Goal: Information Seeking & Learning: Check status

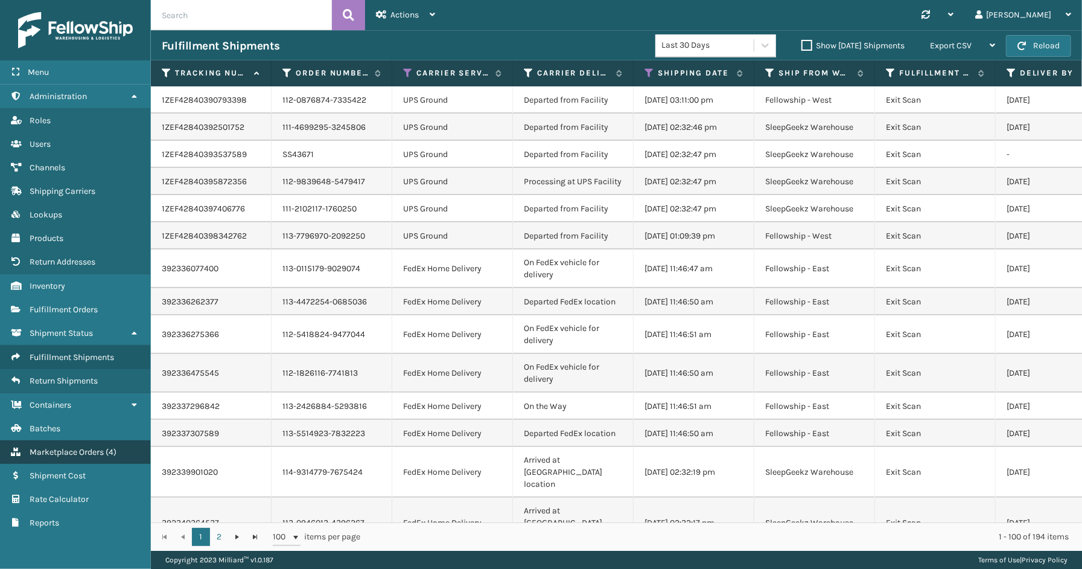
click at [89, 447] on span "Marketplace Orders" at bounding box center [67, 452] width 74 height 10
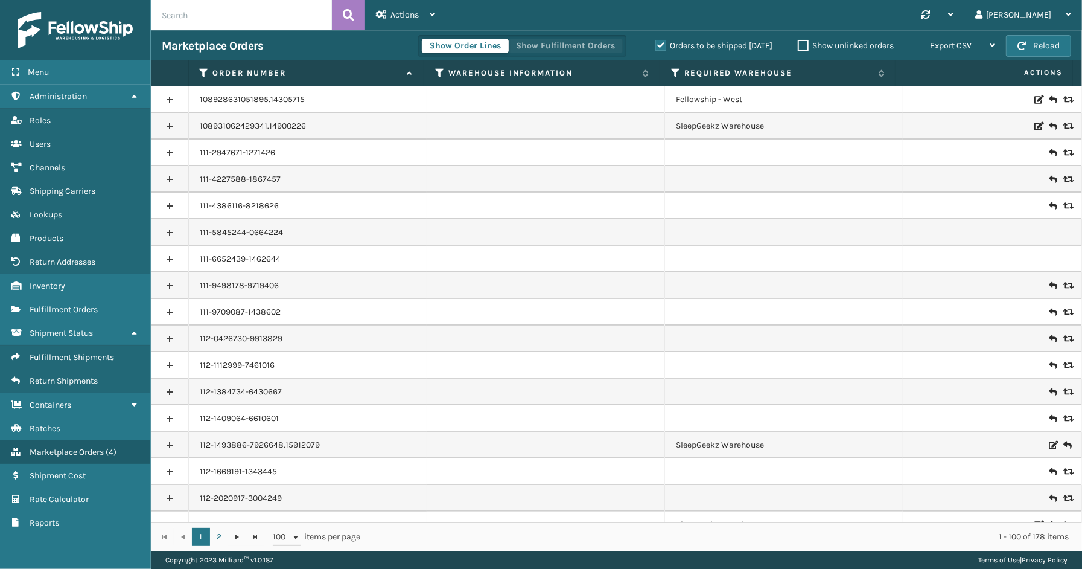
click at [561, 53] on button "Show Fulfillment Orders" at bounding box center [565, 46] width 115 height 14
click at [658, 43] on label "Orders to be shipped [DATE]" at bounding box center [714, 45] width 117 height 10
click at [656, 43] on input "Orders to be shipped [DATE]" at bounding box center [656, 43] width 1 height 8
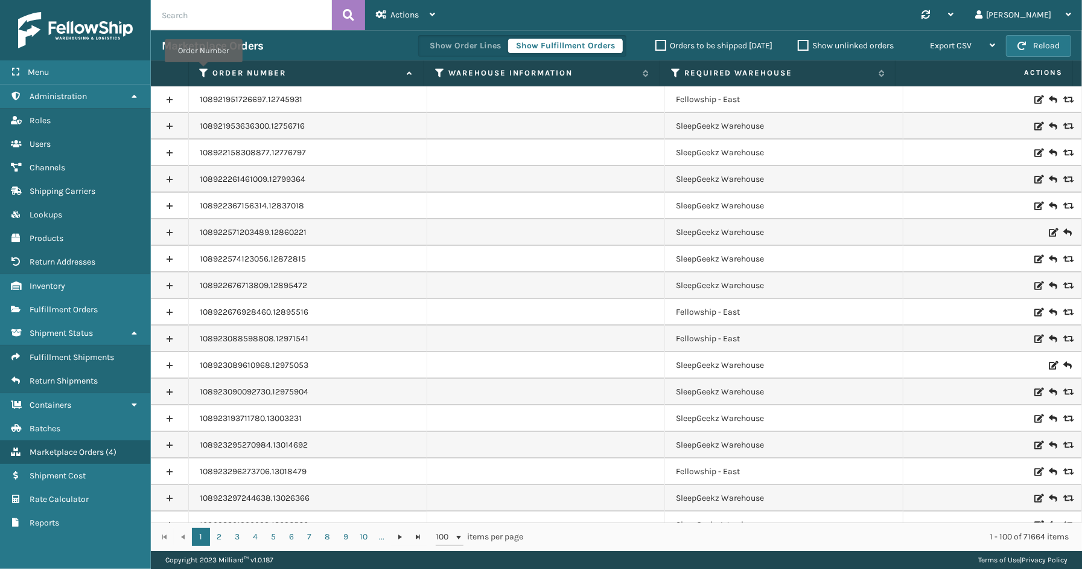
click at [203, 70] on icon at bounding box center [205, 73] width 10 height 11
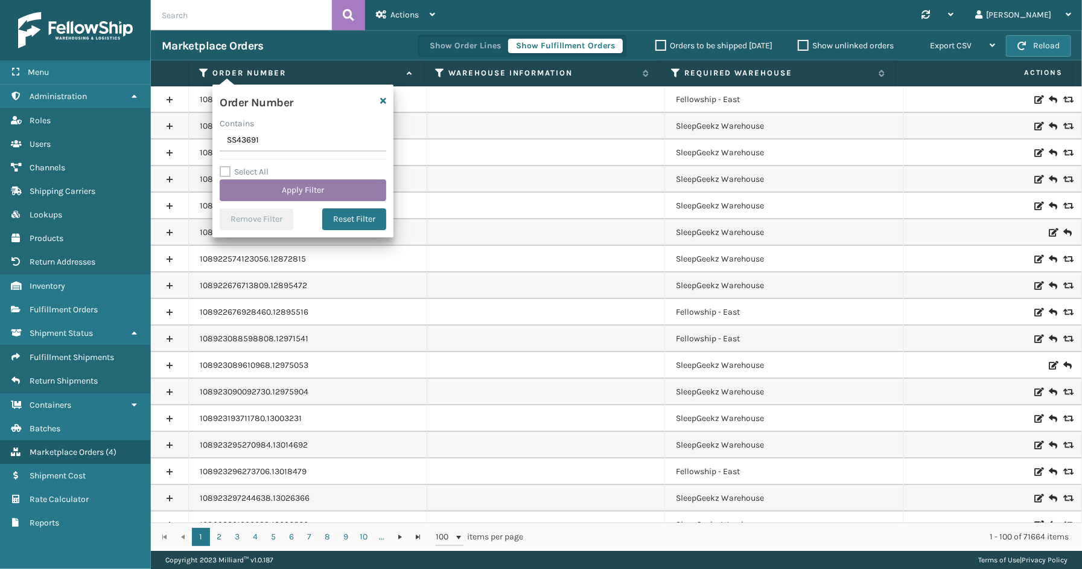
type input "SS43691"
click at [269, 191] on button "Apply Filter" at bounding box center [303, 190] width 167 height 22
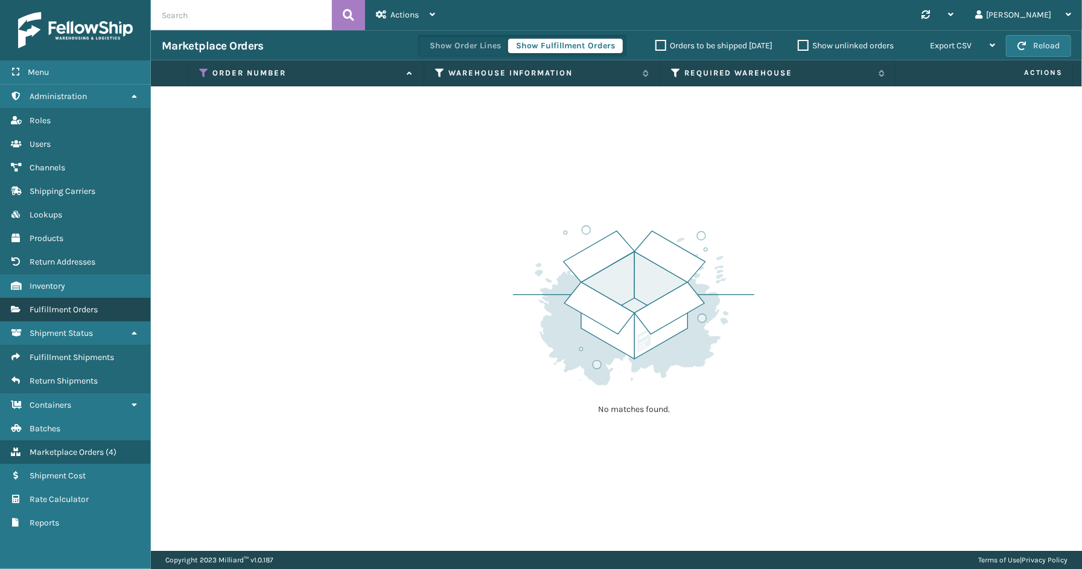
click at [69, 304] on span "Fulfillment Orders" at bounding box center [64, 309] width 68 height 10
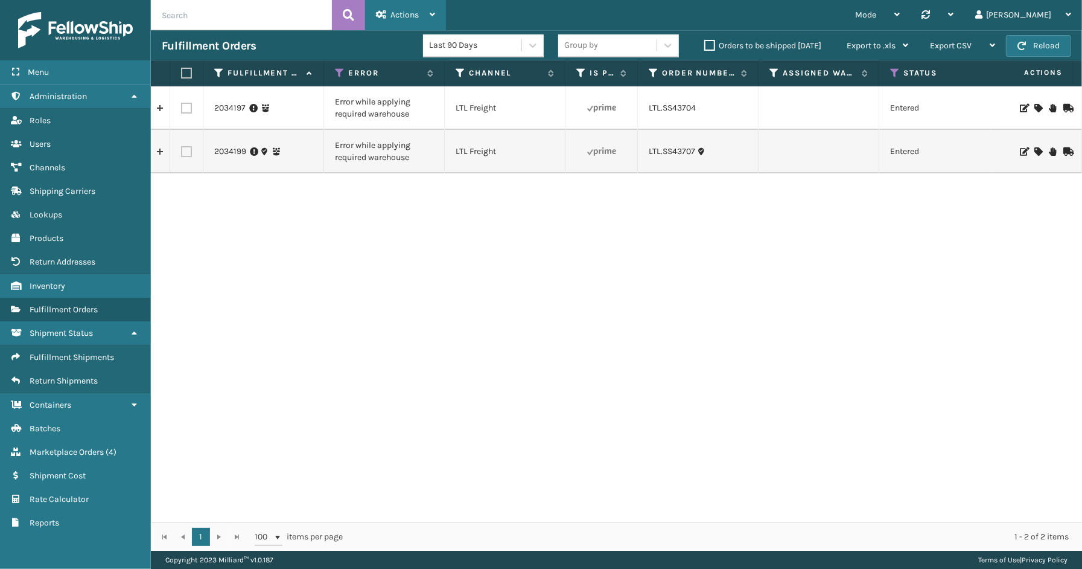
click at [403, 18] on span "Actions" at bounding box center [405, 15] width 28 height 10
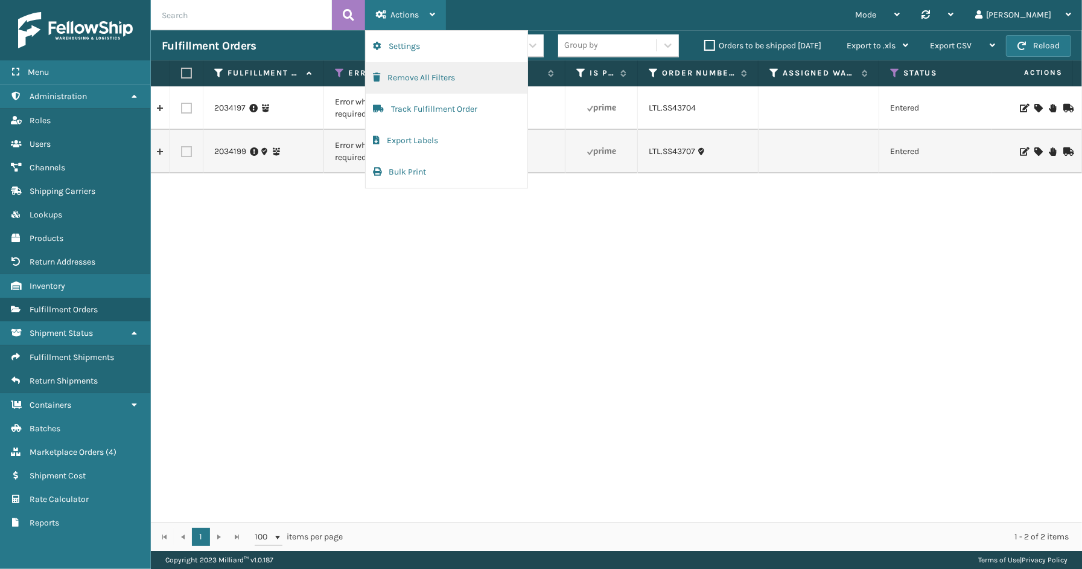
click at [411, 85] on button "Remove All Filters" at bounding box center [447, 77] width 162 height 31
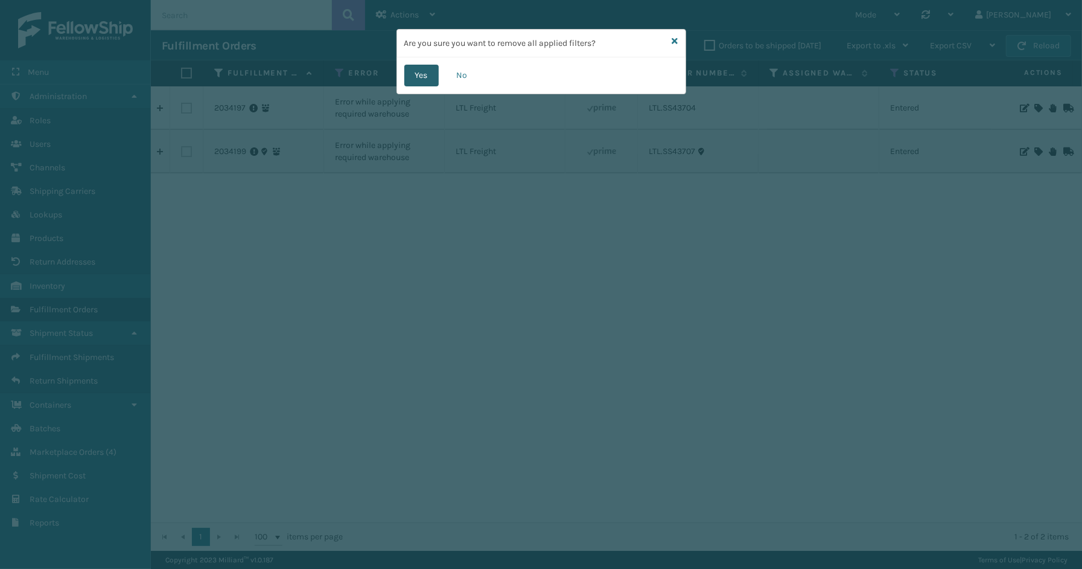
click at [417, 69] on button "Yes" at bounding box center [421, 76] width 34 height 22
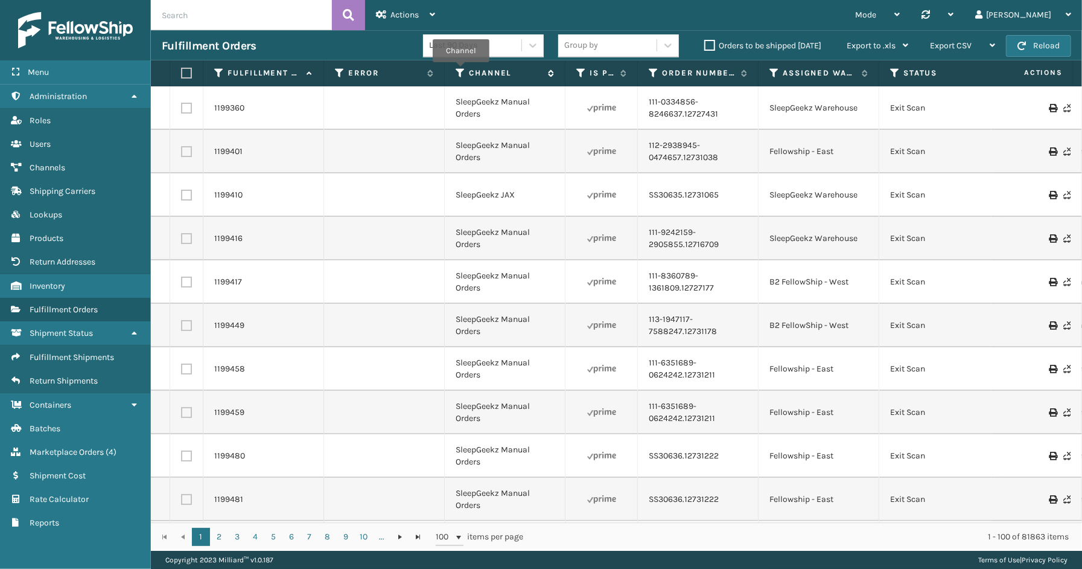
click at [461, 71] on icon at bounding box center [461, 73] width 10 height 11
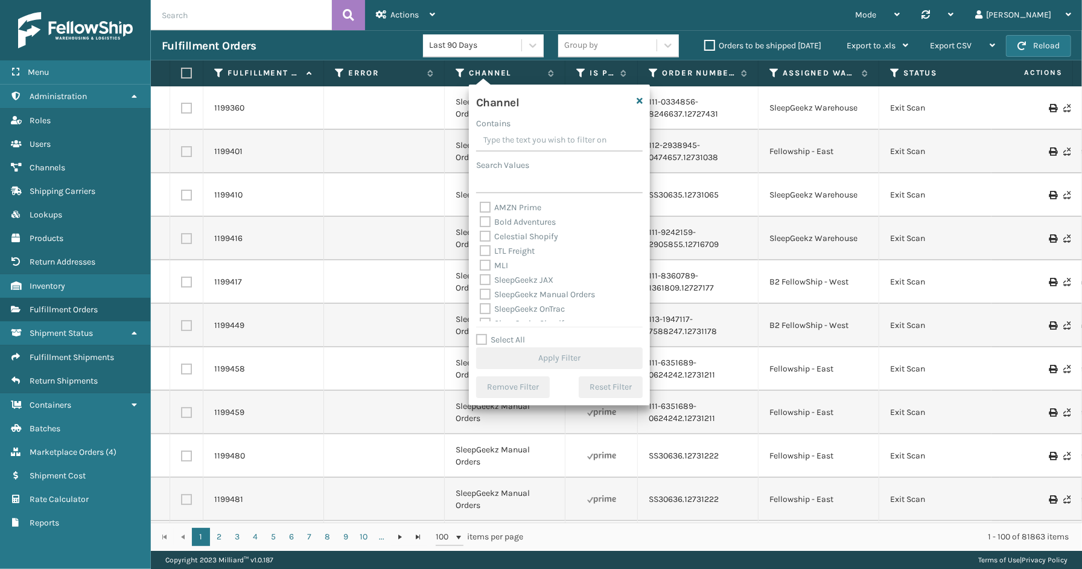
drag, startPoint x: 505, startPoint y: 337, endPoint x: 495, endPoint y: 275, distance: 62.9
click at [505, 336] on label "Select All" at bounding box center [500, 339] width 49 height 10
click at [505, 334] on input "Select All" at bounding box center [566, 333] width 181 height 1
checkbox input "true"
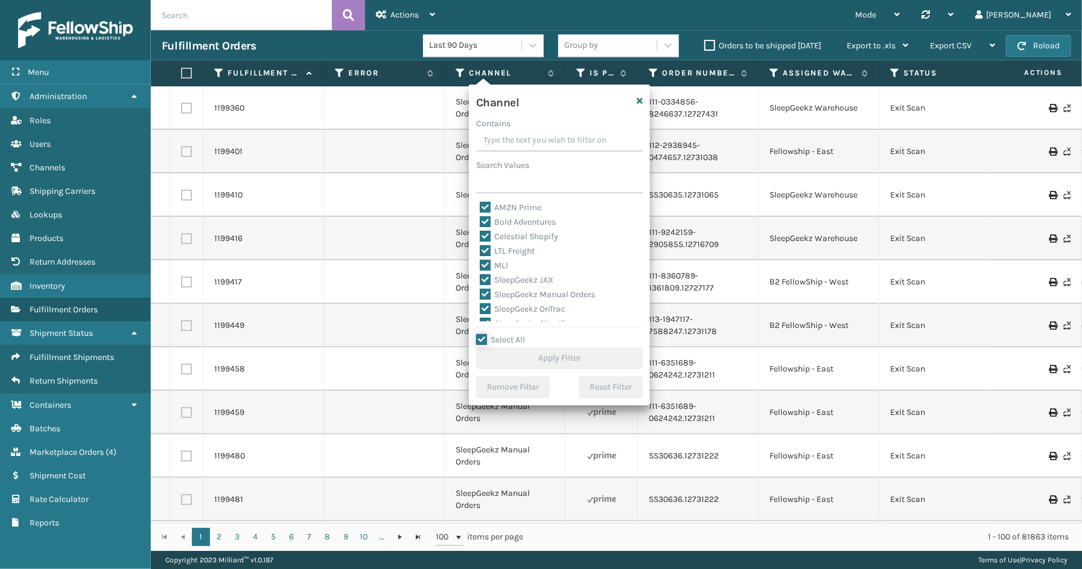
checkbox input "true"
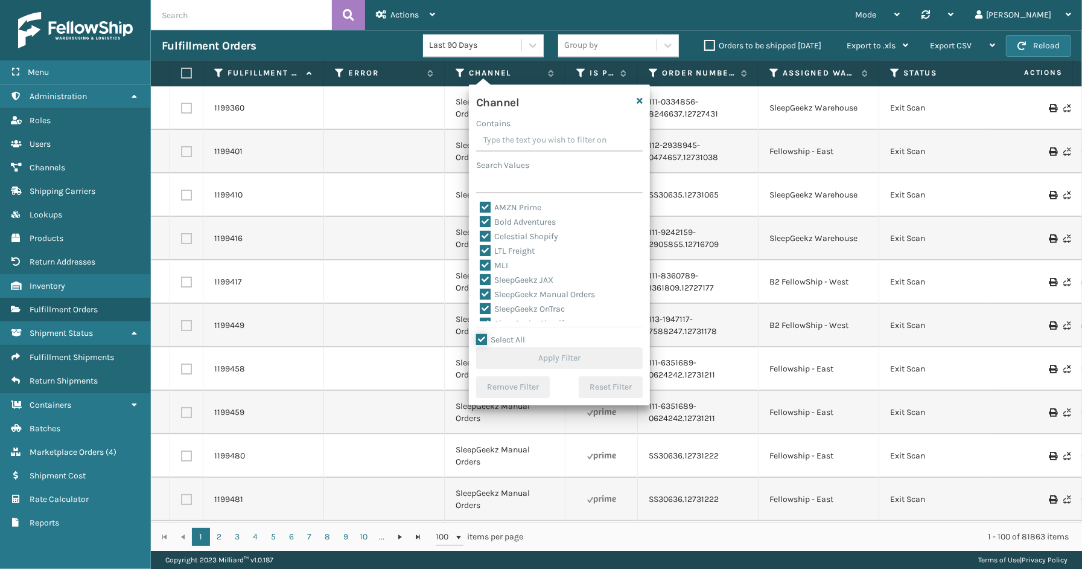
checkbox input "true"
click at [502, 249] on label "LTL Freight" at bounding box center [507, 251] width 55 height 10
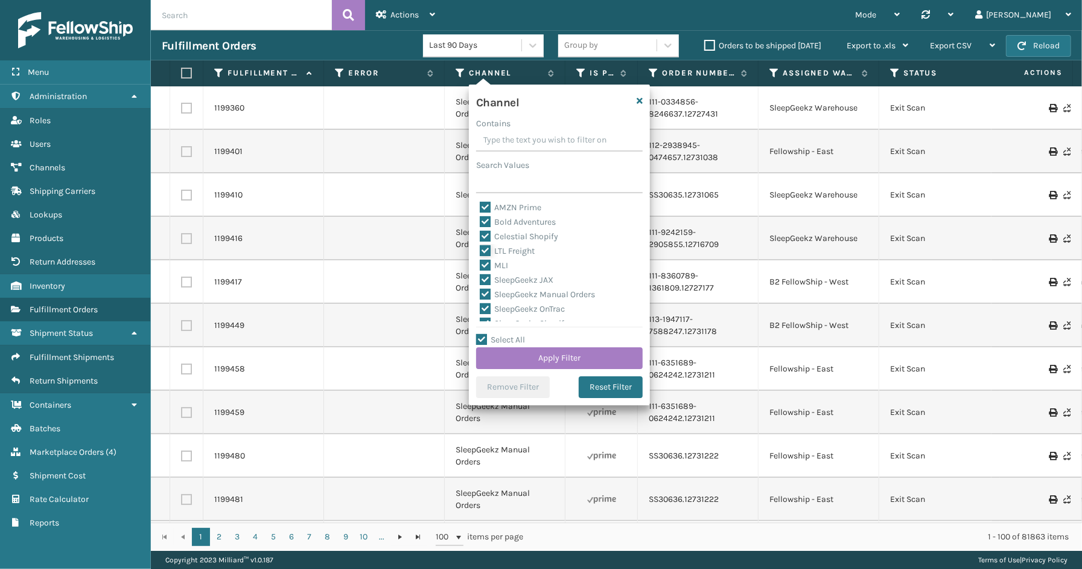
click at [481, 249] on input "LTL Freight" at bounding box center [480, 248] width 1 height 8
checkbox input "false"
click at [540, 353] on button "Apply Filter" at bounding box center [559, 358] width 167 height 22
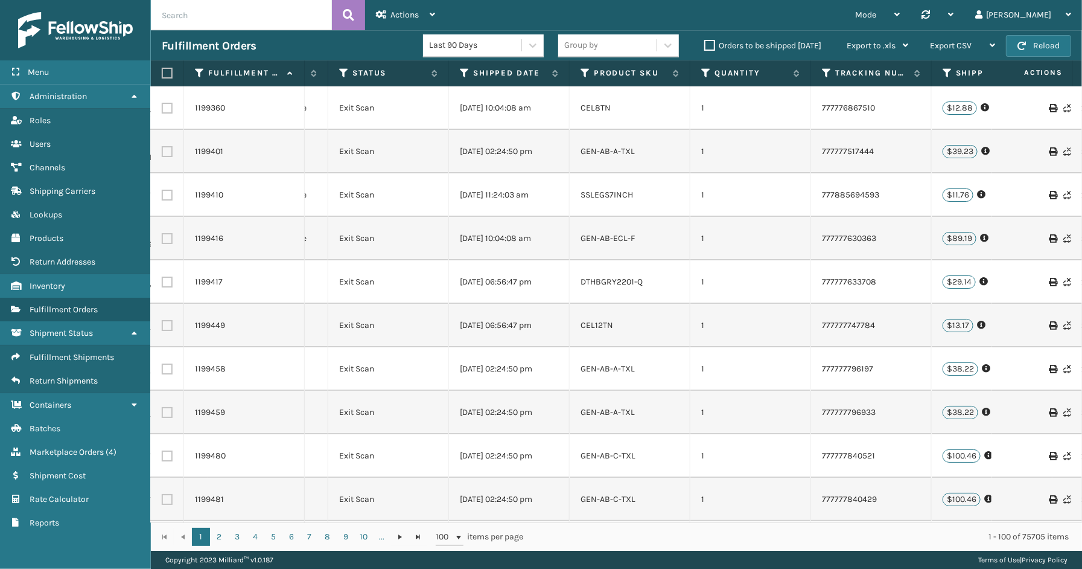
scroll to position [0, 555]
click at [461, 70] on icon at bounding box center [461, 73] width 10 height 11
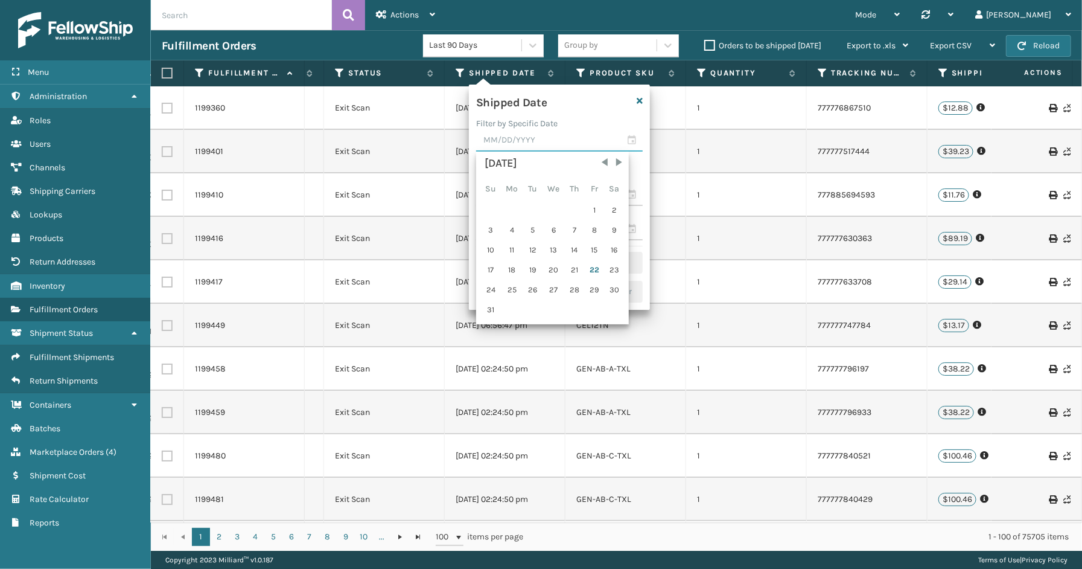
click at [631, 137] on input "text" at bounding box center [559, 141] width 167 height 22
click at [572, 263] on div "21" at bounding box center [575, 270] width 18 height 18
type input "[DATE]"
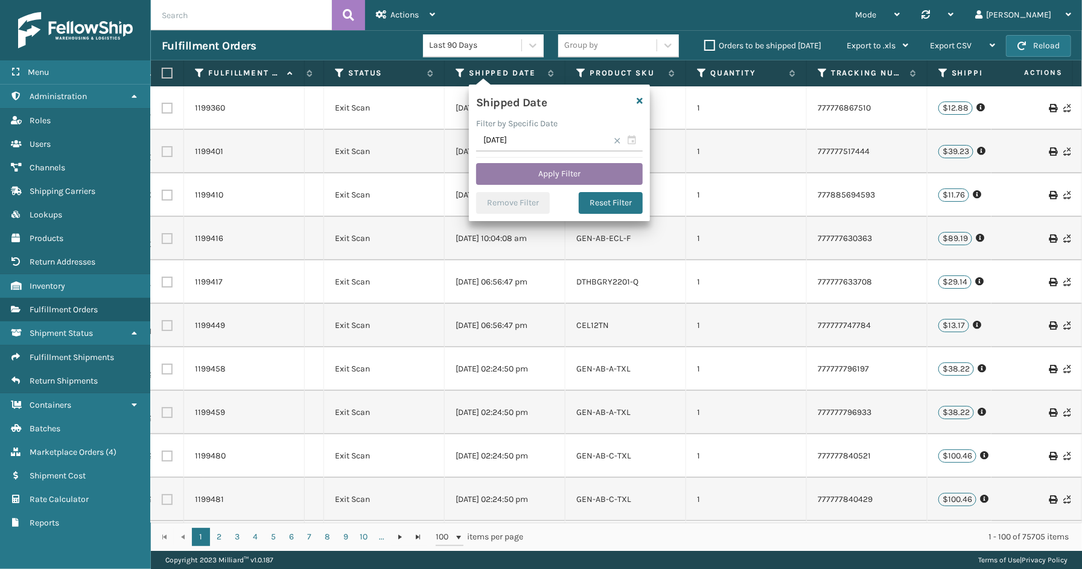
click at [532, 173] on button "Apply Filter" at bounding box center [559, 174] width 167 height 22
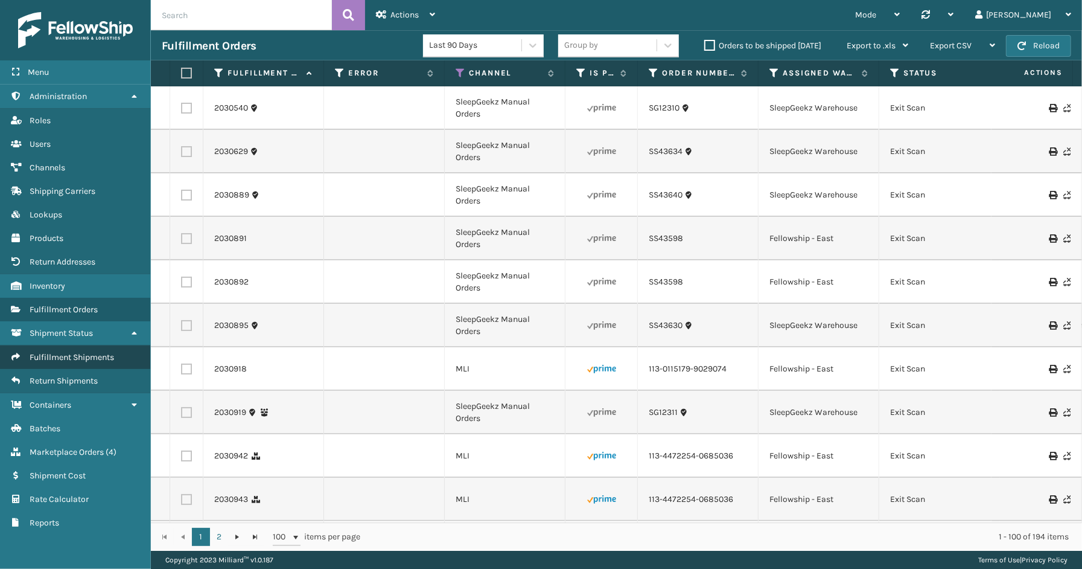
click at [63, 352] on span "Fulfillment Shipments" at bounding box center [72, 357] width 85 height 10
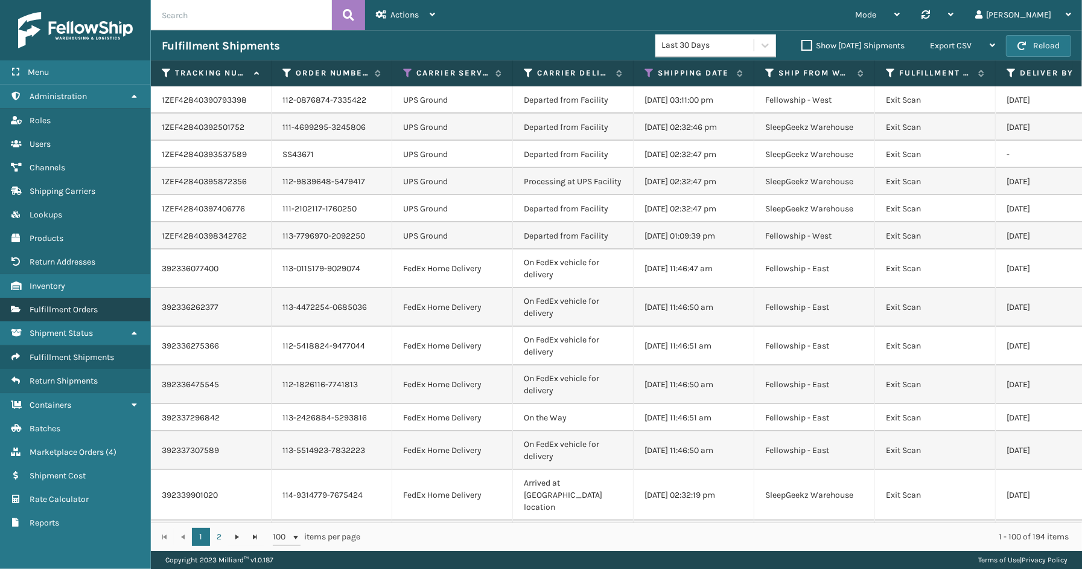
click at [81, 304] on span "Fulfillment Orders" at bounding box center [64, 309] width 68 height 10
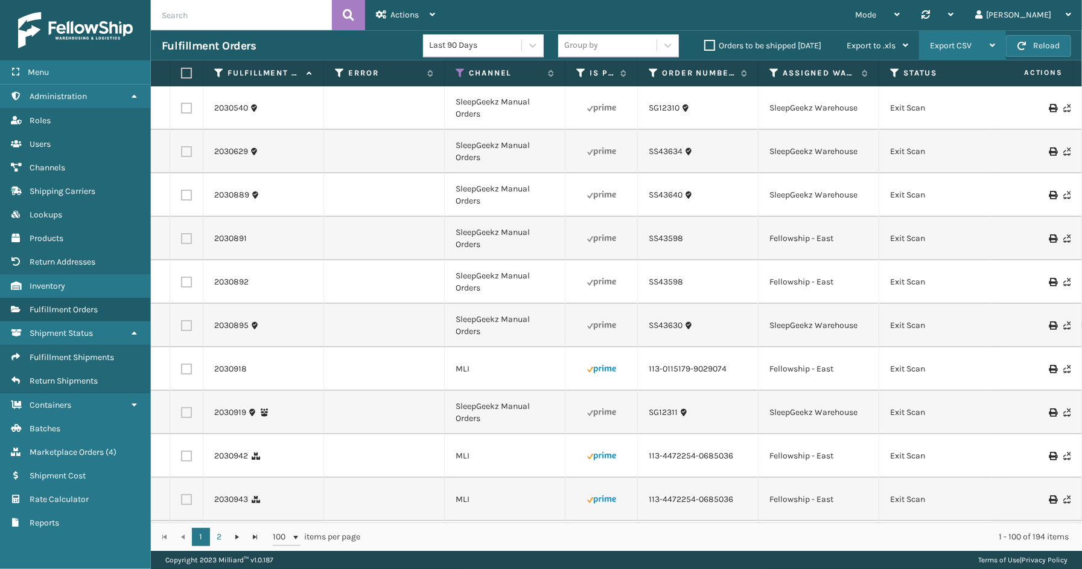
click at [956, 47] on span "Export CSV" at bounding box center [951, 45] width 42 height 10
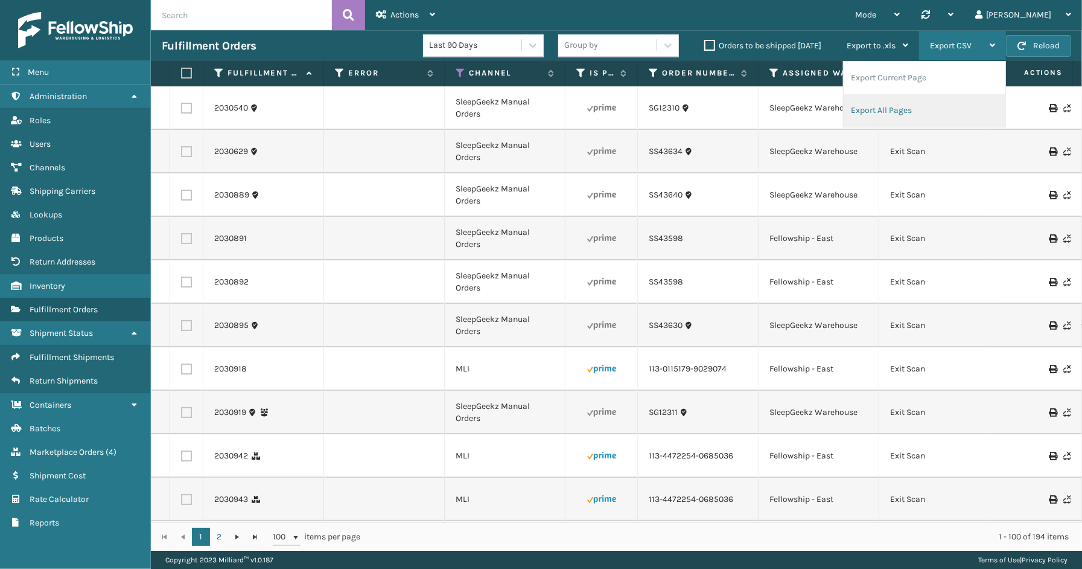
click at [877, 111] on li "Export All Pages" at bounding box center [925, 110] width 162 height 33
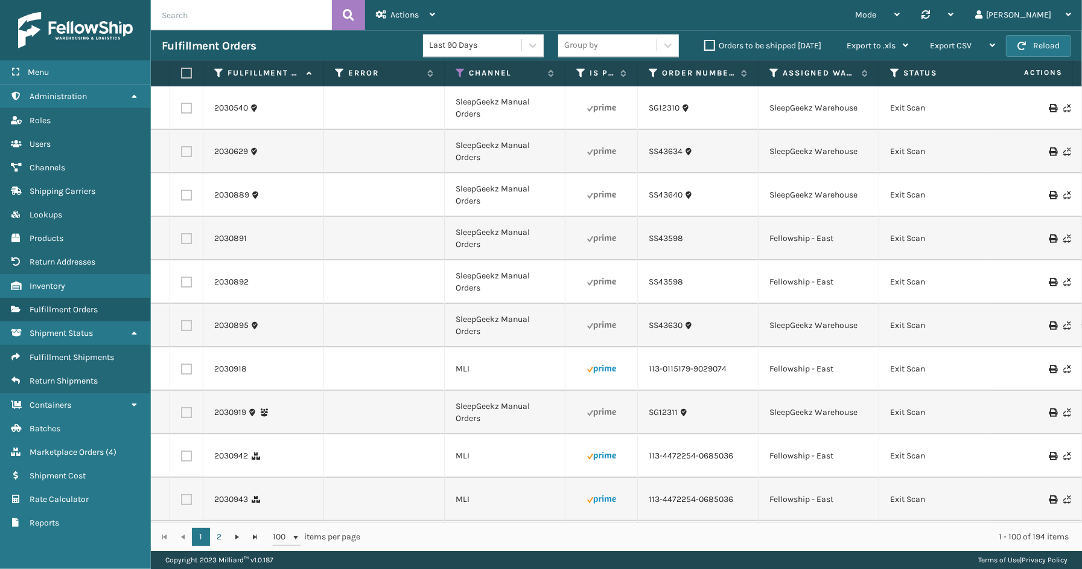
click at [624, 14] on div "Mode Regular Mode Picking Mode Labeling Mode Palletizing Mode Exit Scan Mode Sy…" at bounding box center [764, 15] width 636 height 30
click at [68, 532] on div "Menu Administration Roles Users Channels Shipping Carriers Lookups Products Ret…" at bounding box center [75, 284] width 151 height 569
click at [69, 447] on span "Marketplace Orders" at bounding box center [67, 452] width 74 height 10
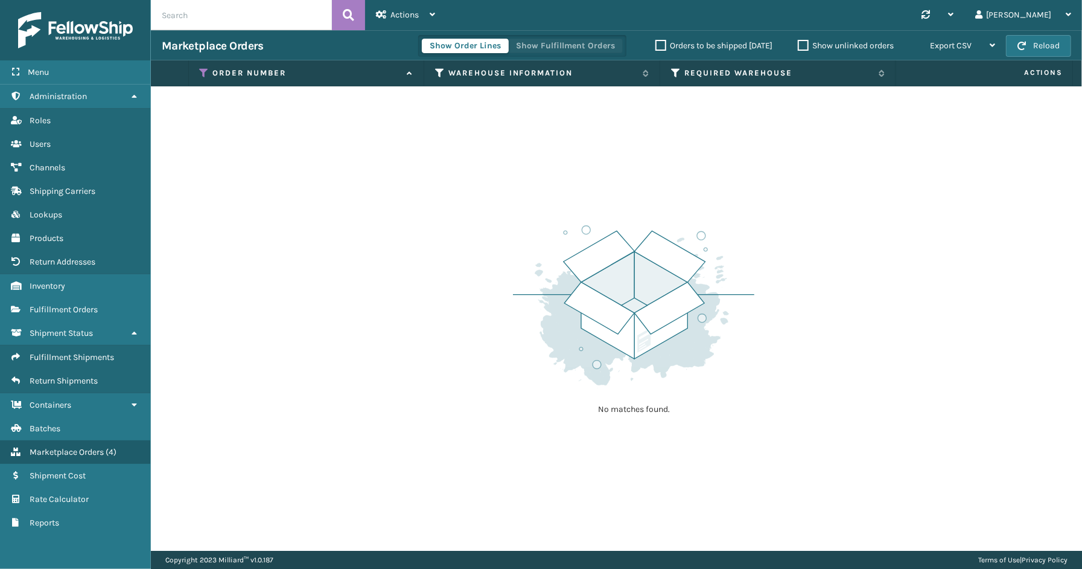
click at [535, 39] on button "Show Fulfillment Orders" at bounding box center [565, 46] width 115 height 14
click at [202, 69] on icon at bounding box center [205, 73] width 10 height 11
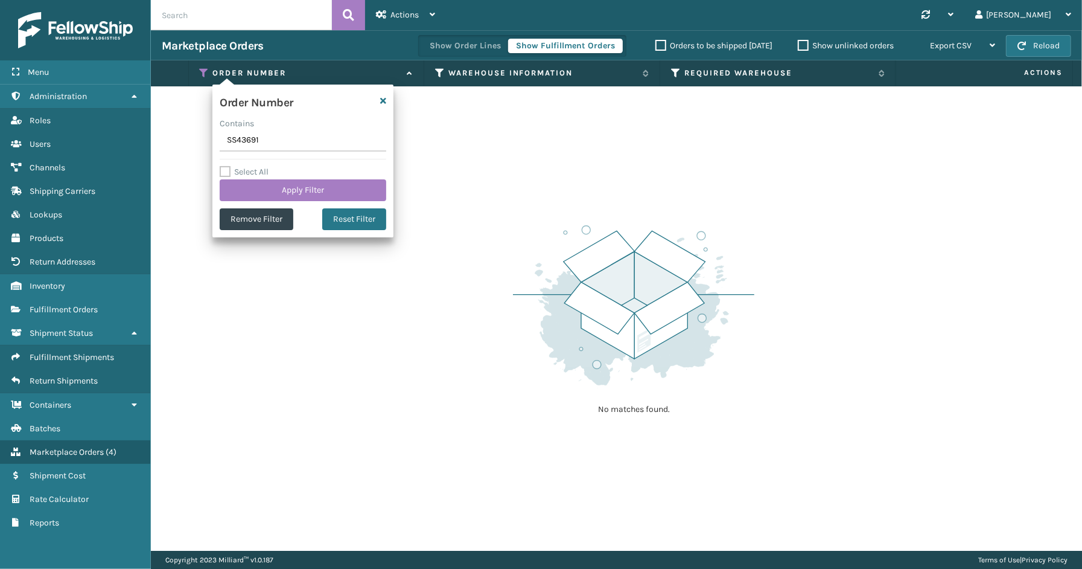
drag, startPoint x: 266, startPoint y: 142, endPoint x: 211, endPoint y: 147, distance: 54.6
click at [211, 147] on section "Marketplace Orders Show Order Lines Show Fulfillment Orders Orders to be shippe…" at bounding box center [616, 290] width 931 height 520
type input "114-6660015-0025051"
click at [279, 194] on button "Apply Filter" at bounding box center [303, 190] width 167 height 22
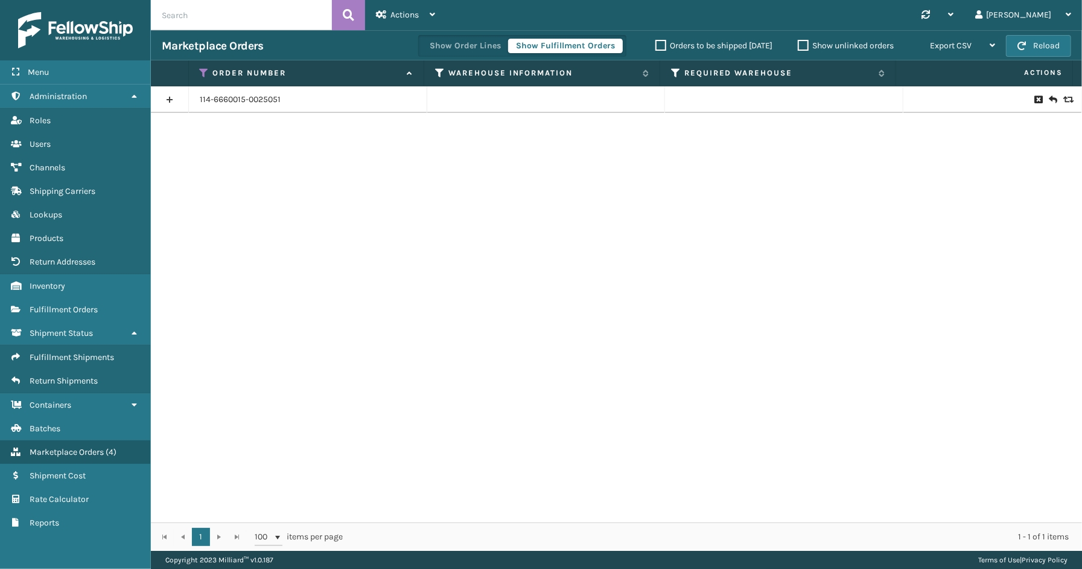
click at [171, 98] on link at bounding box center [169, 99] width 37 height 19
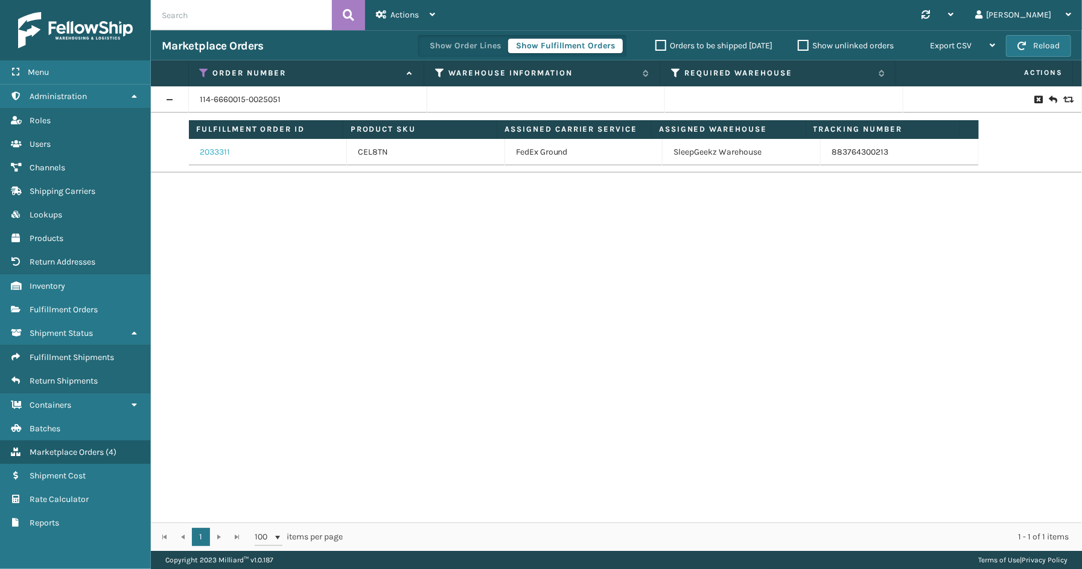
click at [222, 150] on link "2033311" at bounding box center [215, 152] width 30 height 12
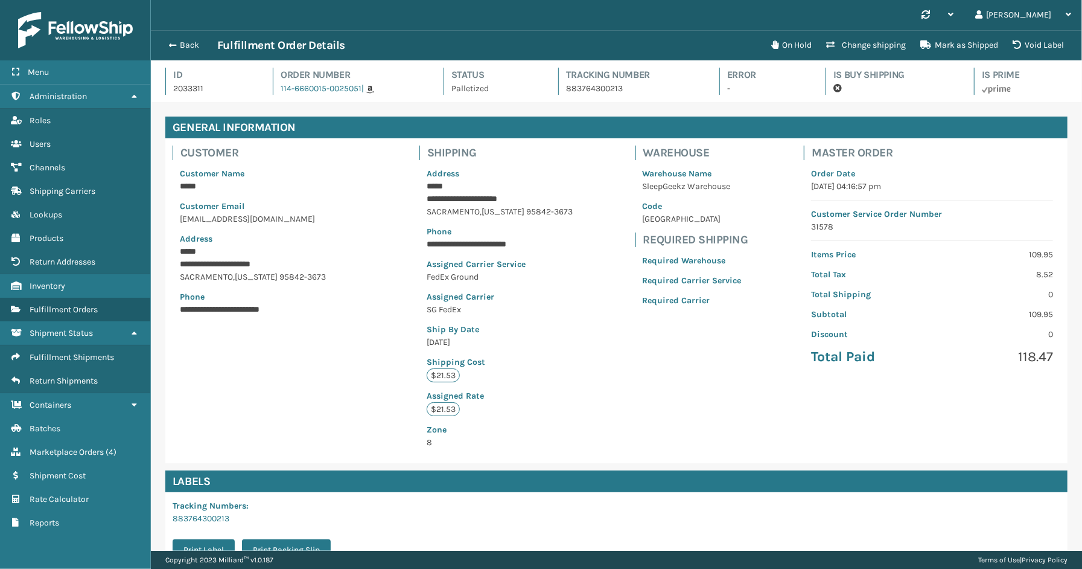
scroll to position [28, 931]
drag, startPoint x: 488, startPoint y: 91, endPoint x: 447, endPoint y: 80, distance: 42.5
click at [447, 80] on div "Status Palletized" at bounding box center [490, 81] width 93 height 27
copy div "Status Palletized"
click at [197, 41] on button "Back" at bounding box center [190, 45] width 56 height 11
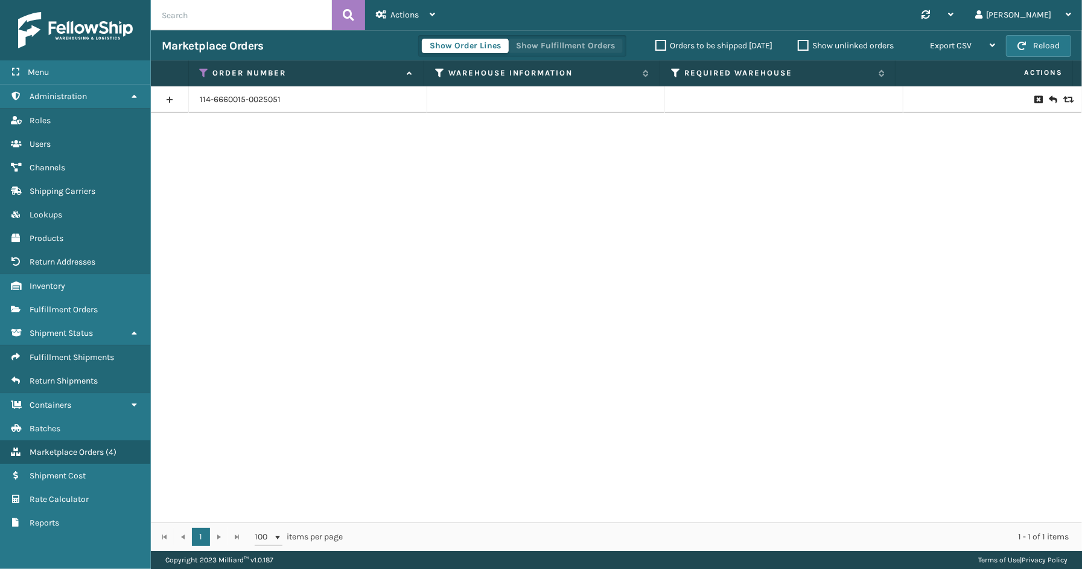
click at [543, 46] on button "Show Fulfillment Orders" at bounding box center [565, 46] width 115 height 14
click at [190, 479] on div "114-6660015-0025051" at bounding box center [616, 304] width 931 height 436
drag, startPoint x: 526, startPoint y: 493, endPoint x: 497, endPoint y: 371, distance: 124.8
click at [525, 485] on div "114-6660015-0025051" at bounding box center [616, 304] width 931 height 436
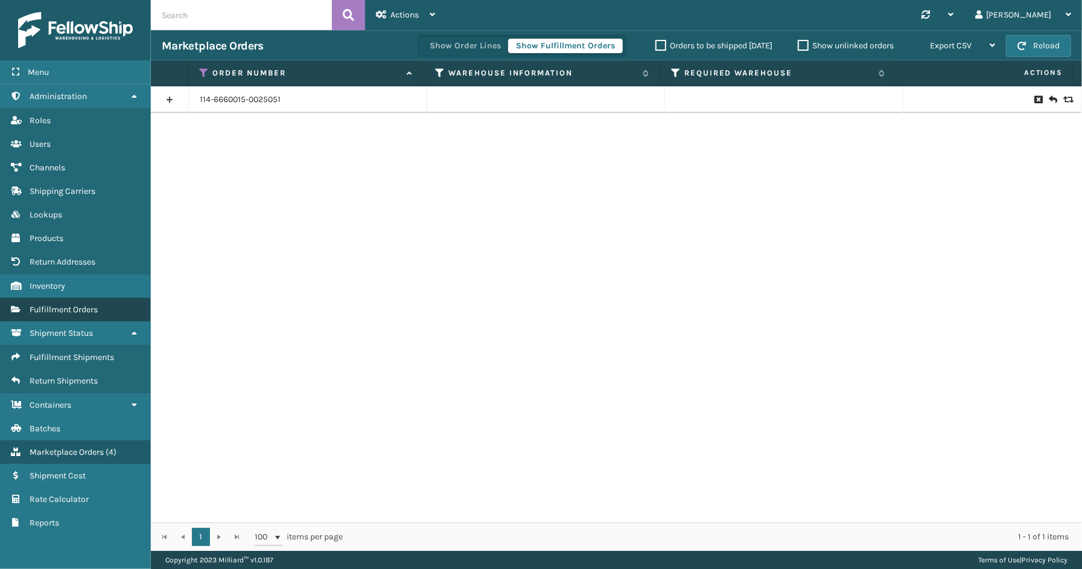
click at [75, 304] on span "Fulfillment Orders" at bounding box center [64, 309] width 68 height 10
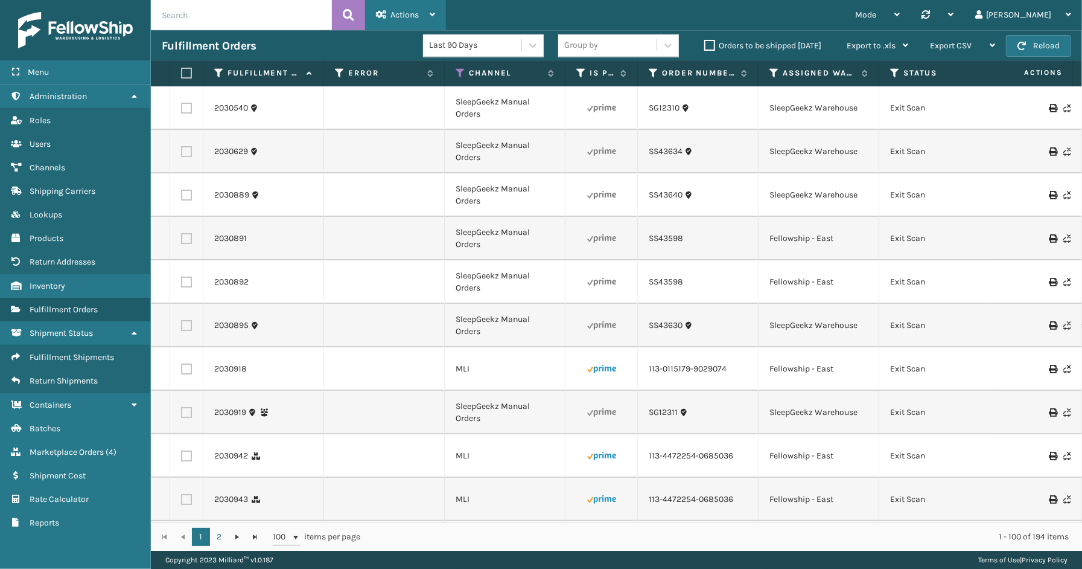
click at [408, 14] on span "Actions" at bounding box center [405, 15] width 28 height 10
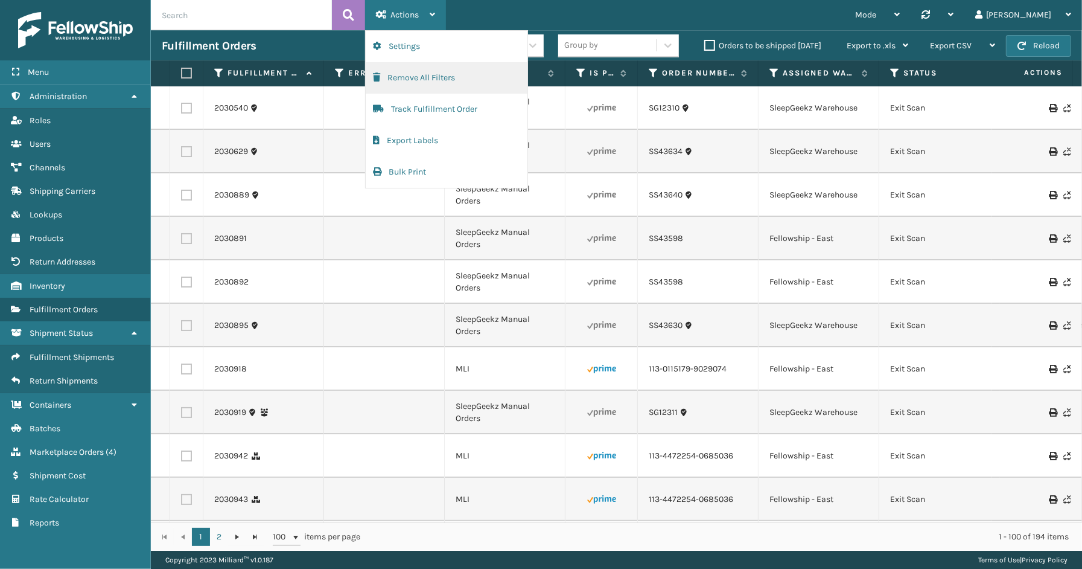
click at [407, 78] on button "Remove All Filters" at bounding box center [447, 77] width 162 height 31
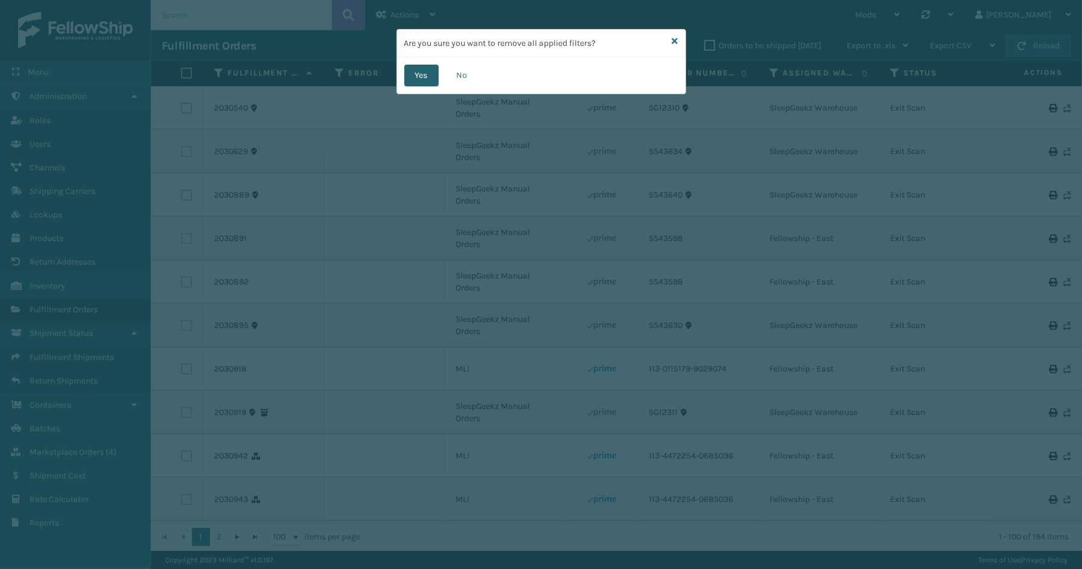
click at [423, 73] on button "Yes" at bounding box center [421, 76] width 34 height 22
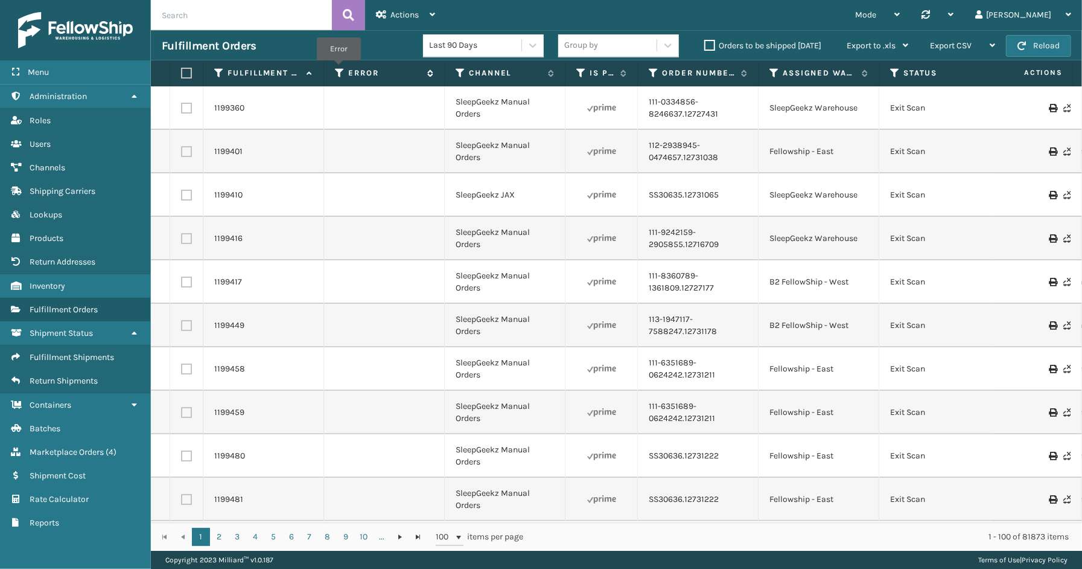
click at [339, 69] on icon at bounding box center [340, 73] width 10 height 11
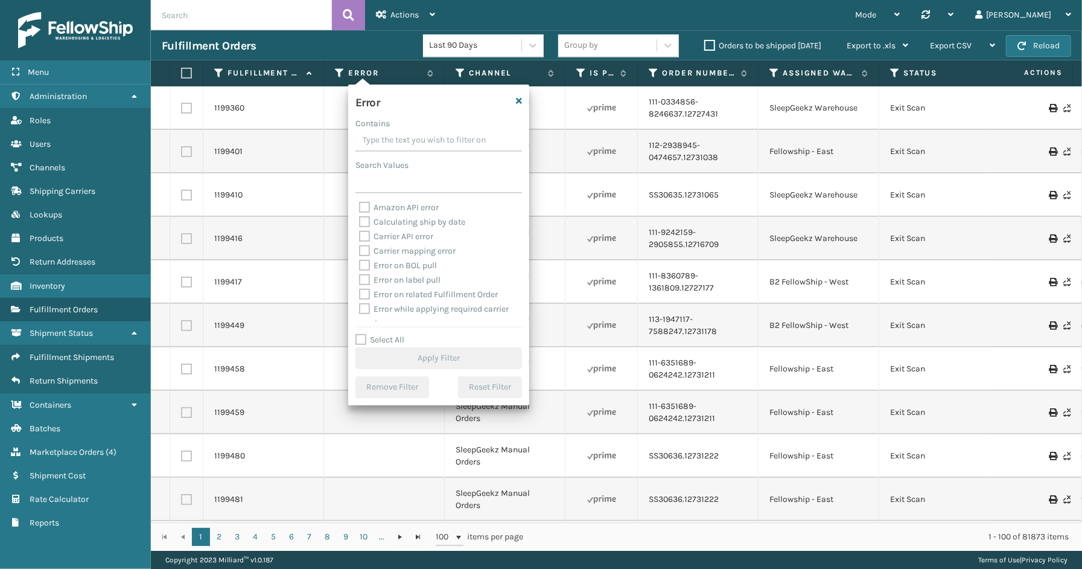
click at [388, 340] on label "Select All" at bounding box center [380, 339] width 49 height 10
click at [388, 334] on input "Select All" at bounding box center [446, 333] width 181 height 1
checkbox input "true"
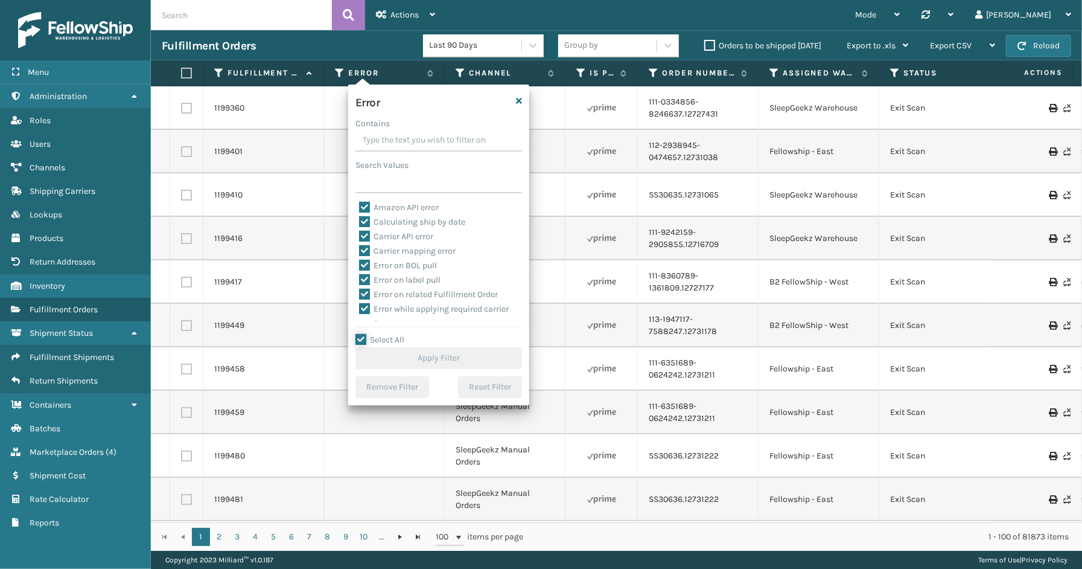
checkbox input "true"
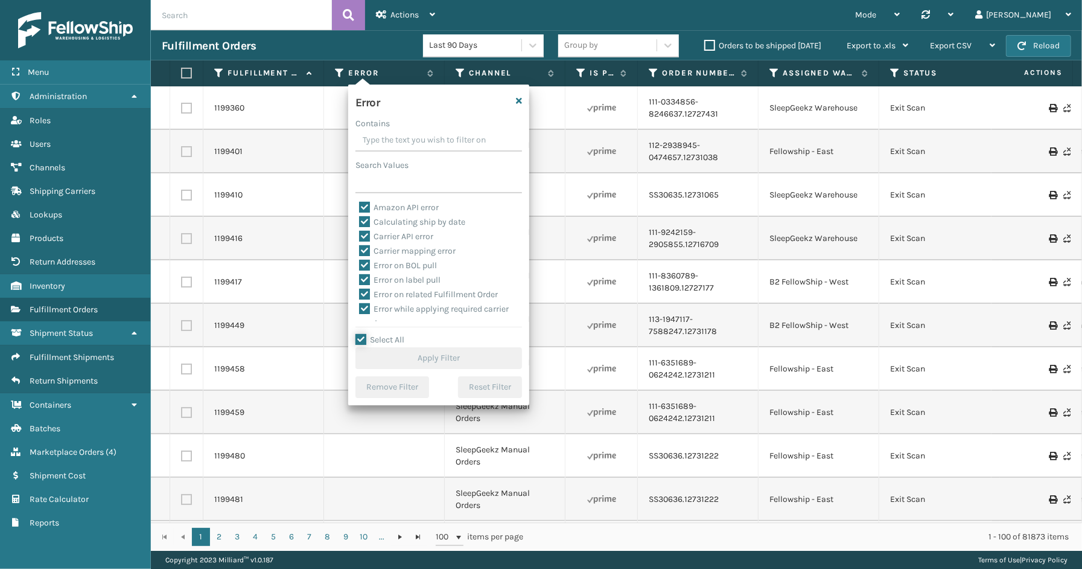
checkbox input "true"
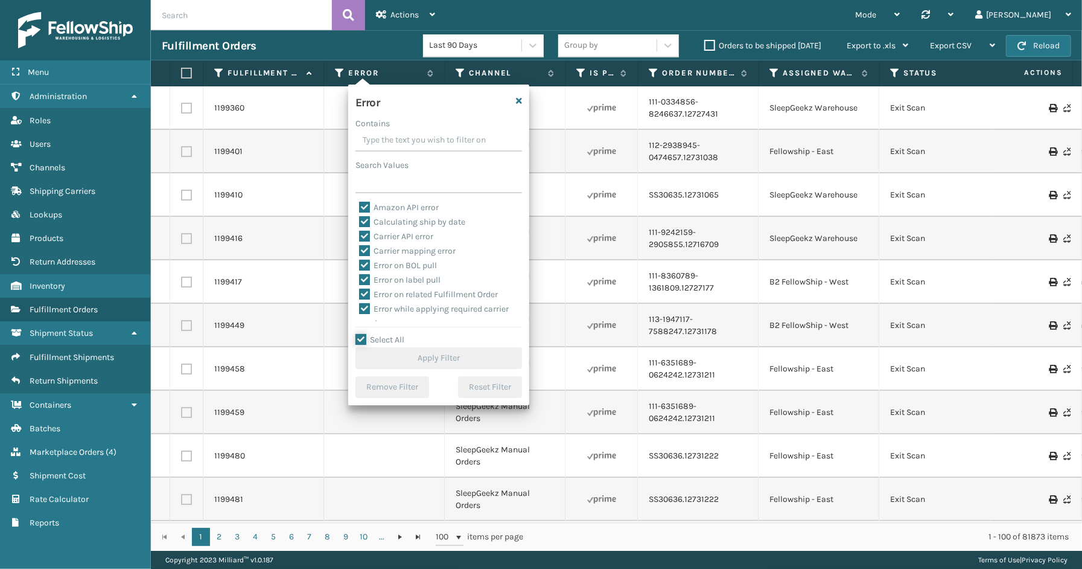
checkbox input "true"
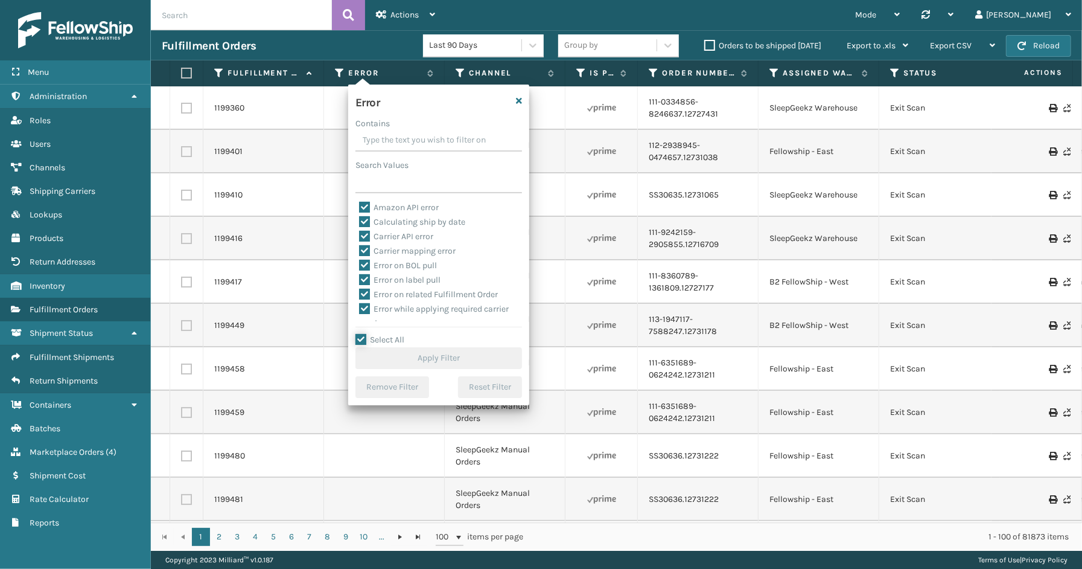
checkbox input "true"
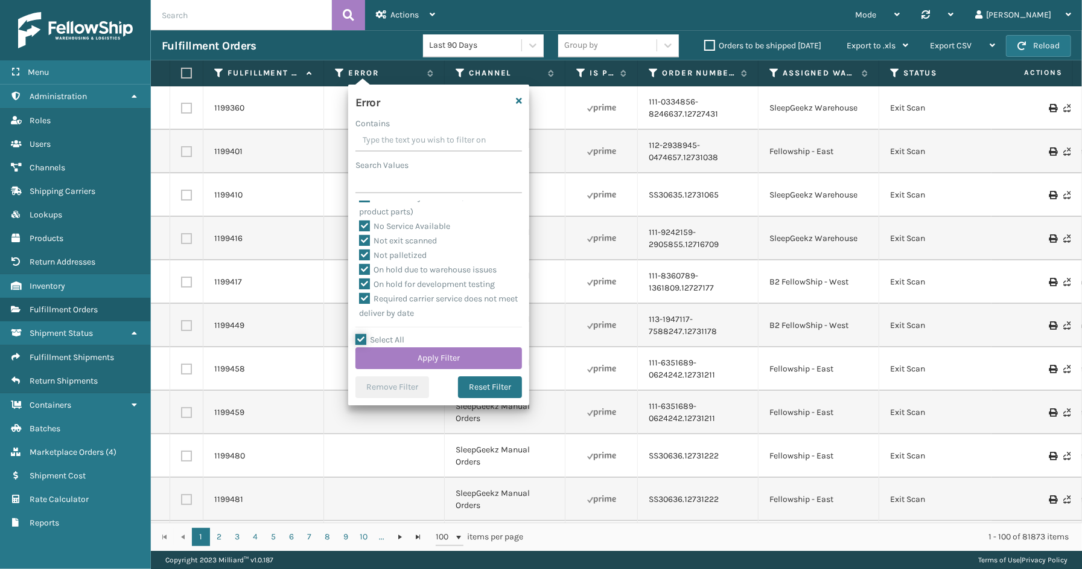
scroll to position [270, 0]
click at [411, 315] on label "To be cancelled" at bounding box center [395, 314] width 72 height 10
click at [360, 315] on input "To be cancelled" at bounding box center [359, 311] width 1 height 8
checkbox input "false"
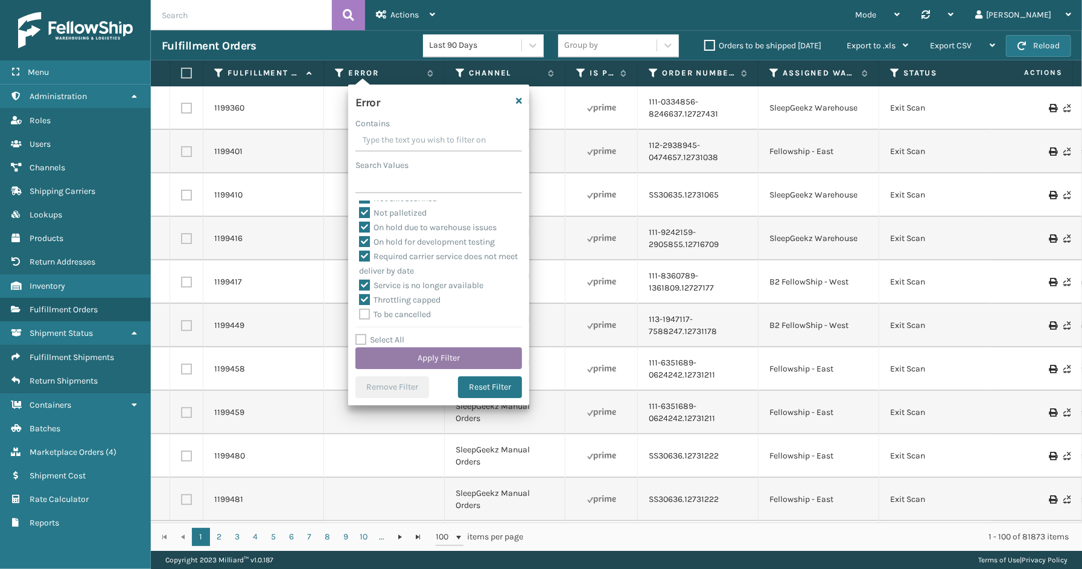
click at [414, 352] on button "Apply Filter" at bounding box center [439, 358] width 167 height 22
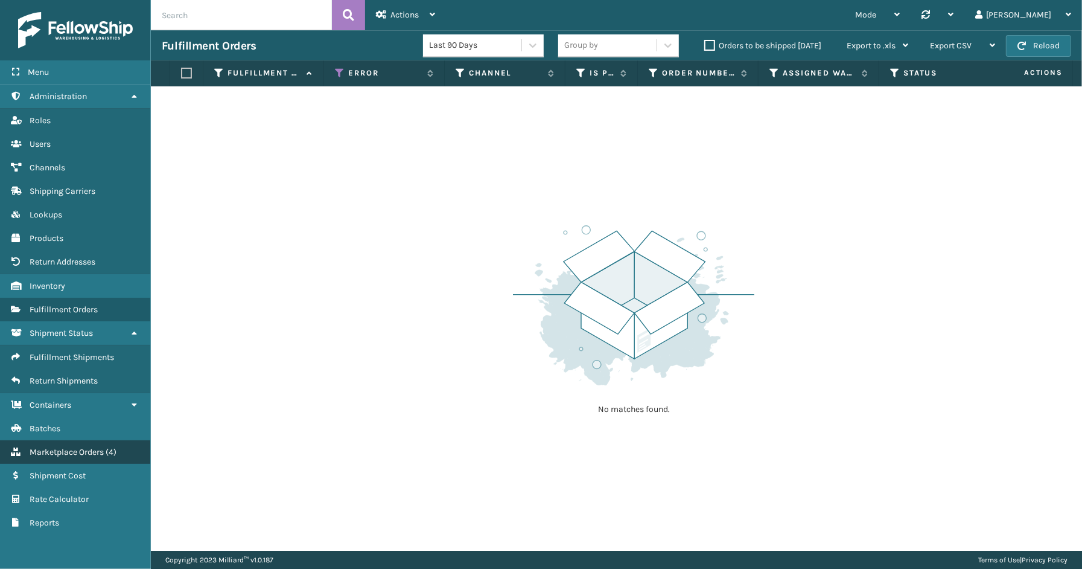
click at [70, 447] on span "Marketplace Orders" at bounding box center [67, 452] width 74 height 10
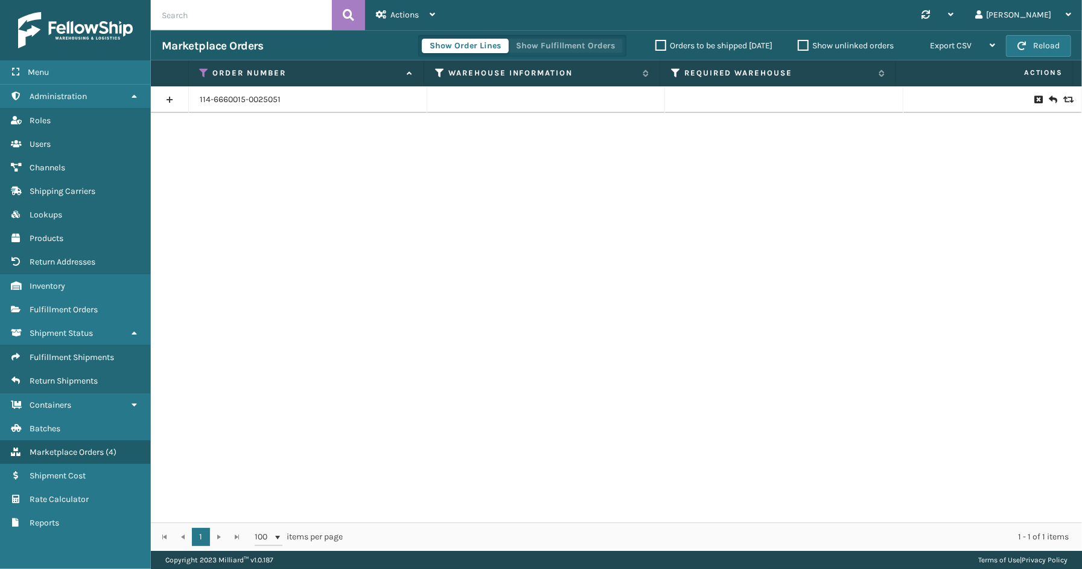
click at [571, 45] on button "Show Fulfillment Orders" at bounding box center [565, 46] width 115 height 14
click at [203, 72] on icon at bounding box center [205, 73] width 10 height 11
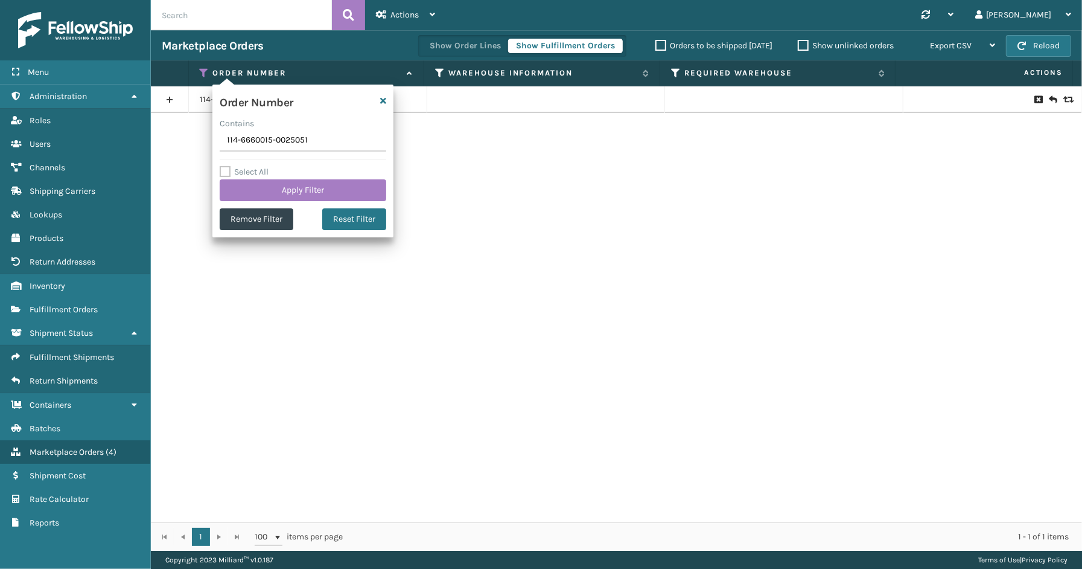
drag, startPoint x: 332, startPoint y: 134, endPoint x: 212, endPoint y: 136, distance: 119.5
click at [212, 136] on div "Order Number Contains 114-6660015-0025051 Select All Apply Filter Remove Filter…" at bounding box center [302, 161] width 181 height 153
type input "113-3391155-8036229(1)"
click at [276, 185] on button "Apply Filter" at bounding box center [303, 190] width 167 height 22
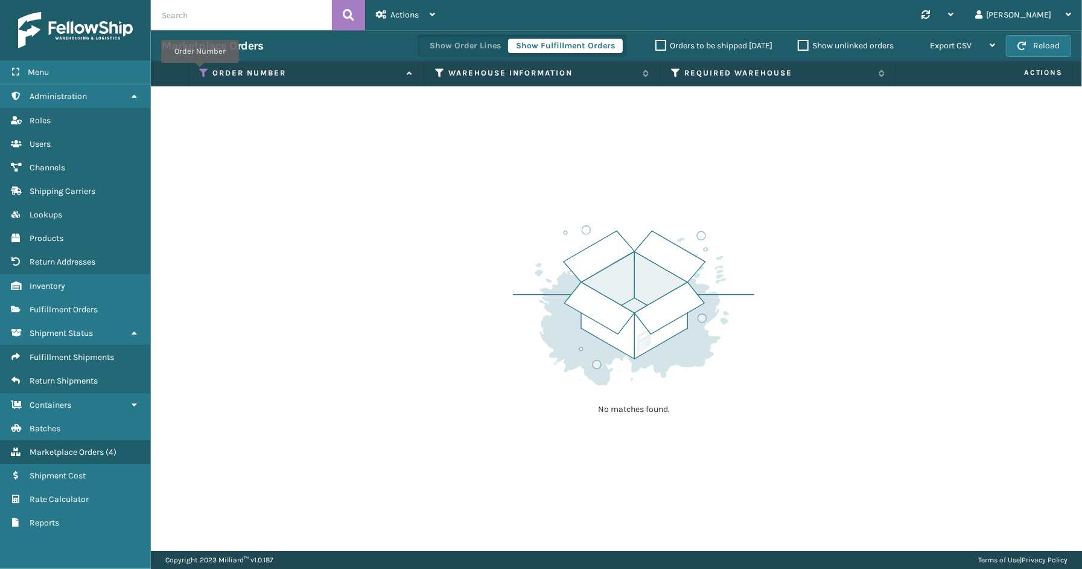
click at [200, 71] on icon at bounding box center [205, 73] width 10 height 11
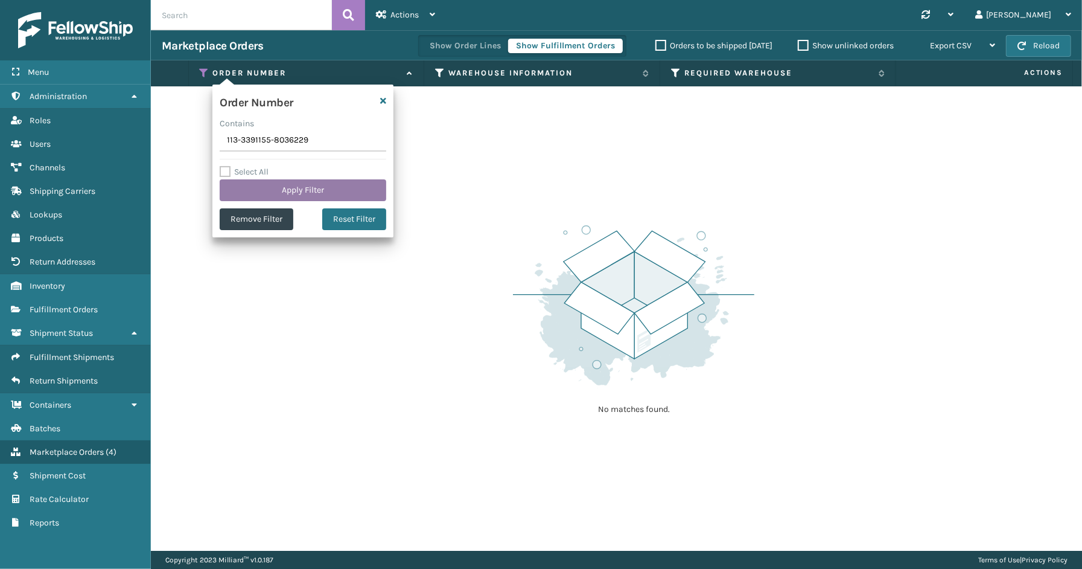
type input "113-3391155-8036229"
click at [323, 197] on button "Apply Filter" at bounding box center [303, 190] width 167 height 22
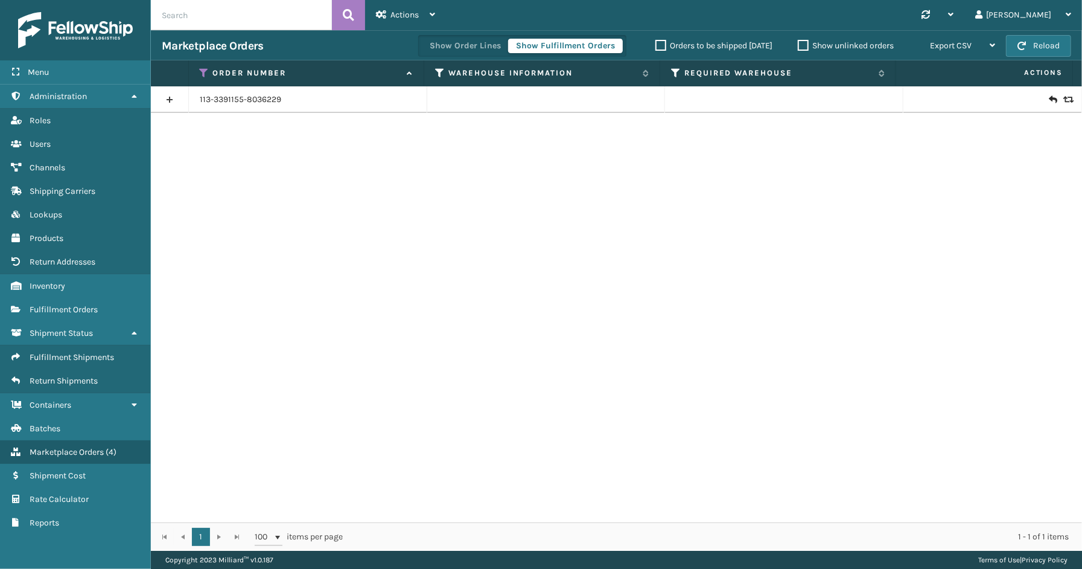
click at [168, 101] on link at bounding box center [169, 99] width 37 height 19
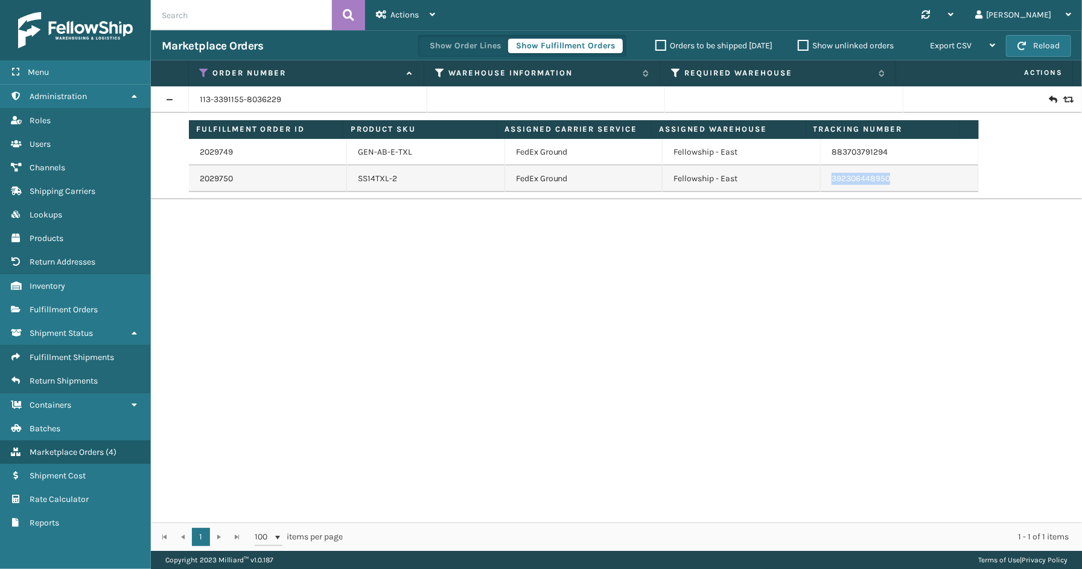
drag, startPoint x: 889, startPoint y: 182, endPoint x: 813, endPoint y: 184, distance: 75.5
click at [810, 184] on tr "2029750 SS14TXL-2 FedEx Ground Fellowship - East 392306448950" at bounding box center [584, 178] width 790 height 27
copy tr "392306448950"
click at [202, 73] on icon at bounding box center [205, 73] width 10 height 11
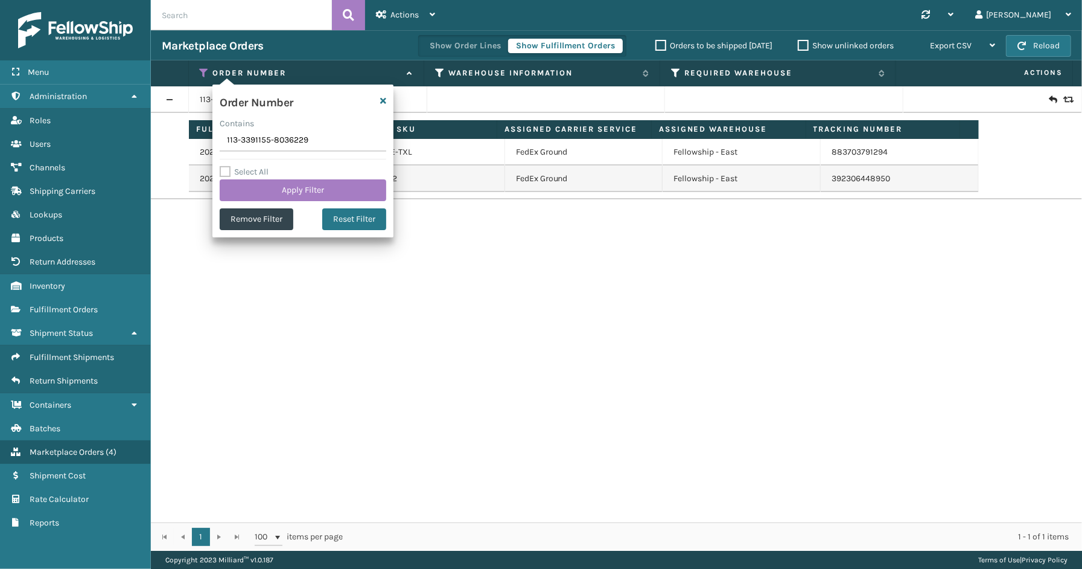
drag, startPoint x: 330, startPoint y: 142, endPoint x: 188, endPoint y: 145, distance: 141.9
click at [188, 145] on section "Marketplace Orders Show Order Lines Show Fulfillment Orders Orders to be shippe…" at bounding box center [616, 290] width 931 height 520
type input "111-9297226-7326648"
click at [311, 184] on button "Apply Filter" at bounding box center [303, 190] width 167 height 22
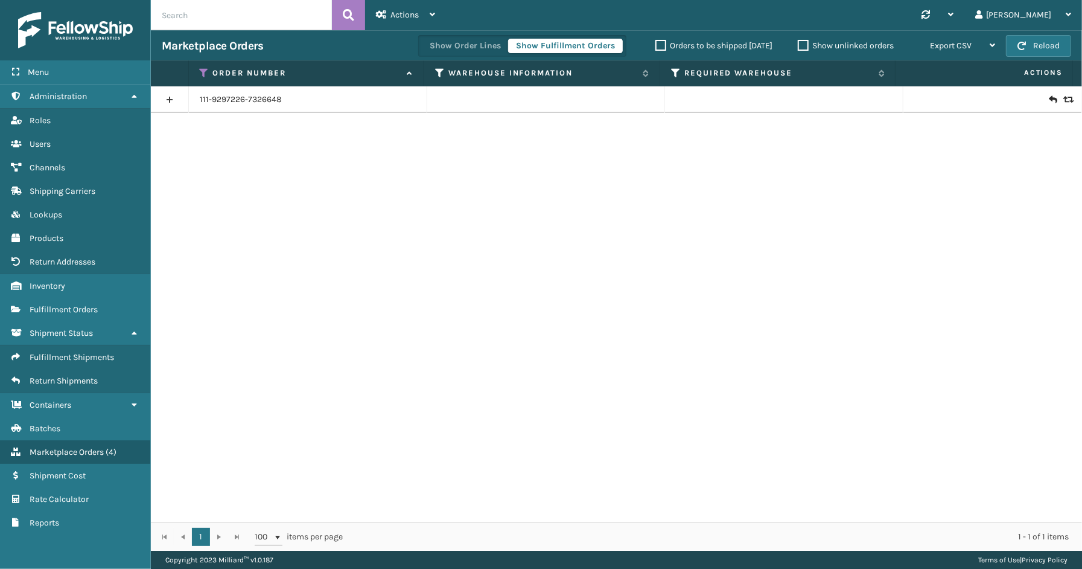
drag, startPoint x: 165, startPoint y: 101, endPoint x: 171, endPoint y: 109, distance: 10.3
click at [165, 101] on link at bounding box center [169, 99] width 37 height 19
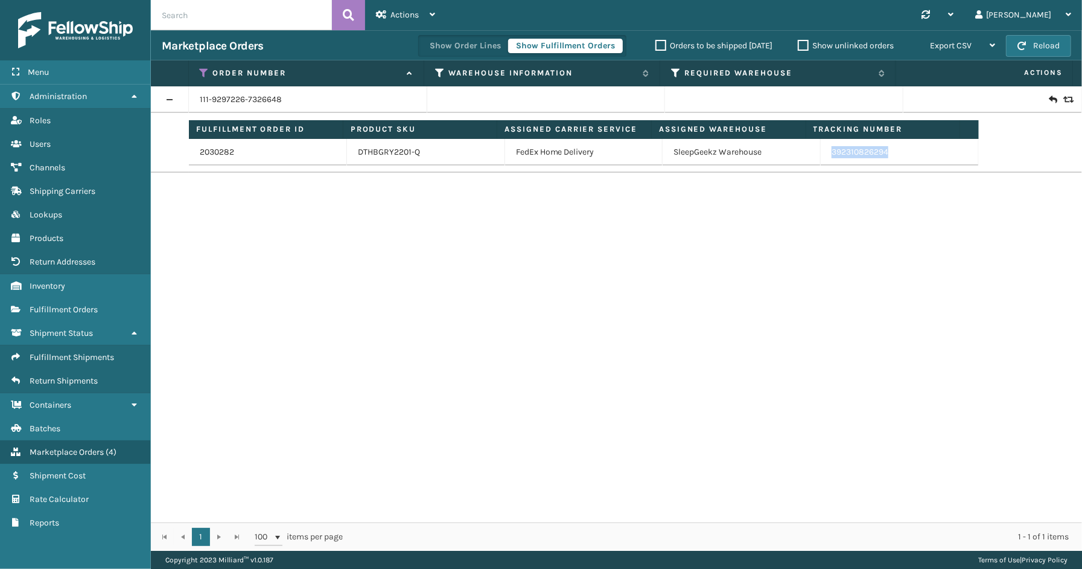
drag, startPoint x: 910, startPoint y: 155, endPoint x: 805, endPoint y: 159, distance: 105.7
click at [805, 159] on tr "2030282 DTHBGRY2201-Q FedEx Home Delivery SleepGeekz Warehouse 392310826294" at bounding box center [584, 152] width 790 height 27
copy tr "392310826294"
click at [207, 71] on icon at bounding box center [205, 73] width 10 height 11
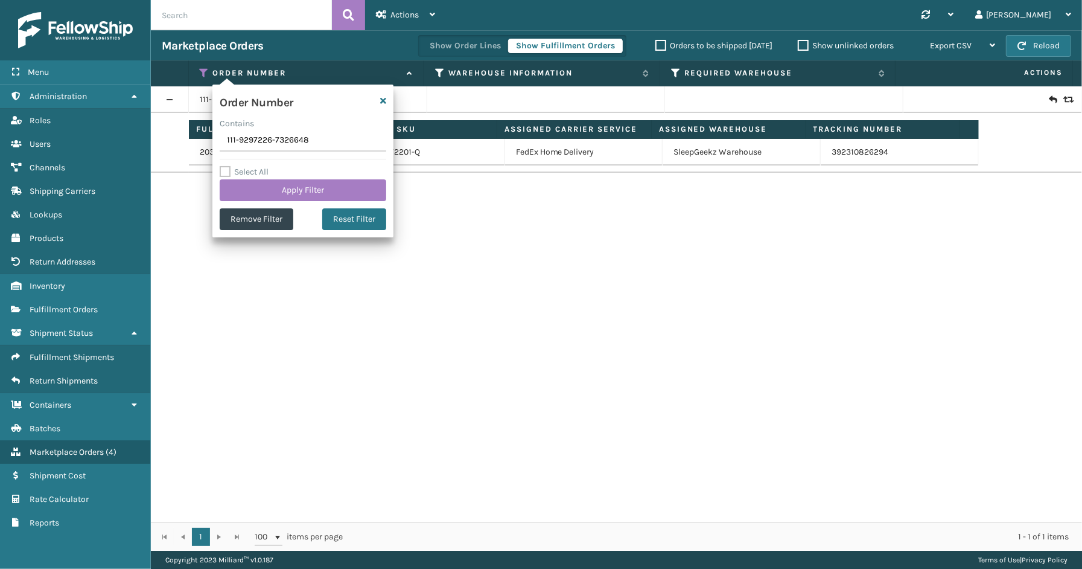
drag, startPoint x: 301, startPoint y: 139, endPoint x: 159, endPoint y: 142, distance: 141.3
click at [141, 0] on div "Menu Administration Roles Users Channels Shipping Carriers Lookups Products Ret…" at bounding box center [541, 0] width 1082 height 0
type input "112-0006332-9065024"
click at [273, 189] on button "Apply Filter" at bounding box center [303, 190] width 167 height 22
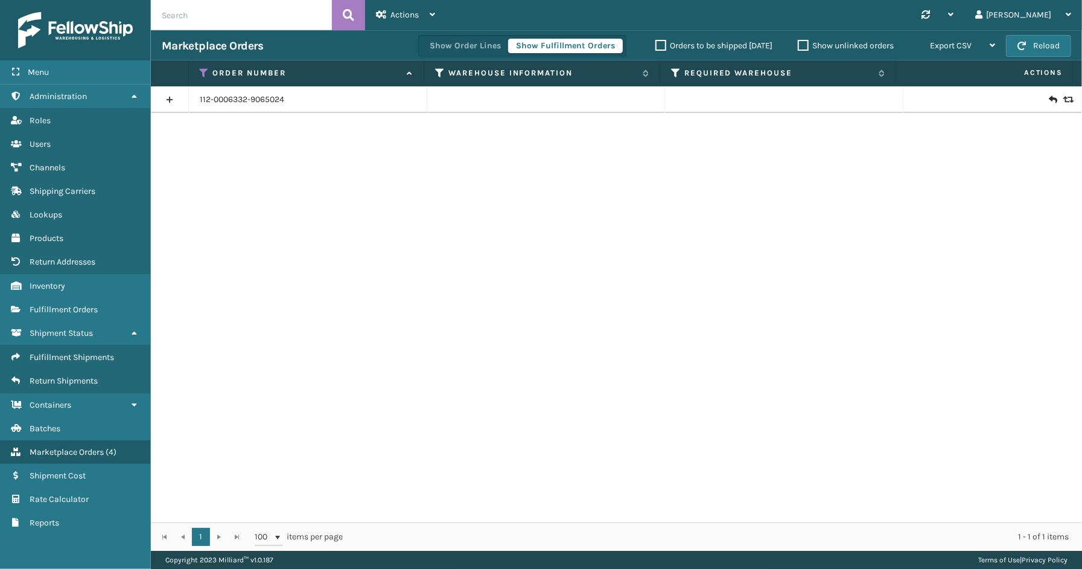
click at [169, 101] on link at bounding box center [169, 99] width 37 height 19
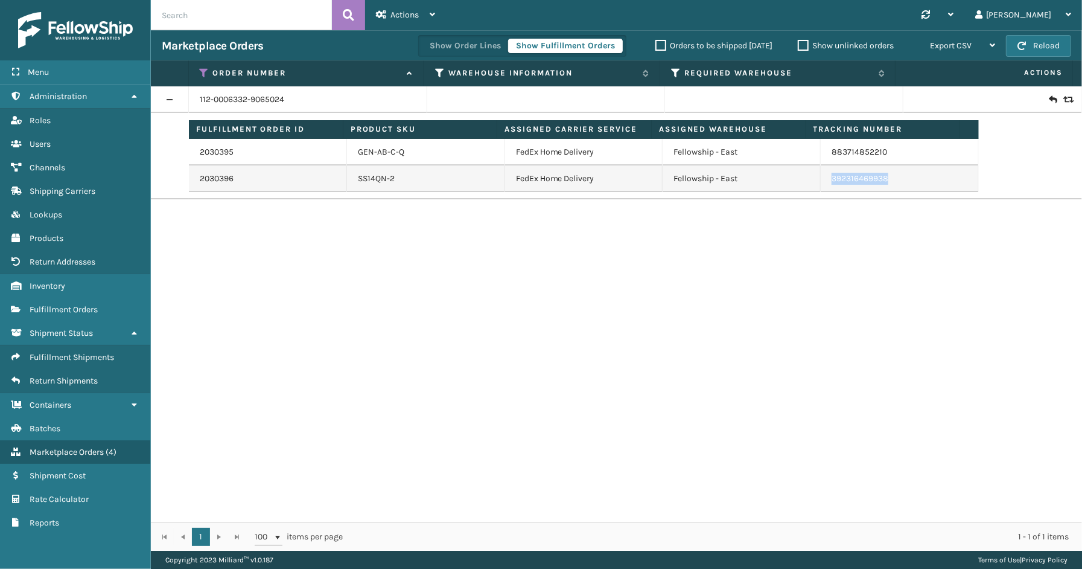
drag, startPoint x: 846, startPoint y: 178, endPoint x: 814, endPoint y: 179, distance: 32.6
click at [821, 179] on td "392316469938" at bounding box center [900, 178] width 158 height 27
copy link "392316469938"
click at [202, 70] on icon at bounding box center [205, 73] width 10 height 11
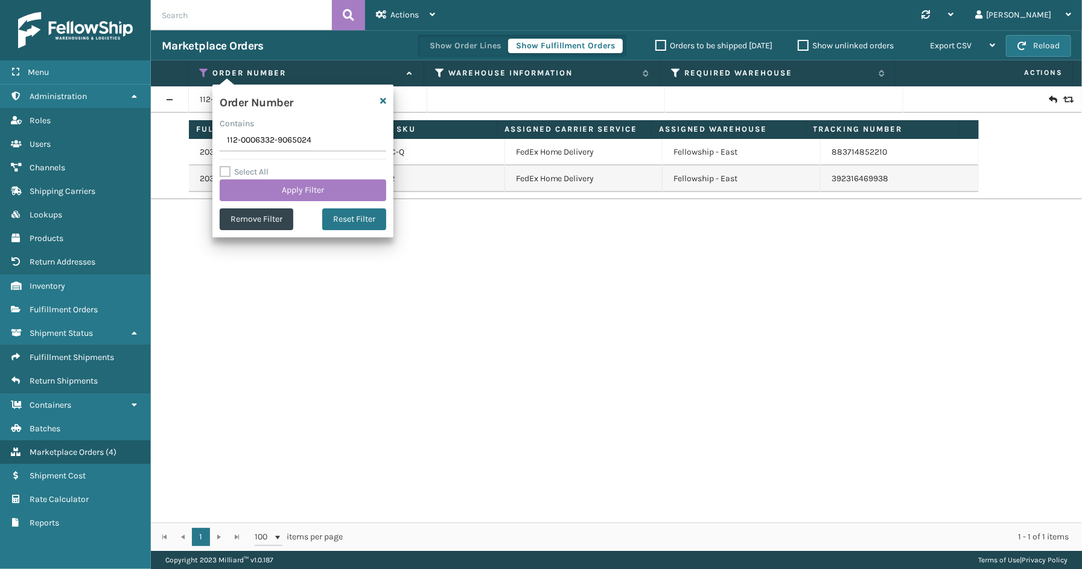
drag, startPoint x: 326, startPoint y: 142, endPoint x: 166, endPoint y: 142, distance: 160.0
click at [152, 142] on section "Marketplace Orders Show Order Lines Show Fulfillment Orders Orders to be shippe…" at bounding box center [616, 290] width 931 height 520
type input "113-7314107-0315418"
click at [275, 186] on button "Apply Filter" at bounding box center [303, 190] width 167 height 22
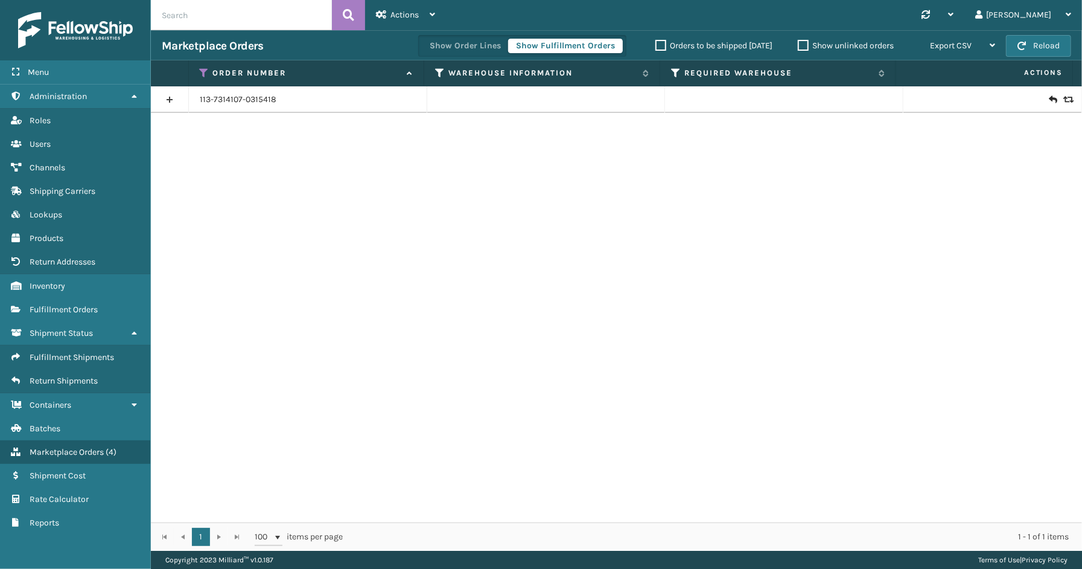
click at [161, 99] on link at bounding box center [169, 99] width 37 height 19
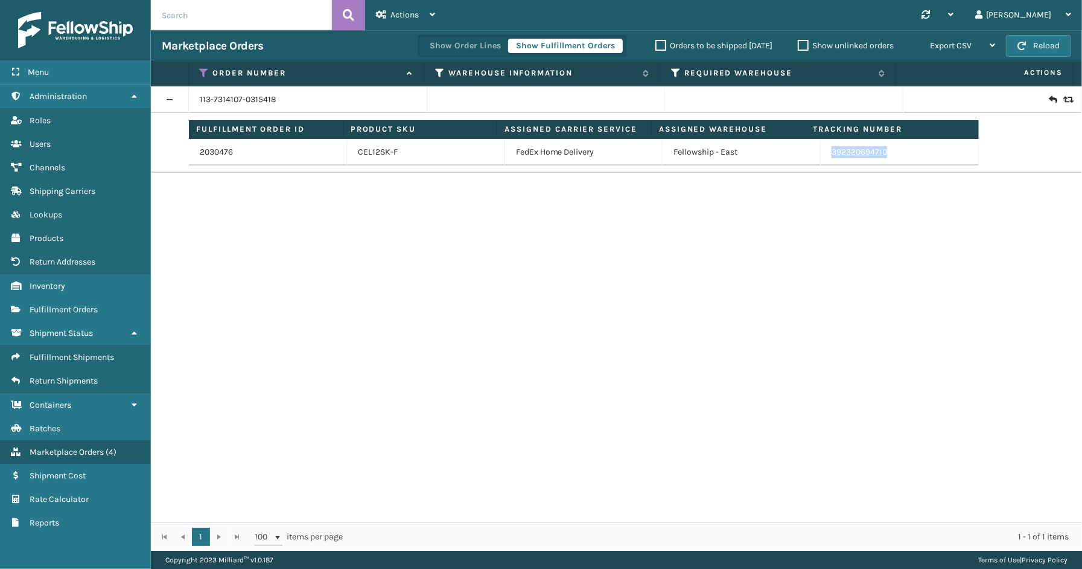
drag, startPoint x: 880, startPoint y: 153, endPoint x: 814, endPoint y: 153, distance: 66.4
click at [821, 153] on td "392320694710" at bounding box center [900, 152] width 158 height 27
copy link "392320694710"
click at [206, 73] on icon at bounding box center [205, 73] width 10 height 11
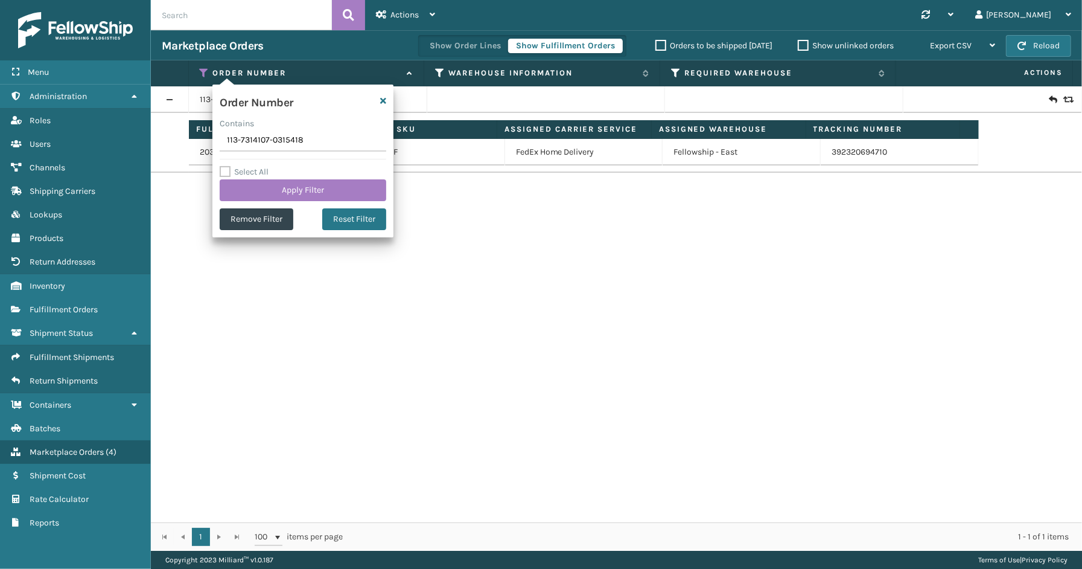
drag, startPoint x: 308, startPoint y: 141, endPoint x: 196, endPoint y: 142, distance: 112.3
click at [196, 142] on section "Marketplace Orders Show Order Lines Show Fulfillment Orders Orders to be shippe…" at bounding box center [616, 290] width 931 height 520
type input "113-1683286-8624254"
click at [292, 189] on button "Apply Filter" at bounding box center [303, 190] width 167 height 22
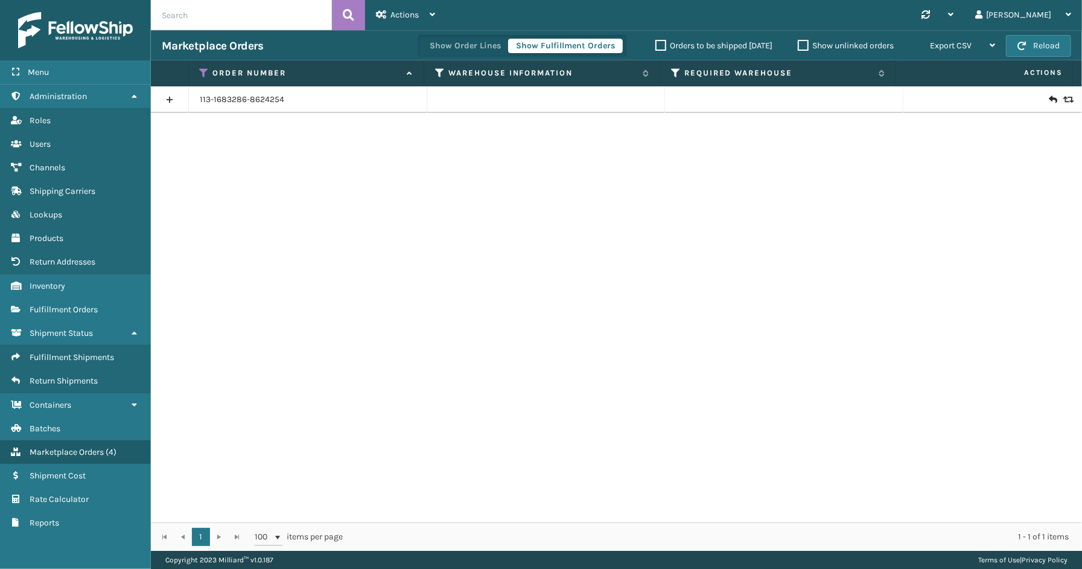
click at [161, 98] on link at bounding box center [169, 99] width 37 height 19
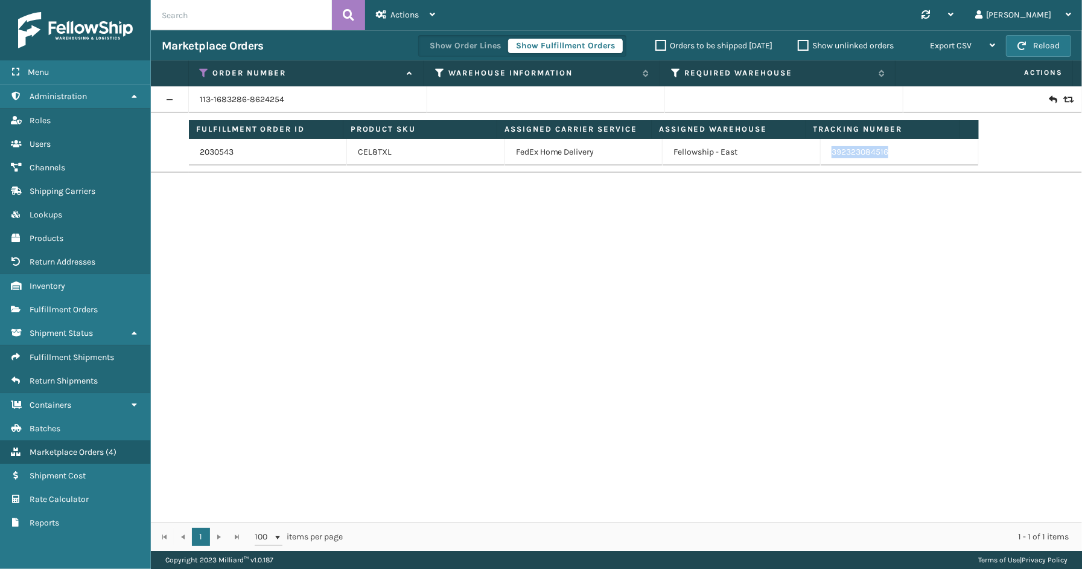
drag, startPoint x: 889, startPoint y: 149, endPoint x: 823, endPoint y: 157, distance: 66.3
click at [821, 158] on td "392323084516" at bounding box center [900, 152] width 158 height 27
copy link "392323084516"
click at [203, 74] on icon at bounding box center [205, 73] width 10 height 11
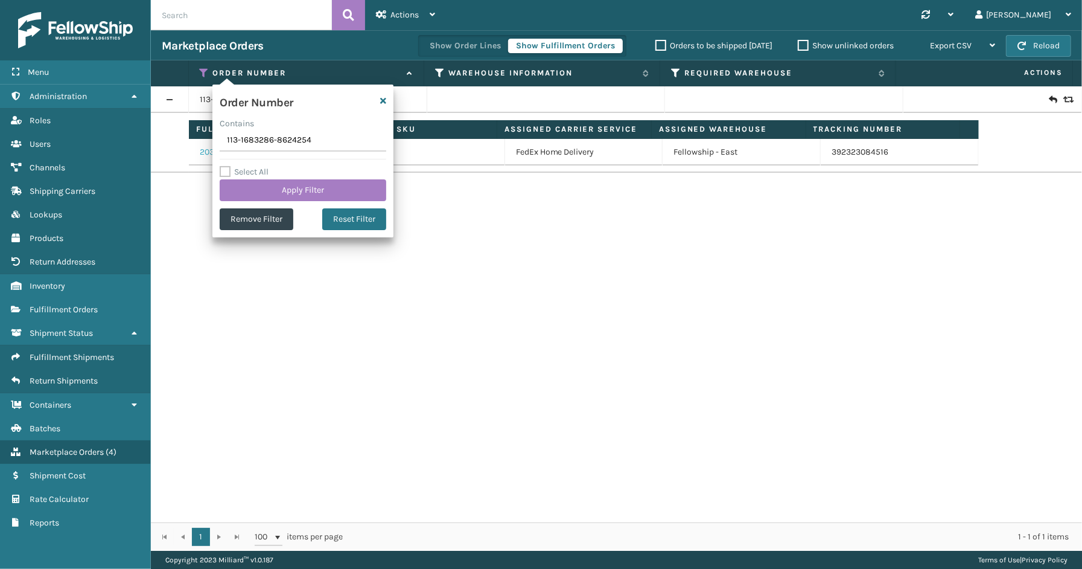
drag, startPoint x: 316, startPoint y: 143, endPoint x: 201, endPoint y: 146, distance: 115.3
click at [201, 146] on section "Marketplace Orders Show Order Lines Show Fulfillment Orders Orders to be shippe…" at bounding box center [616, 290] width 931 height 520
type input "114-7920170-0500213"
click at [282, 173] on div "Select All Apply Filter" at bounding box center [303, 183] width 167 height 36
click at [284, 184] on button "Apply Filter" at bounding box center [303, 190] width 167 height 22
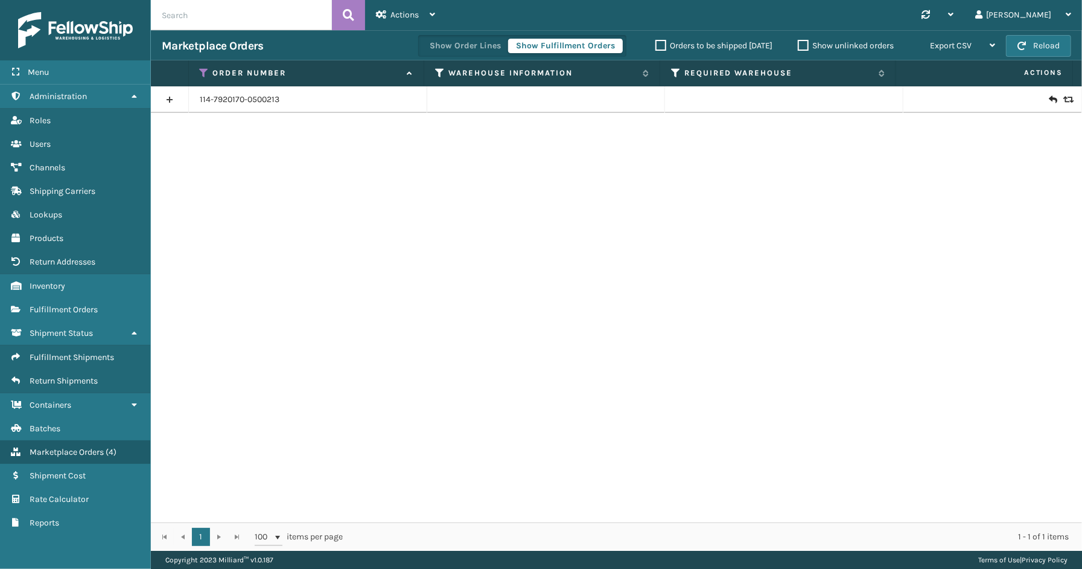
click at [167, 98] on link at bounding box center [169, 99] width 37 height 19
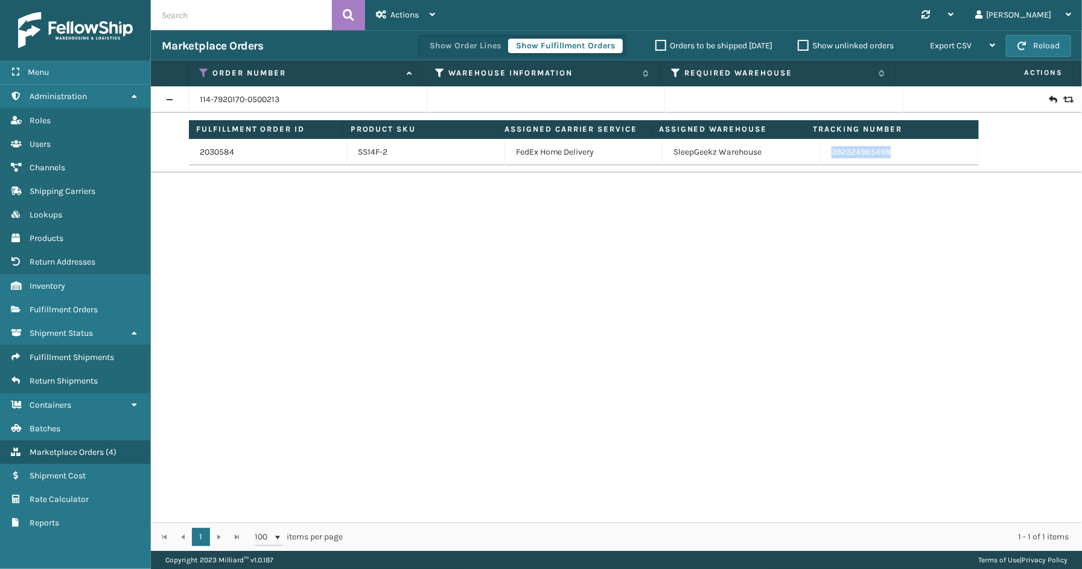
drag, startPoint x: 872, startPoint y: 155, endPoint x: 825, endPoint y: 156, distance: 46.5
click at [825, 156] on td "392324985498" at bounding box center [900, 152] width 158 height 27
copy link "392324985498"
click at [202, 69] on icon at bounding box center [205, 73] width 10 height 11
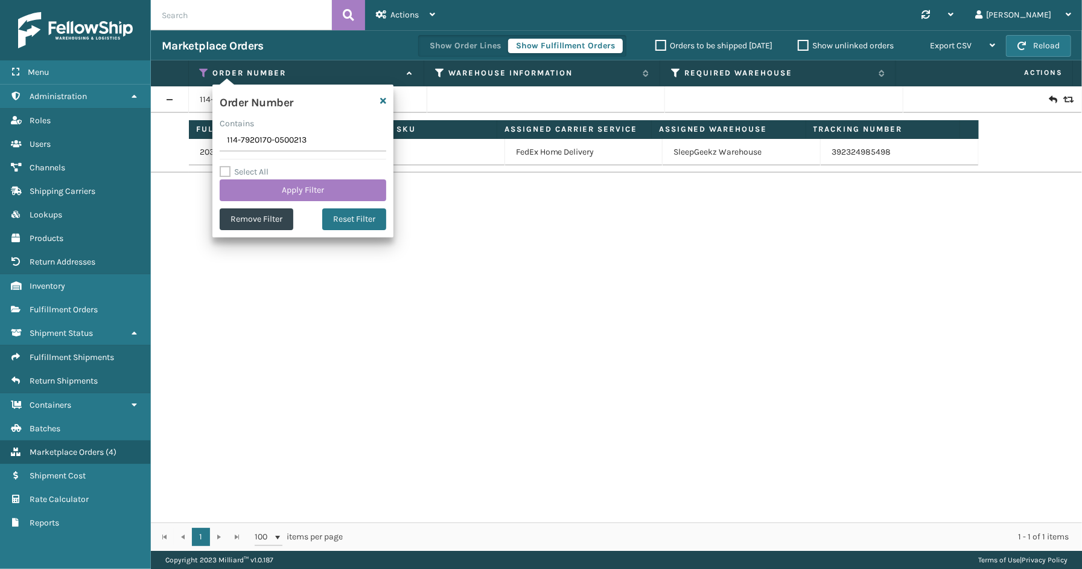
drag, startPoint x: 321, startPoint y: 143, endPoint x: 173, endPoint y: 146, distance: 147.3
click at [173, 146] on section "Marketplace Orders Show Order Lines Show Fulfillment Orders Orders to be shippe…" at bounding box center [616, 290] width 931 height 520
type input "114-7129441-1353011"
click at [309, 179] on button "Apply Filter" at bounding box center [303, 190] width 167 height 22
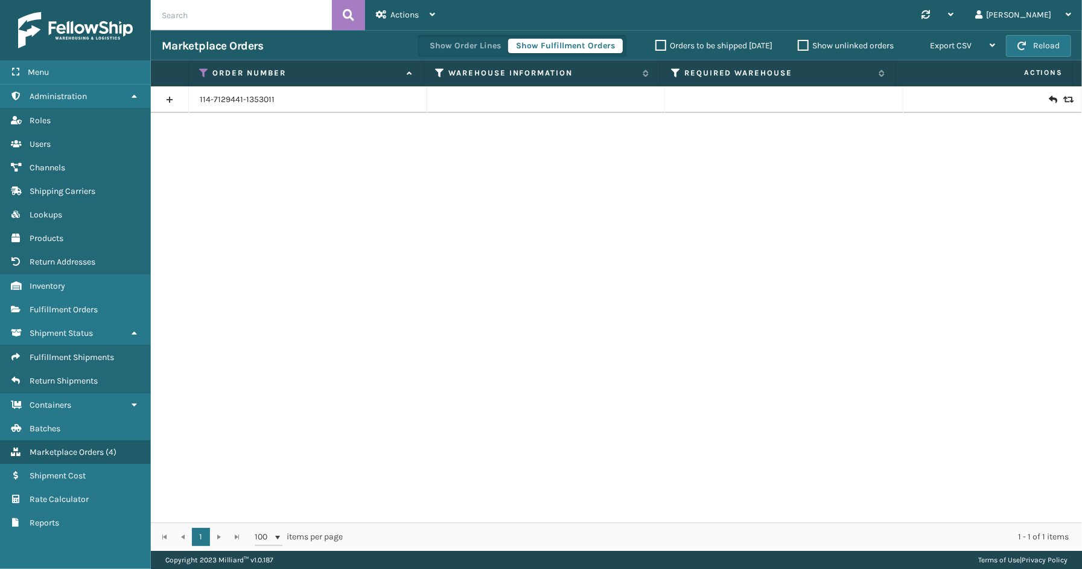
click at [176, 95] on link at bounding box center [169, 99] width 37 height 19
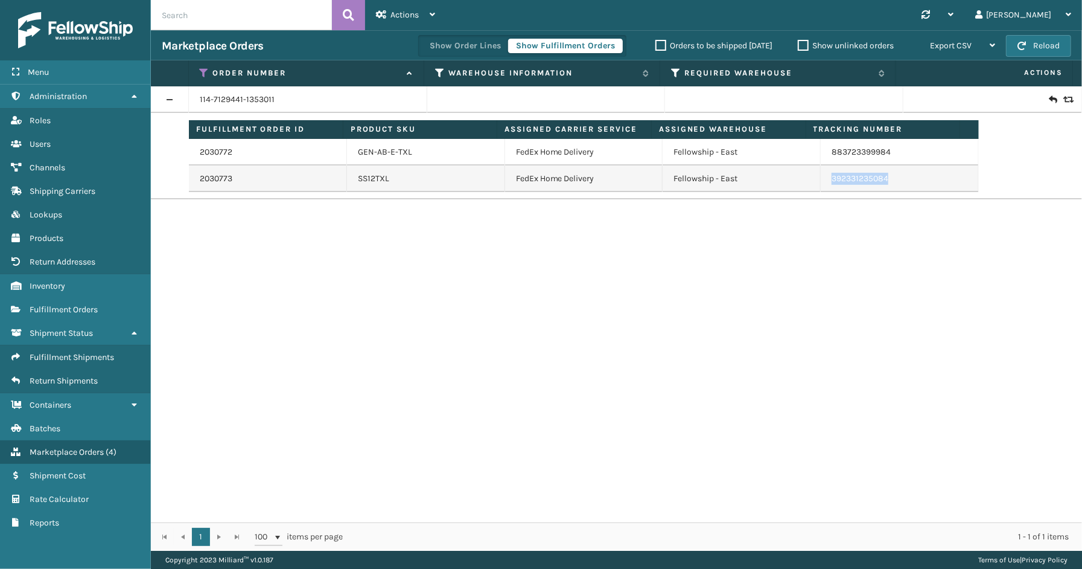
drag, startPoint x: 834, startPoint y: 190, endPoint x: 811, endPoint y: 191, distance: 22.4
click at [811, 191] on tr "2030773 SS12TXL FedEx Home Delivery Fellowship - East 392331235084" at bounding box center [584, 178] width 790 height 27
copy tr "392331235084"
click at [201, 64] on th "Order Number" at bounding box center [307, 73] width 236 height 26
click at [201, 74] on icon at bounding box center [205, 73] width 10 height 11
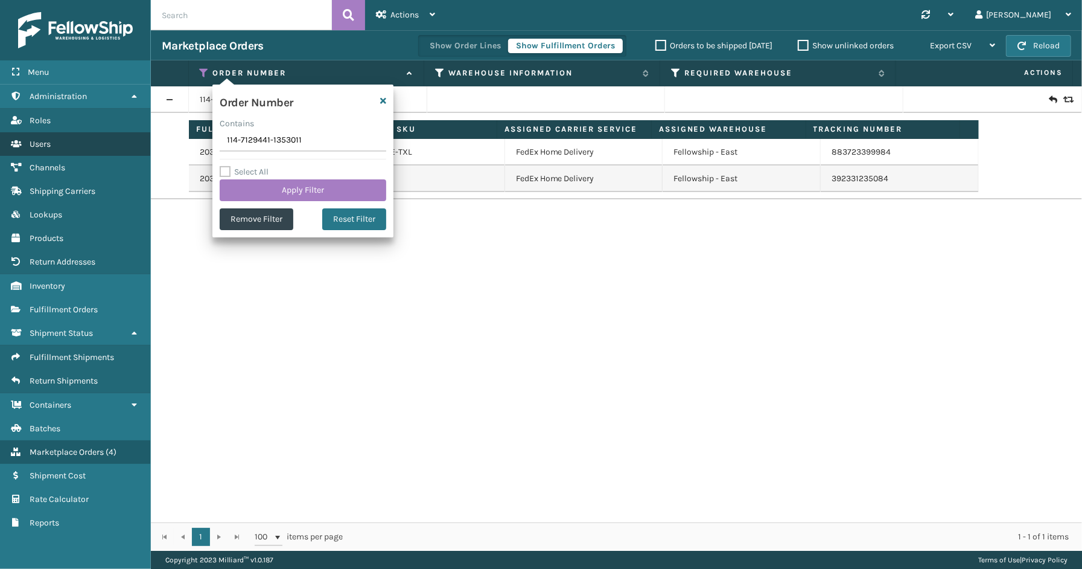
drag, startPoint x: 318, startPoint y: 136, endPoint x: 148, endPoint y: 139, distance: 170.3
click at [148, 0] on div "Menu Administration Roles Users Channels Shipping Carriers Lookups Products Ret…" at bounding box center [541, 0] width 1082 height 0
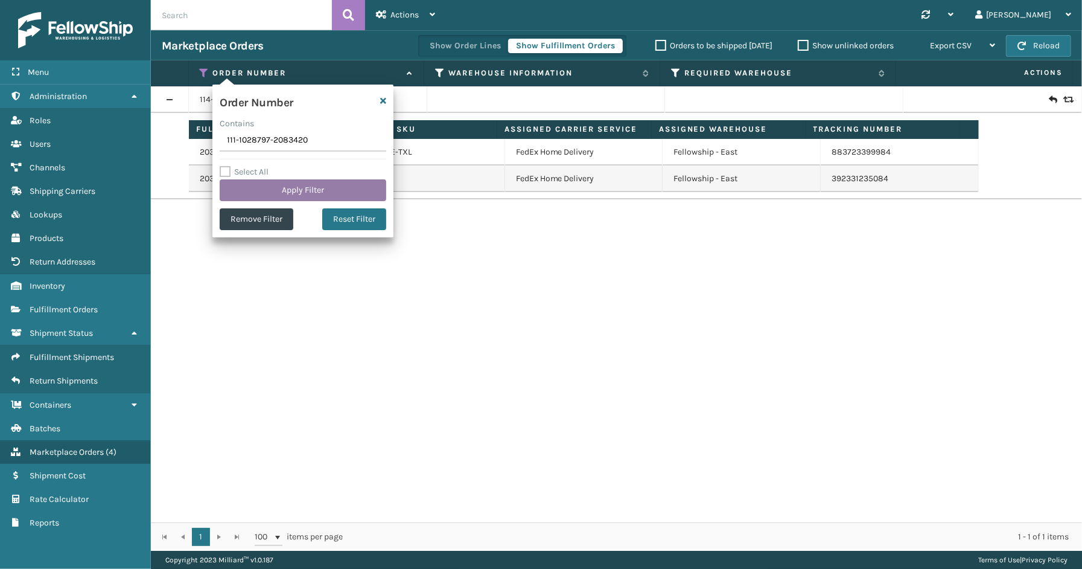
type input "111-1028797-2083420"
click at [268, 192] on button "Apply Filter" at bounding box center [303, 190] width 167 height 22
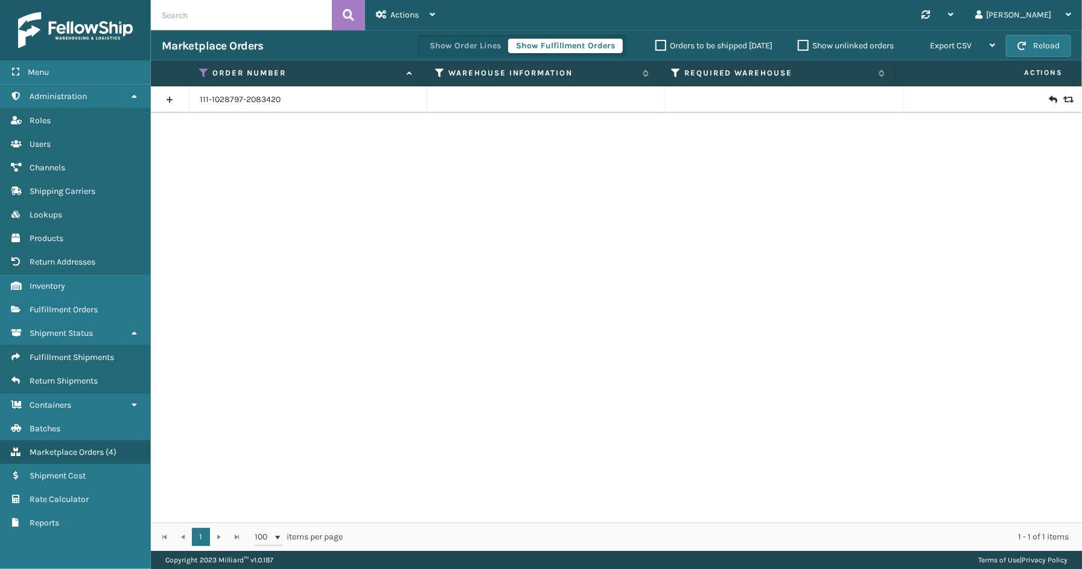
click at [174, 98] on link at bounding box center [169, 99] width 37 height 19
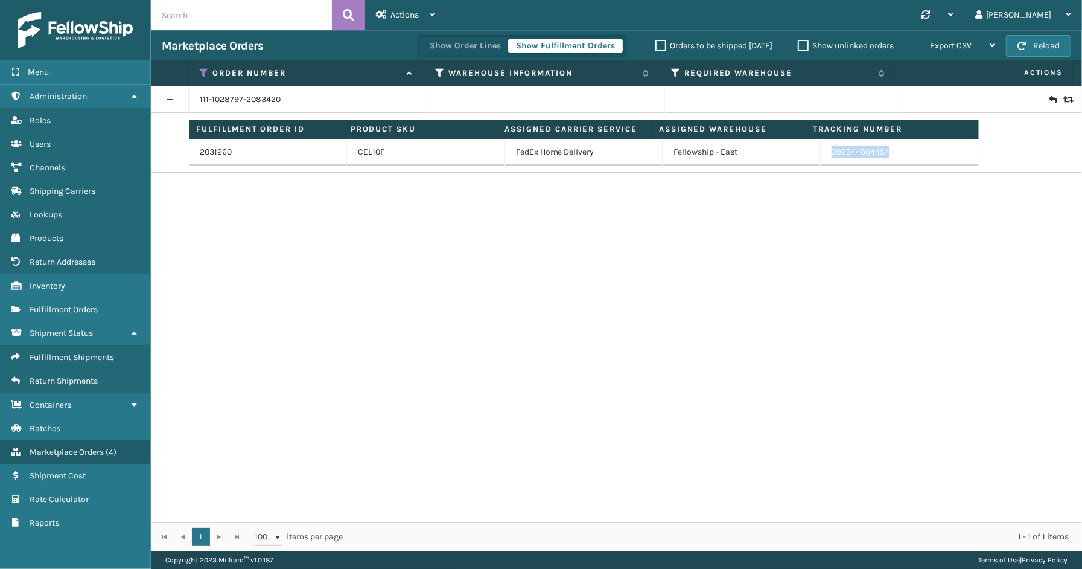
drag, startPoint x: 892, startPoint y: 158, endPoint x: 825, endPoint y: 164, distance: 67.9
click at [825, 164] on td "392344604454" at bounding box center [900, 152] width 158 height 27
copy link "392344604454"
click at [203, 69] on icon at bounding box center [205, 73] width 10 height 11
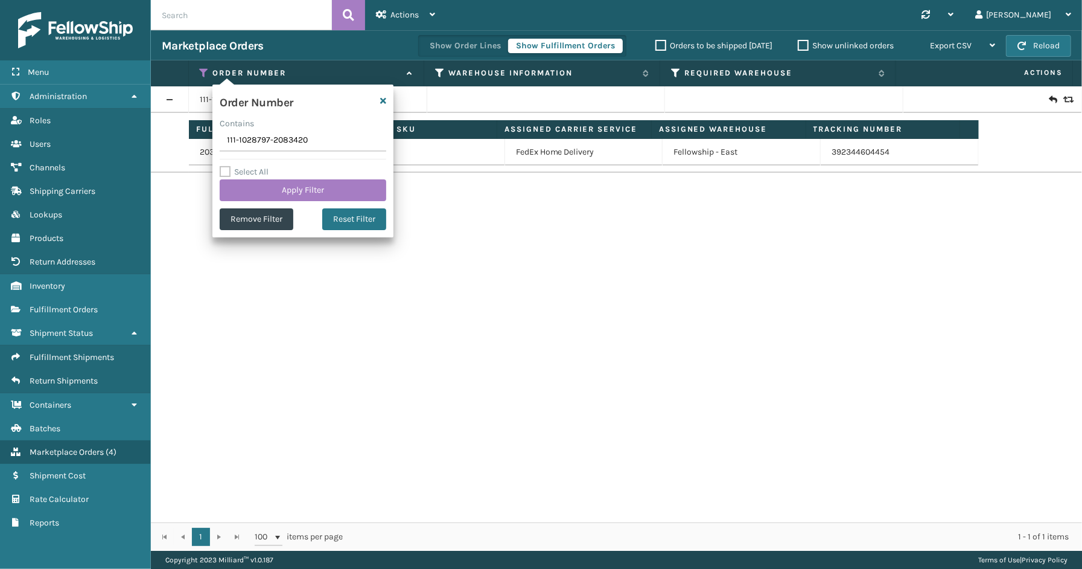
drag, startPoint x: 324, startPoint y: 139, endPoint x: 204, endPoint y: 139, distance: 119.5
click at [203, 139] on section "Marketplace Orders Show Order Lines Show Fulfillment Orders Orders to be shippe…" at bounding box center [616, 290] width 931 height 520
paste input "7813432-2742641(1)"
type input "111-7813432-2742641(1)"
click at [300, 183] on button "Apply Filter" at bounding box center [303, 190] width 167 height 22
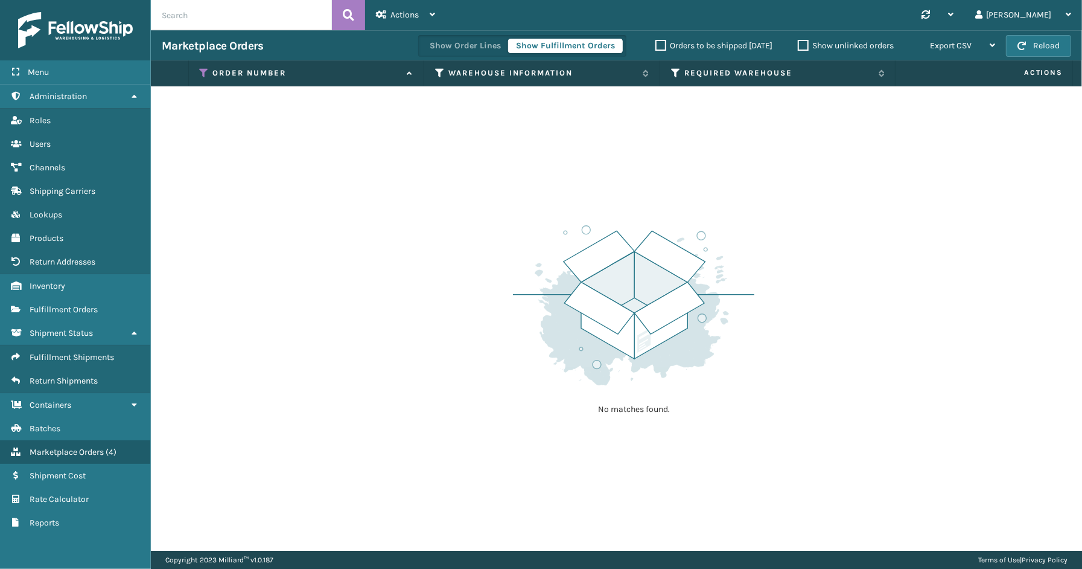
click at [203, 66] on th "Order Number" at bounding box center [307, 73] width 236 height 26
click at [206, 73] on icon at bounding box center [205, 73] width 10 height 11
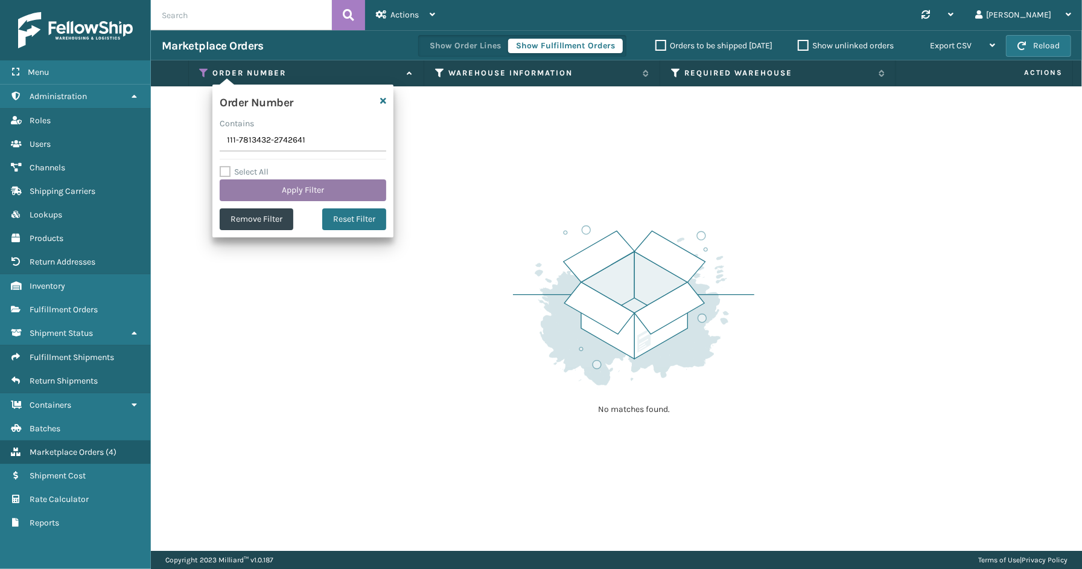
type input "111-7813432-2742641"
click at [273, 187] on button "Apply Filter" at bounding box center [303, 190] width 167 height 22
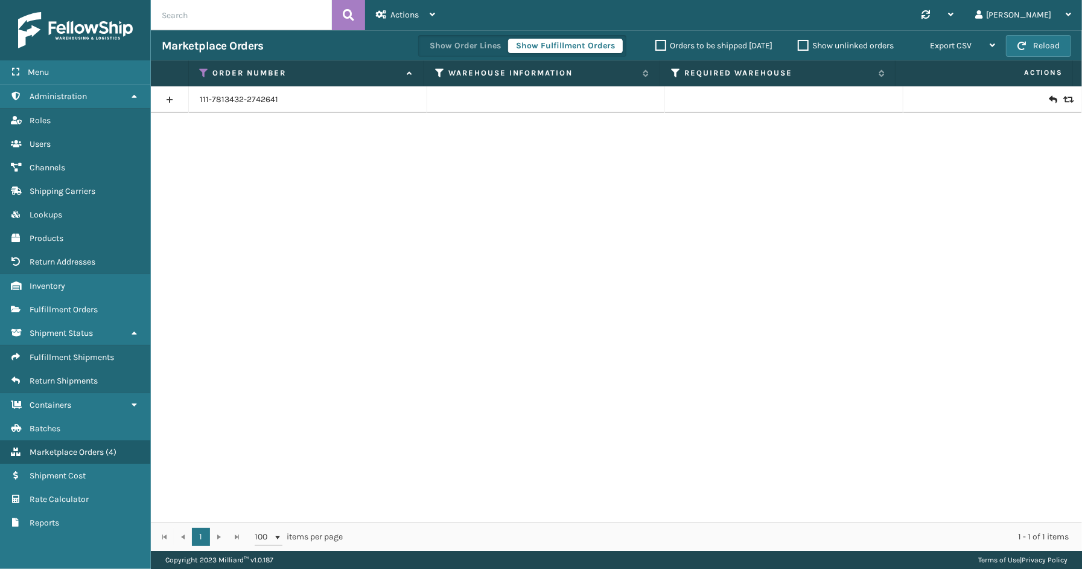
click at [171, 98] on link at bounding box center [169, 99] width 37 height 19
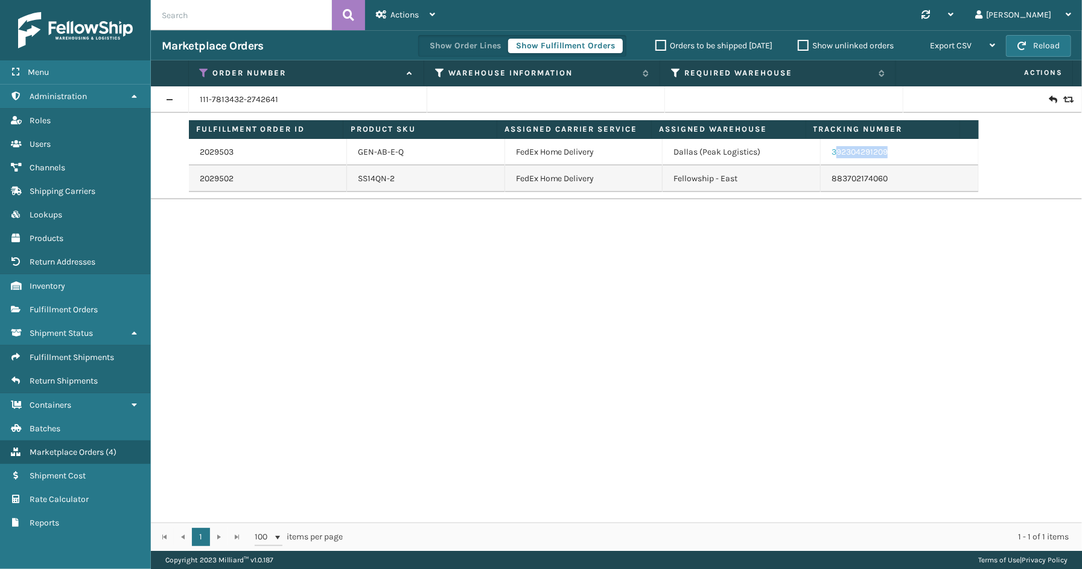
drag, startPoint x: 889, startPoint y: 151, endPoint x: 827, endPoint y: 152, distance: 62.2
click at [827, 152] on td "392304291209" at bounding box center [900, 152] width 158 height 27
drag, startPoint x: 938, startPoint y: 245, endPoint x: 931, endPoint y: 226, distance: 20.1
click at [935, 239] on div "111-7813432-2742641 Fulfillment Order ID Product SKU Assigned Carrier Service A…" at bounding box center [616, 304] width 931 height 436
drag, startPoint x: 896, startPoint y: 150, endPoint x: 823, endPoint y: 153, distance: 73.1
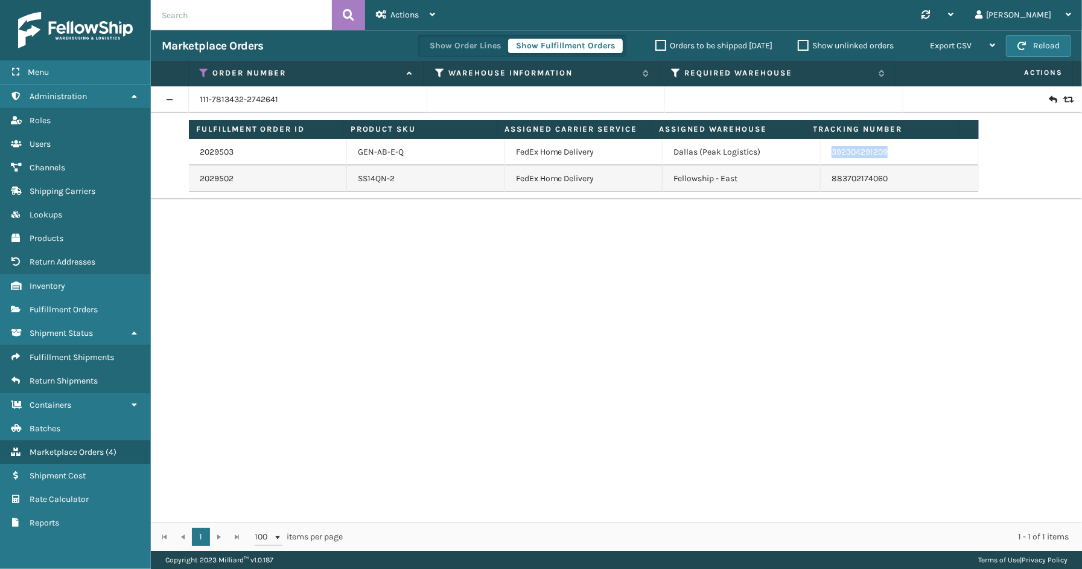
click at [823, 153] on td "392304291209" at bounding box center [900, 152] width 158 height 27
copy link "392304291209"
click at [203, 68] on icon at bounding box center [205, 73] width 10 height 11
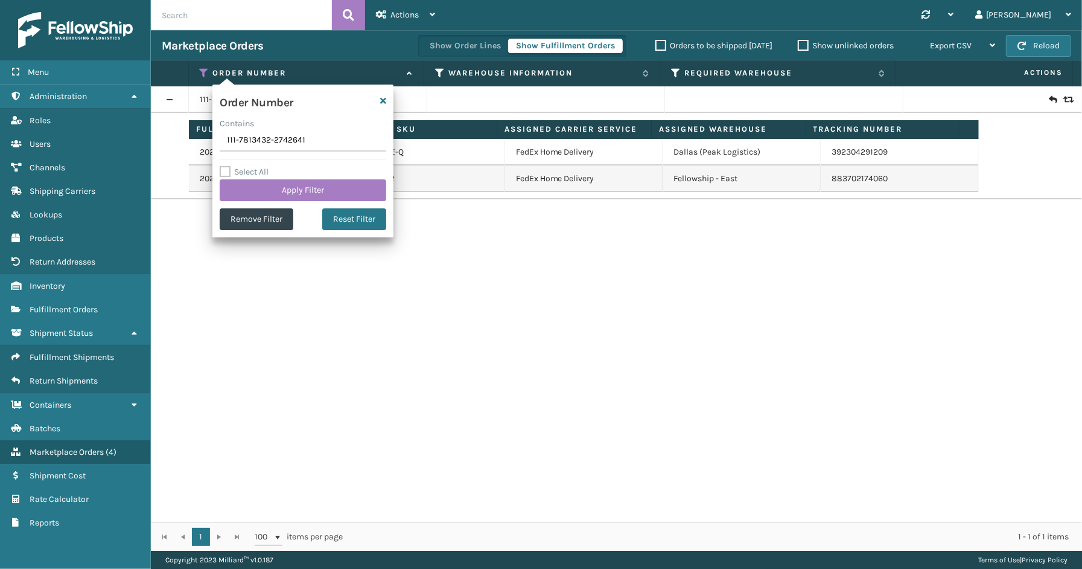
drag, startPoint x: 286, startPoint y: 142, endPoint x: 205, endPoint y: 142, distance: 80.9
click at [167, 142] on section "Marketplace Orders Show Order Lines Show Fulfillment Orders Orders to be shippe…" at bounding box center [616, 290] width 931 height 520
type input "112-4716655-1173066"
click at [309, 190] on button "Apply Filter" at bounding box center [303, 190] width 167 height 22
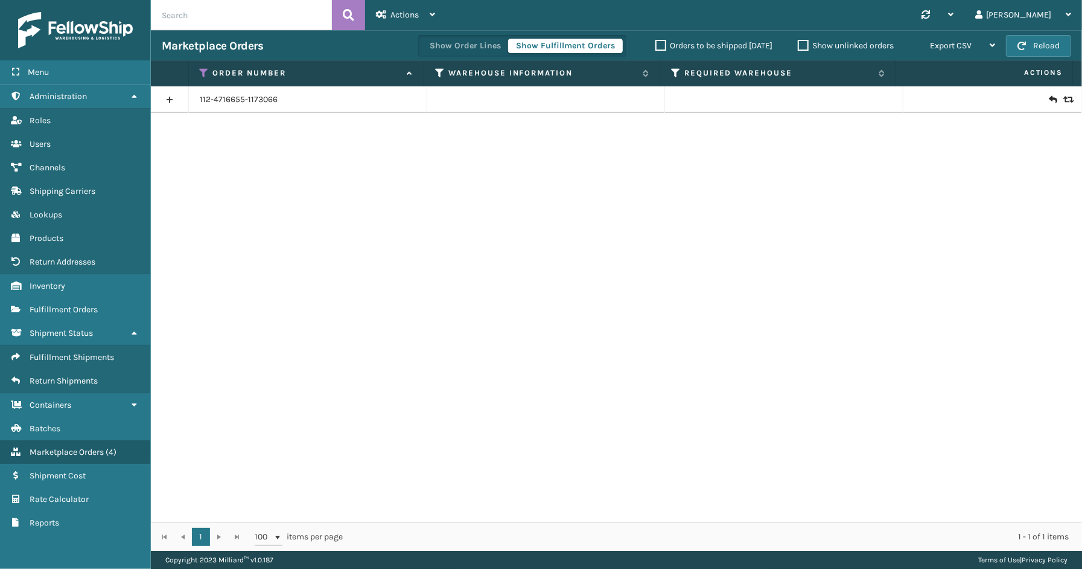
click at [174, 103] on link at bounding box center [169, 99] width 37 height 19
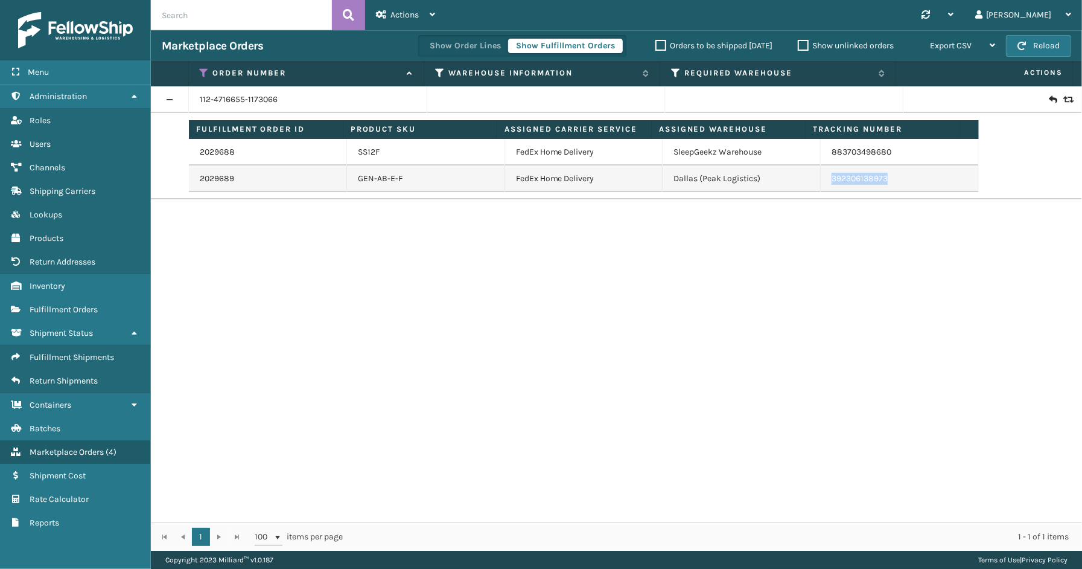
drag, startPoint x: 889, startPoint y: 181, endPoint x: 825, endPoint y: 180, distance: 64.6
click at [825, 180] on td "392306138973" at bounding box center [900, 178] width 158 height 27
click at [205, 71] on icon at bounding box center [205, 73] width 10 height 11
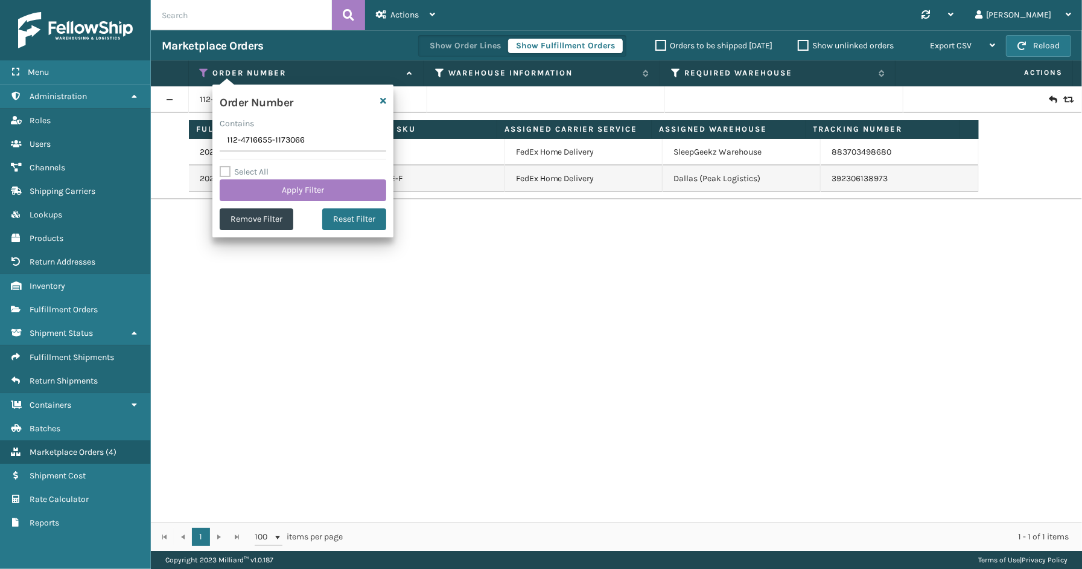
drag, startPoint x: 318, startPoint y: 138, endPoint x: 235, endPoint y: 139, distance: 82.1
click at [225, 138] on input "112-4716655-1173066" at bounding box center [303, 141] width 167 height 22
type input "112-7709047-8854621"
click at [299, 196] on button "Apply Filter" at bounding box center [303, 190] width 167 height 22
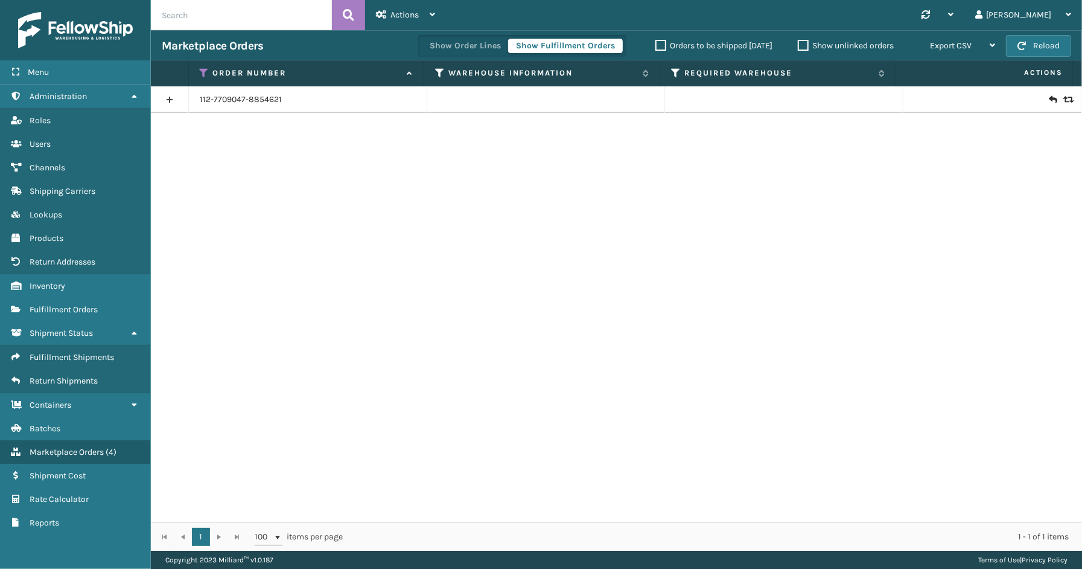
click at [160, 100] on link at bounding box center [169, 99] width 37 height 19
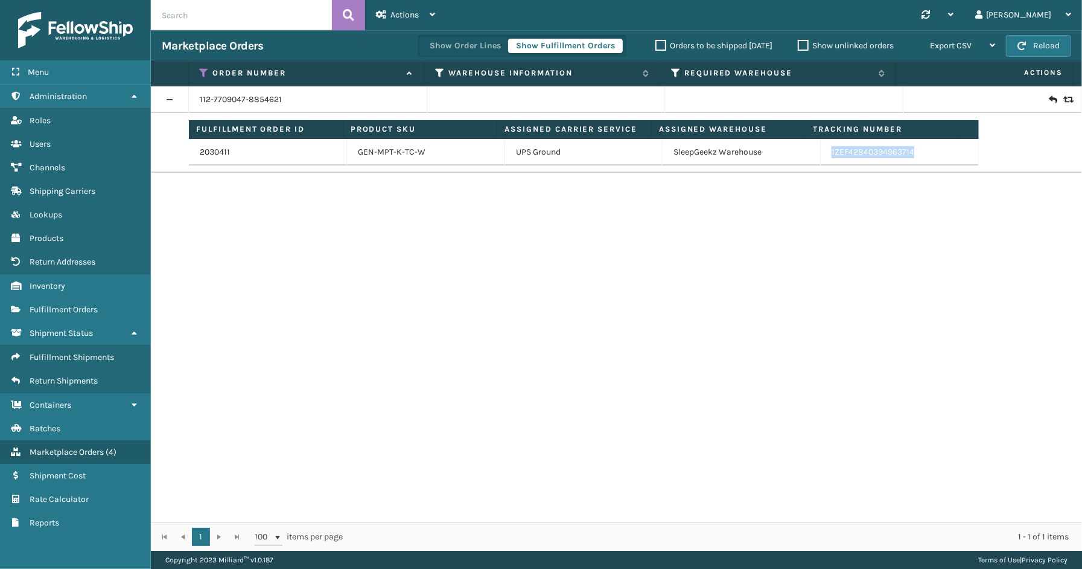
drag, startPoint x: 848, startPoint y: 159, endPoint x: 824, endPoint y: 161, distance: 24.3
click at [824, 161] on td "1ZEF42840394963714" at bounding box center [900, 152] width 158 height 27
drag, startPoint x: 201, startPoint y: 68, endPoint x: 209, endPoint y: 72, distance: 9.4
click at [201, 68] on icon at bounding box center [205, 73] width 10 height 11
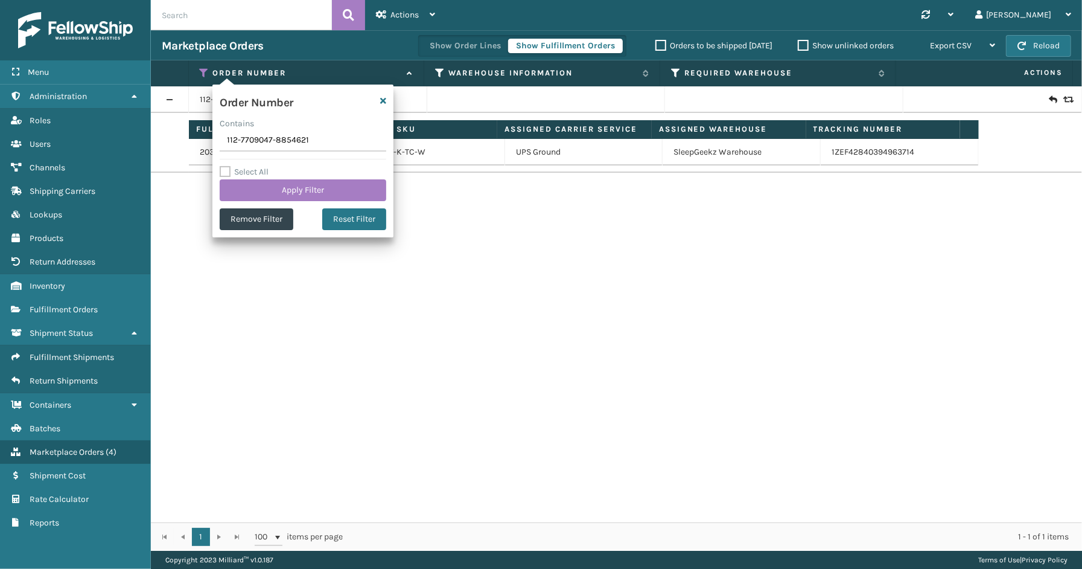
drag, startPoint x: 313, startPoint y: 136, endPoint x: 198, endPoint y: 138, distance: 114.7
click at [198, 138] on section "Marketplace Orders Show Order Lines Show Fulfillment Orders Orders to be shippe…" at bounding box center [616, 290] width 931 height 520
type input "113-0946013-4396267"
click at [275, 173] on div "Select All Apply Filter" at bounding box center [303, 183] width 167 height 36
click at [273, 187] on button "Apply Filter" at bounding box center [303, 190] width 167 height 22
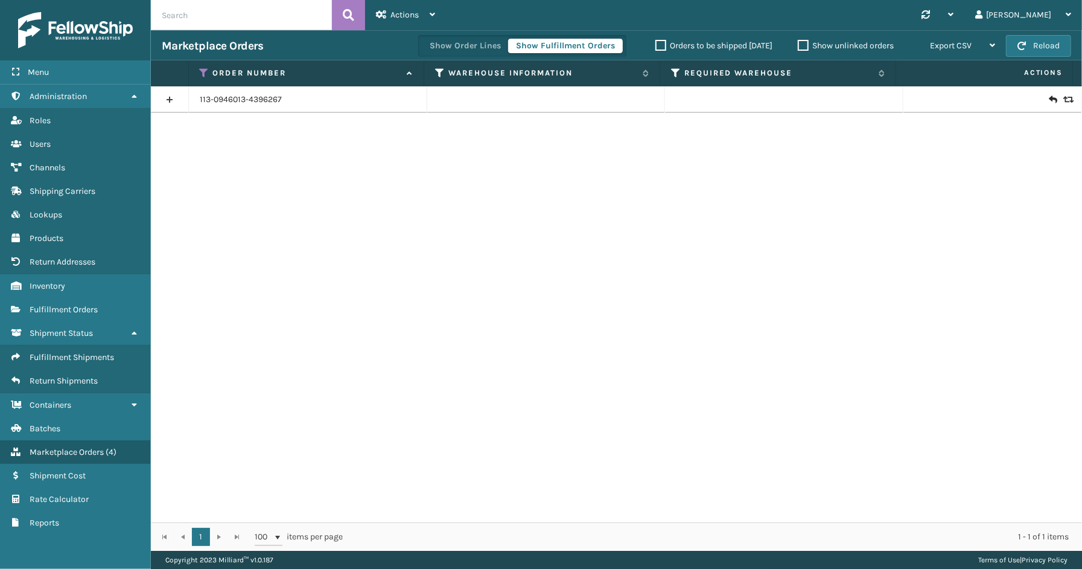
click at [164, 101] on link at bounding box center [169, 99] width 37 height 19
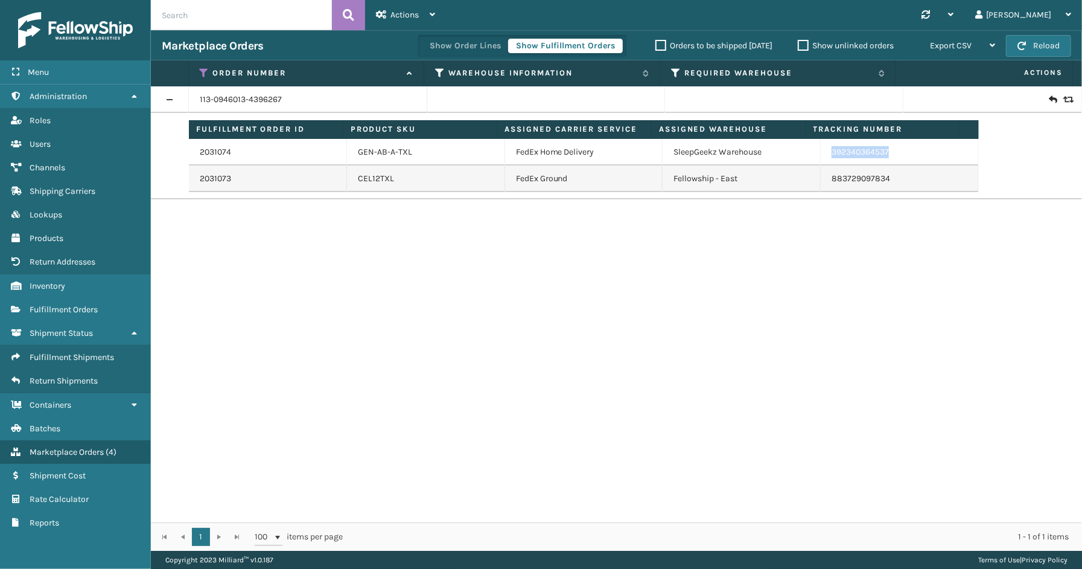
drag, startPoint x: 898, startPoint y: 151, endPoint x: 823, endPoint y: 155, distance: 74.9
click at [823, 155] on td "392340364537" at bounding box center [900, 152] width 158 height 27
click at [200, 71] on icon at bounding box center [205, 73] width 10 height 11
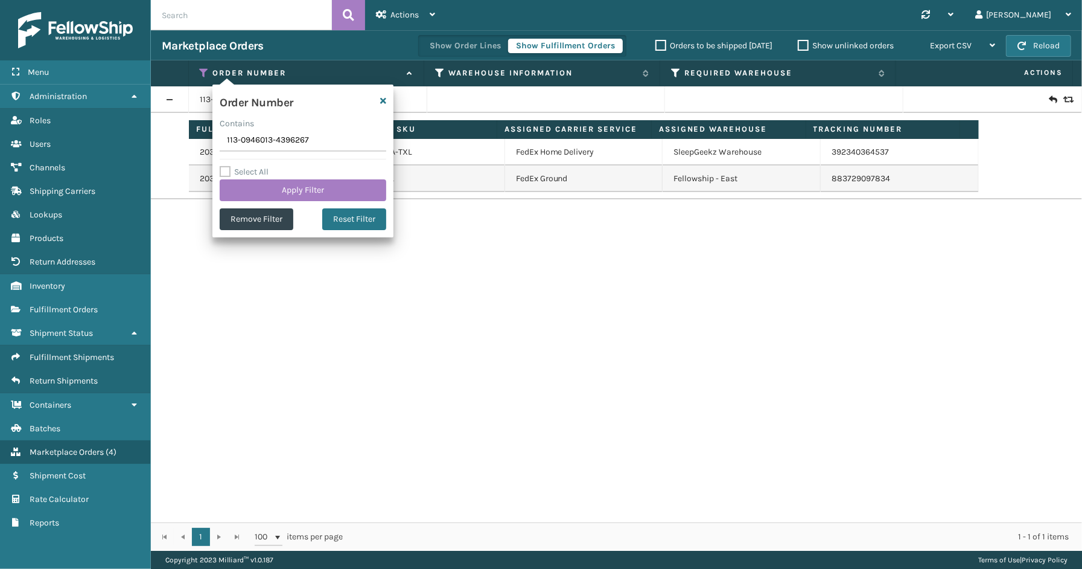
drag, startPoint x: 339, startPoint y: 145, endPoint x: 170, endPoint y: 145, distance: 169.0
click at [158, 145] on section "Marketplace Orders Show Order Lines Show Fulfillment Orders Orders to be shippe…" at bounding box center [616, 290] width 931 height 520
type input "114-4285815-0387440"
click at [281, 189] on button "Apply Filter" at bounding box center [303, 190] width 167 height 22
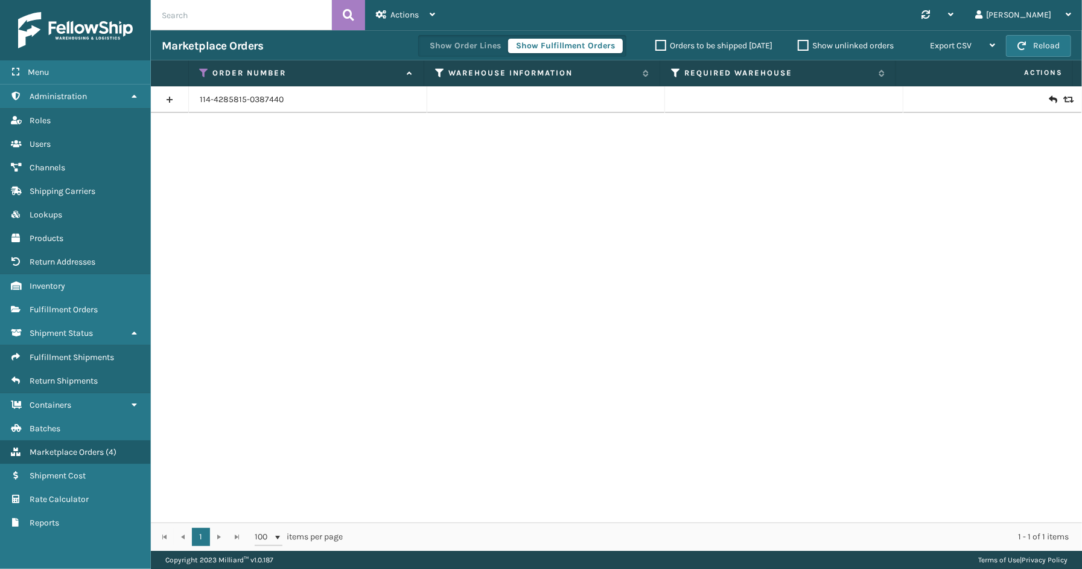
click at [171, 99] on link at bounding box center [169, 99] width 37 height 19
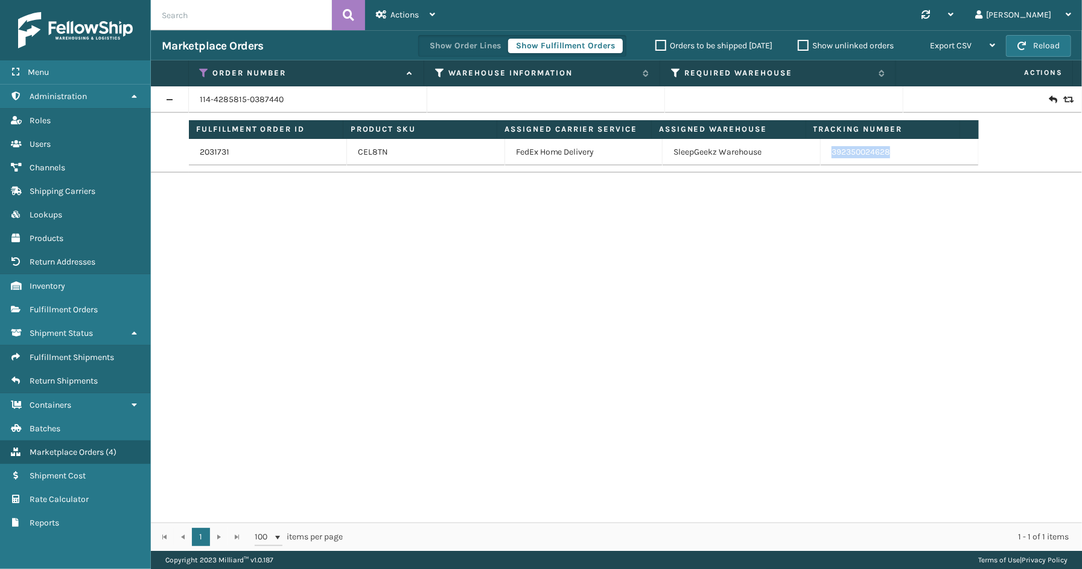
drag, startPoint x: 884, startPoint y: 158, endPoint x: 825, endPoint y: 157, distance: 59.8
click at [825, 157] on td "392350024628" at bounding box center [900, 152] width 158 height 27
click at [203, 69] on icon at bounding box center [205, 73] width 10 height 11
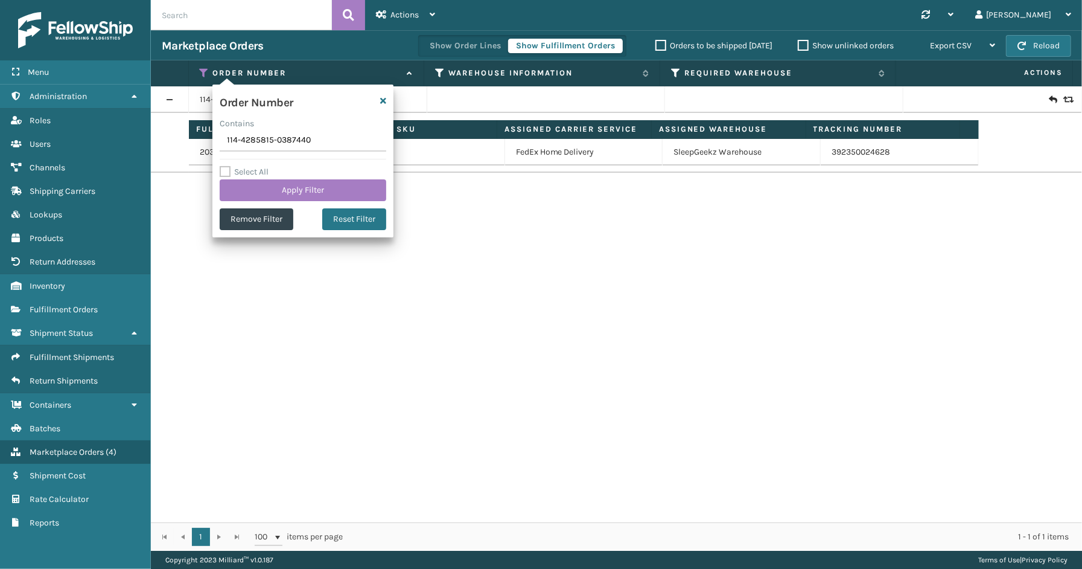
drag, startPoint x: 316, startPoint y: 142, endPoint x: 200, endPoint y: 143, distance: 115.9
click at [200, 143] on section "Marketplace Orders Show Order Lines Show Fulfillment Orders Orders to be shippe…" at bounding box center [616, 290] width 931 height 520
type input "111-2459968-8032229"
click at [330, 183] on button "Apply Filter" at bounding box center [303, 190] width 167 height 22
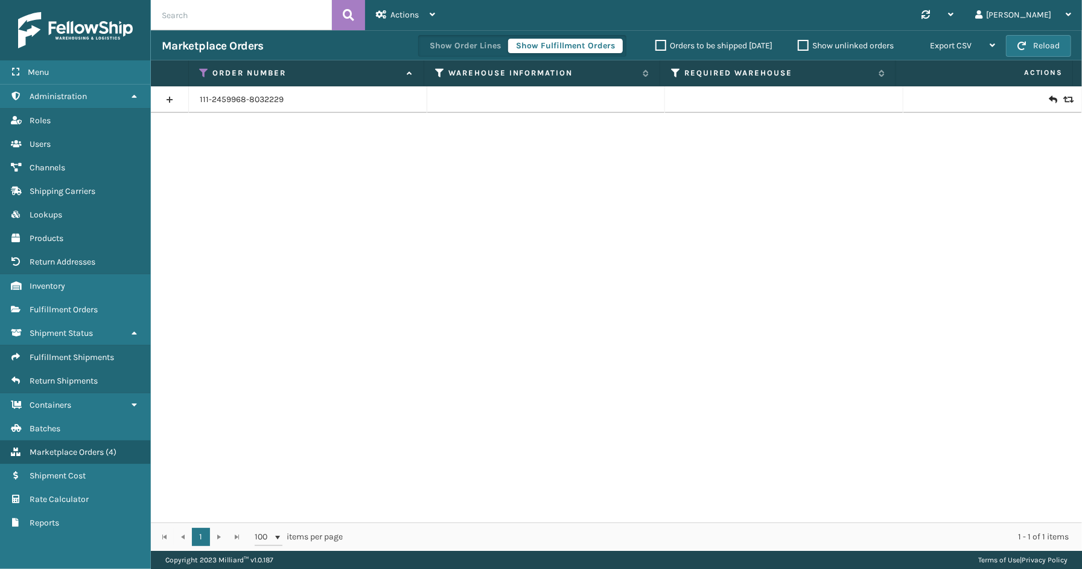
click at [165, 103] on link at bounding box center [169, 99] width 37 height 19
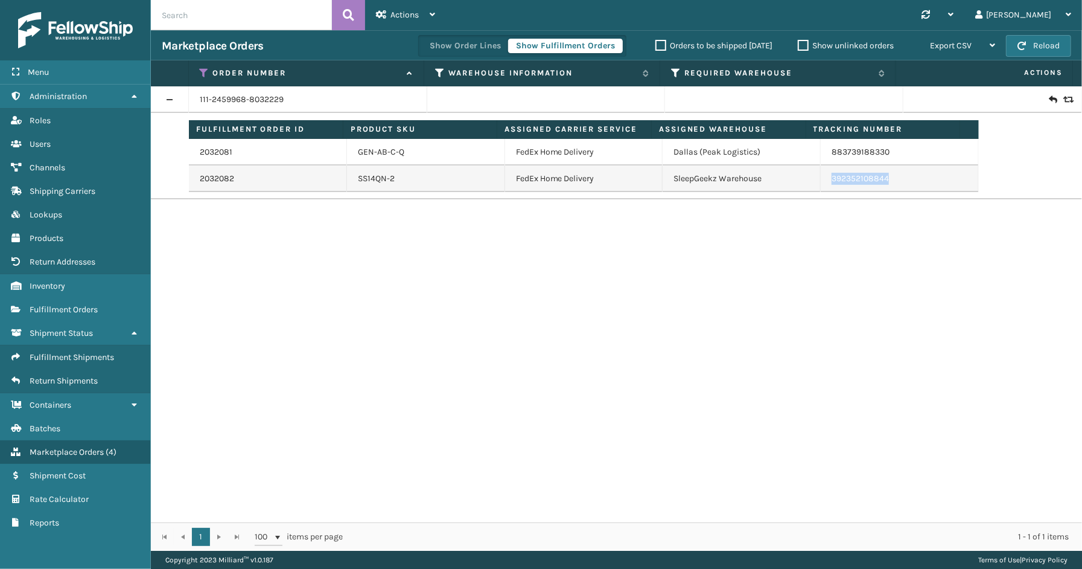
drag, startPoint x: 892, startPoint y: 182, endPoint x: 830, endPoint y: 185, distance: 61.7
click at [821, 188] on td "392352108844" at bounding box center [900, 178] width 158 height 27
click at [205, 69] on icon at bounding box center [205, 73] width 10 height 11
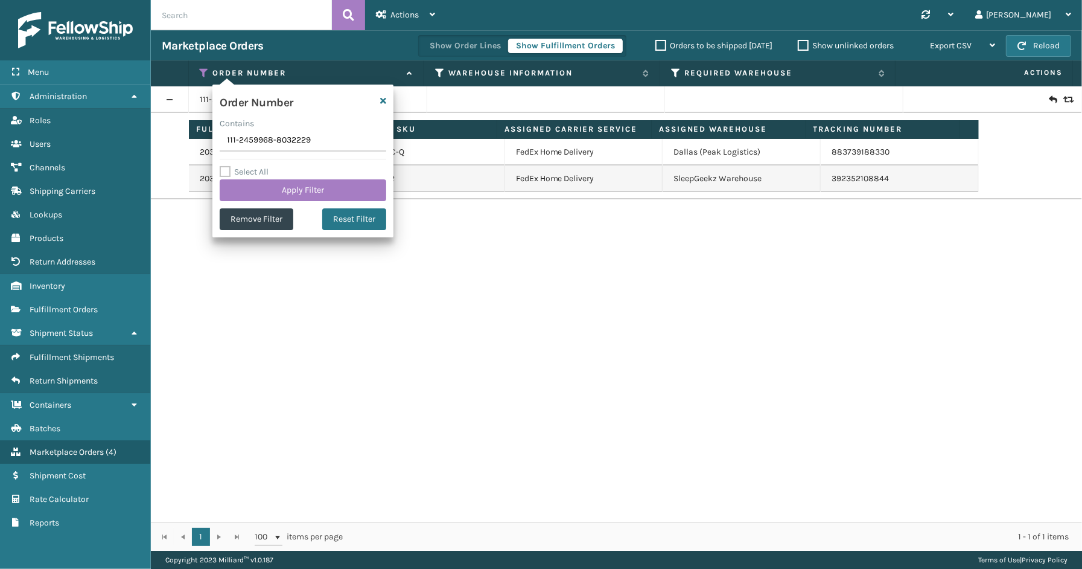
drag, startPoint x: 327, startPoint y: 139, endPoint x: 238, endPoint y: 147, distance: 89.7
click at [225, 145] on input "111-2459968-8032229" at bounding box center [303, 141] width 167 height 22
type input "114-0144509-1364210"
click at [321, 187] on button "Apply Filter" at bounding box center [303, 190] width 167 height 22
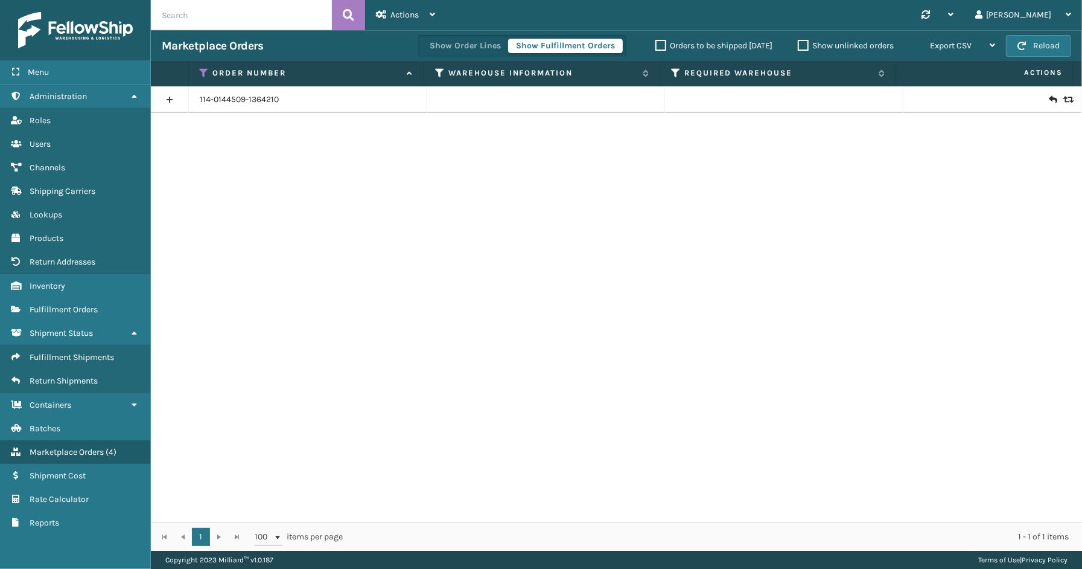
click at [172, 101] on link at bounding box center [169, 99] width 37 height 19
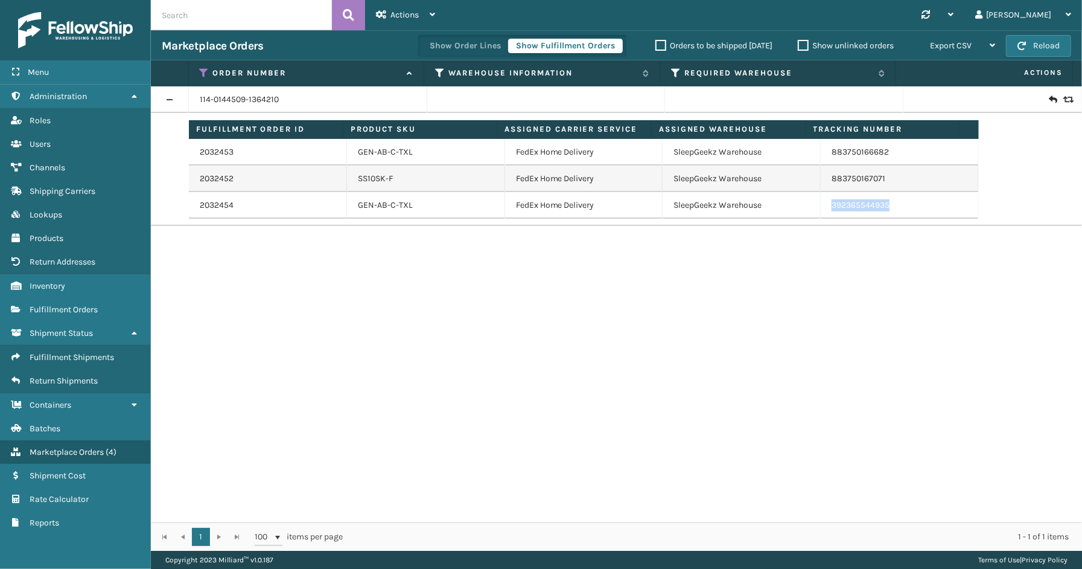
drag, startPoint x: 872, startPoint y: 205, endPoint x: 824, endPoint y: 209, distance: 47.8
click at [824, 209] on td "392365544935" at bounding box center [900, 205] width 158 height 27
click at [204, 71] on icon at bounding box center [205, 73] width 10 height 11
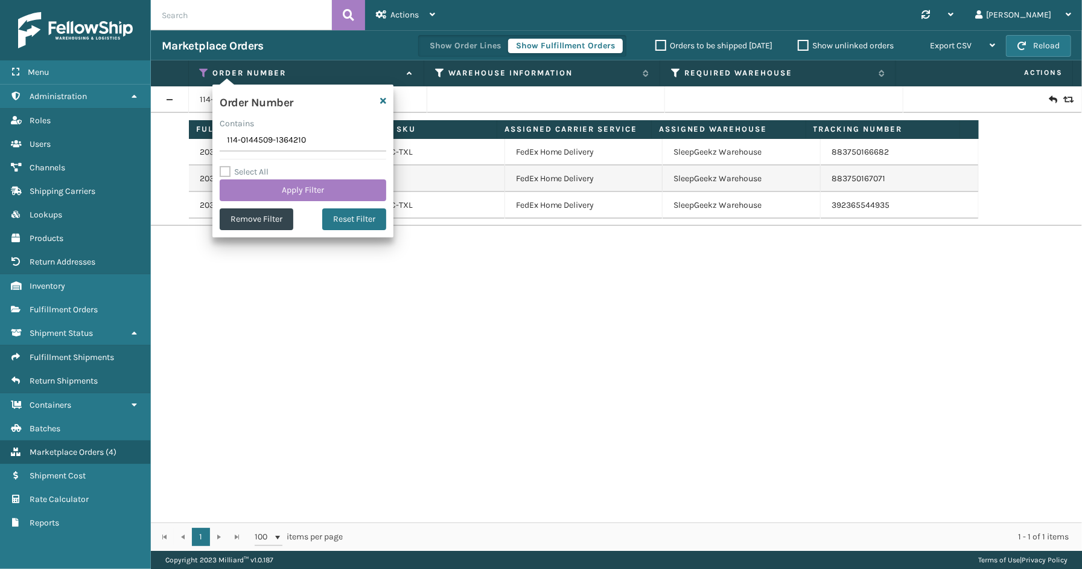
drag, startPoint x: 302, startPoint y: 139, endPoint x: 192, endPoint y: 139, distance: 110.5
click at [192, 139] on section "Marketplace Orders Show Order Lines Show Fulfillment Orders Orders to be shippe…" at bounding box center [616, 290] width 931 height 520
drag, startPoint x: 328, startPoint y: 141, endPoint x: 172, endPoint y: 141, distance: 156.4
click at [136, 0] on div "Menu Administration Roles Users Channels Shipping Carriers Lookups Products Ret…" at bounding box center [541, 0] width 1082 height 0
type input "111-5322300-8371464"
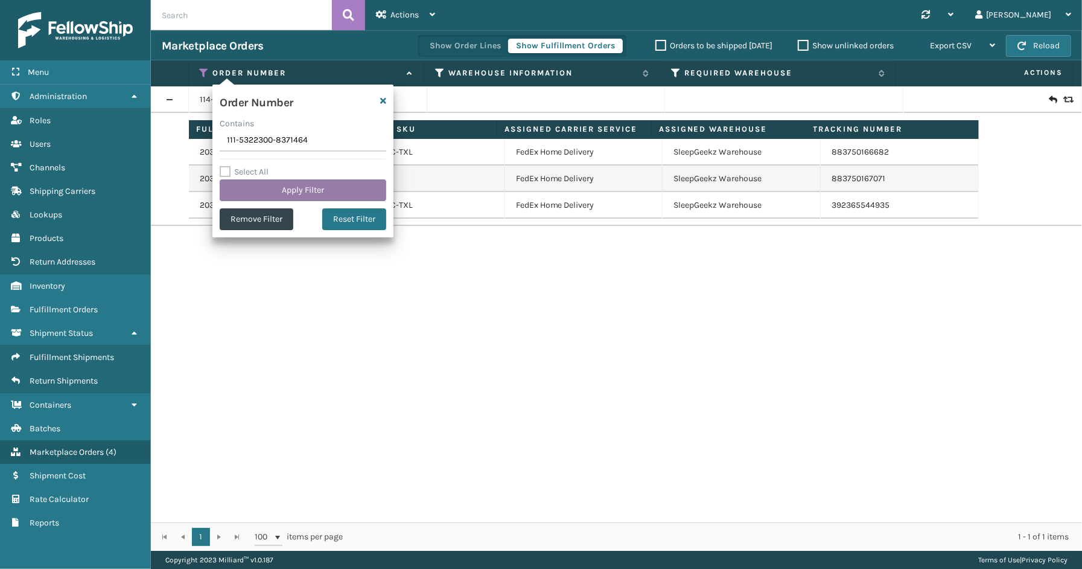
click at [294, 191] on button "Apply Filter" at bounding box center [303, 190] width 167 height 22
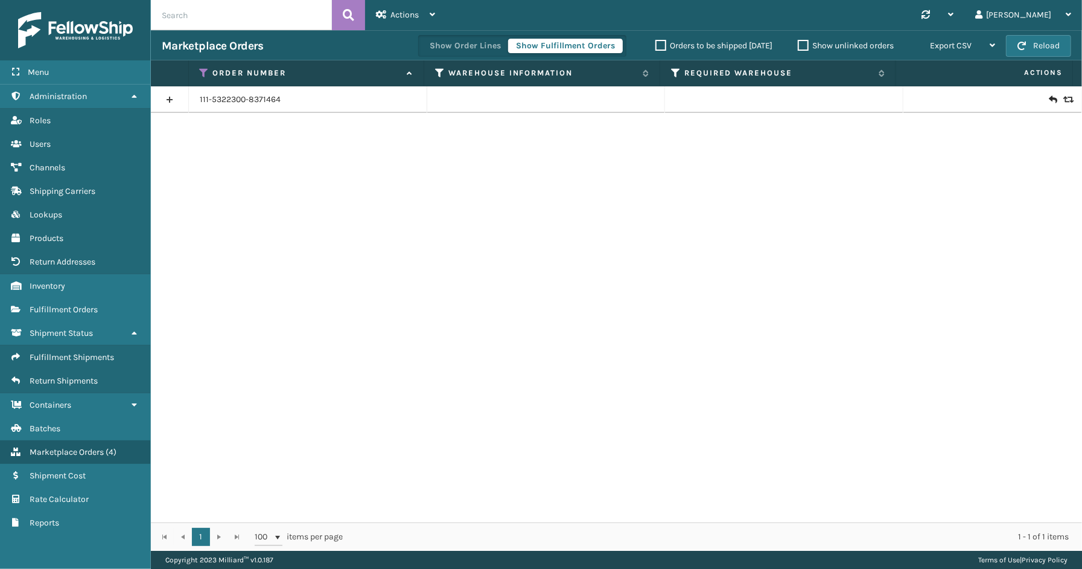
click at [165, 94] on link at bounding box center [169, 99] width 37 height 19
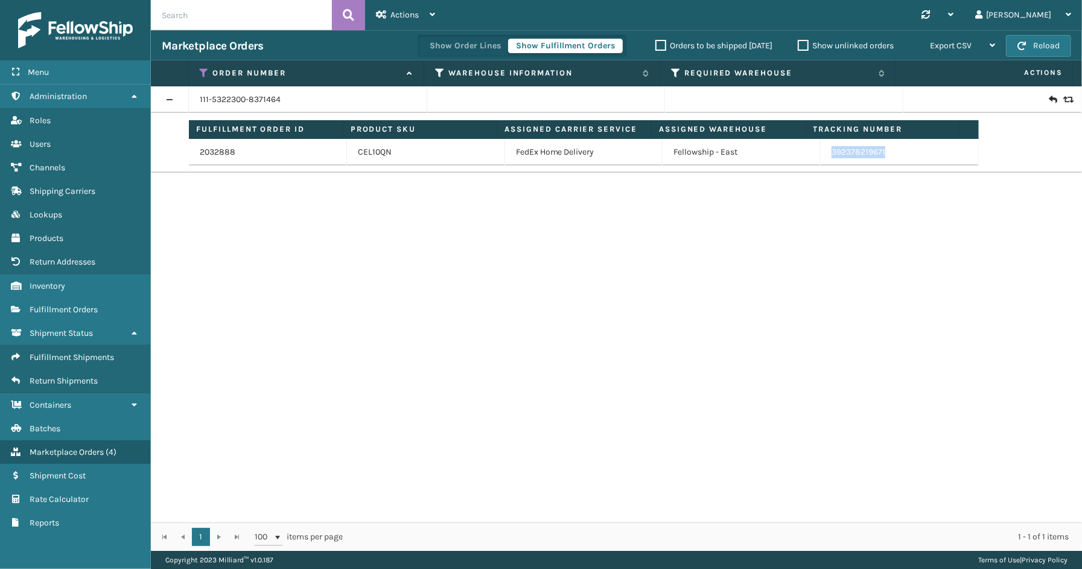
drag, startPoint x: 855, startPoint y: 158, endPoint x: 831, endPoint y: 158, distance: 24.8
click at [825, 161] on td "392378219671" at bounding box center [900, 152] width 158 height 27
click at [203, 68] on icon at bounding box center [205, 73] width 10 height 11
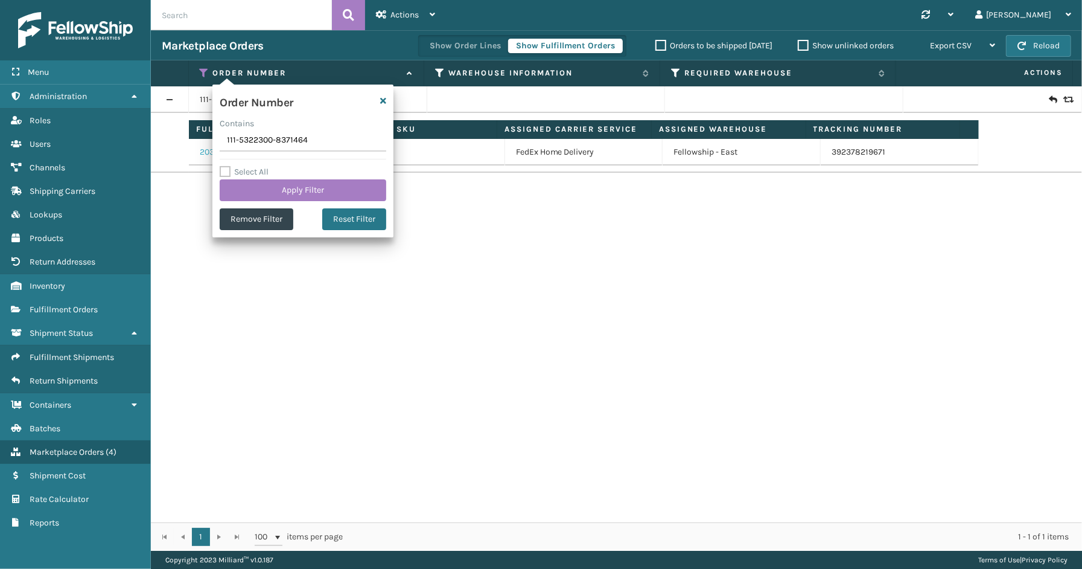
drag, startPoint x: 331, startPoint y: 147, endPoint x: 210, endPoint y: 147, distance: 120.7
click at [210, 147] on section "Marketplace Orders Show Order Lines Show Fulfillment Orders Orders to be shippe…" at bounding box center [616, 290] width 931 height 520
type input "114-9385317-9504226"
click at [268, 184] on button "Apply Filter" at bounding box center [303, 190] width 167 height 22
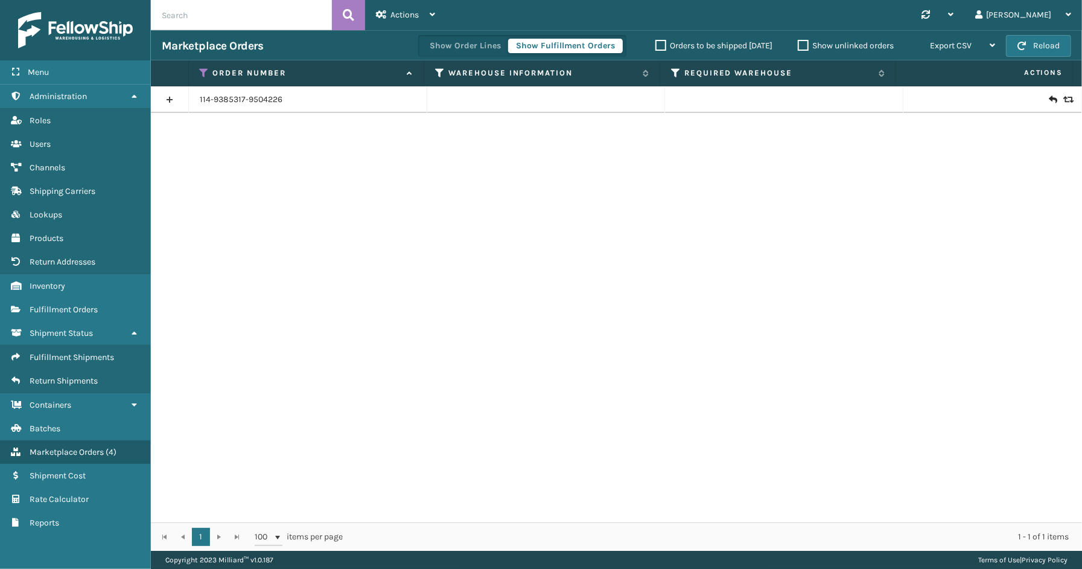
drag, startPoint x: 175, startPoint y: 98, endPoint x: 363, endPoint y: 139, distance: 192.2
click at [176, 98] on link at bounding box center [169, 99] width 37 height 19
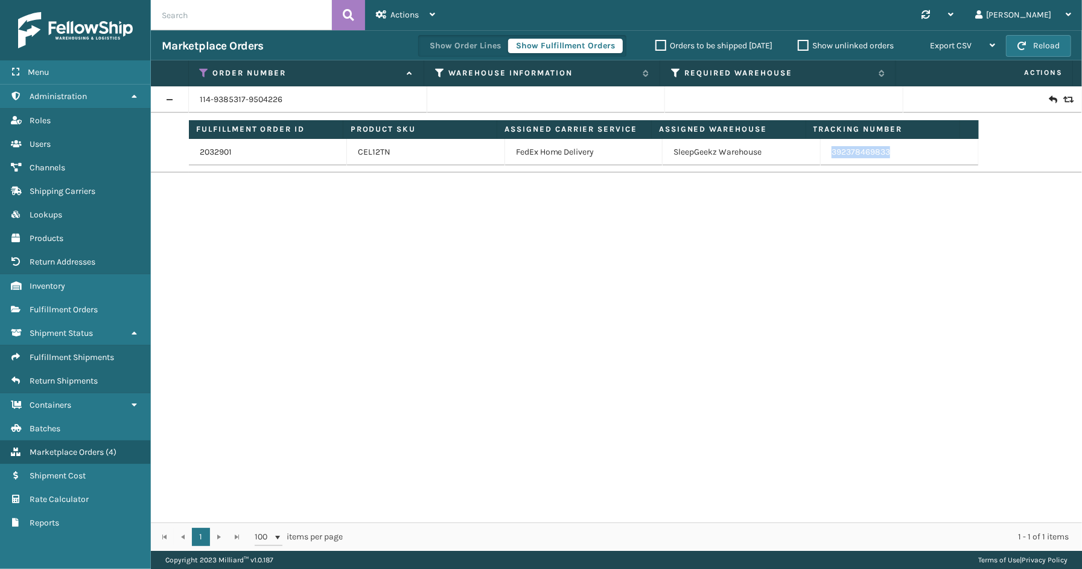
drag, startPoint x: 896, startPoint y: 153, endPoint x: 825, endPoint y: 158, distance: 71.4
click at [825, 158] on td "392378469833" at bounding box center [900, 152] width 158 height 27
click at [203, 68] on icon at bounding box center [205, 73] width 10 height 11
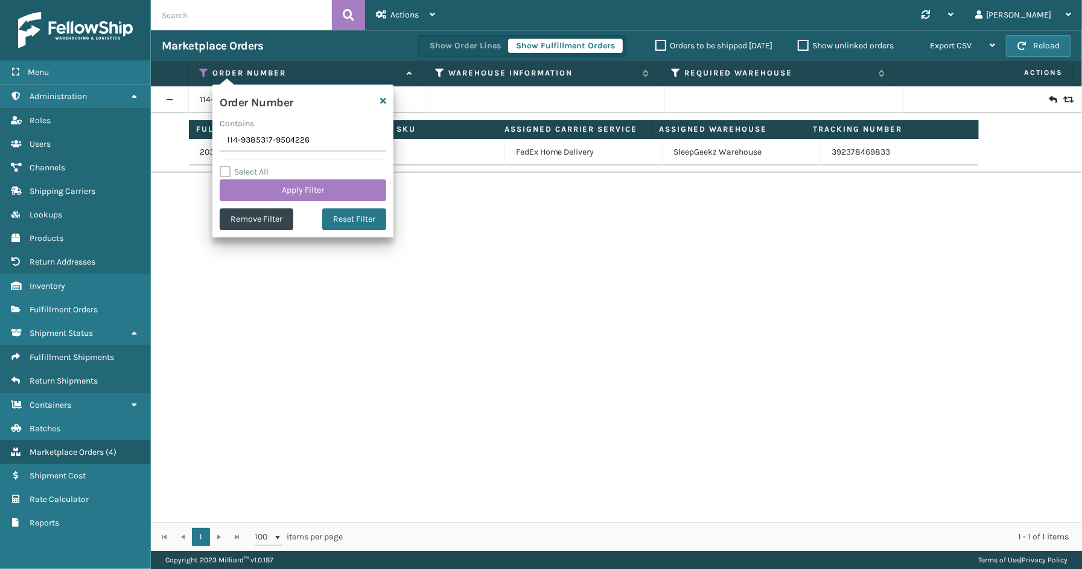
drag, startPoint x: 280, startPoint y: 142, endPoint x: 196, endPoint y: 142, distance: 83.9
click at [190, 142] on section "Marketplace Orders Show Order Lines Show Fulfillment Orders Orders to be shippe…" at bounding box center [616, 290] width 931 height 520
type input "113-6749685-8735467"
click at [281, 188] on button "Apply Filter" at bounding box center [303, 190] width 167 height 22
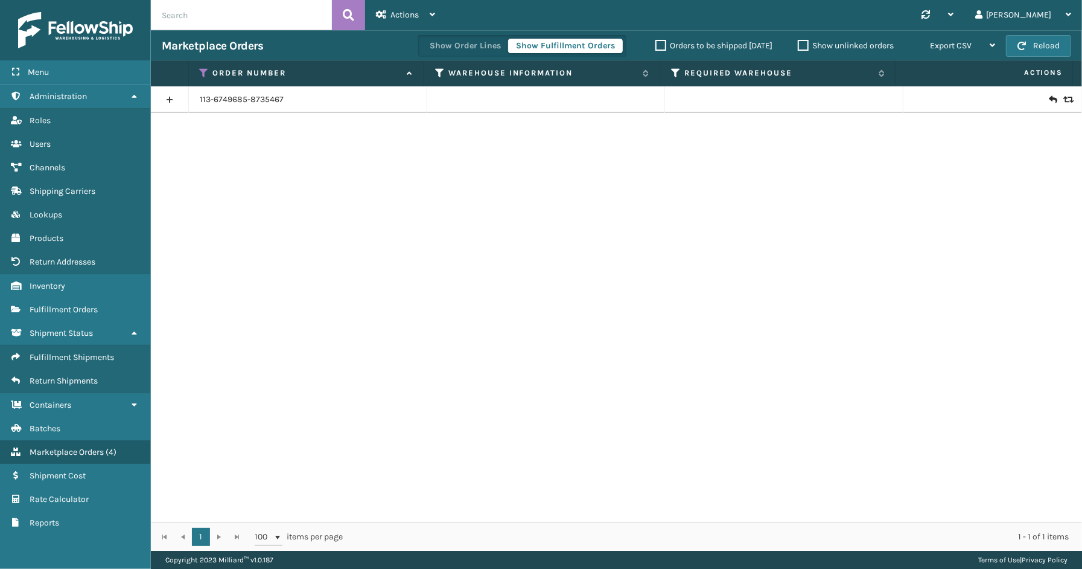
click at [168, 95] on link at bounding box center [169, 99] width 37 height 19
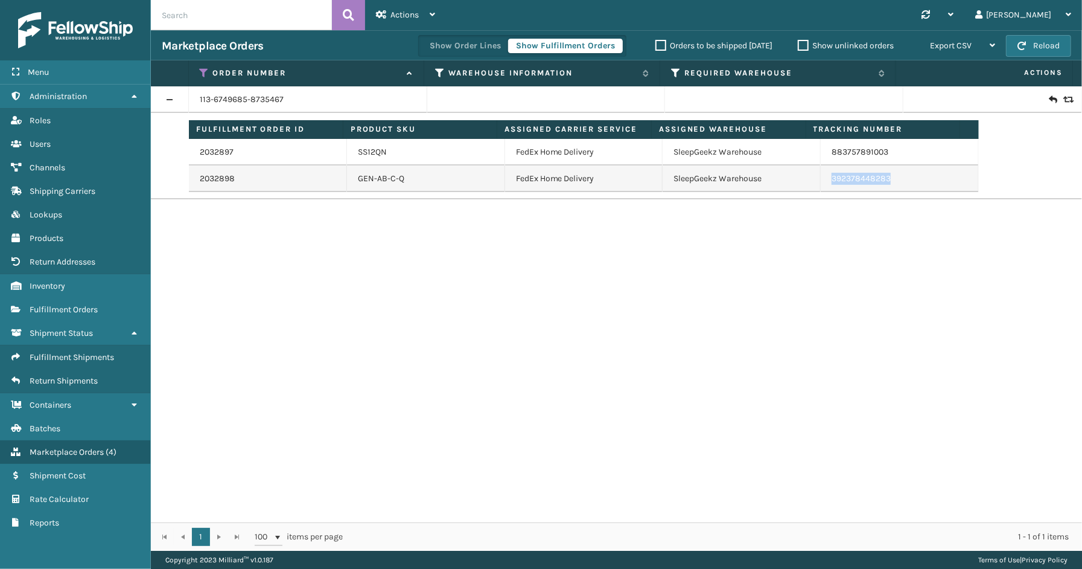
drag, startPoint x: 909, startPoint y: 183, endPoint x: 825, endPoint y: 186, distance: 83.4
click at [825, 186] on td "392378448283" at bounding box center [900, 178] width 158 height 27
click at [204, 70] on icon at bounding box center [205, 73] width 10 height 11
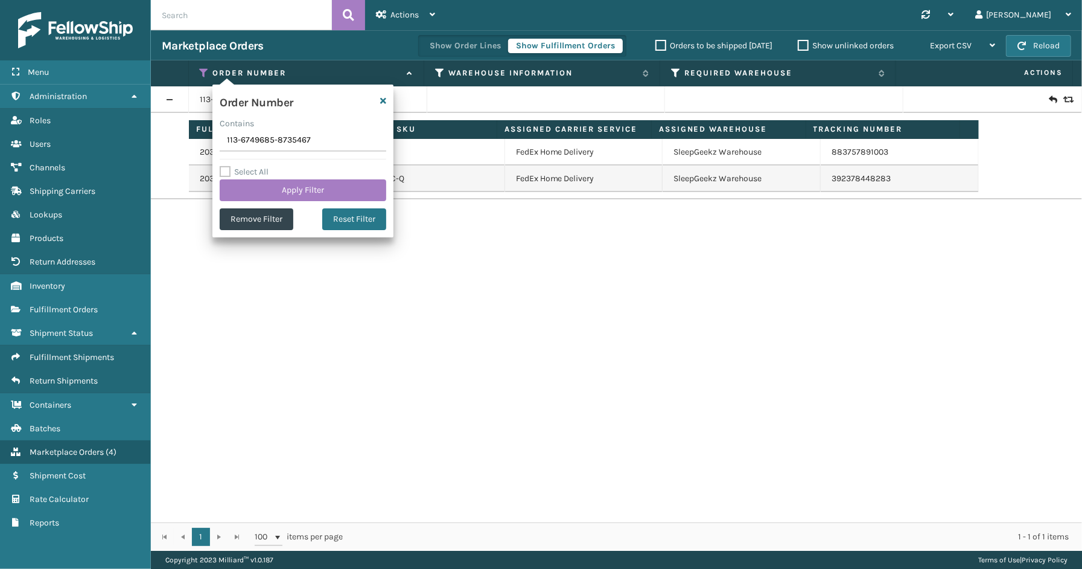
drag, startPoint x: 312, startPoint y: 139, endPoint x: 178, endPoint y: 146, distance: 133.6
click at [164, 145] on section "Marketplace Orders Show Order Lines Show Fulfillment Orders Orders to be shippe…" at bounding box center [616, 290] width 931 height 520
type input "SS43682(1)"
click at [270, 191] on button "Apply Filter" at bounding box center [303, 190] width 167 height 22
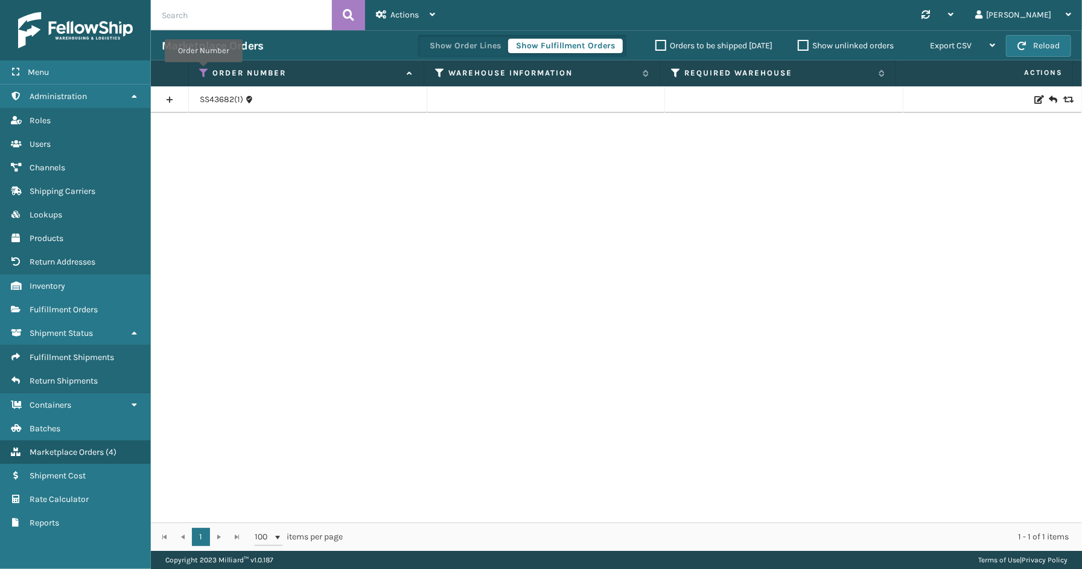
click at [203, 71] on icon at bounding box center [205, 73] width 10 height 11
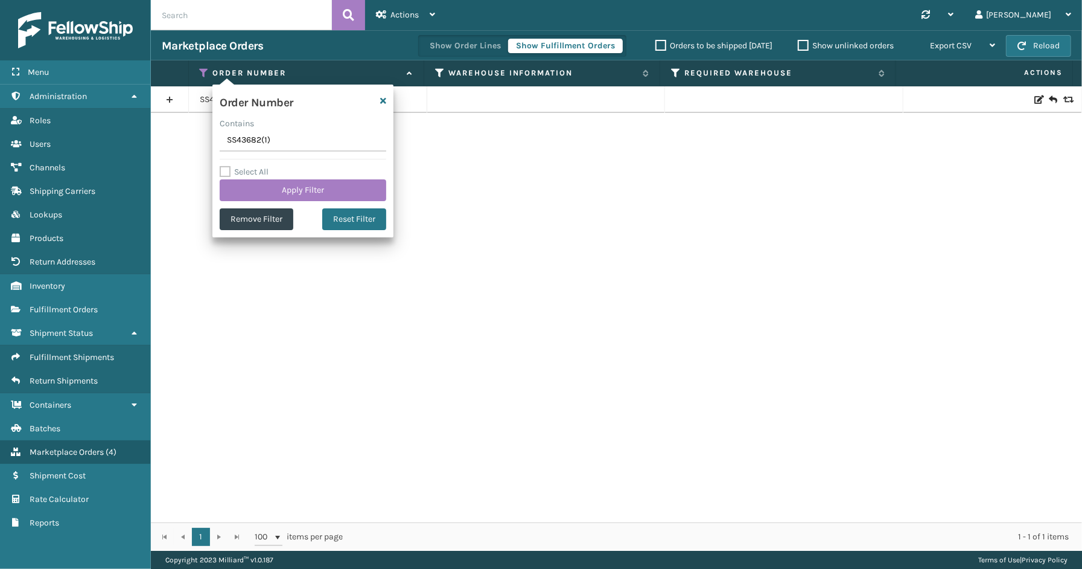
click at [581, 379] on div "SS43682(1)" at bounding box center [616, 304] width 931 height 436
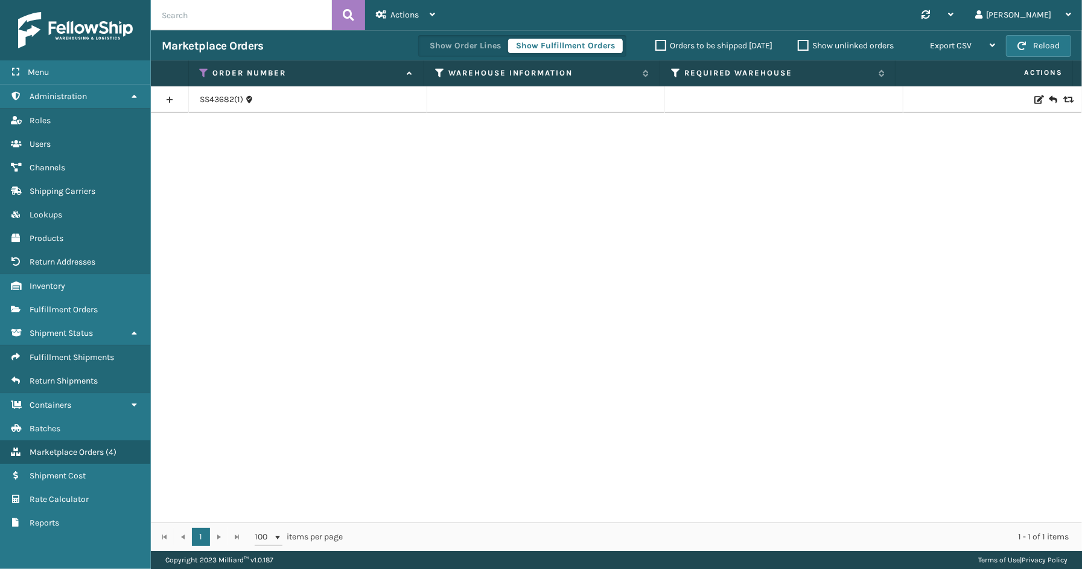
click at [172, 98] on link at bounding box center [169, 99] width 37 height 19
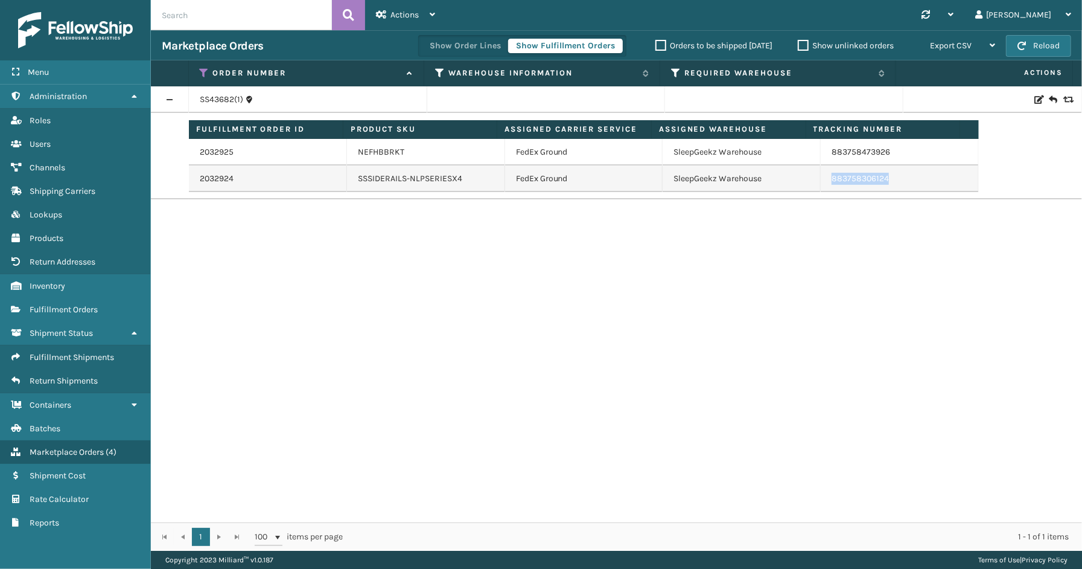
drag, startPoint x: 903, startPoint y: 182, endPoint x: 827, endPoint y: 182, distance: 75.5
click at [822, 185] on td "883758306124" at bounding box center [900, 178] width 158 height 27
click at [200, 68] on icon at bounding box center [205, 73] width 10 height 11
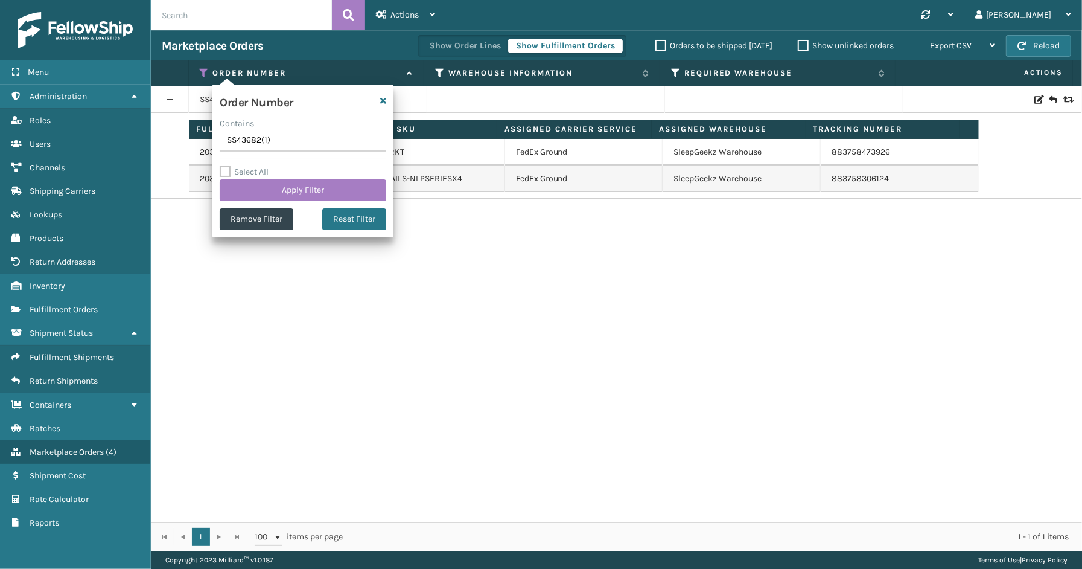
drag, startPoint x: 284, startPoint y: 143, endPoint x: 197, endPoint y: 142, distance: 87.5
click at [197, 142] on section "Marketplace Orders Show Order Lines Show Fulfillment Orders Orders to be shippe…" at bounding box center [616, 290] width 931 height 520
type input "112-6489569-5383441"
click at [274, 186] on button "Apply Filter" at bounding box center [303, 190] width 167 height 22
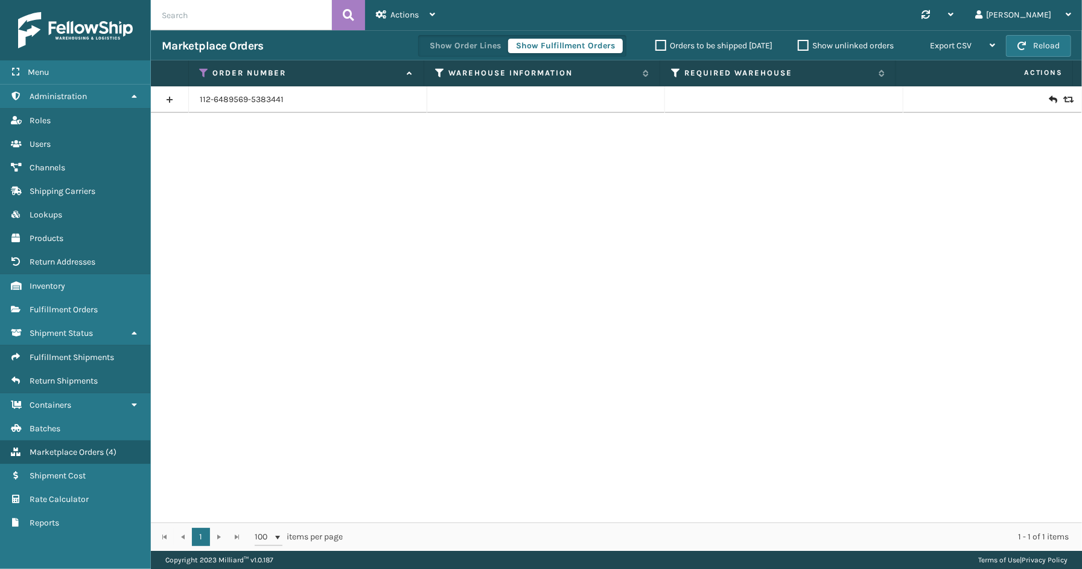
click at [167, 94] on link at bounding box center [169, 99] width 37 height 19
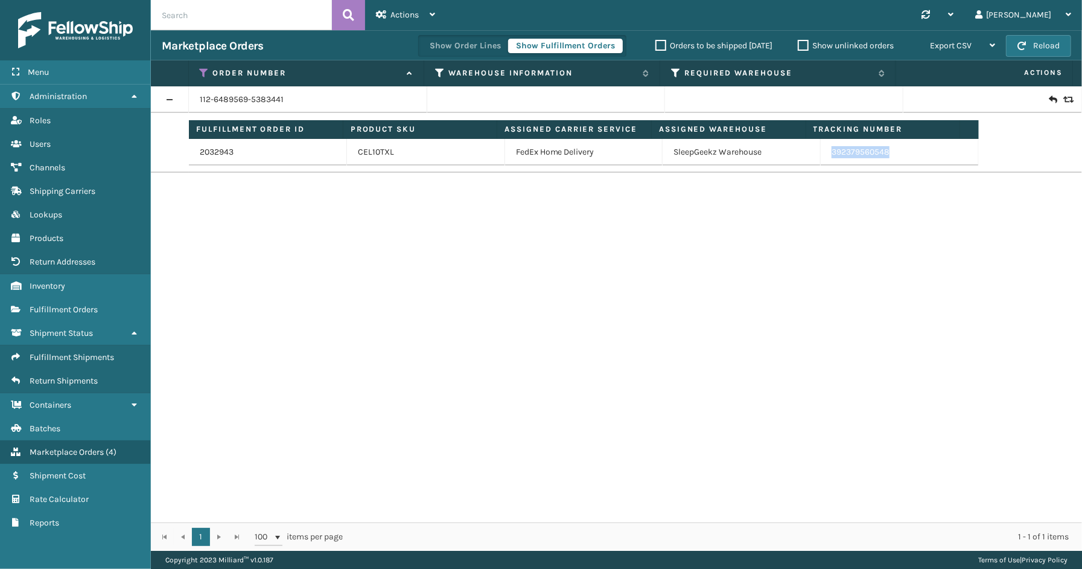
drag, startPoint x: 910, startPoint y: 150, endPoint x: 824, endPoint y: 154, distance: 85.8
click at [824, 154] on td "392379560548" at bounding box center [900, 152] width 158 height 27
click at [202, 70] on icon at bounding box center [205, 73] width 10 height 11
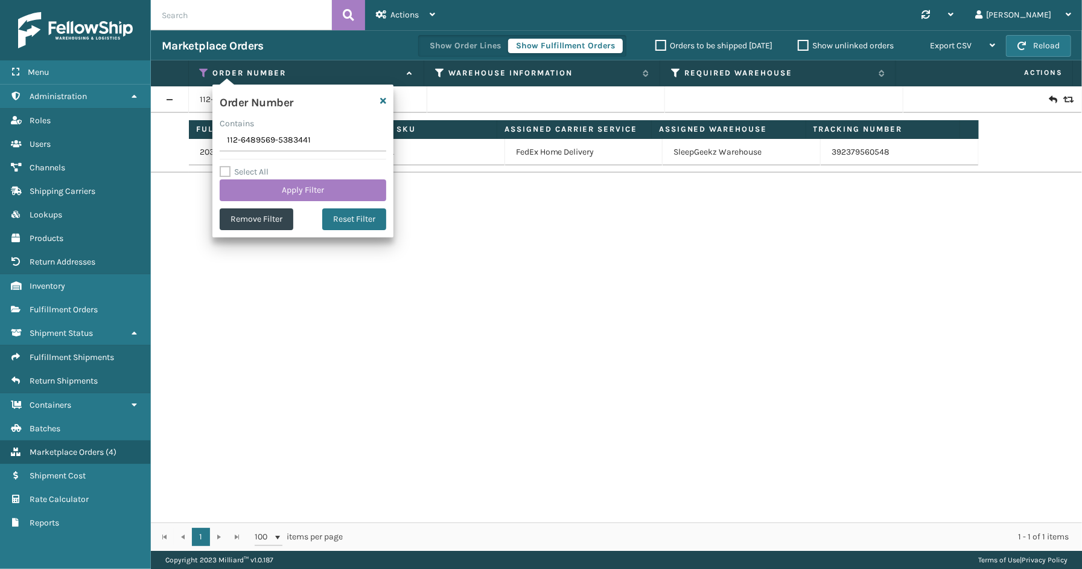
drag, startPoint x: 326, startPoint y: 145, endPoint x: 194, endPoint y: 145, distance: 132.2
click at [194, 145] on section "Marketplace Orders Show Order Lines Show Fulfillment Orders Orders to be shippe…" at bounding box center [616, 290] width 931 height 520
type input "114-3081988-7813853"
click at [268, 182] on button "Apply Filter" at bounding box center [303, 190] width 167 height 22
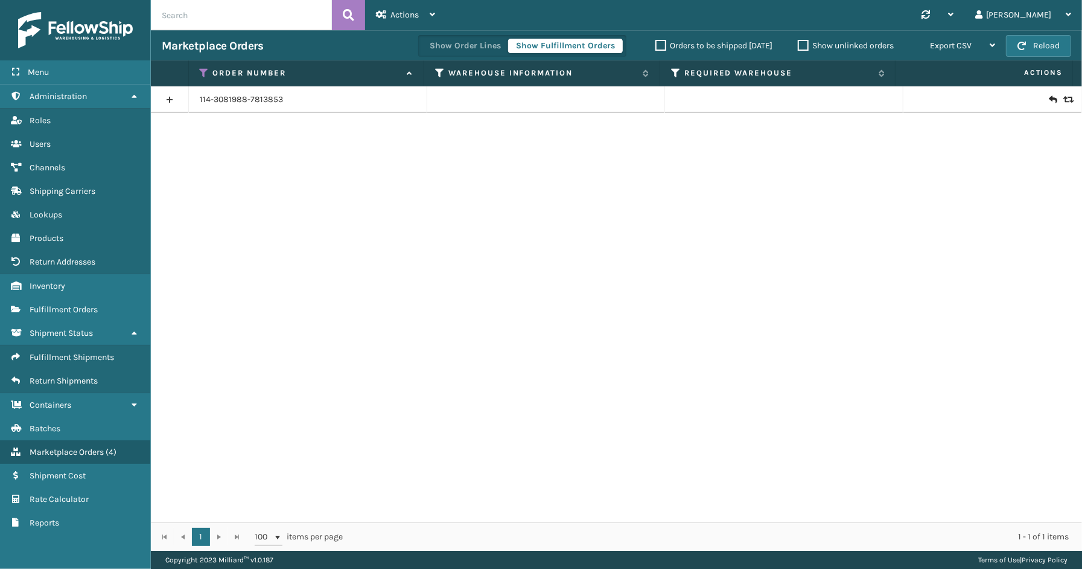
click at [166, 104] on link at bounding box center [169, 99] width 37 height 19
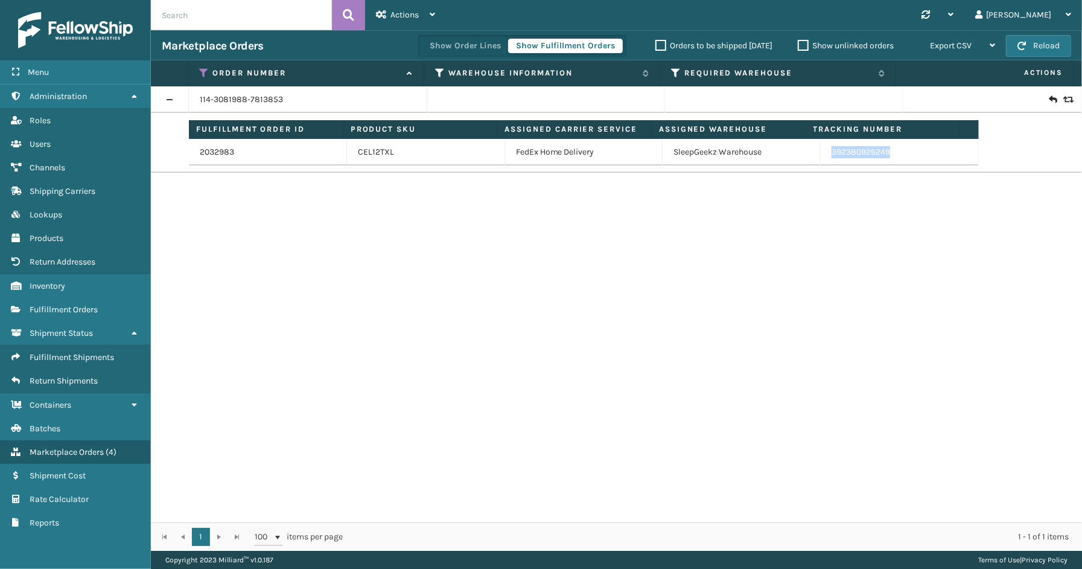
drag, startPoint x: 903, startPoint y: 156, endPoint x: 814, endPoint y: 156, distance: 88.7
click at [821, 156] on td "392380926249" at bounding box center [900, 152] width 158 height 27
click at [198, 67] on th "Order Number" at bounding box center [307, 73] width 236 height 26
click at [203, 71] on icon at bounding box center [205, 73] width 10 height 11
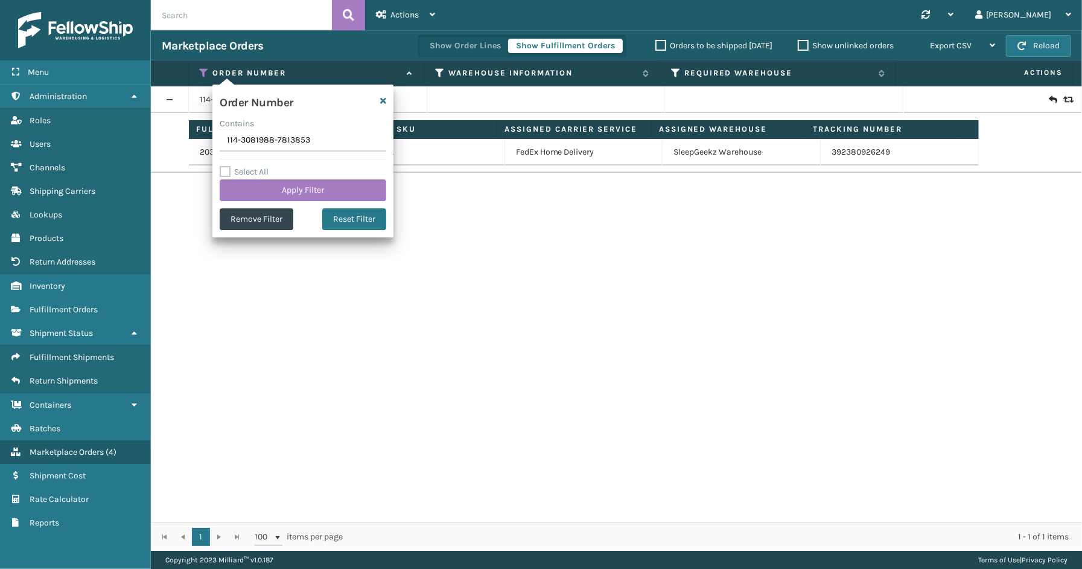
drag, startPoint x: 324, startPoint y: 137, endPoint x: 177, endPoint y: 142, distance: 146.8
click at [177, 142] on section "Marketplace Orders Show Order Lines Show Fulfillment Orders Orders to be shippe…" at bounding box center [616, 290] width 931 height 520
type input "111-0343990-1873876"
click at [281, 191] on button "Apply Filter" at bounding box center [303, 190] width 167 height 22
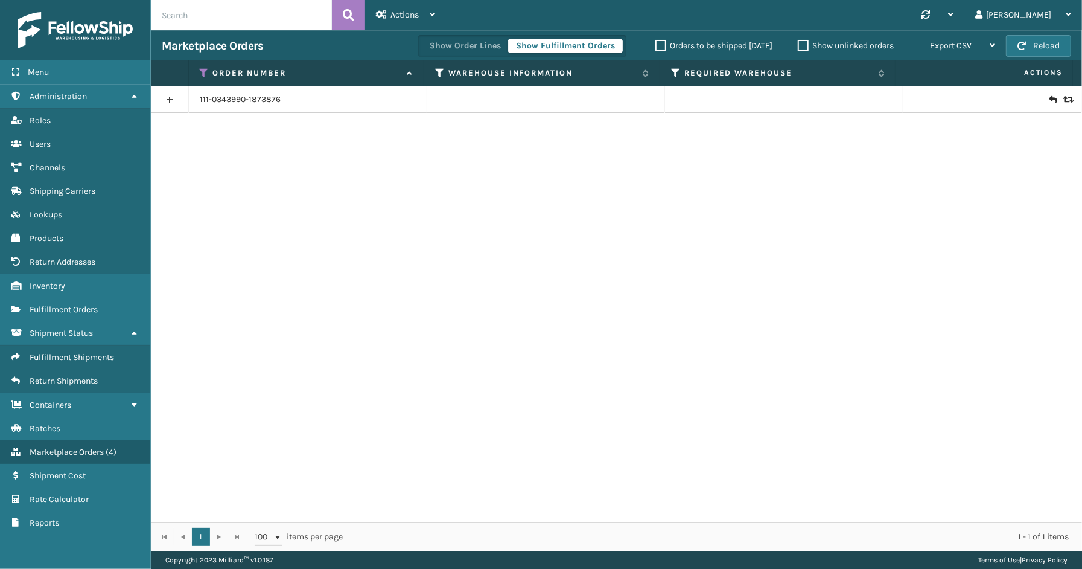
click at [166, 98] on link at bounding box center [169, 99] width 37 height 19
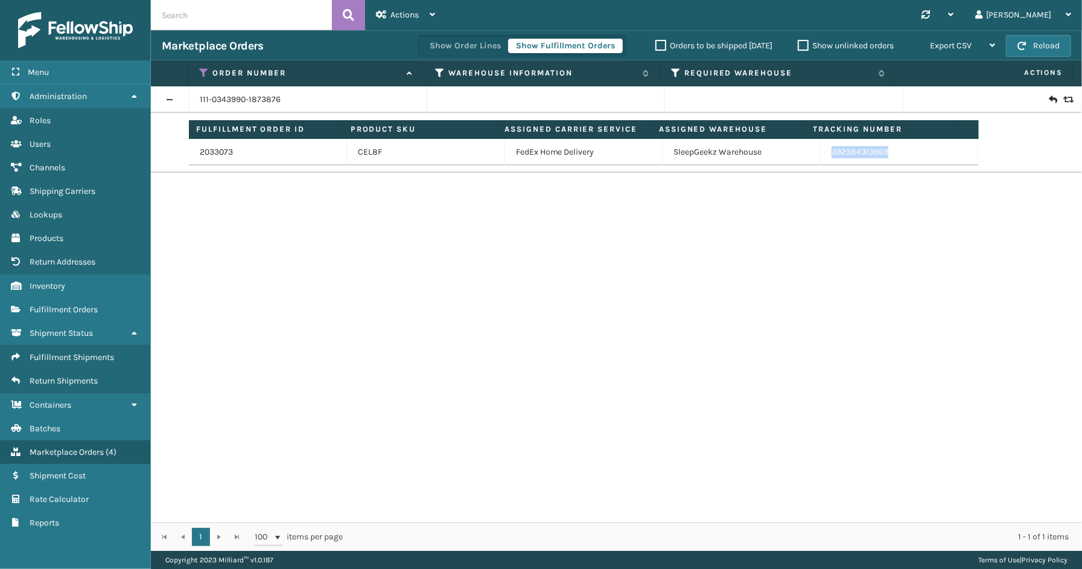
drag, startPoint x: 886, startPoint y: 155, endPoint x: 825, endPoint y: 158, distance: 61.0
click at [825, 158] on td "392384313969" at bounding box center [900, 152] width 158 height 27
drag, startPoint x: 202, startPoint y: 72, endPoint x: 219, endPoint y: 83, distance: 19.6
click at [202, 72] on icon at bounding box center [205, 73] width 10 height 11
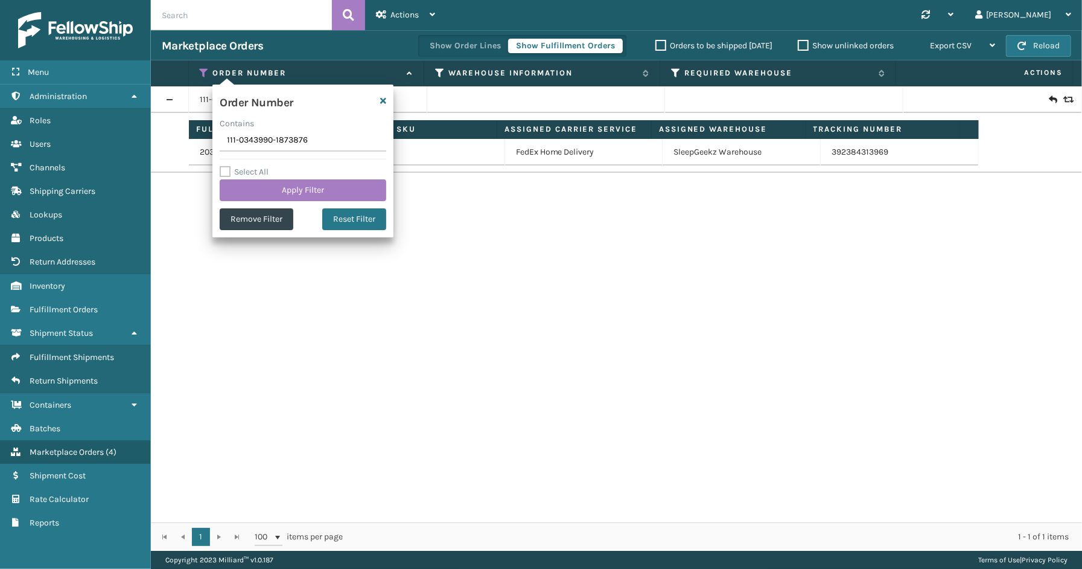
drag, startPoint x: 308, startPoint y: 146, endPoint x: 188, endPoint y: 146, distance: 120.1
click at [183, 145] on section "Marketplace Orders Show Order Lines Show Fulfillment Orders Orders to be shippe…" at bounding box center [616, 290] width 931 height 520
type input "SS43690"
click at [285, 185] on button "Apply Filter" at bounding box center [303, 190] width 167 height 22
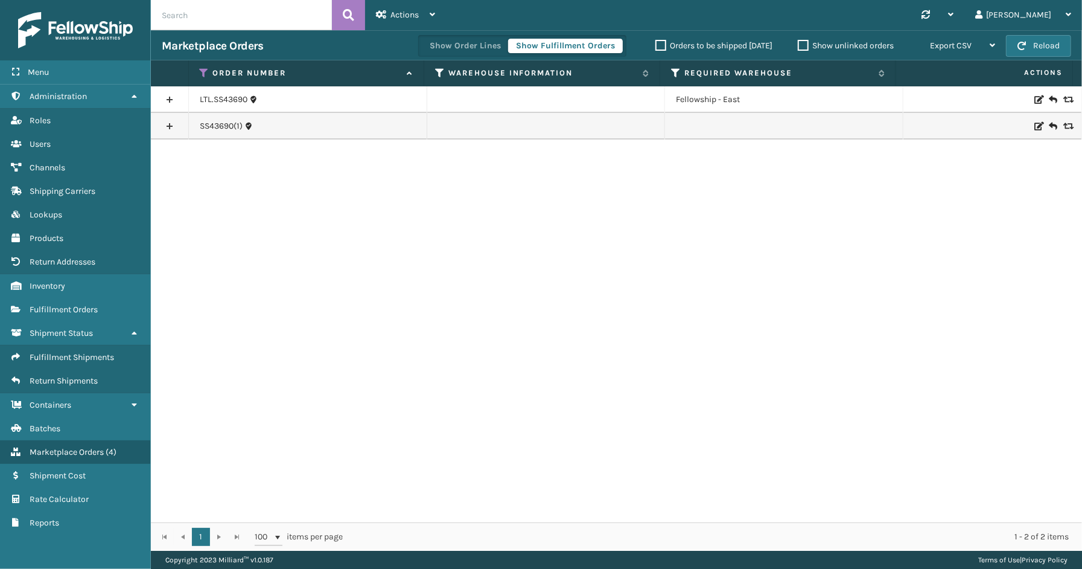
click at [171, 124] on link at bounding box center [169, 126] width 37 height 19
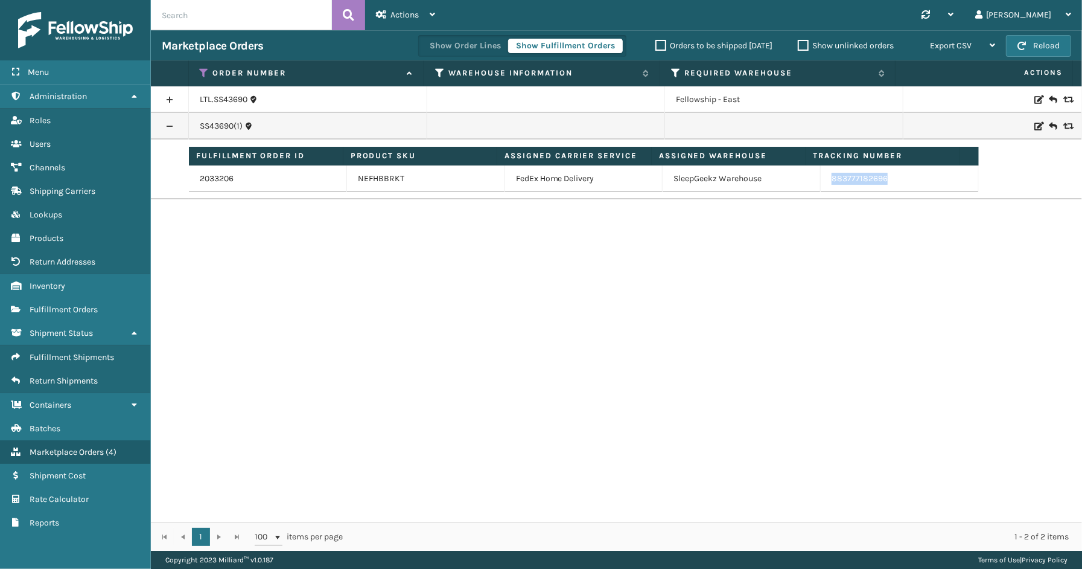
drag, startPoint x: 880, startPoint y: 176, endPoint x: 823, endPoint y: 178, distance: 56.8
click at [823, 178] on td "883777182696" at bounding box center [900, 178] width 158 height 27
click at [203, 68] on icon at bounding box center [205, 73] width 10 height 11
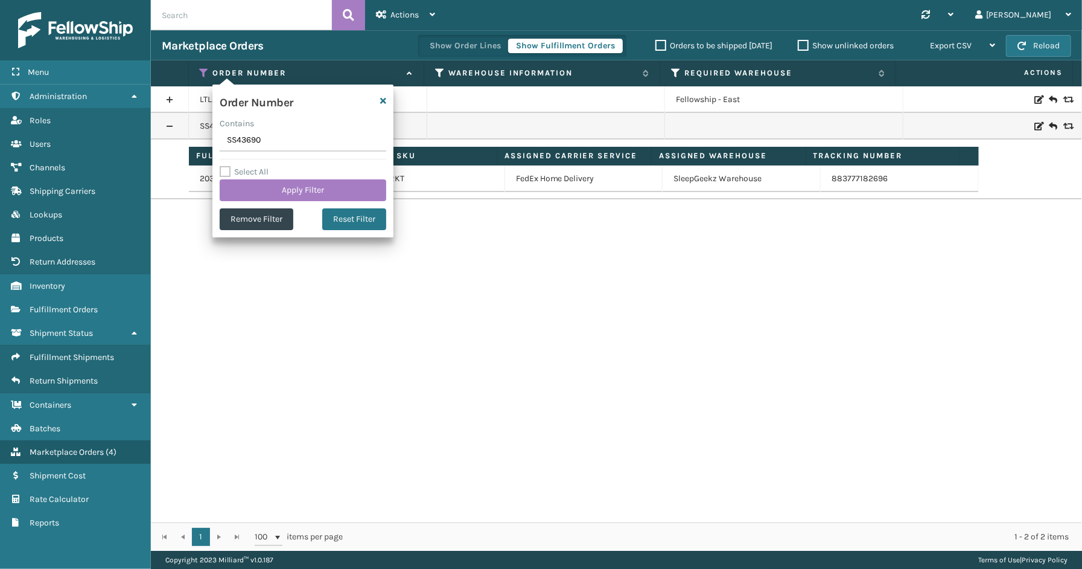
drag, startPoint x: 280, startPoint y: 143, endPoint x: 184, endPoint y: 141, distance: 96.0
click at [184, 141] on section "Marketplace Orders Show Order Lines Show Fulfillment Orders Orders to be shippe…" at bounding box center [616, 290] width 931 height 520
type input "SG12319"
click at [270, 188] on button "Apply Filter" at bounding box center [303, 190] width 167 height 22
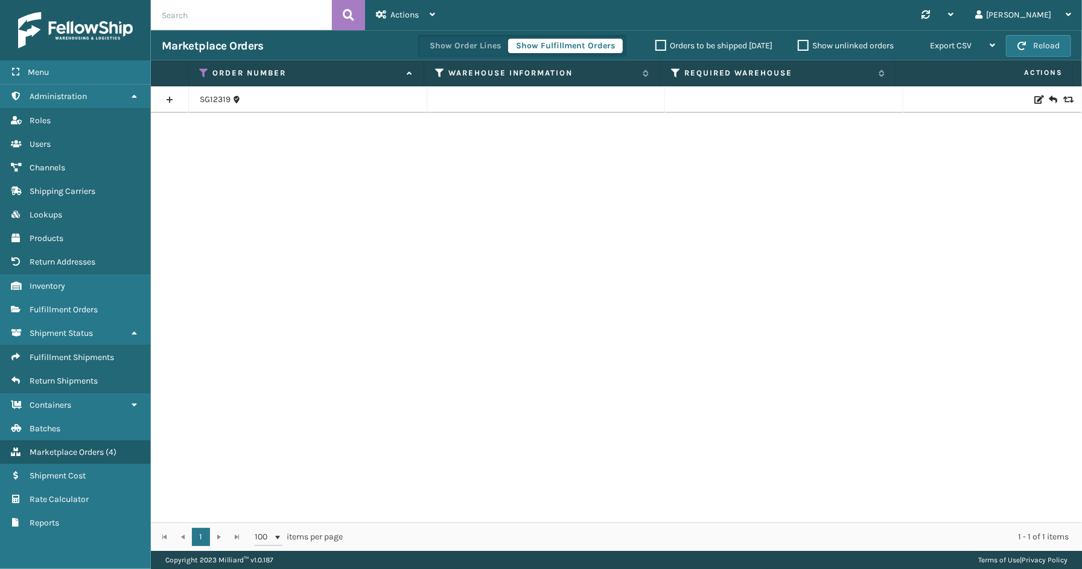
click at [176, 98] on link at bounding box center [169, 99] width 37 height 19
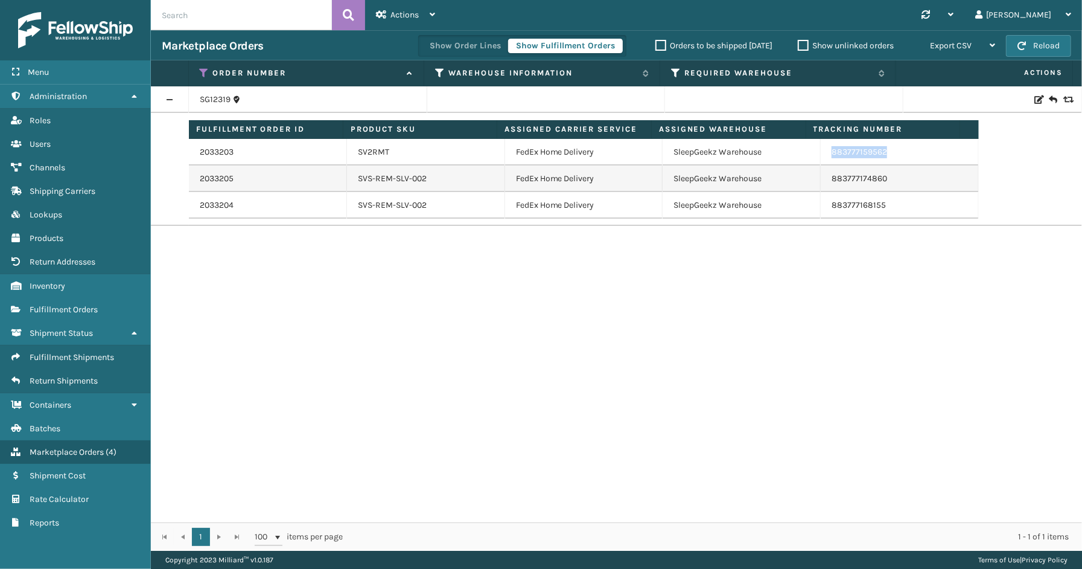
drag, startPoint x: 888, startPoint y: 154, endPoint x: 825, endPoint y: 155, distance: 63.4
click at [825, 155] on td "883777159562" at bounding box center [900, 152] width 158 height 27
click at [205, 71] on icon at bounding box center [205, 73] width 10 height 11
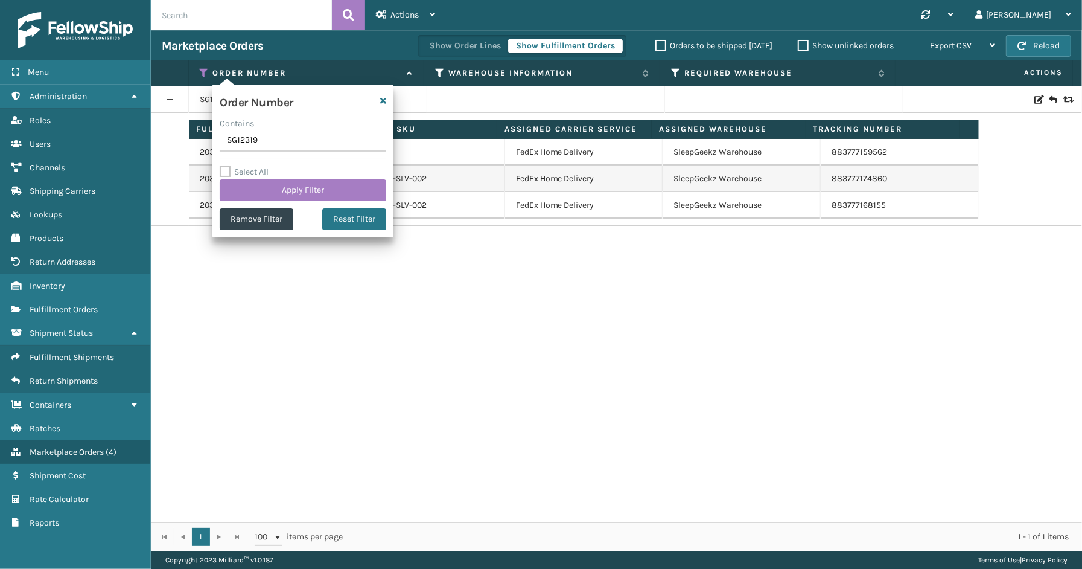
drag, startPoint x: 273, startPoint y: 140, endPoint x: 210, endPoint y: 145, distance: 63.6
click at [191, 141] on section "Marketplace Orders Show Order Lines Show Fulfillment Orders Orders to be shippe…" at bounding box center [616, 290] width 931 height 520
type input "SS43692(1)"
click at [260, 175] on label "Select All" at bounding box center [244, 172] width 49 height 10
click at [260, 166] on input "Select All" at bounding box center [310, 165] width 181 height 1
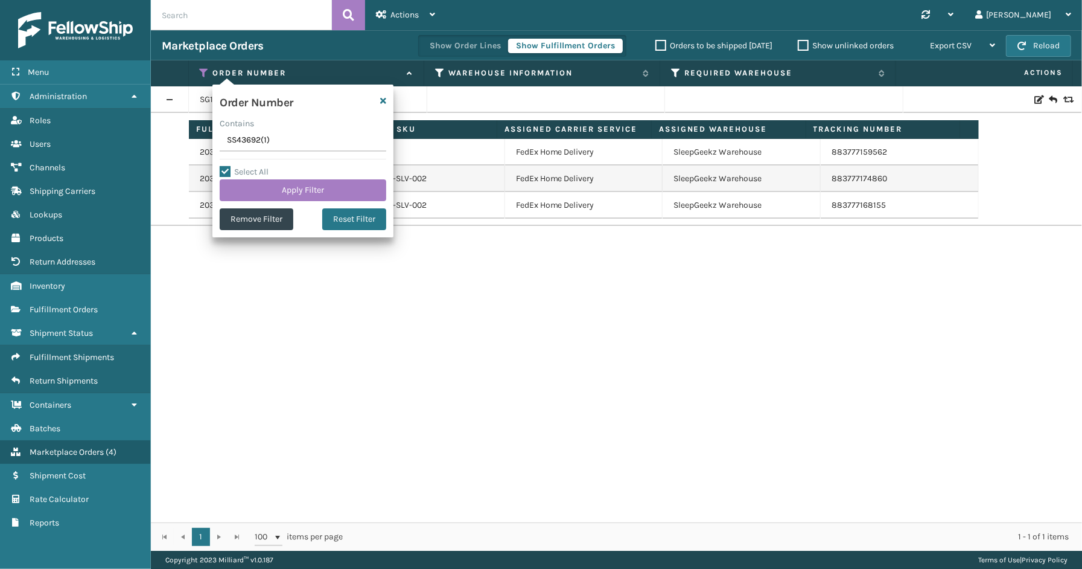
click at [249, 167] on label "Select All" at bounding box center [244, 172] width 49 height 10
click at [249, 166] on input "Select All" at bounding box center [310, 165] width 181 height 1
checkbox input "false"
click at [278, 141] on input "SS43692(1)" at bounding box center [303, 141] width 167 height 22
type input "SS43692"
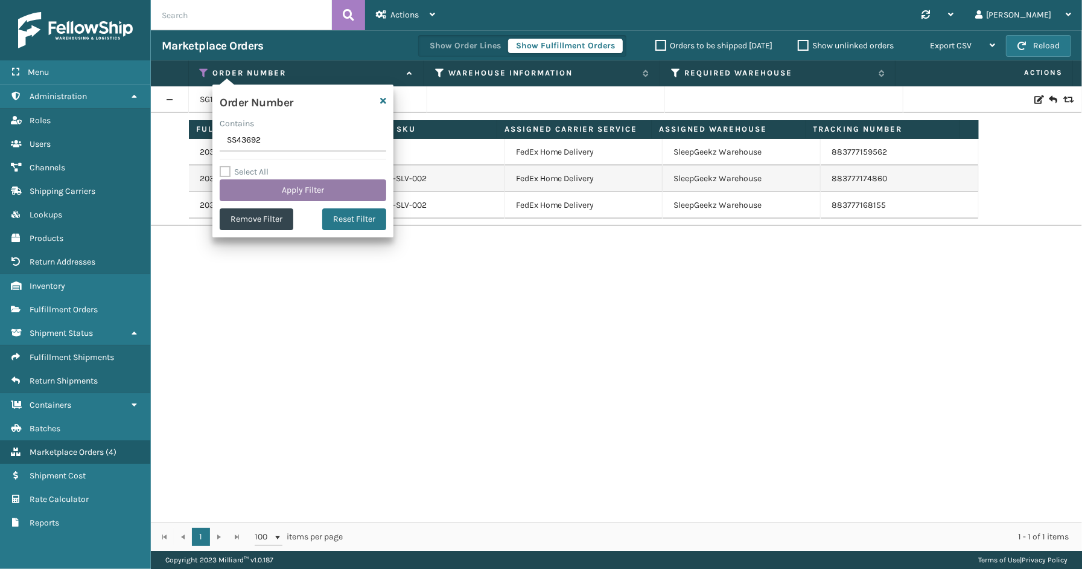
click at [249, 184] on button "Apply Filter" at bounding box center [303, 190] width 167 height 22
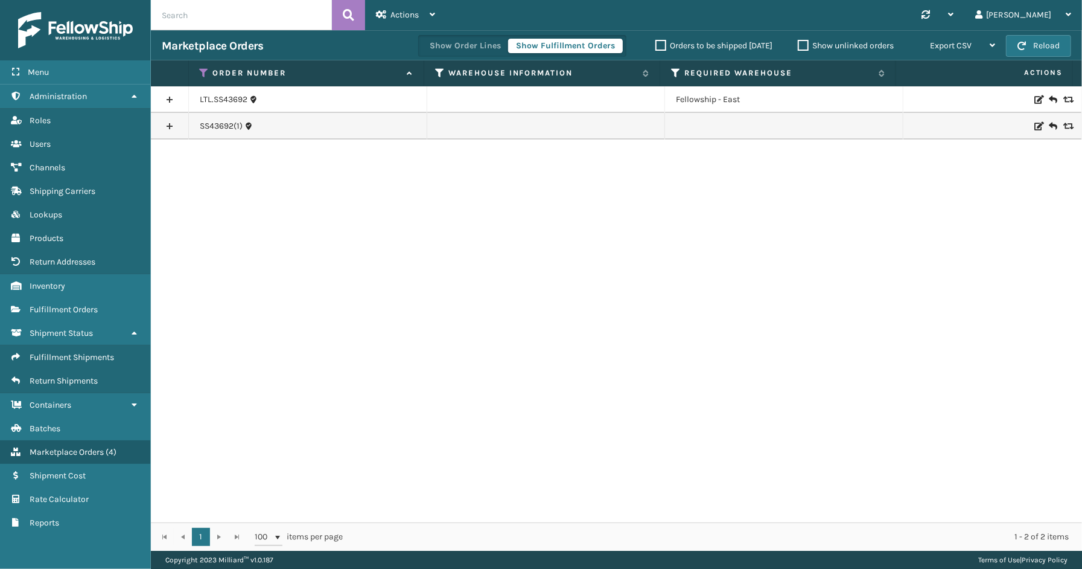
click at [182, 127] on link at bounding box center [169, 126] width 37 height 19
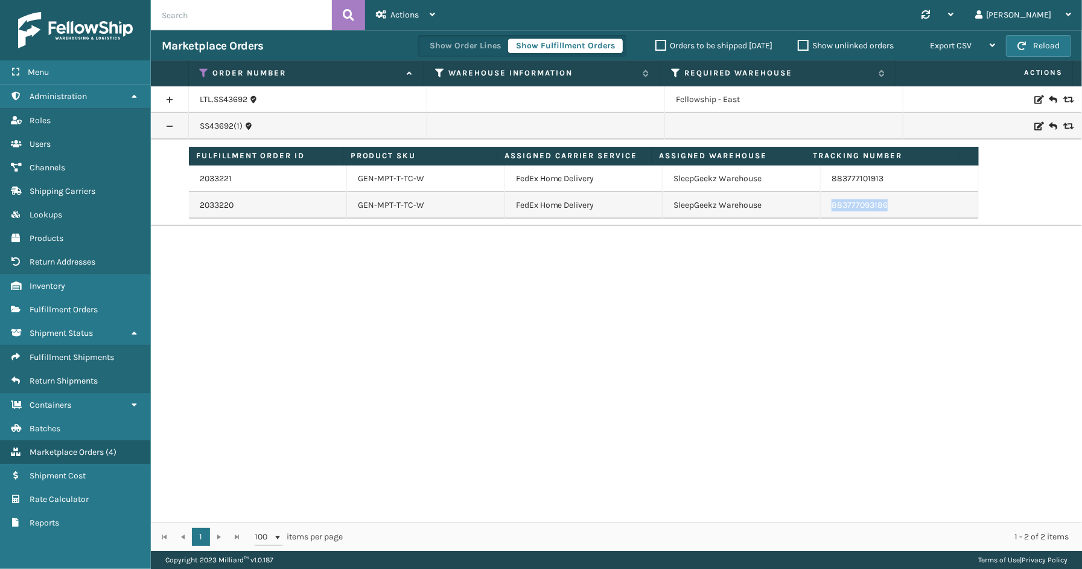
drag, startPoint x: 874, startPoint y: 209, endPoint x: 823, endPoint y: 209, distance: 50.7
click at [823, 209] on td "883777093186" at bounding box center [900, 205] width 158 height 27
click at [204, 75] on icon at bounding box center [205, 73] width 10 height 11
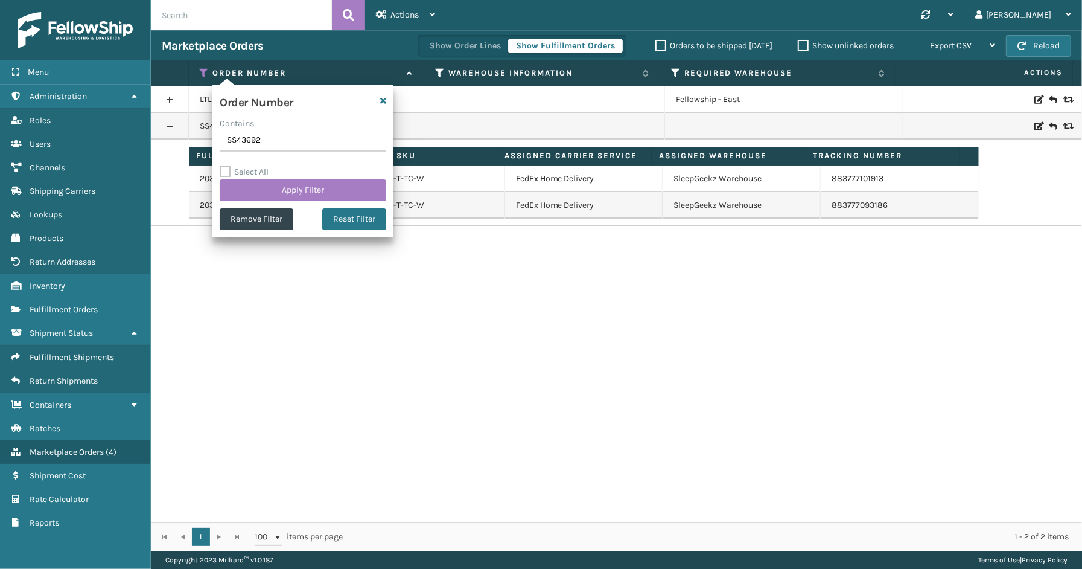
drag, startPoint x: 233, startPoint y: 141, endPoint x: 184, endPoint y: 143, distance: 49.5
click at [182, 142] on section "Marketplace Orders Show Order Lines Show Fulfillment Orders Orders to be shippe…" at bounding box center [616, 290] width 931 height 520
type input "114-0405548-2407417"
click at [268, 189] on button "Apply Filter" at bounding box center [303, 190] width 167 height 22
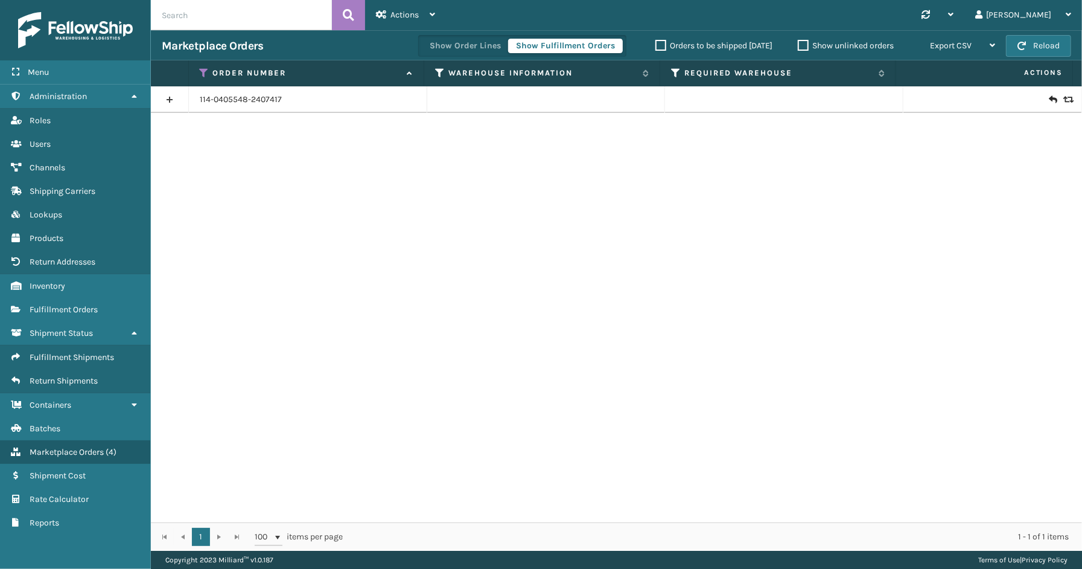
click at [173, 94] on link at bounding box center [169, 99] width 37 height 19
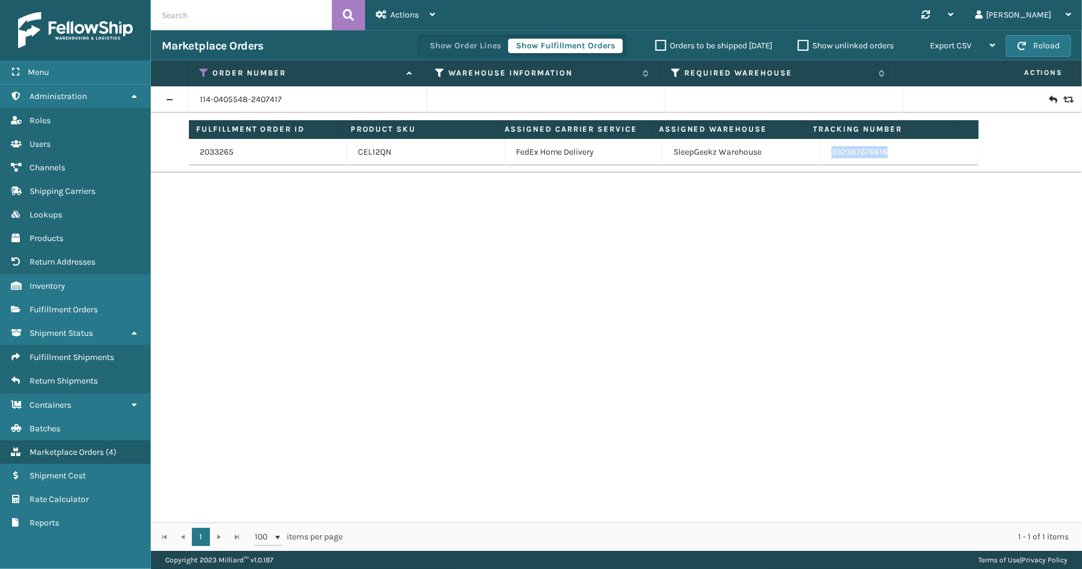
drag, startPoint x: 888, startPoint y: 151, endPoint x: 824, endPoint y: 160, distance: 64.6
click at [824, 160] on td "392387676618" at bounding box center [900, 152] width 158 height 27
click at [206, 70] on icon at bounding box center [205, 73] width 10 height 11
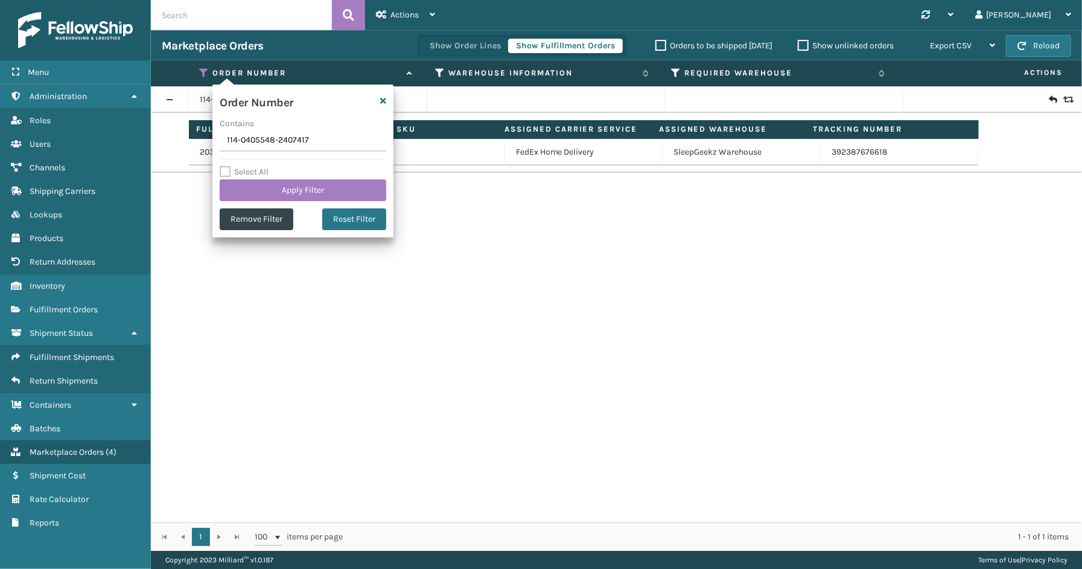
drag, startPoint x: 308, startPoint y: 136, endPoint x: 164, endPoint y: 137, distance: 144.9
click at [164, 137] on section "Marketplace Orders Show Order Lines Show Fulfillment Orders Orders to be shippe…" at bounding box center [616, 290] width 931 height 520
type input "SS43697"
click at [296, 191] on button "Apply Filter" at bounding box center [303, 190] width 167 height 22
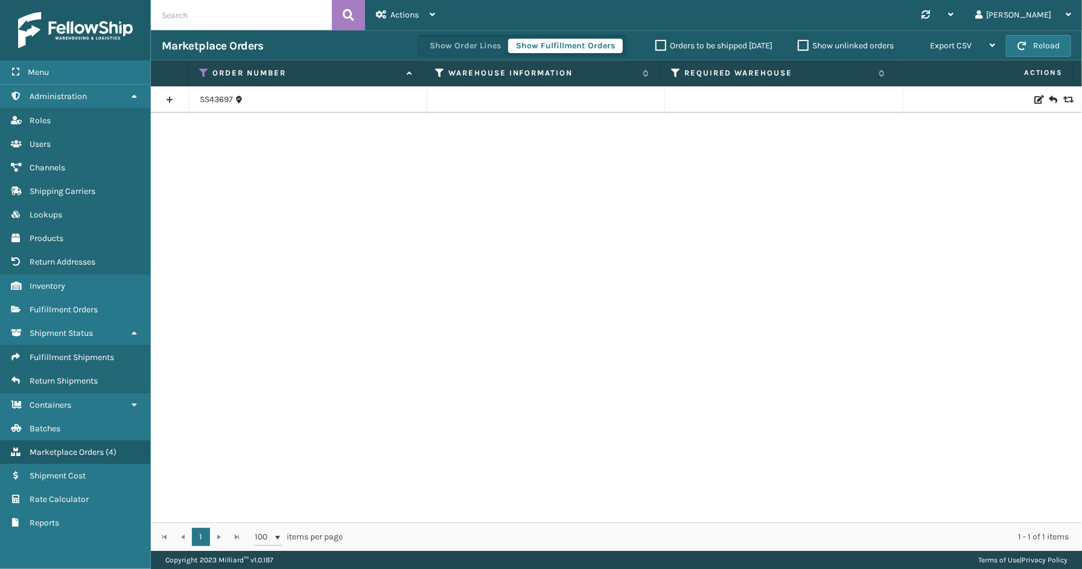
click at [174, 98] on link at bounding box center [169, 99] width 37 height 19
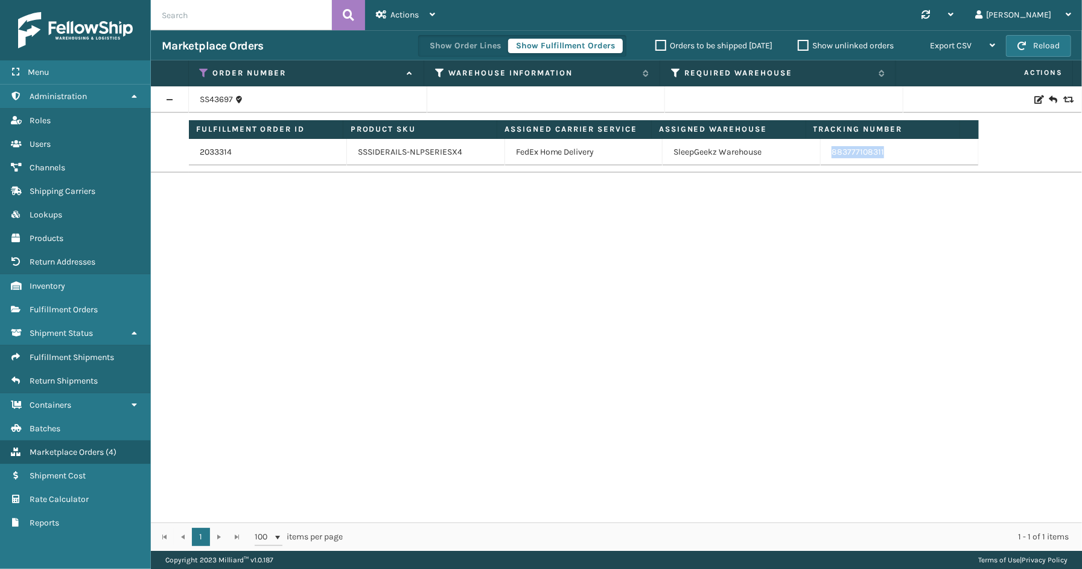
drag, startPoint x: 896, startPoint y: 158, endPoint x: 812, endPoint y: 159, distance: 83.9
click at [821, 159] on td "883777108311" at bounding box center [900, 152] width 158 height 27
click at [203, 72] on icon at bounding box center [205, 73] width 10 height 11
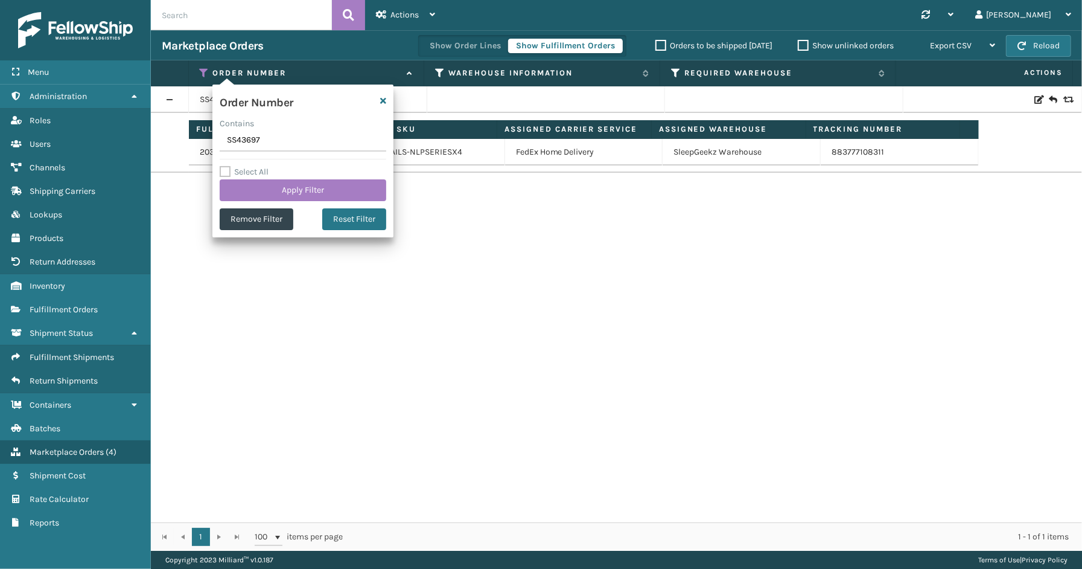
drag, startPoint x: 278, startPoint y: 145, endPoint x: 194, endPoint y: 142, distance: 83.3
click at [194, 142] on section "Marketplace Orders Show Order Lines Show Fulfillment Orders Orders to be shippe…" at bounding box center [616, 290] width 931 height 520
type input "114-0210902-2797072"
click at [285, 188] on button "Apply Filter" at bounding box center [303, 190] width 167 height 22
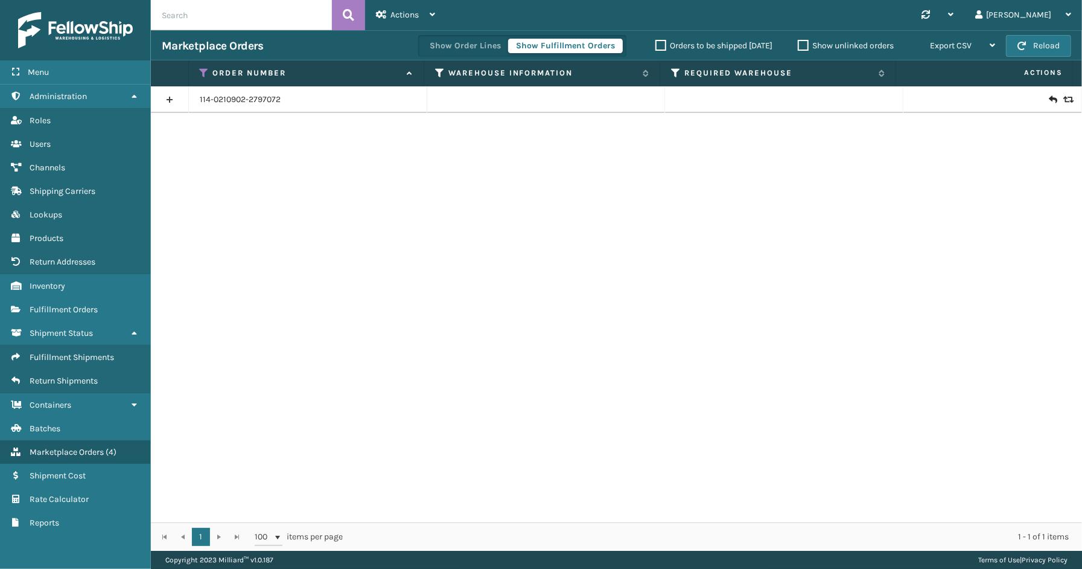
click at [171, 94] on link at bounding box center [169, 99] width 37 height 19
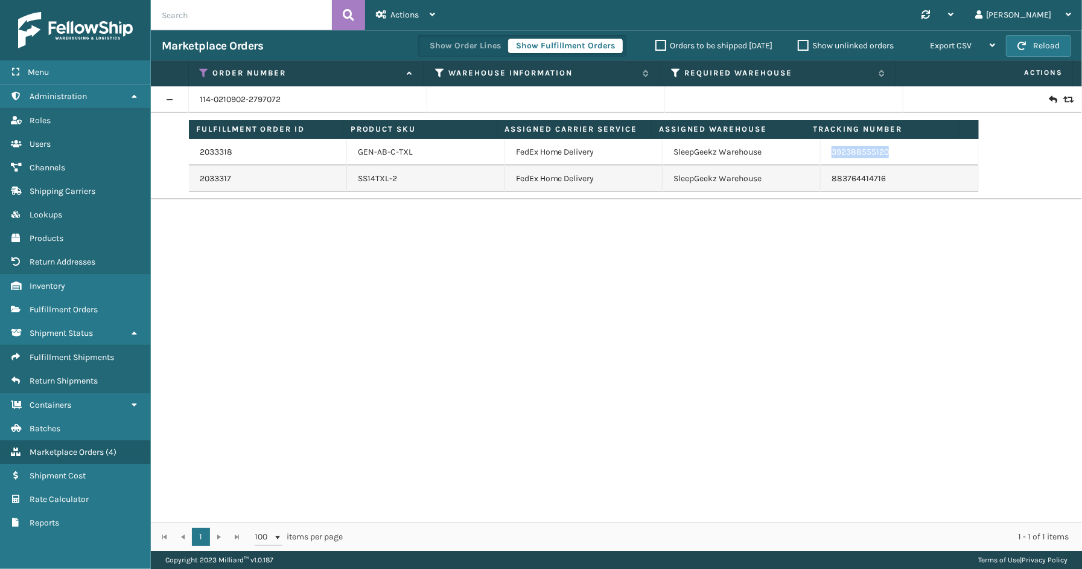
drag, startPoint x: 903, startPoint y: 153, endPoint x: 800, endPoint y: 153, distance: 102.0
click at [800, 153] on tr "2033318 GEN-AB-C-TXL FedEx Home Delivery SleepGeekz Warehouse 392388555120" at bounding box center [584, 152] width 790 height 27
click at [205, 70] on icon at bounding box center [205, 73] width 10 height 11
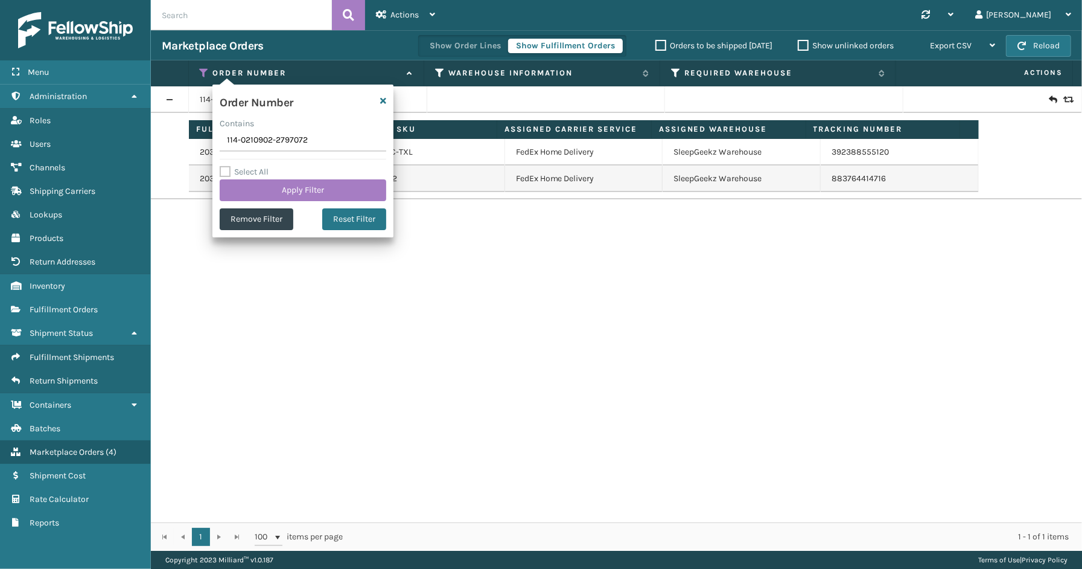
drag, startPoint x: 307, startPoint y: 144, endPoint x: 216, endPoint y: 144, distance: 91.2
click at [216, 144] on div "Order Number Contains 114-0210902-2797072 Select All Apply Filter Remove Filter…" at bounding box center [302, 161] width 181 height 153
type input "SS43699(1)"
click at [281, 193] on button "Apply Filter" at bounding box center [303, 190] width 167 height 22
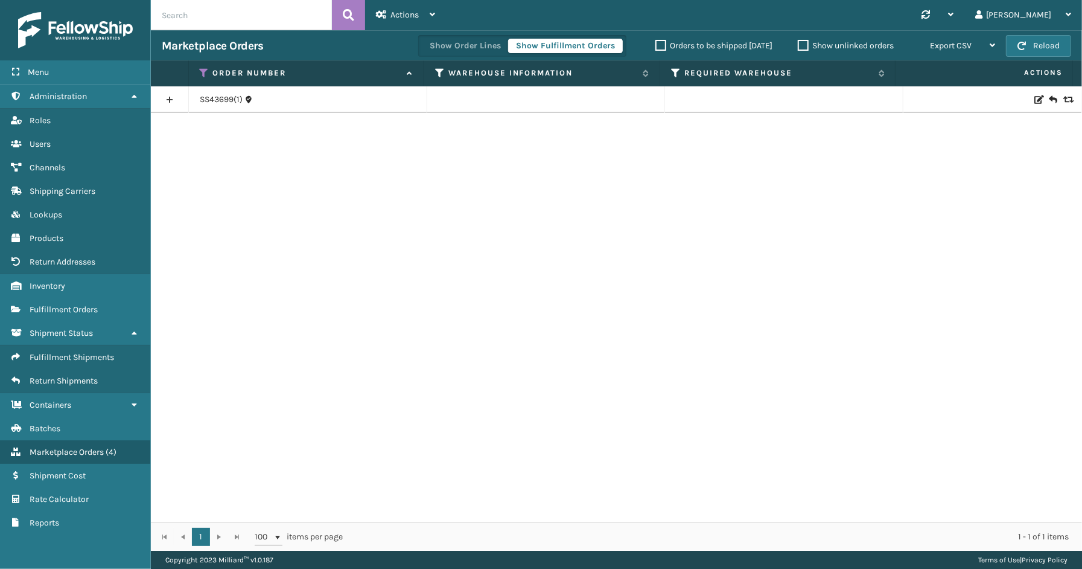
click at [173, 97] on link at bounding box center [169, 99] width 37 height 19
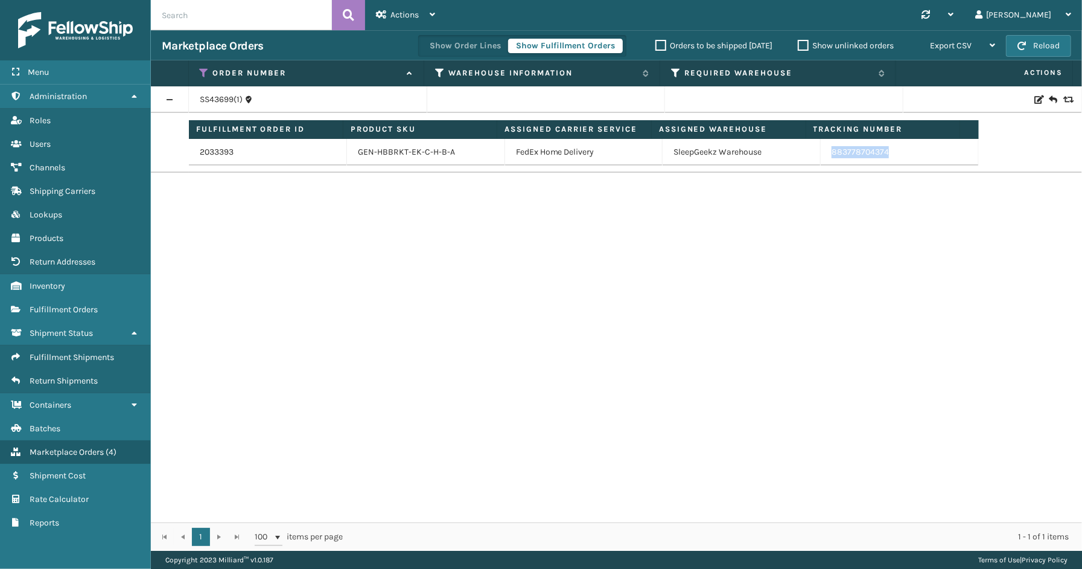
drag, startPoint x: 843, startPoint y: 154, endPoint x: 822, endPoint y: 155, distance: 21.1
click at [822, 155] on td "883778704374" at bounding box center [900, 152] width 158 height 27
drag, startPoint x: 794, startPoint y: 497, endPoint x: 403, endPoint y: 288, distance: 444.3
click at [794, 497] on div "SS43699(1) Fulfillment Order ID Product SKU Assigned Carrier Service Assigned W…" at bounding box center [616, 304] width 931 height 436
click at [202, 69] on icon at bounding box center [205, 73] width 10 height 11
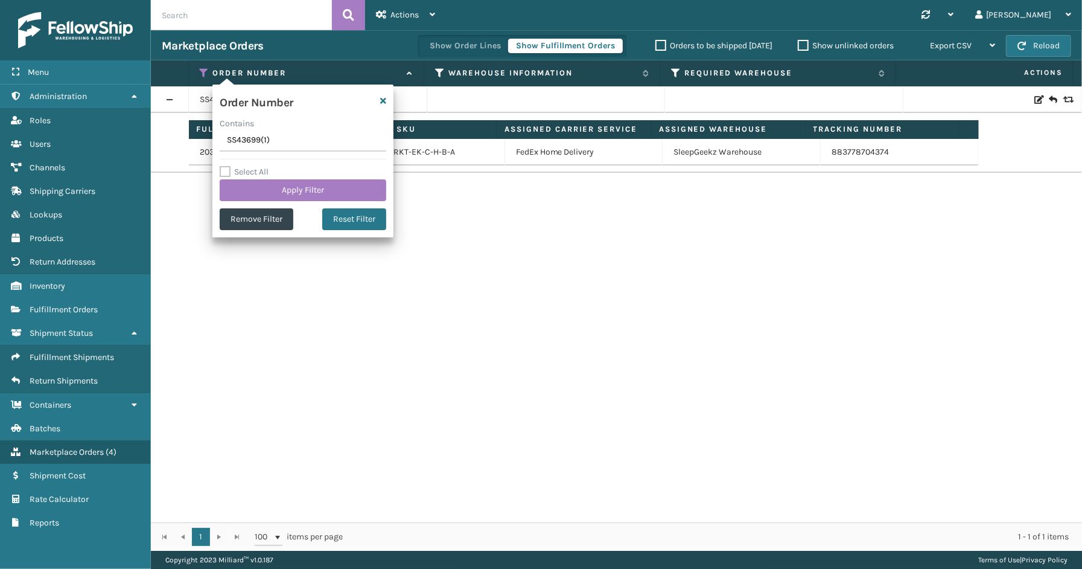
drag, startPoint x: 276, startPoint y: 142, endPoint x: 212, endPoint y: 143, distance: 64.0
click at [188, 142] on section "Marketplace Orders Show Order Lines Show Fulfillment Orders Orders to be shippe…" at bounding box center [616, 290] width 931 height 520
paste input "112-1206747-8000259"
type input "112-1206747-8000259"
click at [261, 179] on button "Apply Filter" at bounding box center [303, 190] width 167 height 22
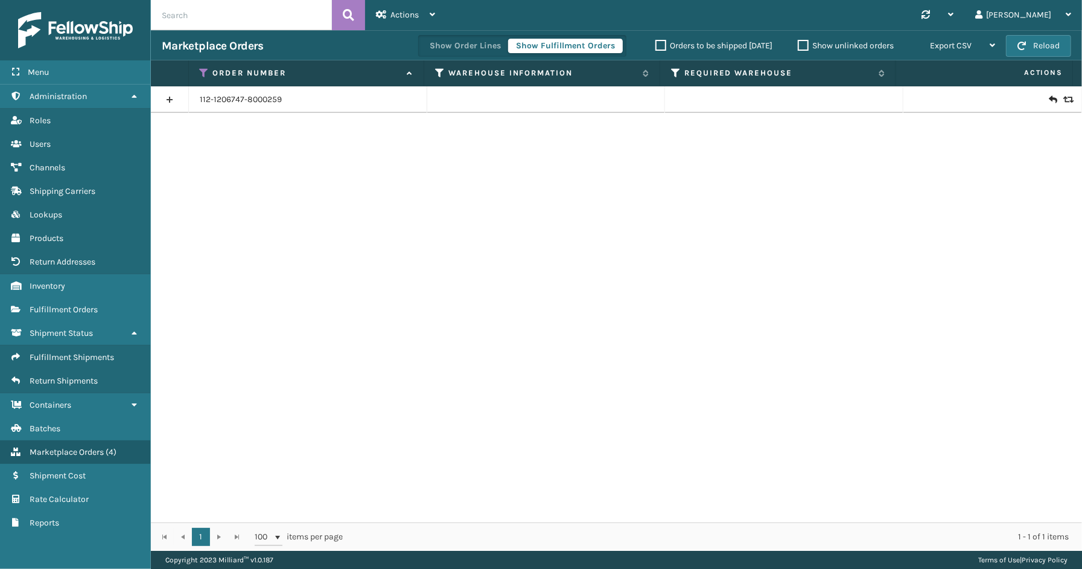
click at [167, 97] on link at bounding box center [169, 99] width 37 height 19
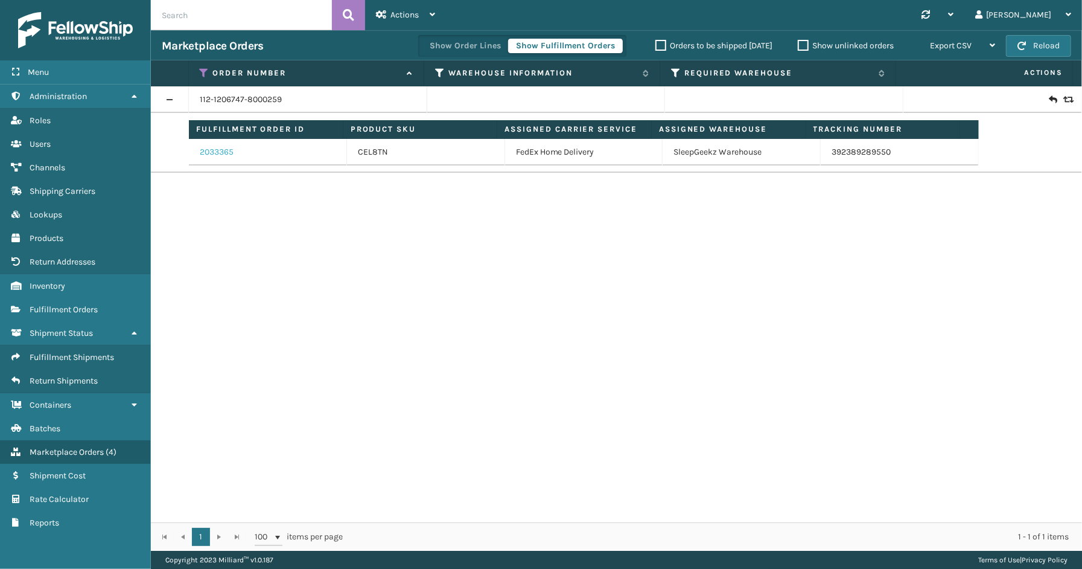
click at [211, 149] on link "2033365" at bounding box center [217, 152] width 34 height 12
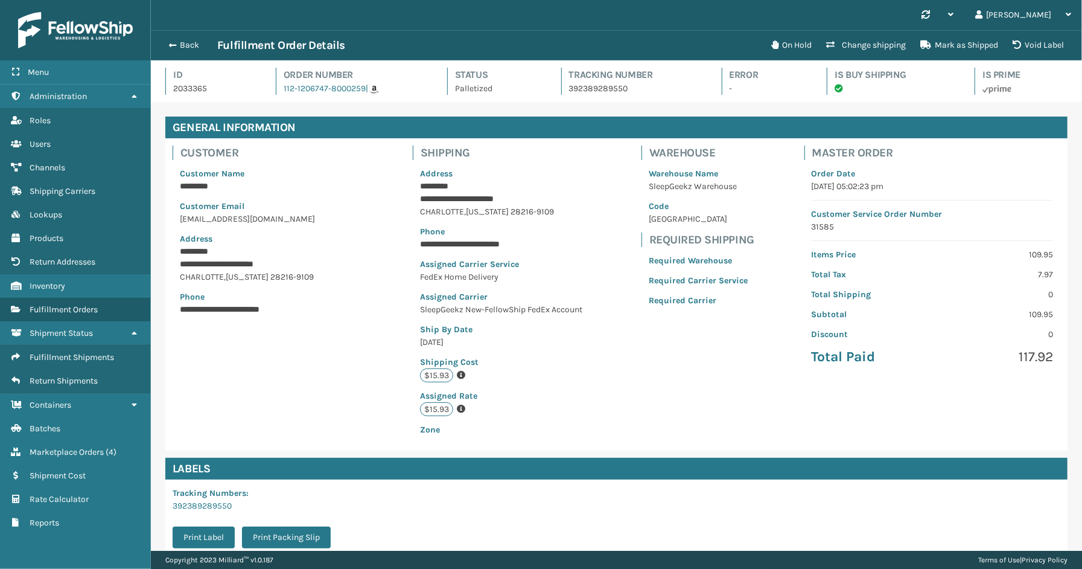
scroll to position [28, 931]
click at [194, 43] on button "Back" at bounding box center [190, 45] width 56 height 11
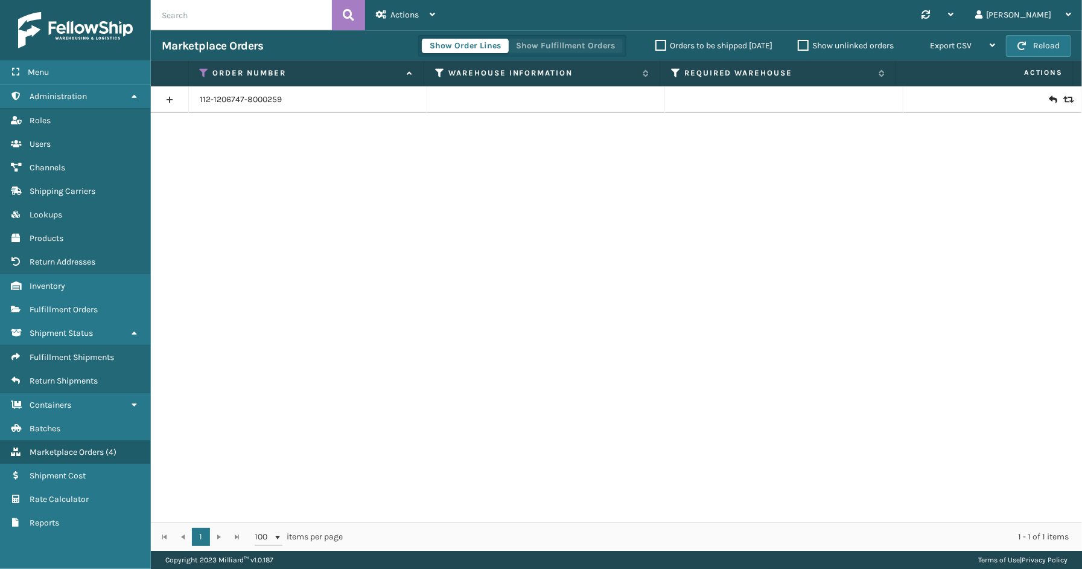
click at [584, 45] on button "Show Fulfillment Orders" at bounding box center [565, 46] width 115 height 14
click at [202, 69] on icon at bounding box center [205, 73] width 10 height 11
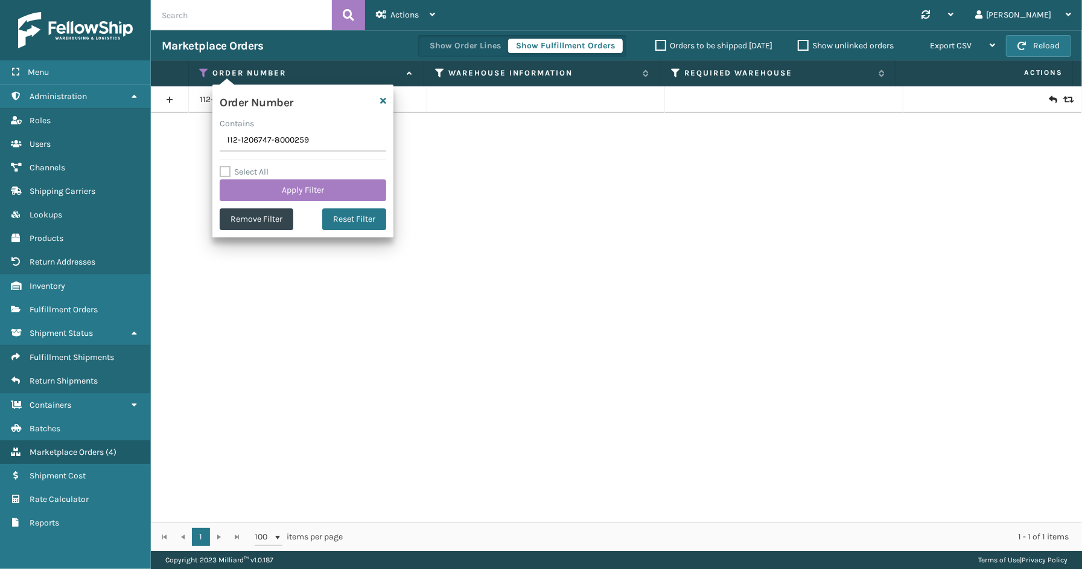
drag, startPoint x: 328, startPoint y: 148, endPoint x: 213, endPoint y: 147, distance: 115.3
click at [206, 148] on section "Marketplace Orders Show Order Lines Show Fulfillment Orders Orders to be shippe…" at bounding box center [616, 290] width 931 height 520
type input "114-8920511-0428256"
click at [279, 185] on button "Apply Filter" at bounding box center [303, 190] width 167 height 22
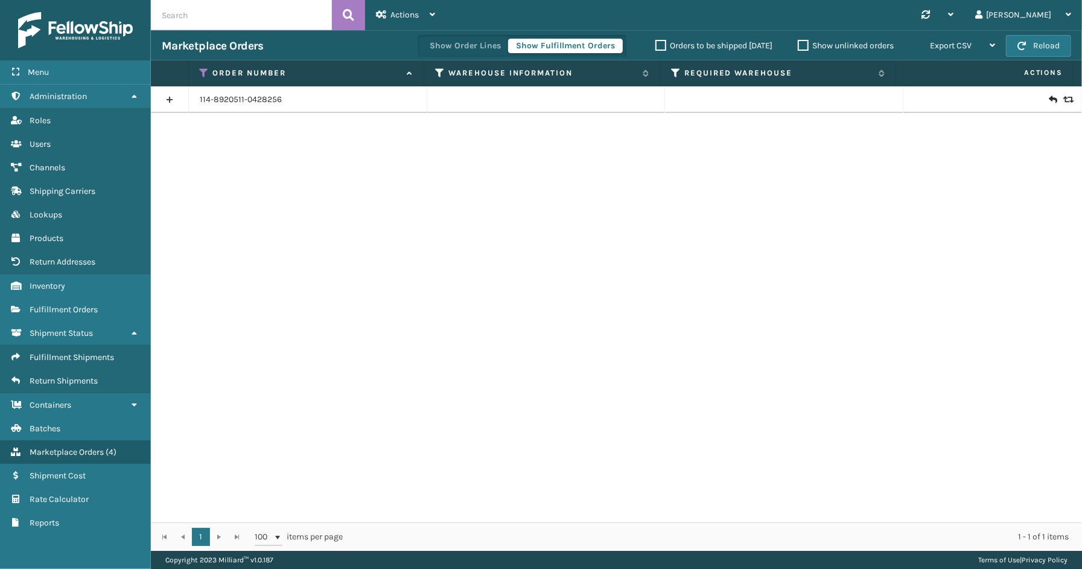
click at [163, 99] on link at bounding box center [169, 99] width 37 height 19
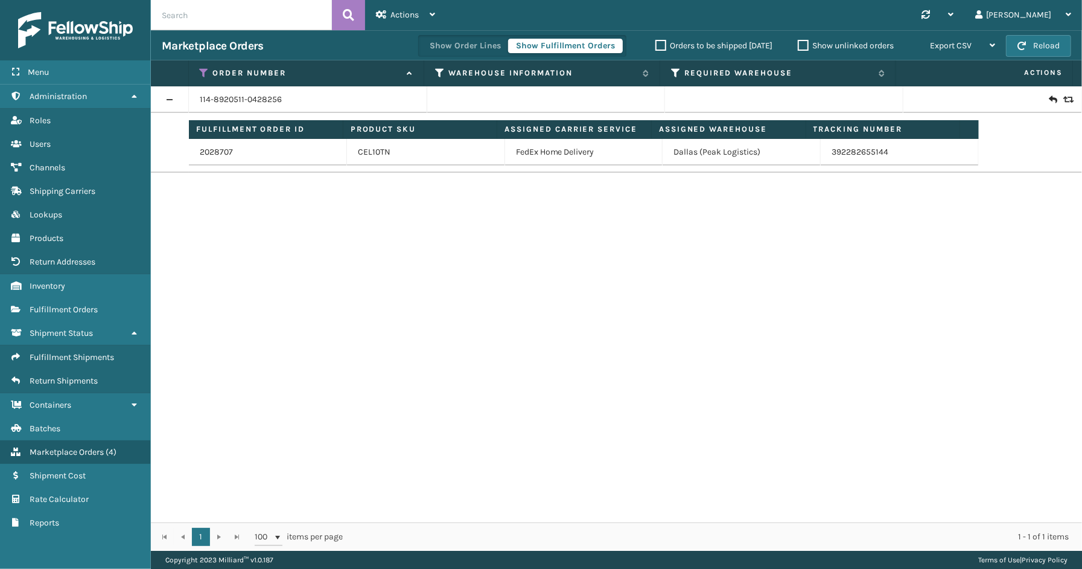
click at [216, 159] on td "2028707" at bounding box center [268, 152] width 158 height 27
click at [216, 154] on link "2028707" at bounding box center [216, 152] width 33 height 12
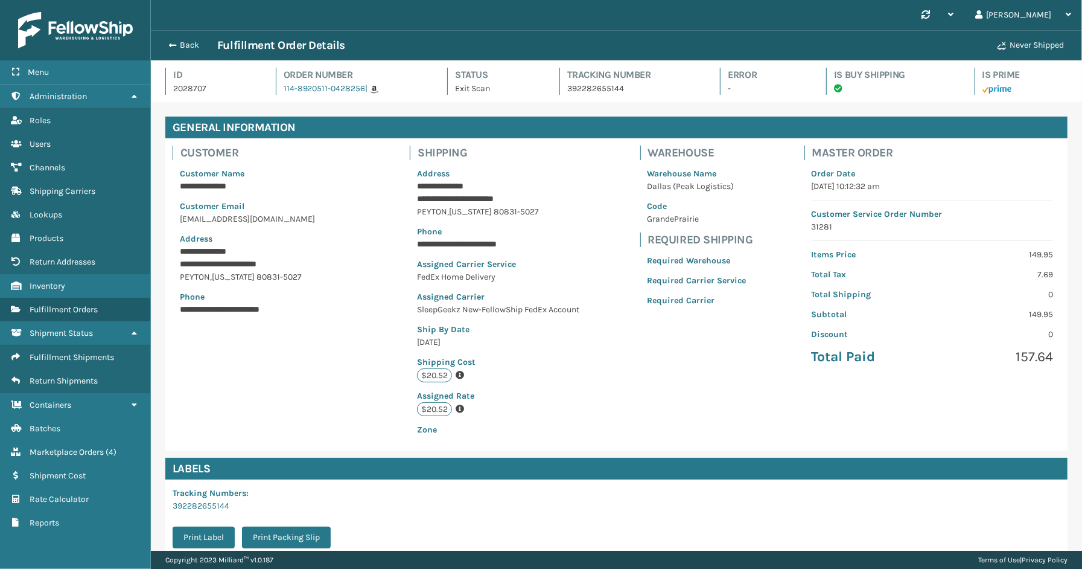
scroll to position [28, 931]
drag, startPoint x: 625, startPoint y: 93, endPoint x: 562, endPoint y: 91, distance: 63.4
click at [567, 91] on p "392282655144" at bounding box center [633, 88] width 132 height 13
click at [196, 38] on div "Back Fulfillment Order Details" at bounding box center [576, 45] width 829 height 14
click at [197, 45] on button "Back" at bounding box center [190, 45] width 56 height 11
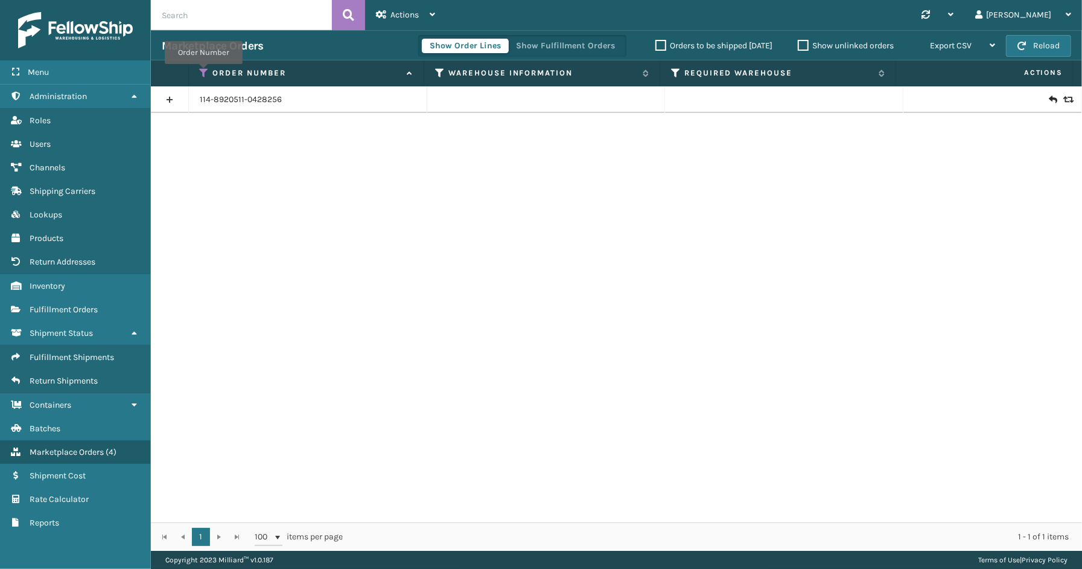
click at [203, 72] on icon at bounding box center [205, 73] width 10 height 11
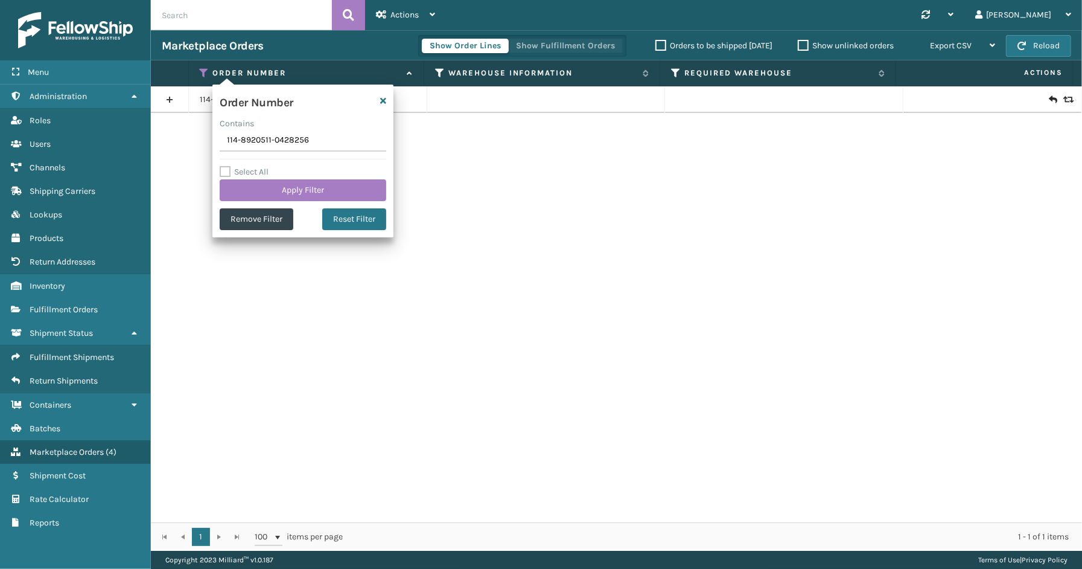
click at [548, 43] on button "Show Fulfillment Orders" at bounding box center [565, 46] width 115 height 14
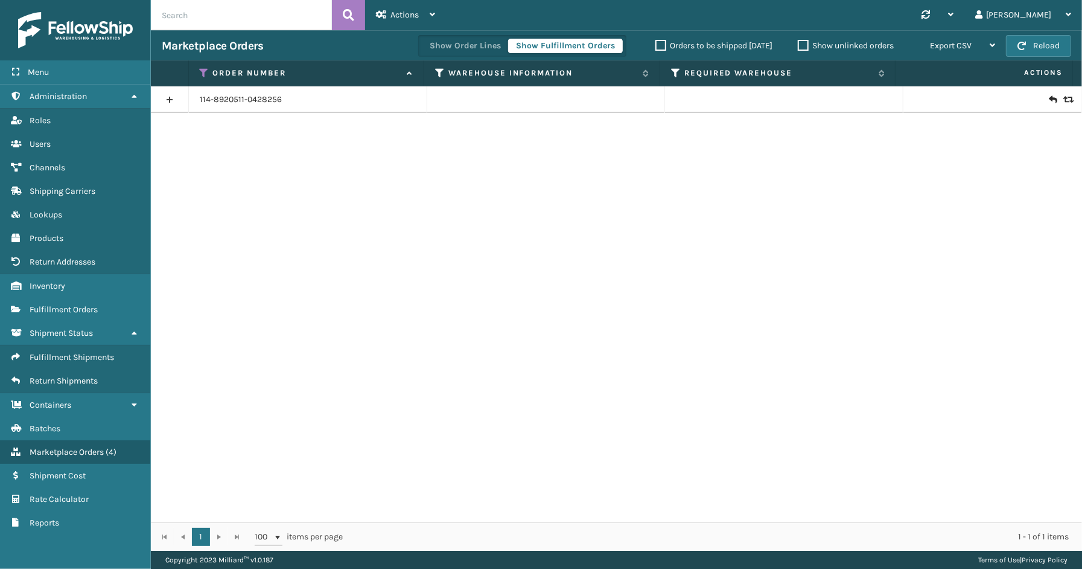
click at [205, 74] on icon at bounding box center [205, 73] width 10 height 11
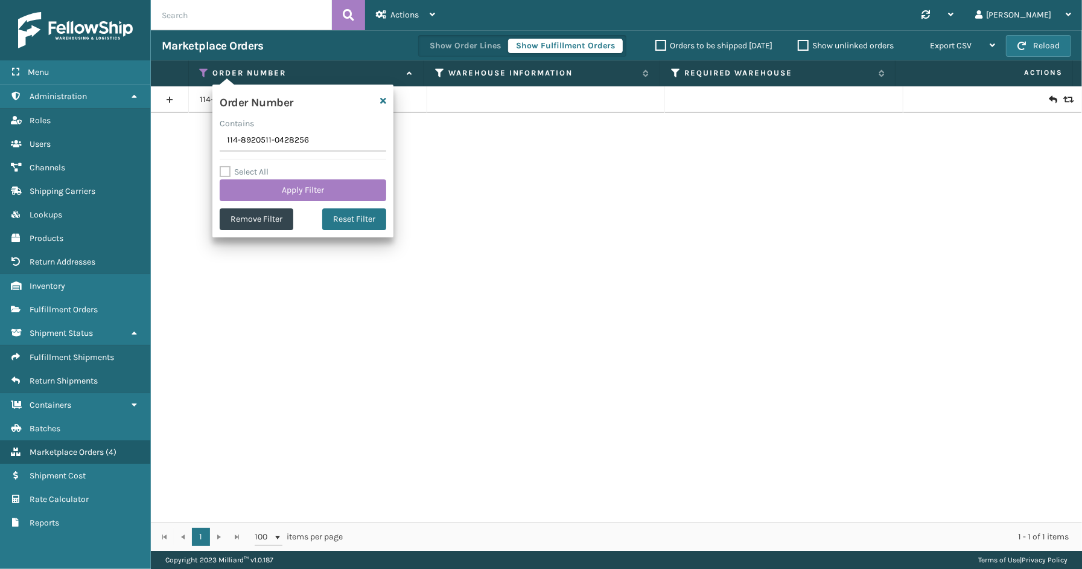
drag, startPoint x: 334, startPoint y: 145, endPoint x: 166, endPoint y: 145, distance: 168.4
click at [166, 145] on section "Marketplace Orders Show Order Lines Show Fulfillment Orders Orders to be shippe…" at bounding box center [616, 290] width 931 height 520
type input "111-8030919-2311433(1)"
click at [280, 188] on button "Apply Filter" at bounding box center [303, 190] width 167 height 22
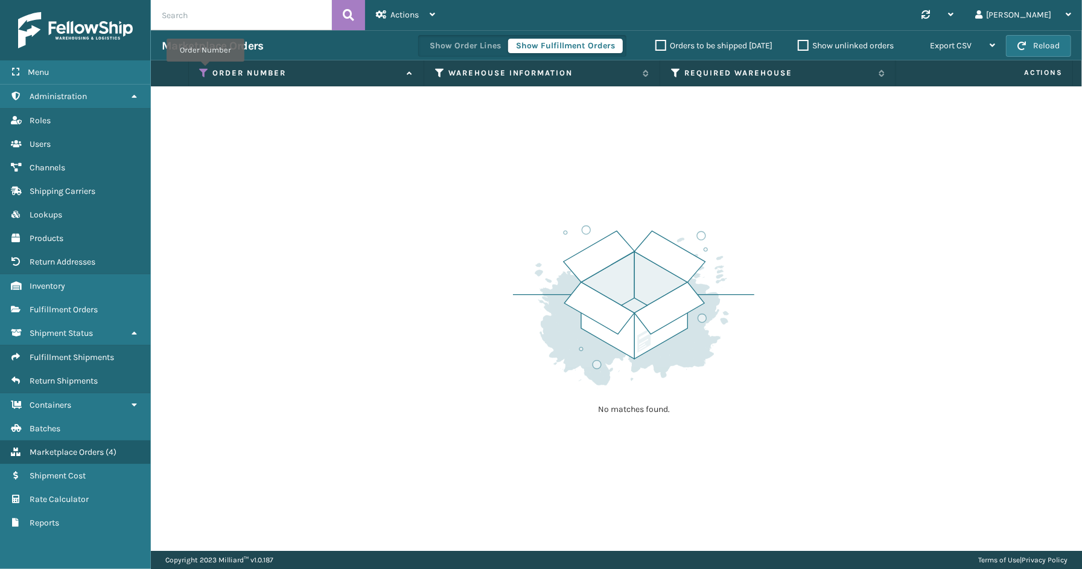
click at [206, 70] on icon at bounding box center [205, 73] width 10 height 11
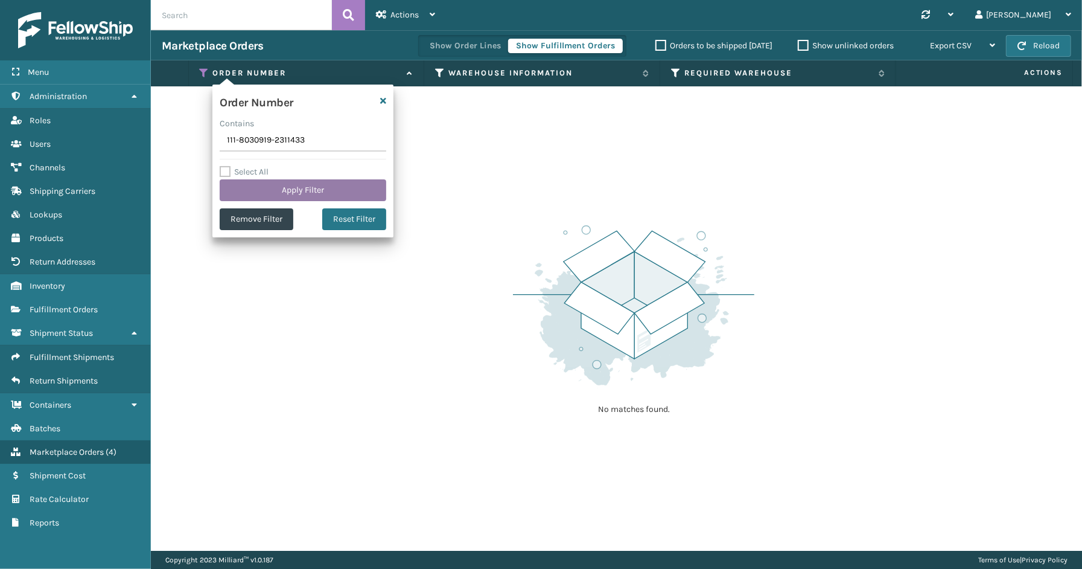
type input "111-8030919-2311433"
click at [335, 184] on button "Apply Filter" at bounding box center [303, 190] width 167 height 22
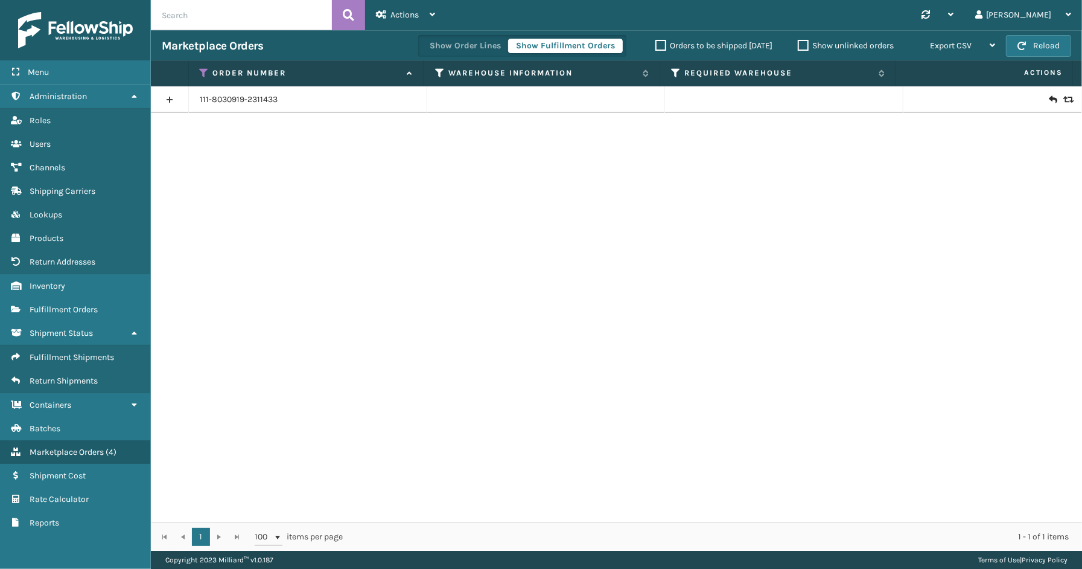
click at [170, 92] on link at bounding box center [169, 99] width 37 height 19
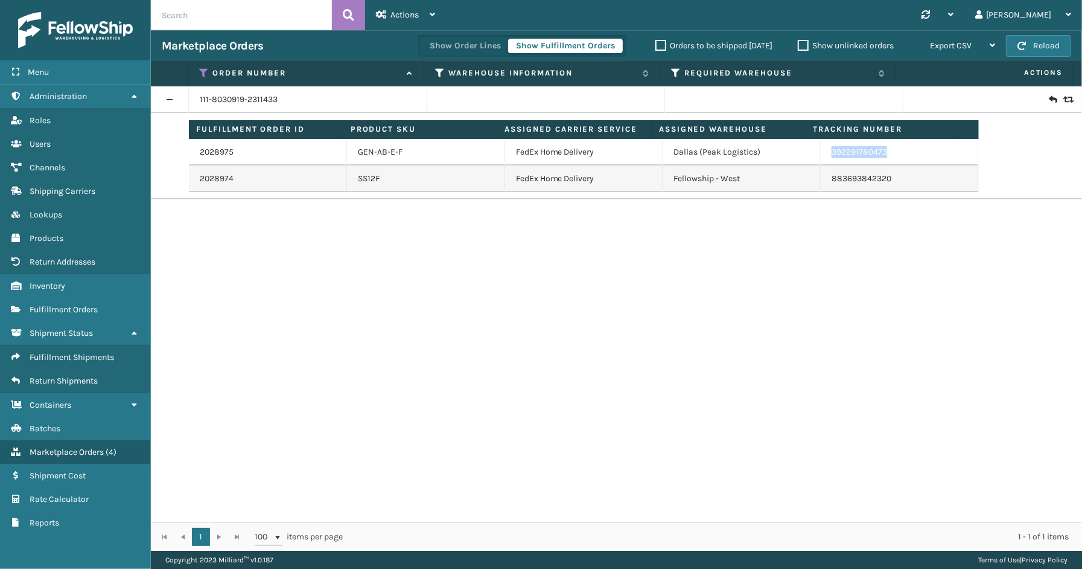
drag, startPoint x: 881, startPoint y: 153, endPoint x: 825, endPoint y: 153, distance: 56.1
click at [825, 153] on td "392291780473" at bounding box center [900, 152] width 158 height 27
click at [208, 70] on icon at bounding box center [205, 73] width 10 height 11
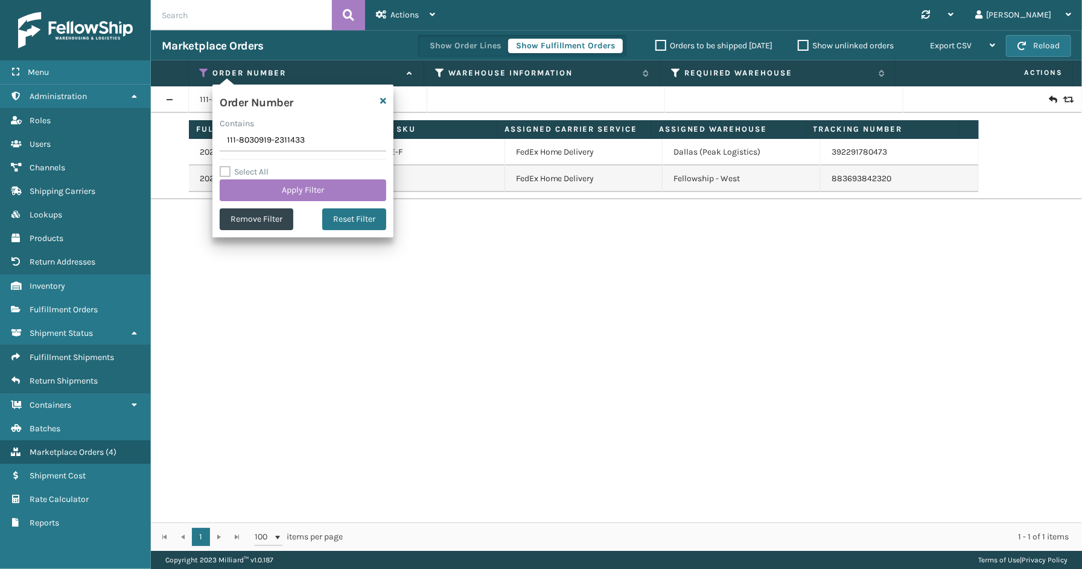
drag, startPoint x: 309, startPoint y: 142, endPoint x: 219, endPoint y: 142, distance: 90.6
click at [219, 142] on div "Order Number Contains 111-8030919-2311433 Select All Apply Filter Remove Filter…" at bounding box center [302, 161] width 181 height 153
type input "113-9876319-2784266"
click at [286, 194] on button "Apply Filter" at bounding box center [303, 190] width 167 height 22
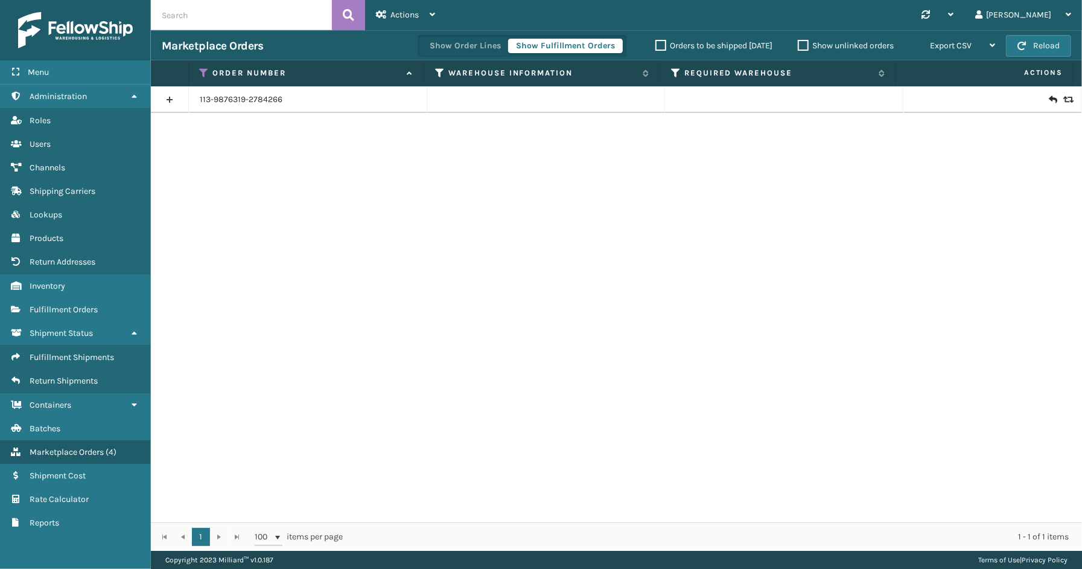
click at [166, 97] on link at bounding box center [169, 99] width 37 height 19
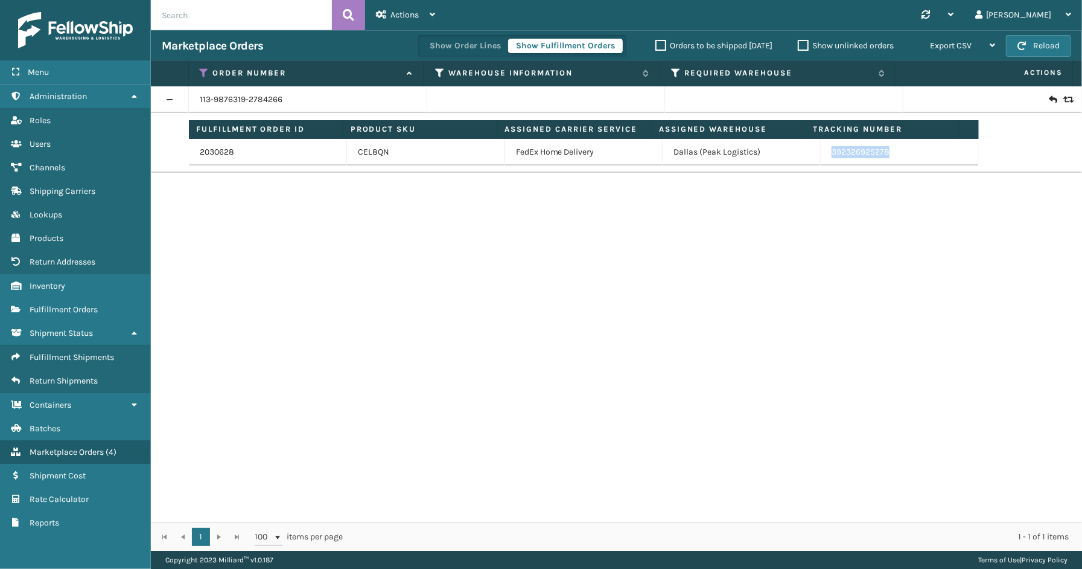
drag, startPoint x: 860, startPoint y: 160, endPoint x: 822, endPoint y: 158, distance: 37.5
click at [822, 158] on td "392326925278" at bounding box center [900, 152] width 158 height 27
click at [205, 71] on icon at bounding box center [205, 73] width 10 height 11
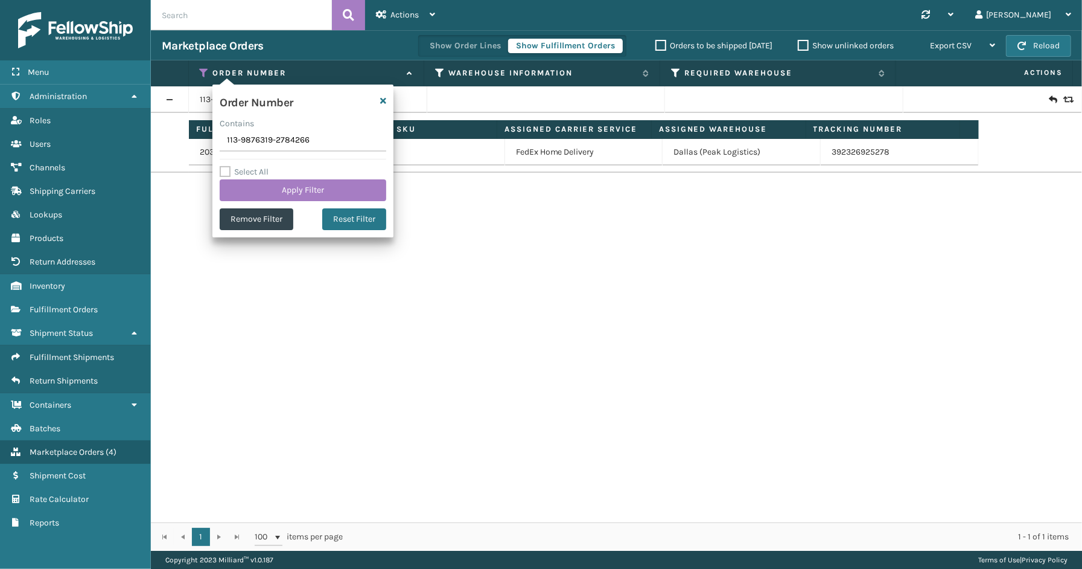
drag, startPoint x: 324, startPoint y: 145, endPoint x: 191, endPoint y: 145, distance: 132.8
click at [179, 145] on section "Marketplace Orders Show Order Lines Show Fulfillment Orders Orders to be shippe…" at bounding box center [616, 290] width 931 height 520
type input "SS43654"
click at [286, 184] on button "Apply Filter" at bounding box center [303, 190] width 167 height 22
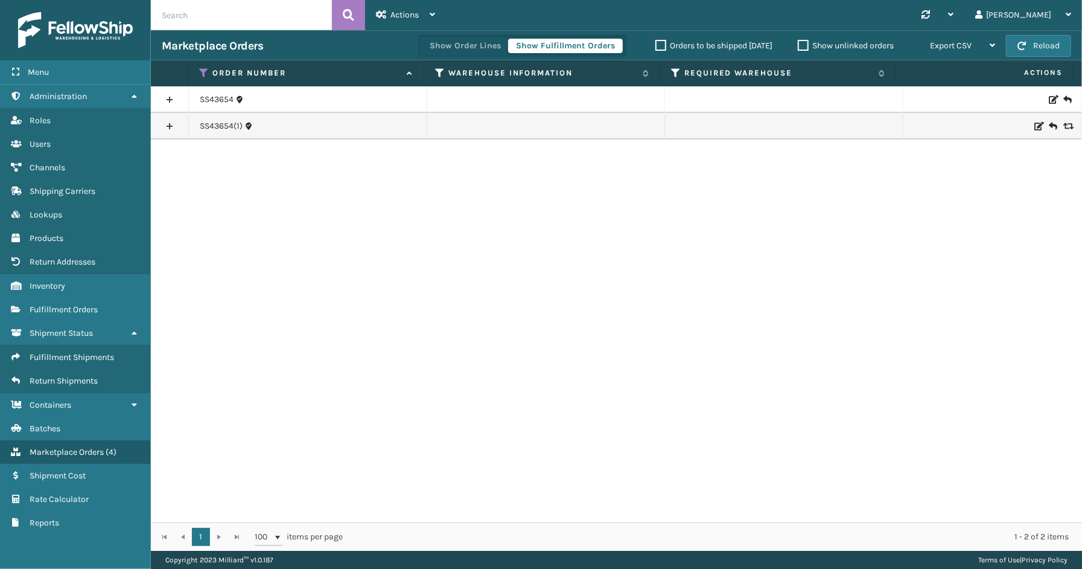
click at [166, 97] on link at bounding box center [169, 99] width 37 height 19
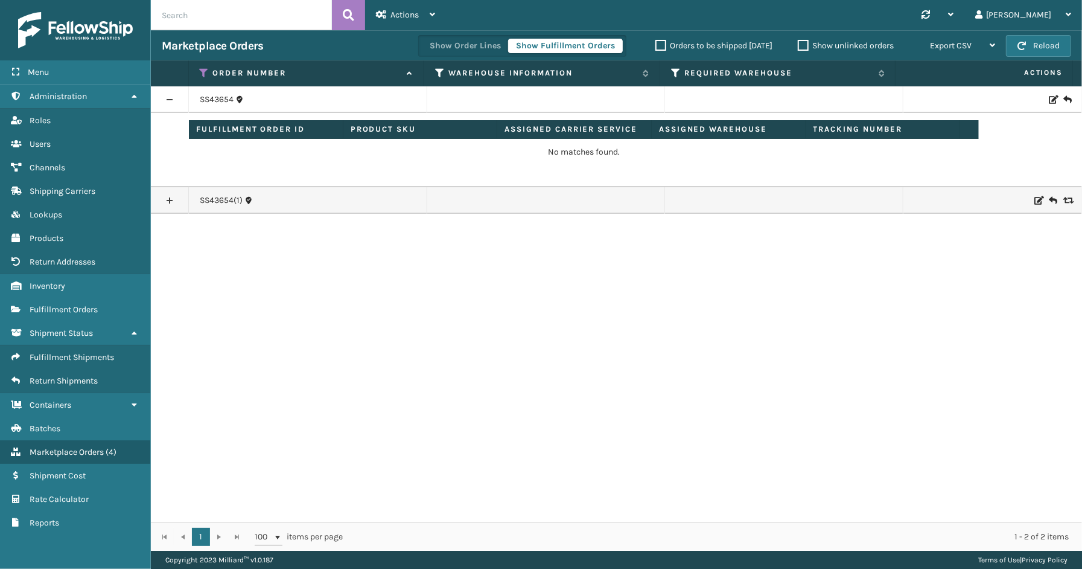
click at [171, 193] on link at bounding box center [169, 200] width 37 height 19
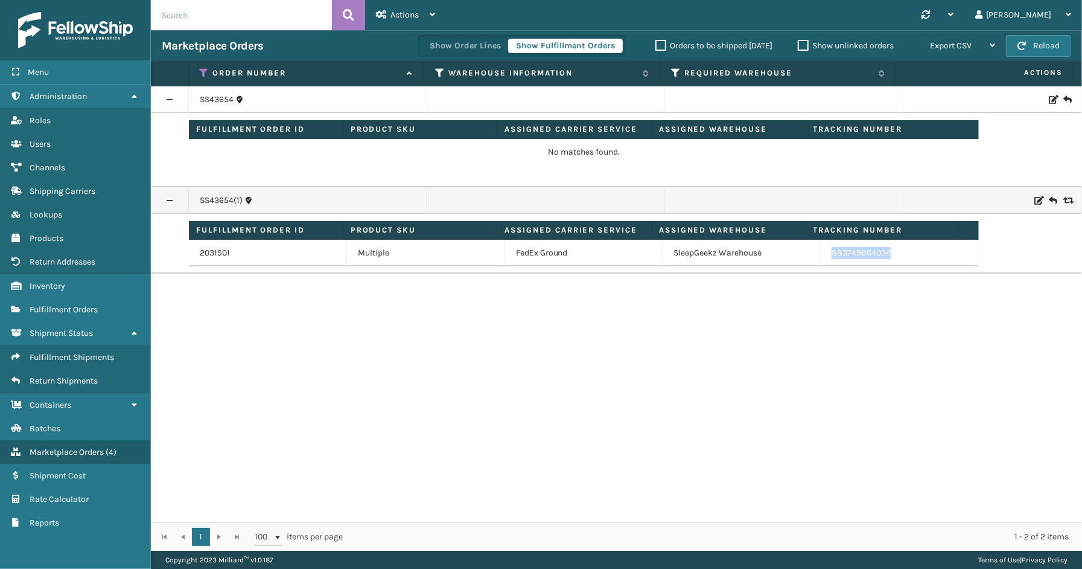
click at [825, 260] on td "883749864034" at bounding box center [900, 253] width 158 height 27
click at [203, 71] on icon at bounding box center [205, 73] width 10 height 11
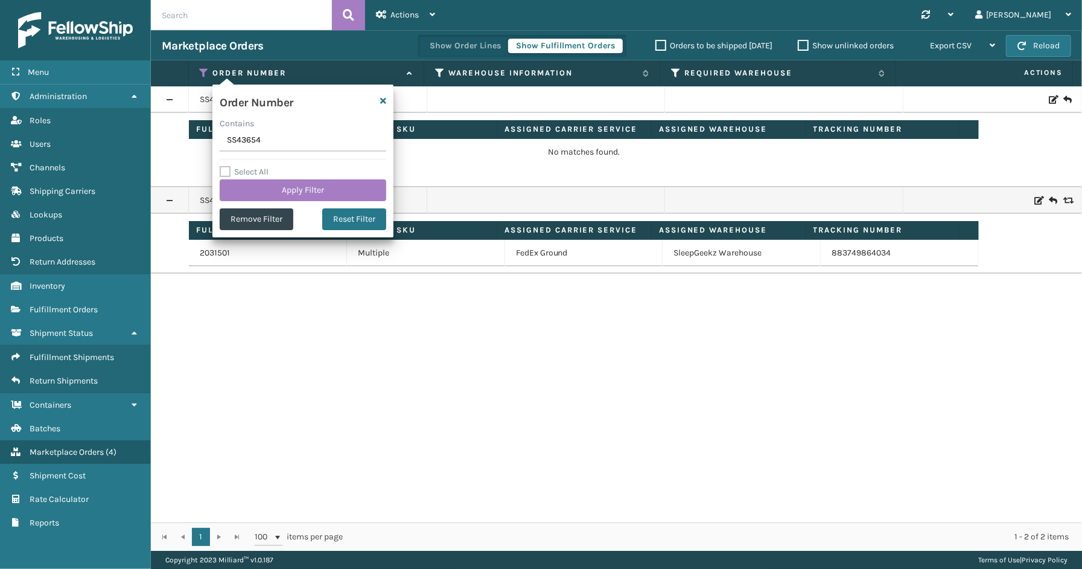
drag, startPoint x: 267, startPoint y: 139, endPoint x: 192, endPoint y: 139, distance: 75.5
click at [192, 139] on section "Marketplace Orders Show Order Lines Show Fulfillment Orders Orders to be shippe…" at bounding box center [616, 290] width 931 height 520
type input "SS43700"
click at [282, 186] on button "Apply Filter" at bounding box center [303, 190] width 167 height 22
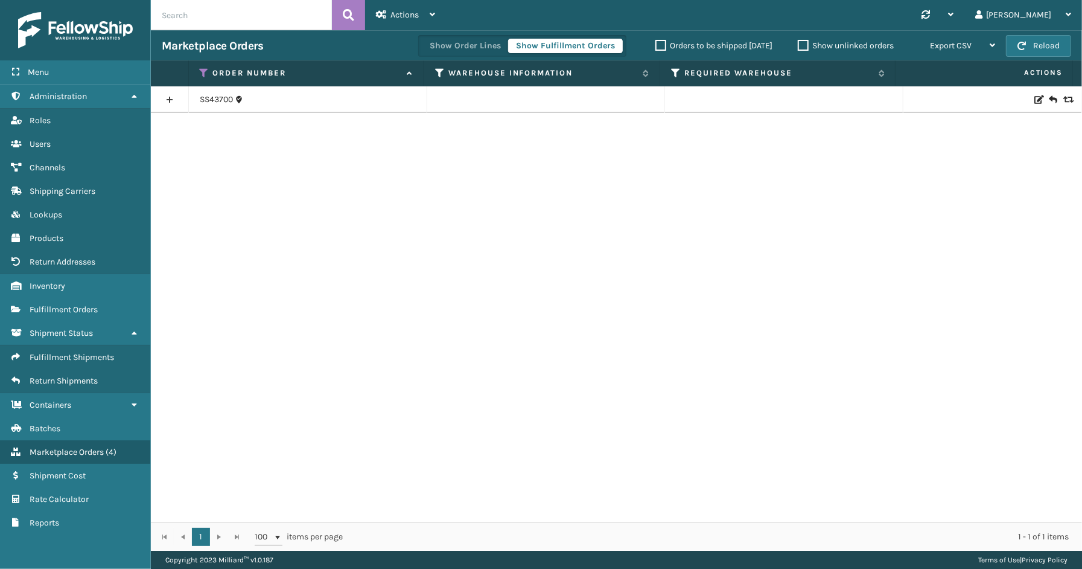
click at [164, 100] on link at bounding box center [169, 99] width 37 height 19
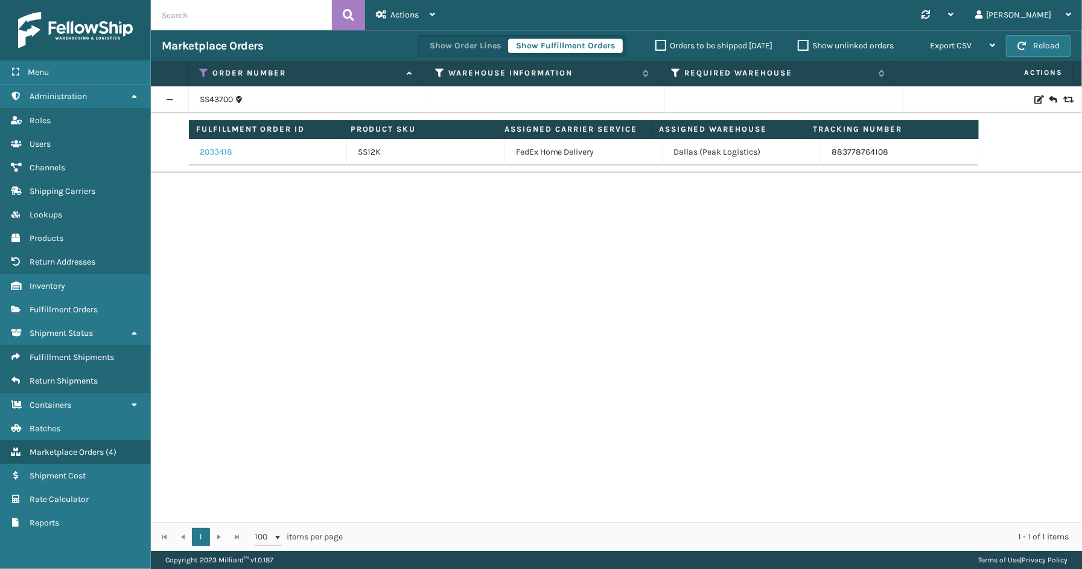
click at [213, 153] on link "2033418" at bounding box center [216, 152] width 33 height 12
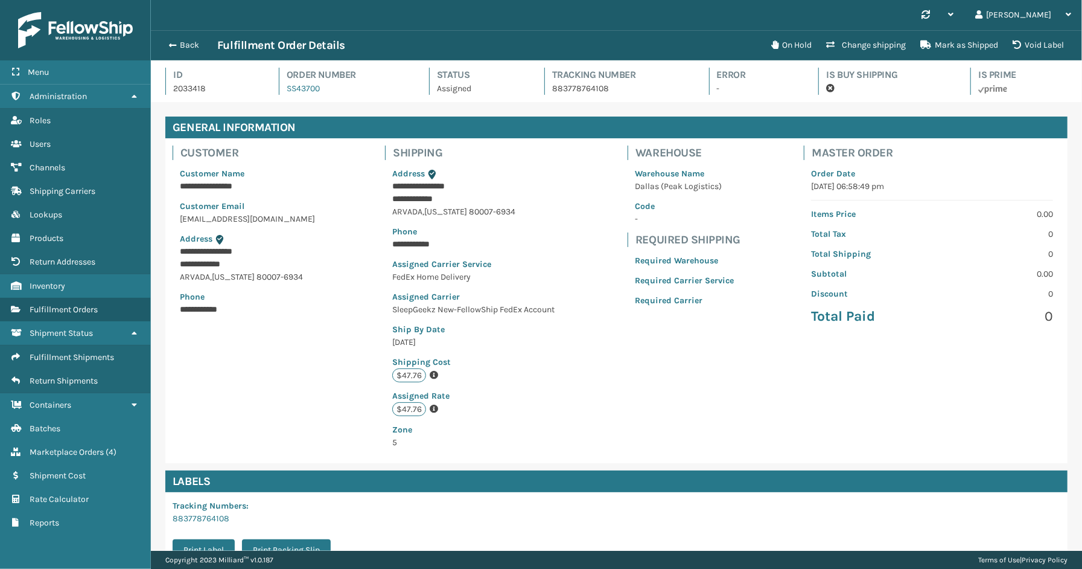
scroll to position [28, 931]
click at [191, 45] on button "Back" at bounding box center [190, 45] width 56 height 11
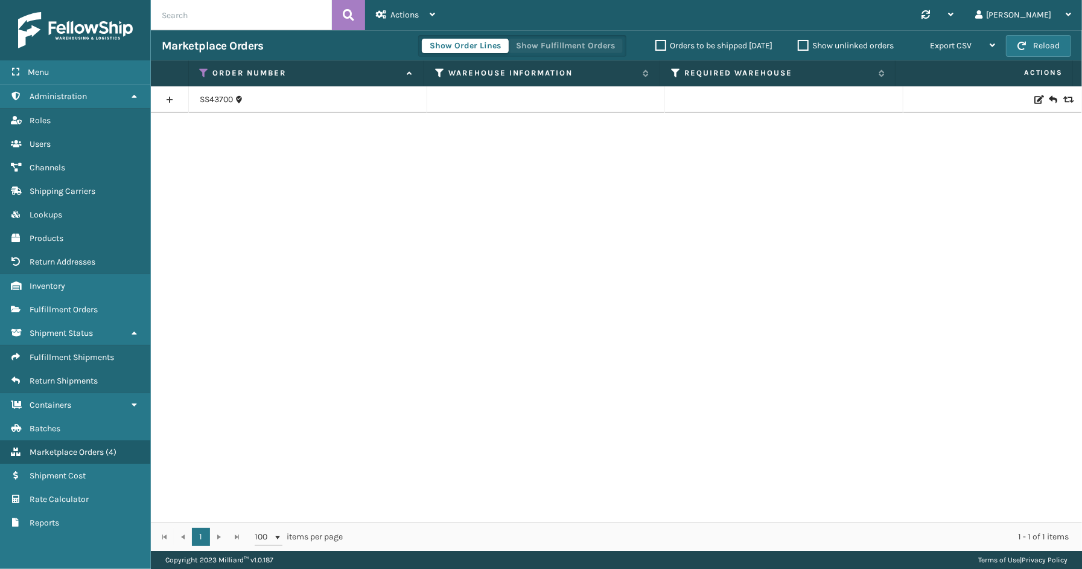
click at [552, 40] on button "Show Fulfillment Orders" at bounding box center [565, 46] width 115 height 14
click at [200, 71] on icon at bounding box center [205, 73] width 10 height 11
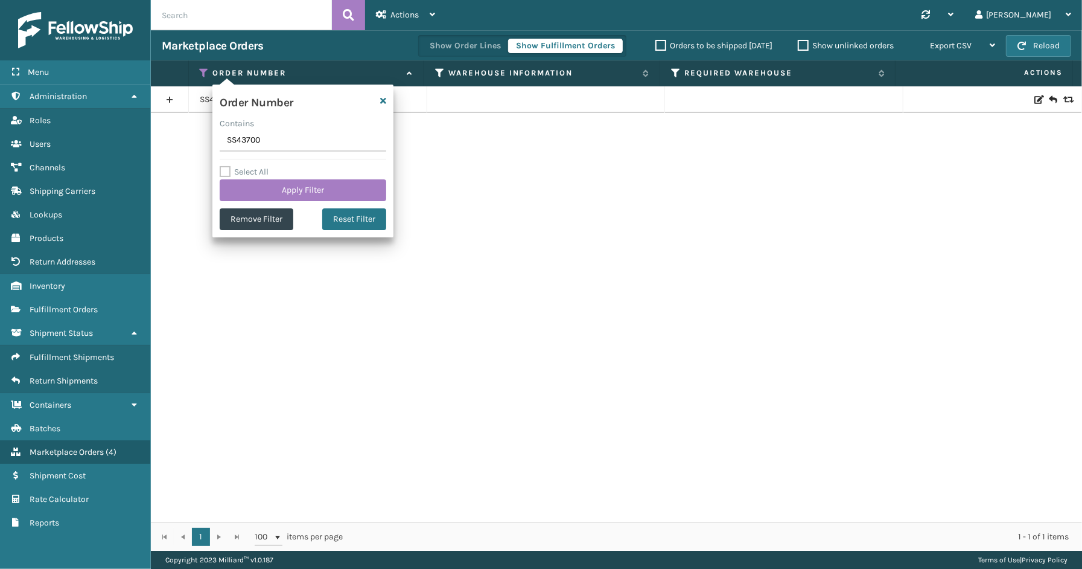
drag, startPoint x: 263, startPoint y: 135, endPoint x: 204, endPoint y: 142, distance: 59.0
click at [204, 141] on section "Marketplace Orders Show Order Lines Show Fulfillment Orders Orders to be shippe…" at bounding box center [616, 290] width 931 height 520
type input "112-3402715-4577017"
click at [294, 191] on button "Apply Filter" at bounding box center [303, 190] width 167 height 22
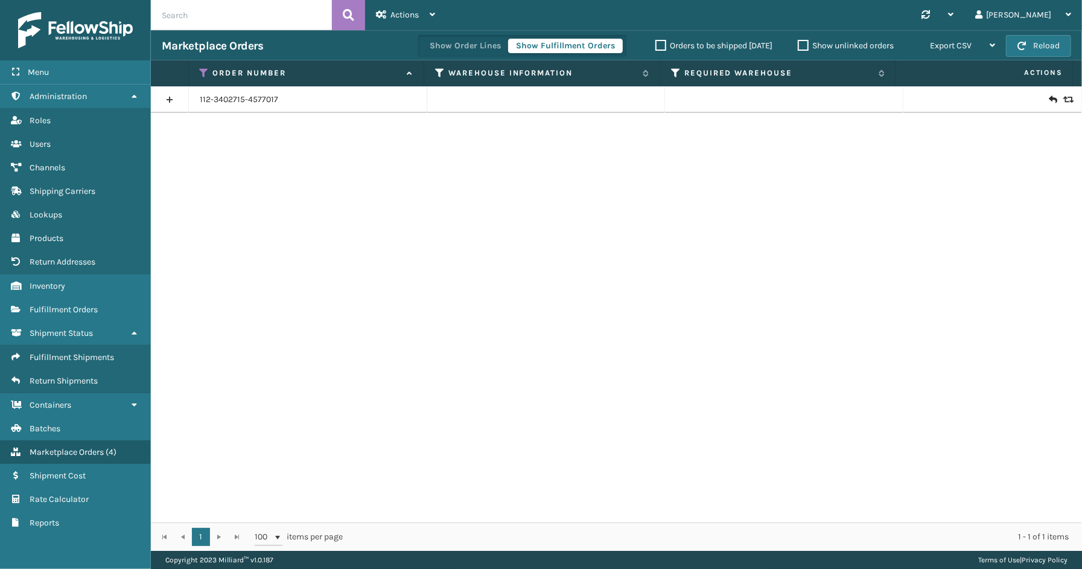
click at [161, 104] on link at bounding box center [169, 99] width 37 height 19
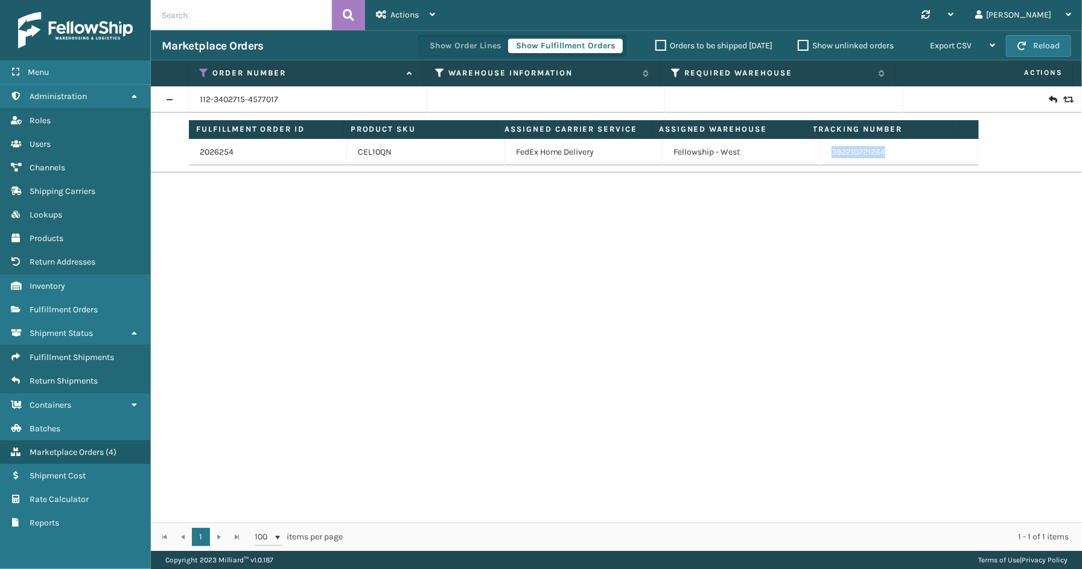
drag, startPoint x: 890, startPoint y: 158, endPoint x: 855, endPoint y: 149, distance: 36.0
click at [823, 162] on td "392210721264" at bounding box center [900, 152] width 158 height 27
click at [206, 73] on icon at bounding box center [205, 73] width 10 height 11
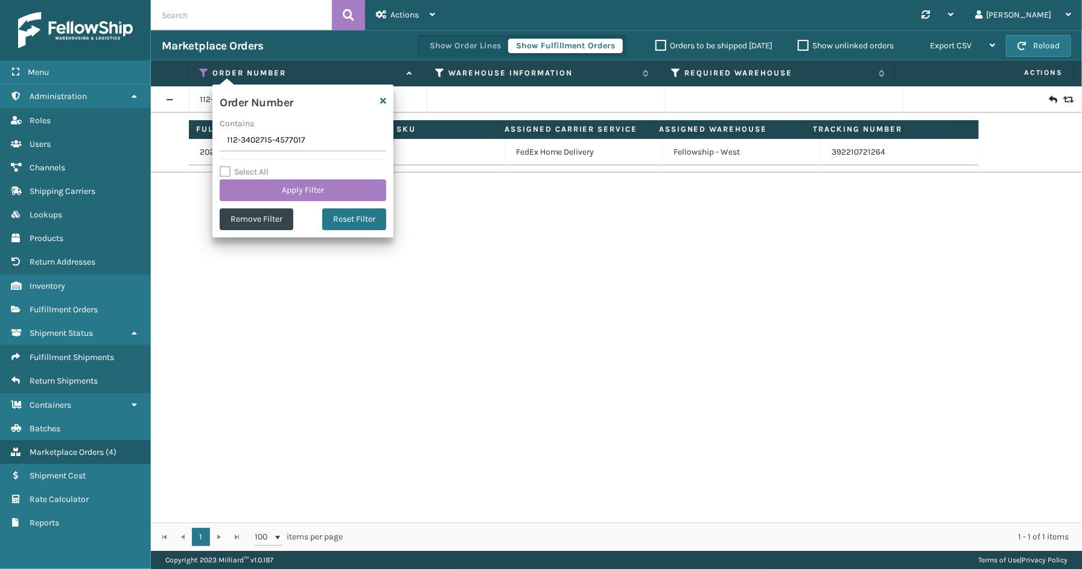
drag, startPoint x: 322, startPoint y: 137, endPoint x: 200, endPoint y: 144, distance: 122.7
click at [176, 139] on section "Marketplace Orders Show Order Lines Show Fulfillment Orders Orders to be shippe…" at bounding box center [616, 290] width 931 height 520
type input "111-0144826-9091408"
click at [292, 185] on button "Apply Filter" at bounding box center [303, 190] width 167 height 22
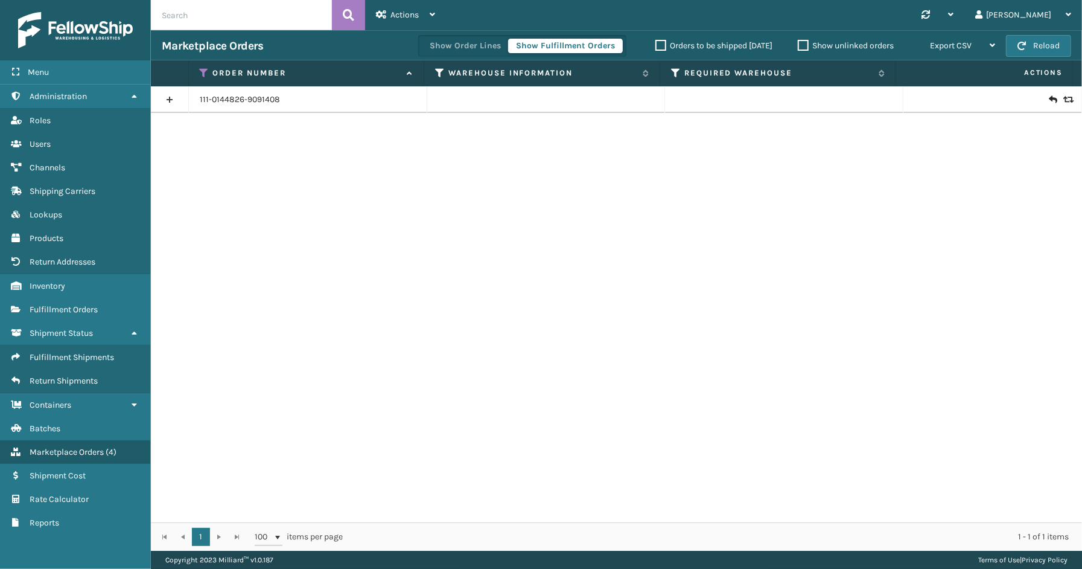
click at [164, 95] on link at bounding box center [169, 99] width 37 height 19
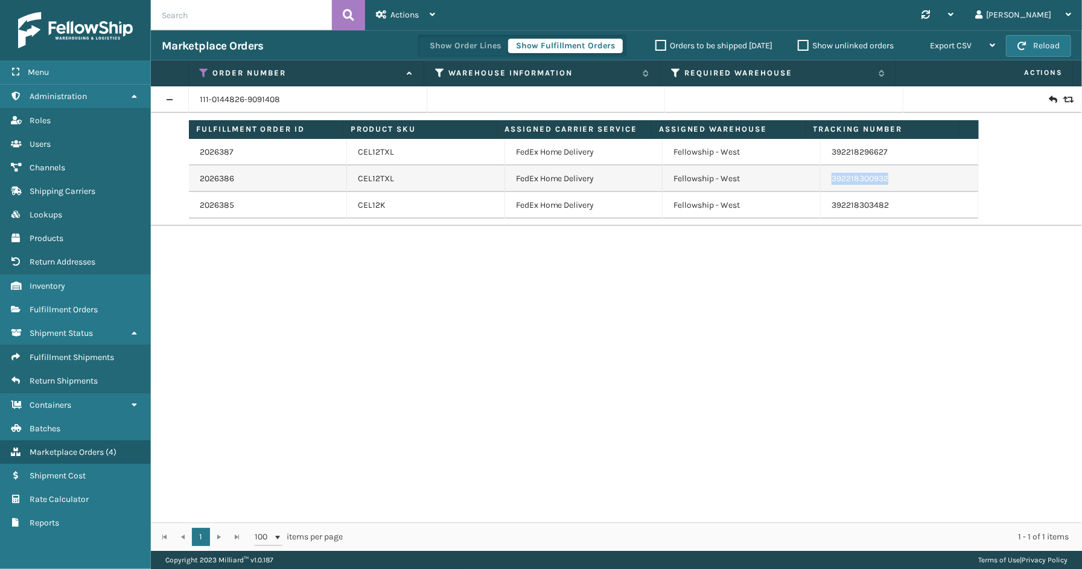
drag, startPoint x: 879, startPoint y: 177, endPoint x: 820, endPoint y: 185, distance: 59.7
click at [821, 185] on td "392218300932" at bounding box center [900, 178] width 158 height 27
click at [205, 72] on icon at bounding box center [205, 73] width 10 height 11
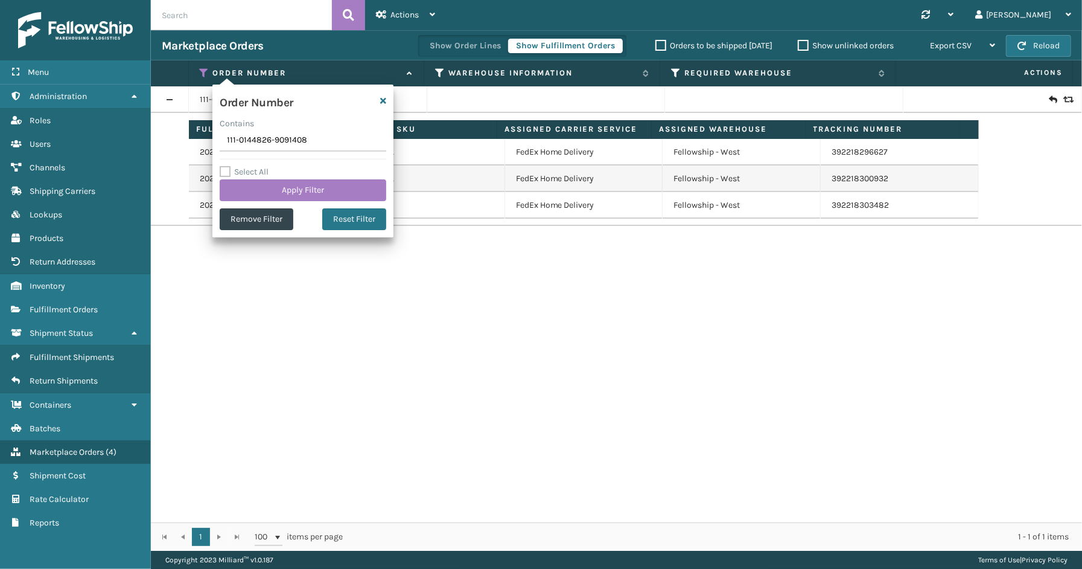
drag, startPoint x: 307, startPoint y: 137, endPoint x: 218, endPoint y: 138, distance: 88.7
click at [218, 138] on div "Order Number Contains 111-0144826-9091408 Select All Apply Filter Remove Filter…" at bounding box center [302, 161] width 181 height 153
type input "112-6498121-0933000"
click at [275, 183] on button "Apply Filter" at bounding box center [303, 190] width 167 height 22
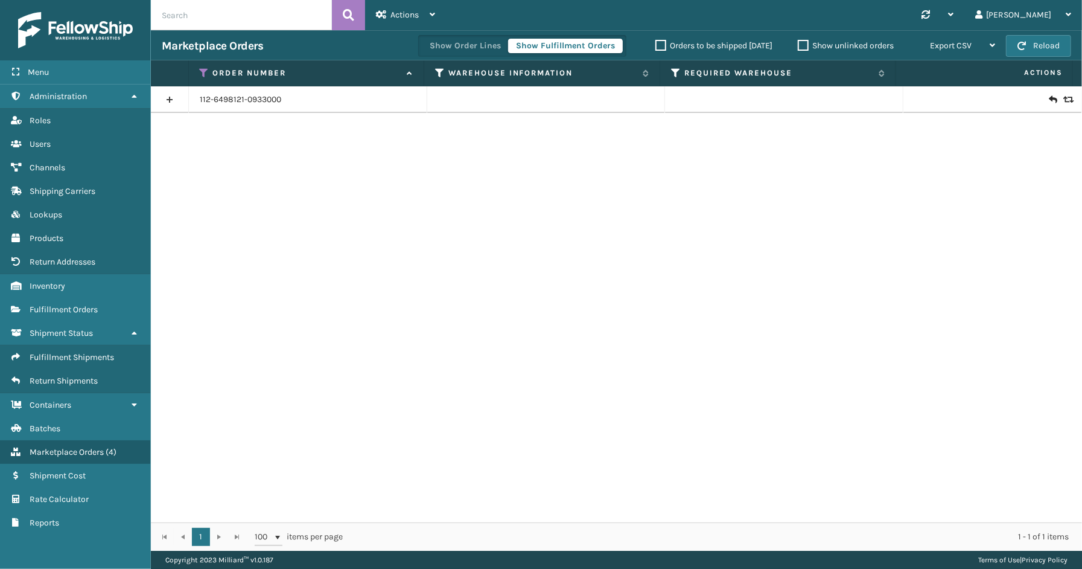
click at [164, 95] on link at bounding box center [169, 99] width 37 height 19
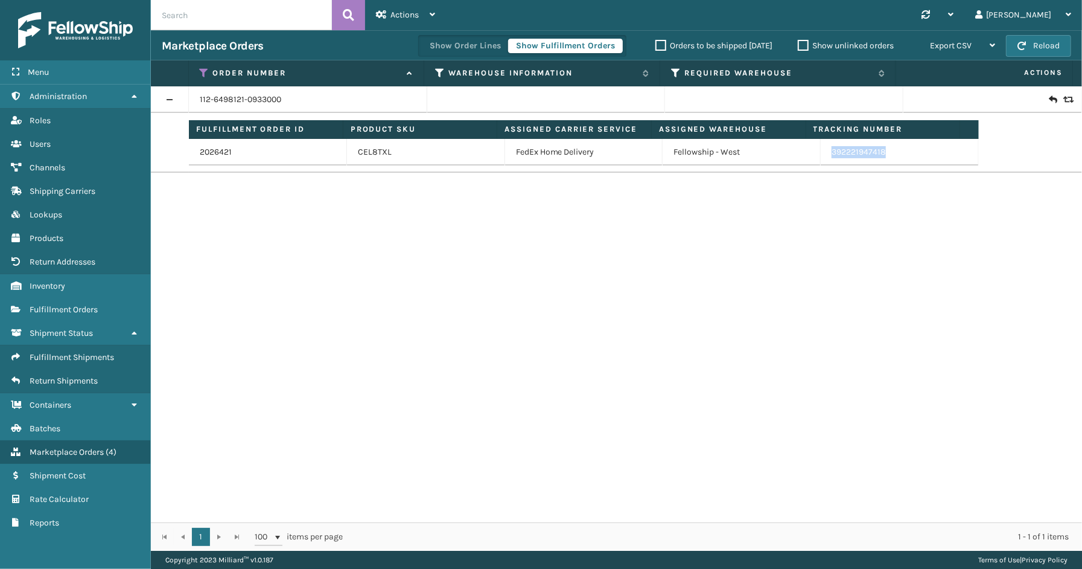
drag, startPoint x: 889, startPoint y: 155, endPoint x: 825, endPoint y: 153, distance: 64.0
click at [825, 153] on td "392221947418" at bounding box center [900, 152] width 158 height 27
drag, startPoint x: 200, startPoint y: 68, endPoint x: 210, endPoint y: 75, distance: 11.7
click at [200, 68] on icon at bounding box center [205, 73] width 10 height 11
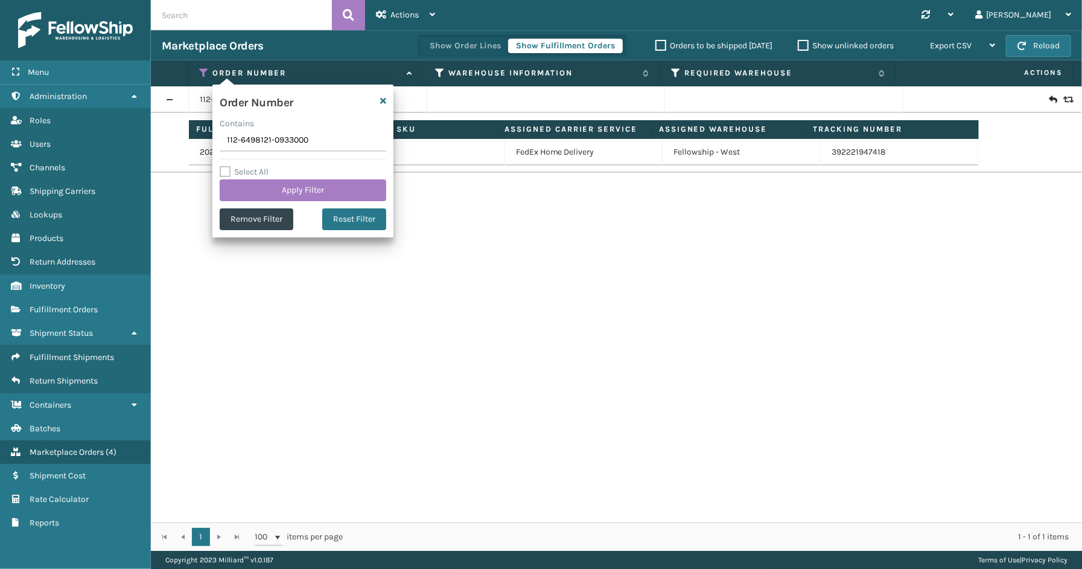
drag, startPoint x: 309, startPoint y: 142, endPoint x: 225, endPoint y: 143, distance: 84.5
click at [188, 142] on section "Marketplace Orders Show Order Lines Show Fulfillment Orders Orders to be shippe…" at bounding box center [616, 290] width 931 height 520
type input "111-2211617-7701013"
click at [275, 191] on button "Apply Filter" at bounding box center [303, 190] width 167 height 22
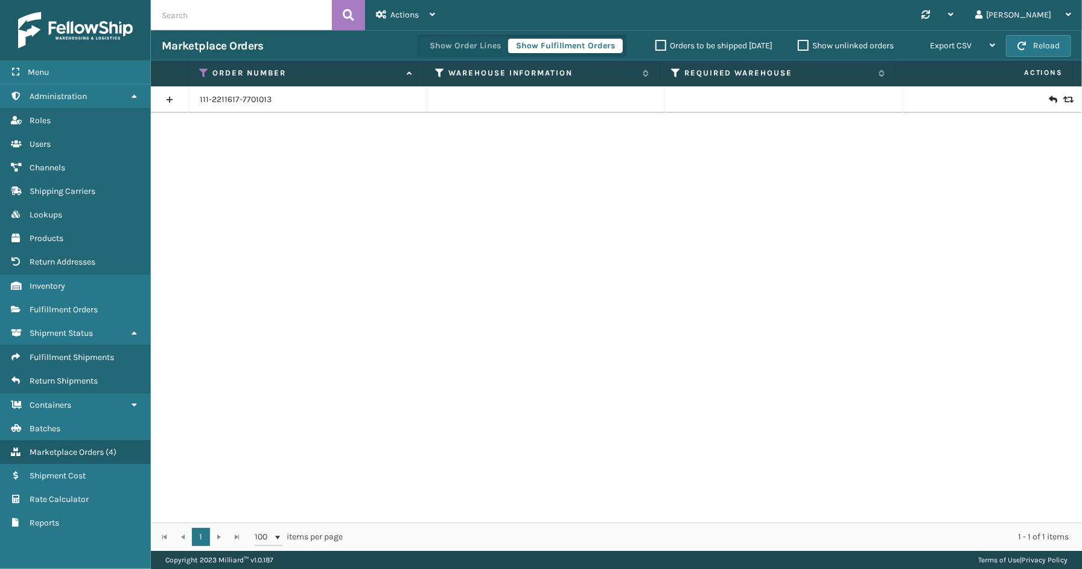
click at [176, 99] on link at bounding box center [169, 99] width 37 height 19
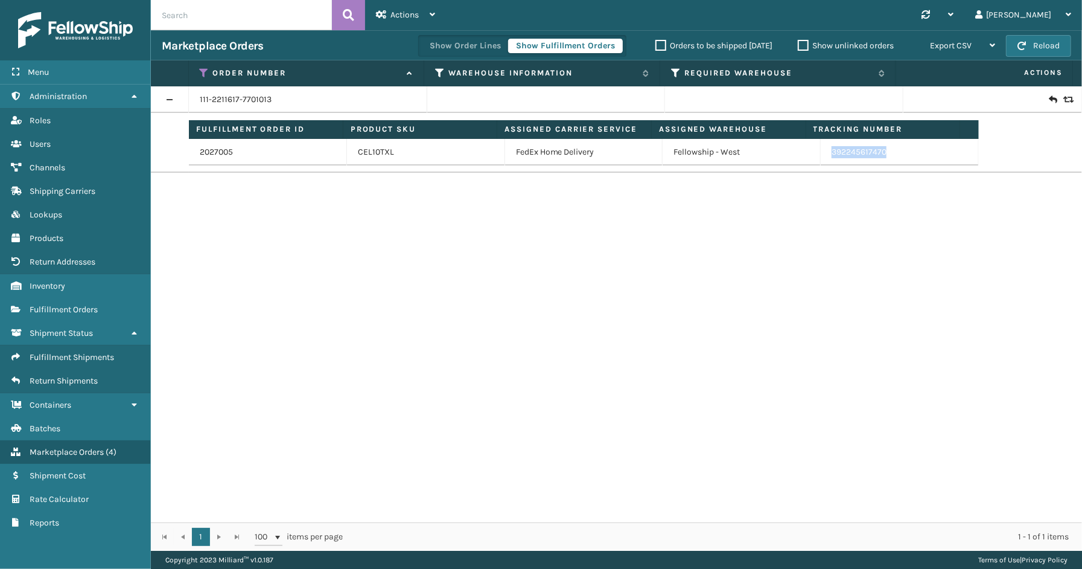
drag, startPoint x: 896, startPoint y: 156, endPoint x: 820, endPoint y: 159, distance: 76.1
click at [821, 159] on td "392245617470" at bounding box center [900, 152] width 158 height 27
click at [205, 68] on icon at bounding box center [205, 73] width 10 height 11
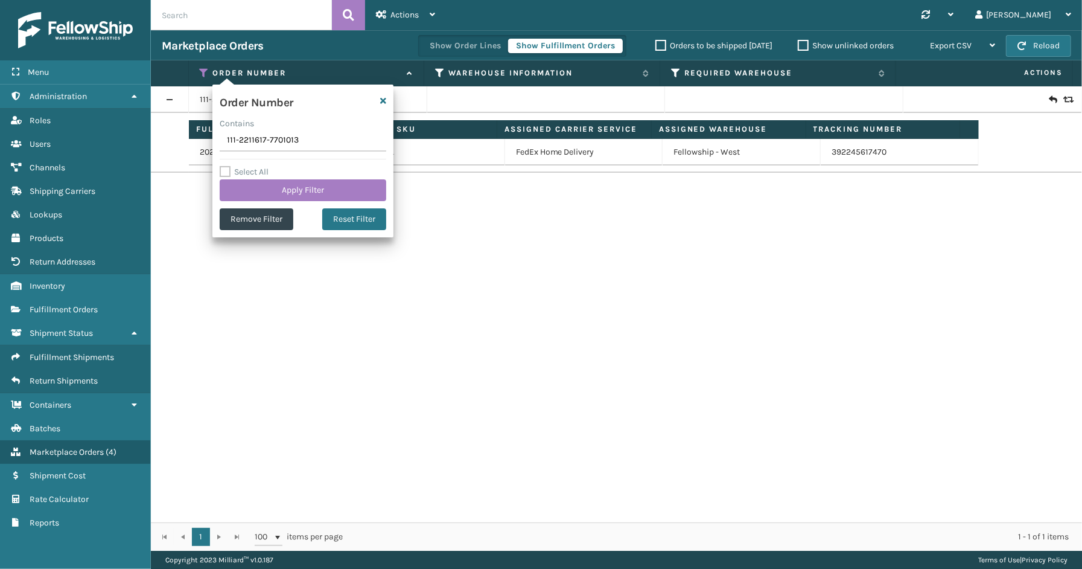
drag, startPoint x: 315, startPoint y: 136, endPoint x: 182, endPoint y: 136, distance: 132.2
click at [182, 136] on section "Marketplace Orders Show Order Lines Show Fulfillment Orders Orders to be shippe…" at bounding box center [616, 290] width 931 height 520
type input "112-2429840-4365060"
click at [258, 179] on button "Apply Filter" at bounding box center [303, 190] width 167 height 22
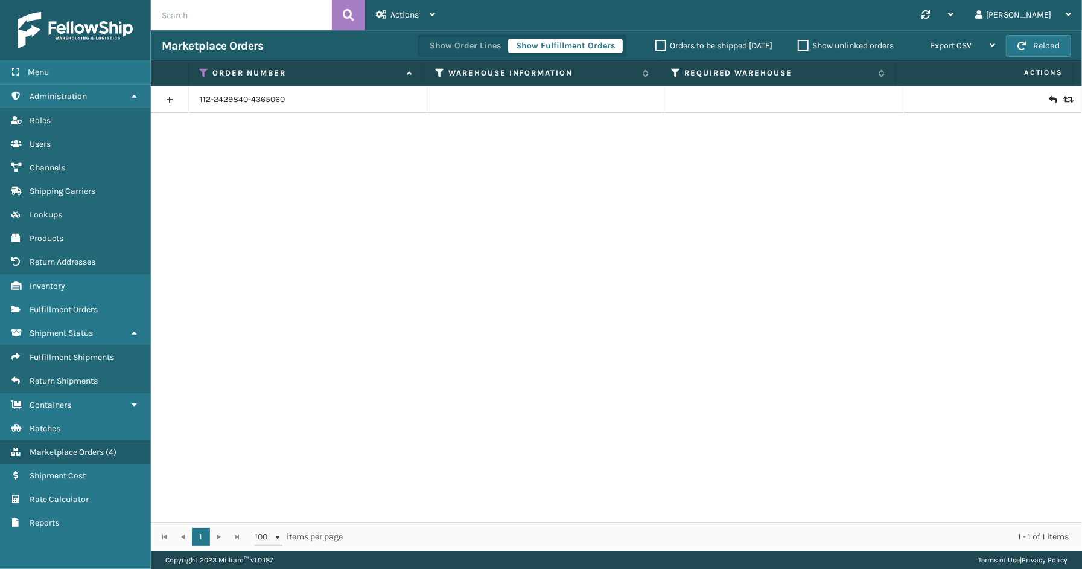
click at [171, 99] on link at bounding box center [169, 99] width 37 height 19
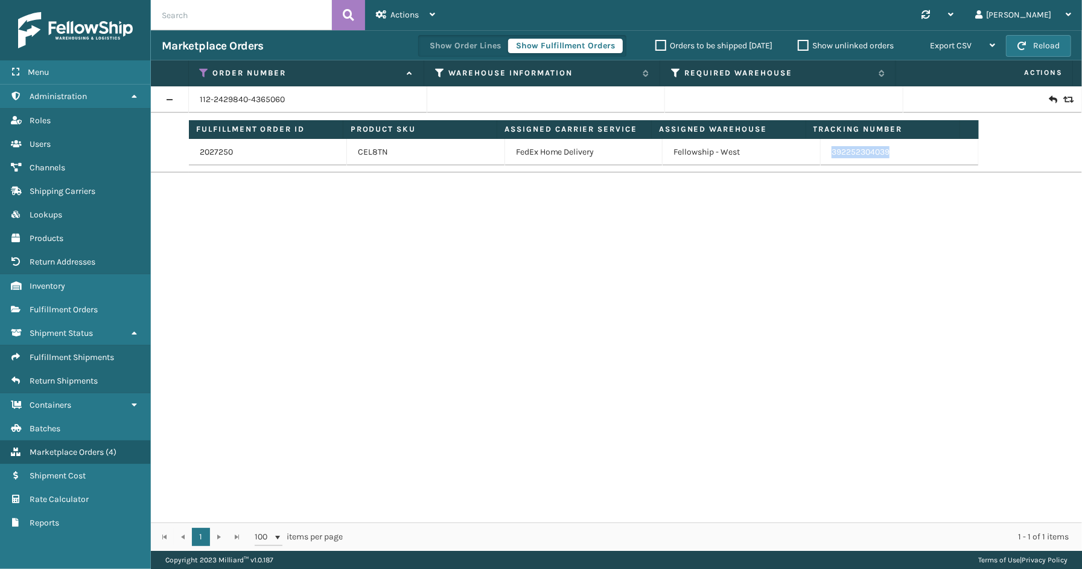
drag, startPoint x: 832, startPoint y: 158, endPoint x: 810, endPoint y: 158, distance: 21.7
click at [810, 158] on tr "2027250 CEL8TN FedEx Home Delivery Fellowship - West 392252304039" at bounding box center [584, 152] width 790 height 27
click at [206, 74] on icon at bounding box center [205, 73] width 10 height 11
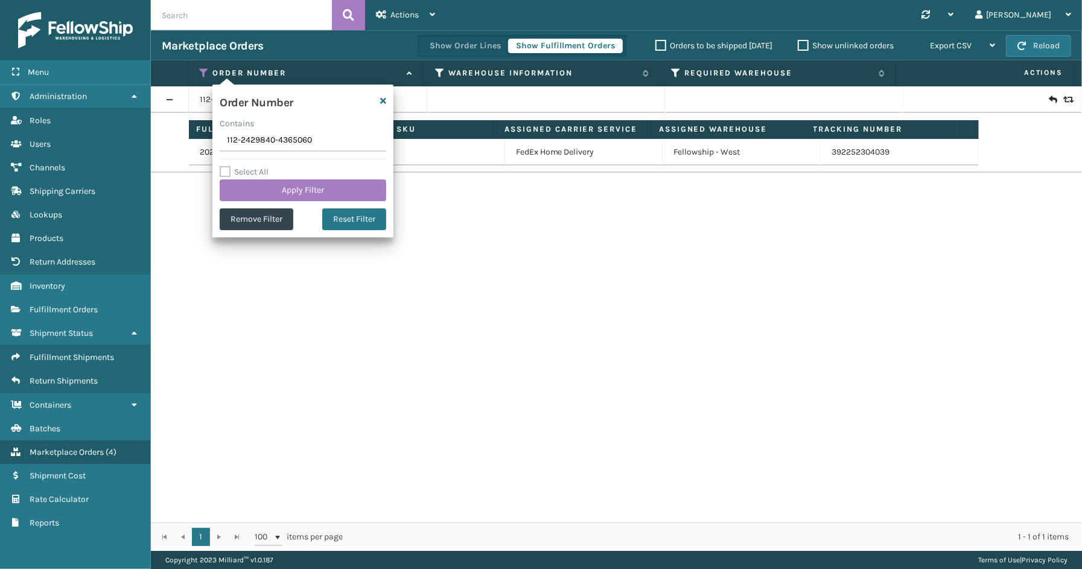
drag, startPoint x: 325, startPoint y: 137, endPoint x: 227, endPoint y: 142, distance: 97.9
click at [187, 142] on section "Marketplace Orders Show Order Lines Show Fulfillment Orders Orders to be shippe…" at bounding box center [616, 290] width 931 height 520
type input "111-4475366-9330652"
click at [297, 187] on button "Apply Filter" at bounding box center [303, 190] width 167 height 22
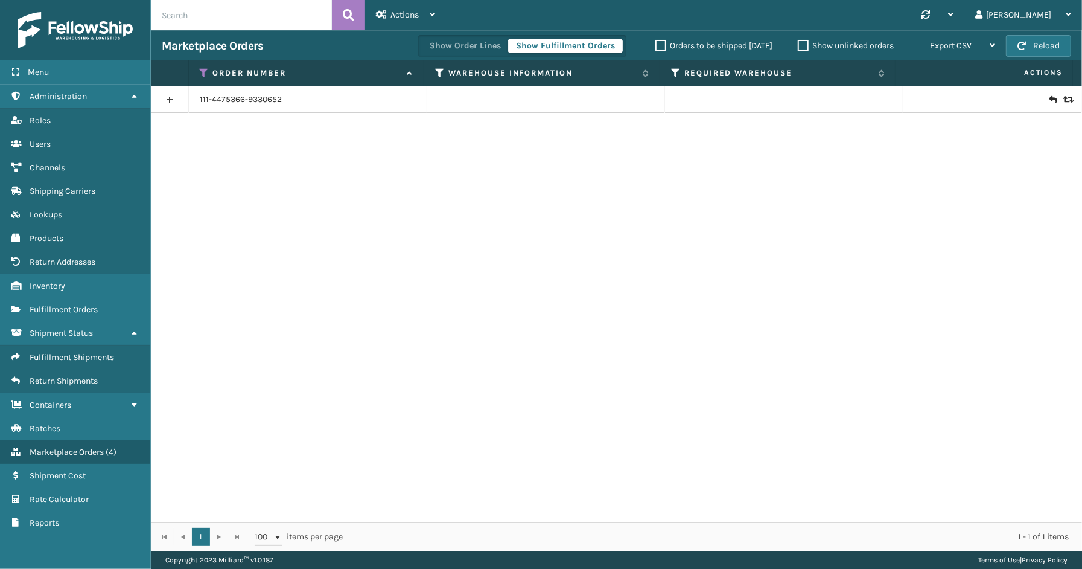
drag, startPoint x: 161, startPoint y: 94, endPoint x: 348, endPoint y: 166, distance: 201.2
click at [162, 94] on link at bounding box center [169, 99] width 37 height 19
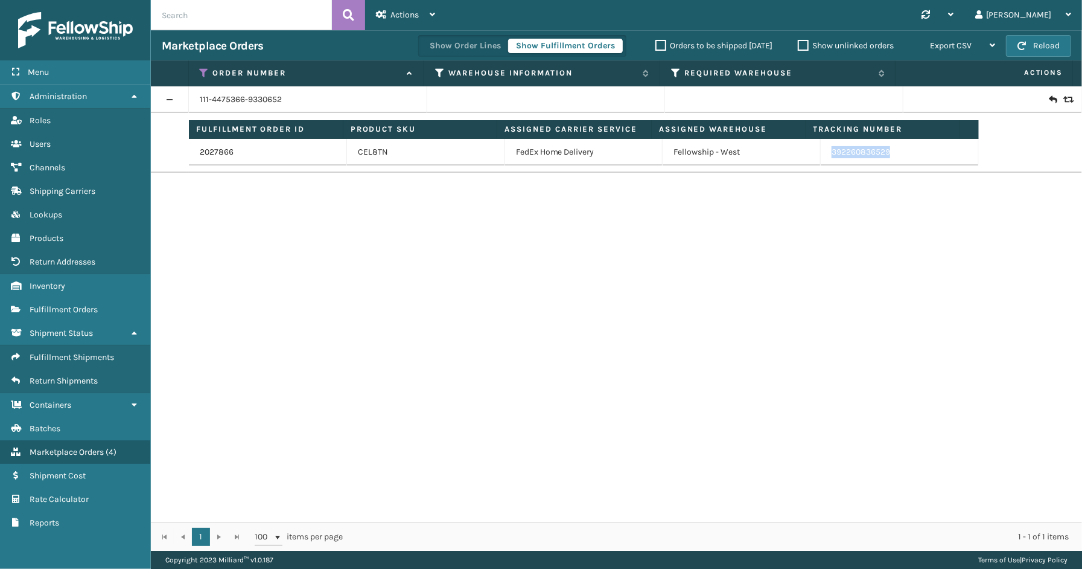
drag, startPoint x: 892, startPoint y: 159, endPoint x: 823, endPoint y: 156, distance: 69.5
click at [823, 156] on td "392260836529" at bounding box center [900, 152] width 158 height 27
click at [203, 71] on icon at bounding box center [205, 73] width 10 height 11
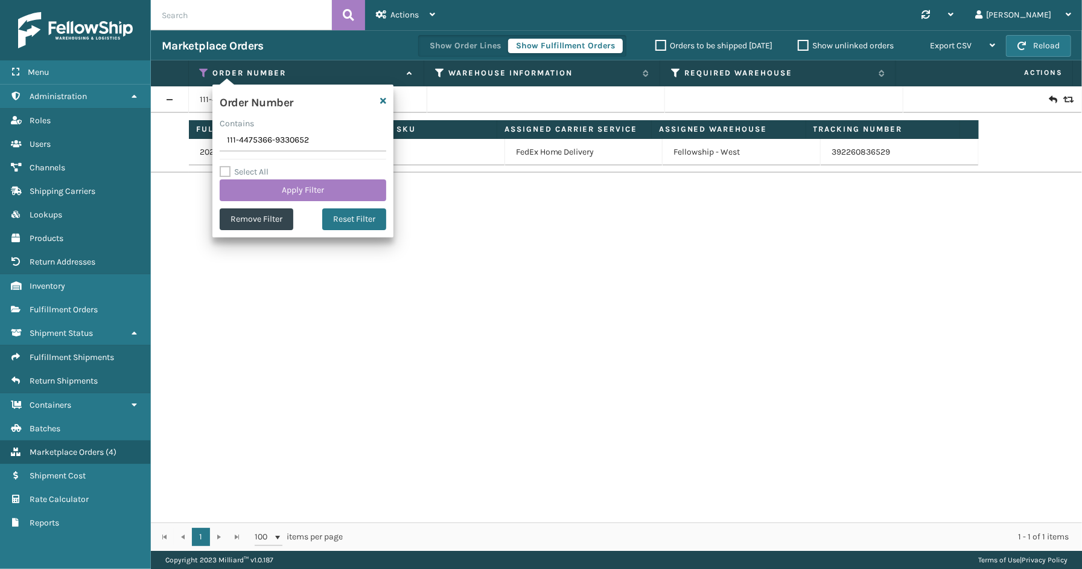
drag, startPoint x: 310, startPoint y: 143, endPoint x: 222, endPoint y: 143, distance: 88.1
click at [222, 143] on input "111-4475366-9330652" at bounding box center [303, 141] width 167 height 22
type input "113-0154350-8698678"
click at [279, 187] on button "Apply Filter" at bounding box center [303, 190] width 167 height 22
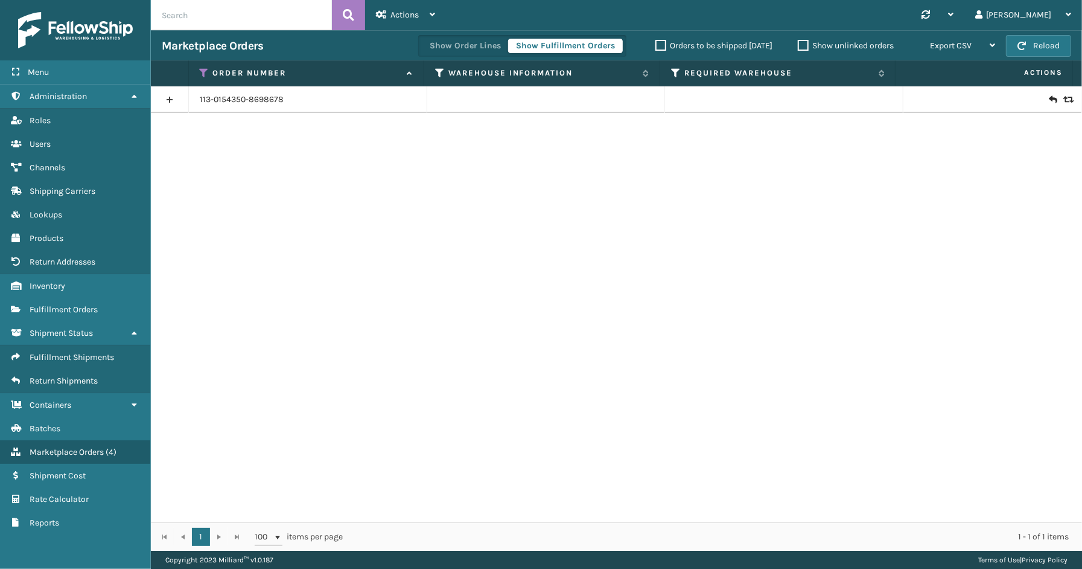
drag, startPoint x: 171, startPoint y: 95, endPoint x: 185, endPoint y: 95, distance: 13.9
click at [171, 95] on link at bounding box center [169, 99] width 37 height 19
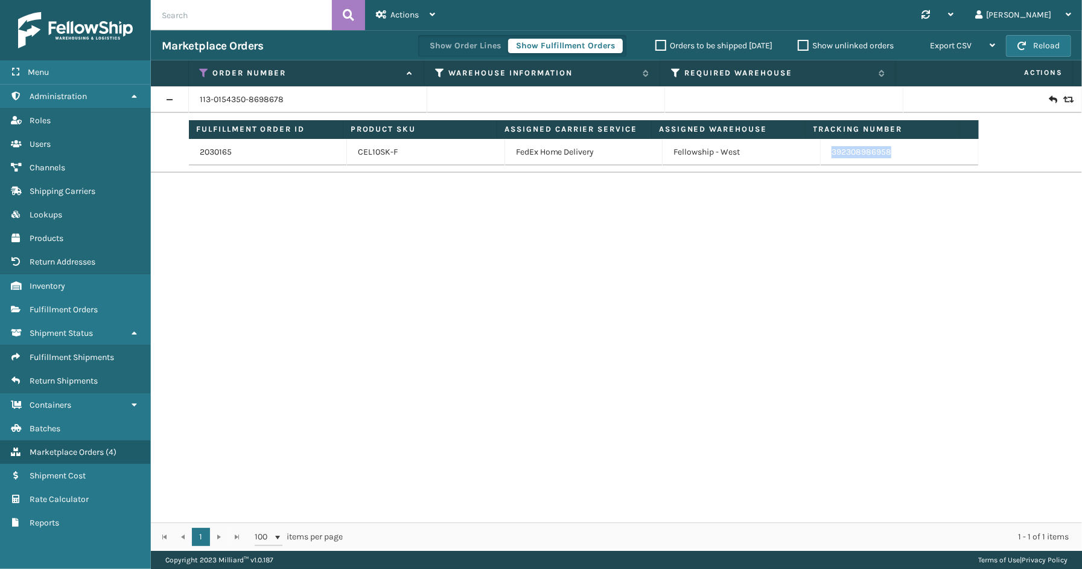
drag, startPoint x: 904, startPoint y: 152, endPoint x: 825, endPoint y: 155, distance: 78.5
click at [825, 155] on td "392308986958" at bounding box center [900, 152] width 158 height 27
click at [203, 68] on icon at bounding box center [205, 73] width 10 height 11
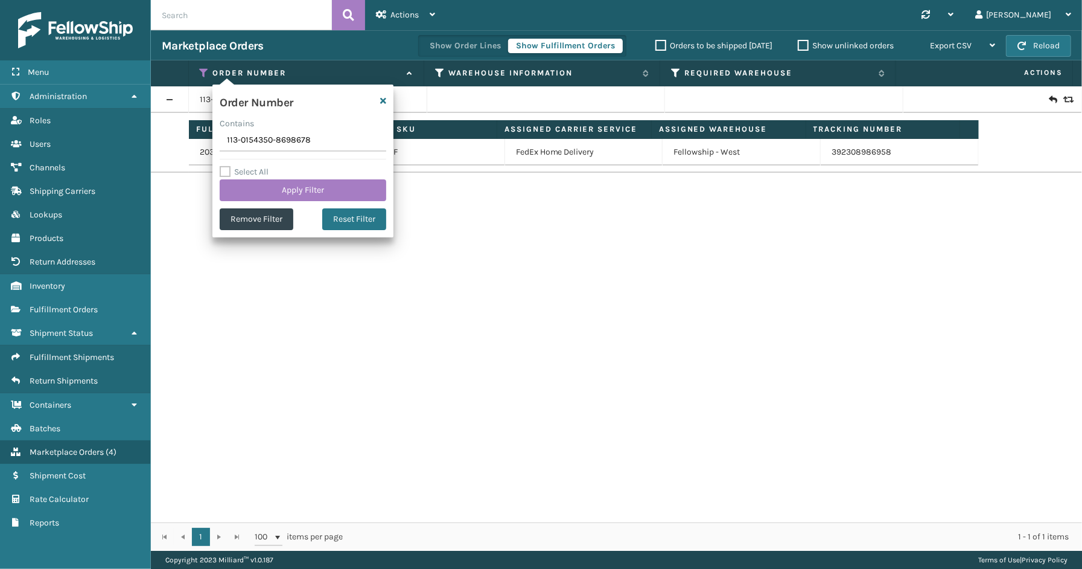
drag, startPoint x: 325, startPoint y: 139, endPoint x: 226, endPoint y: 142, distance: 98.4
click at [190, 139] on section "Marketplace Orders Show Order Lines Show Fulfillment Orders Orders to be shippe…" at bounding box center [616, 290] width 931 height 520
type input "114-3662911-4378661"
click at [305, 174] on div "Select All Apply Filter" at bounding box center [303, 183] width 167 height 36
click at [307, 180] on button "Apply Filter" at bounding box center [303, 190] width 167 height 22
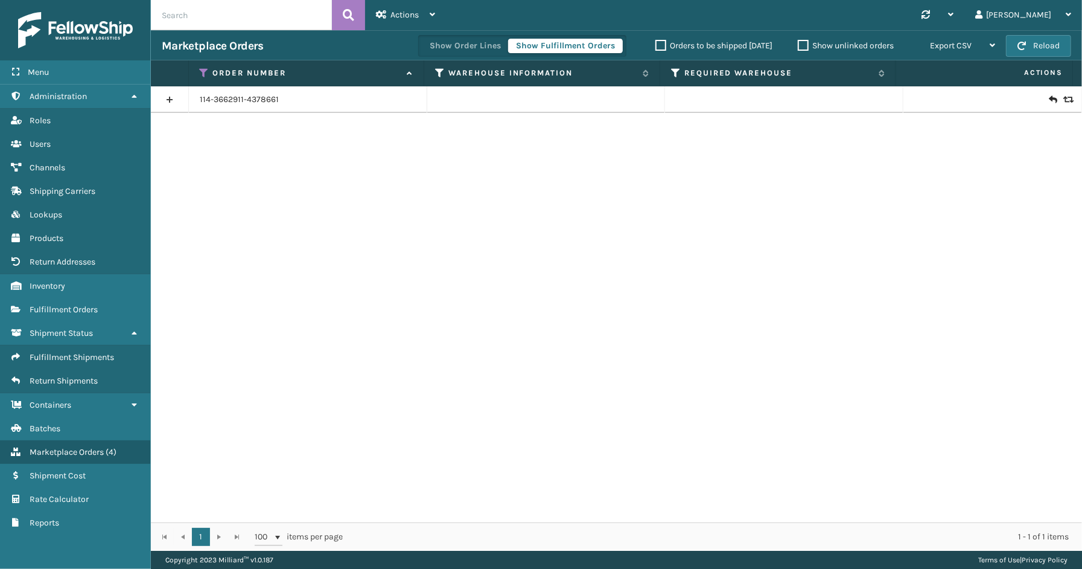
click at [177, 100] on link at bounding box center [169, 99] width 37 height 19
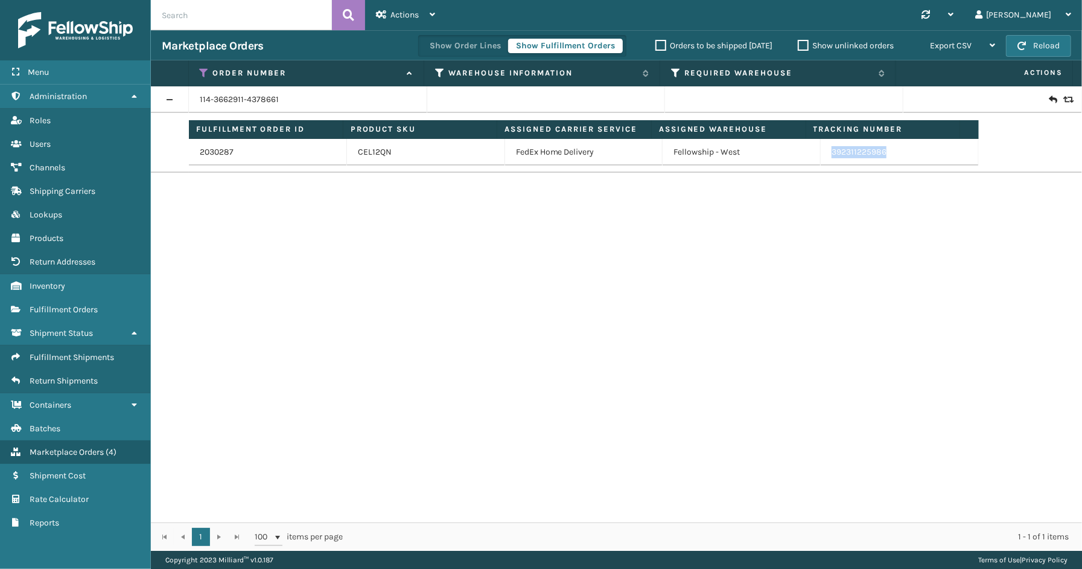
drag, startPoint x: 850, startPoint y: 155, endPoint x: 823, endPoint y: 154, distance: 26.6
click at [823, 154] on td "392311225986" at bounding box center [900, 152] width 158 height 27
click at [200, 74] on icon at bounding box center [205, 73] width 10 height 11
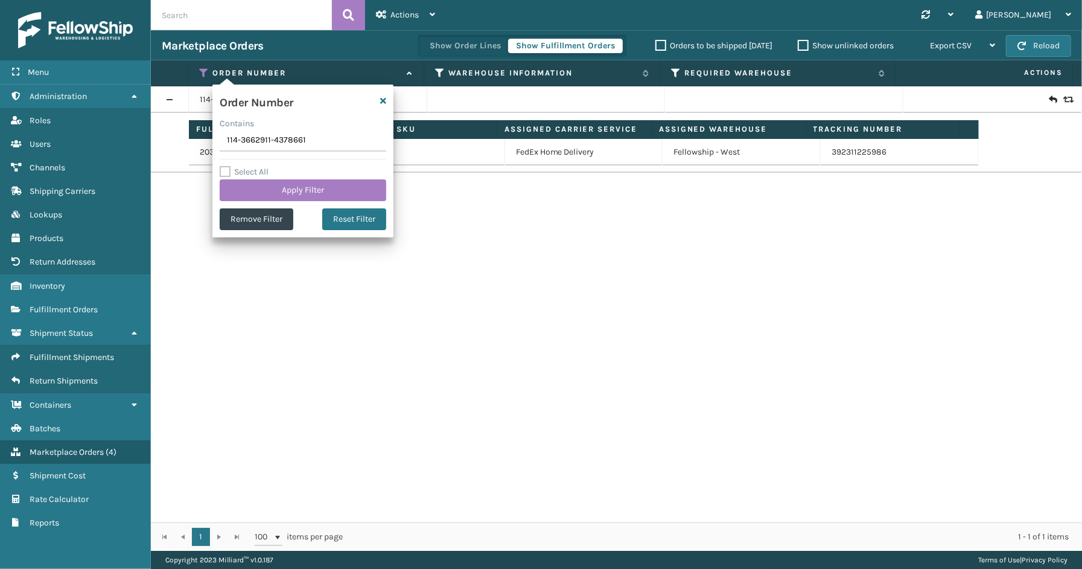
drag, startPoint x: 314, startPoint y: 144, endPoint x: 209, endPoint y: 142, distance: 105.1
click at [209, 142] on section "Marketplace Orders Show Order Lines Show Fulfillment Orders Orders to be shippe…" at bounding box center [616, 290] width 931 height 520
type input "112-8971058-6657861"
click at [278, 183] on button "Apply Filter" at bounding box center [303, 190] width 167 height 22
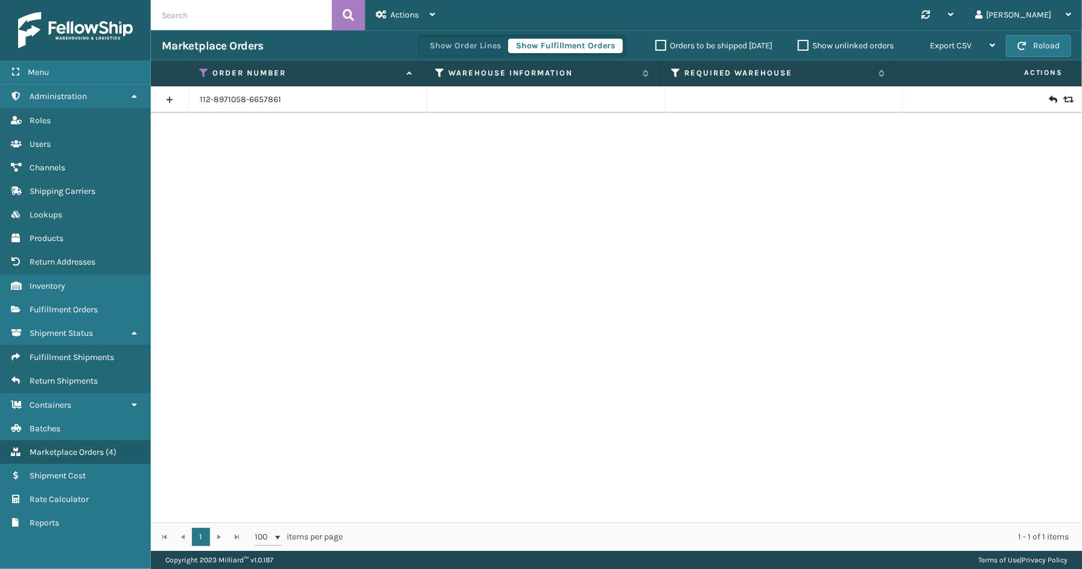
click at [180, 100] on link at bounding box center [169, 99] width 37 height 19
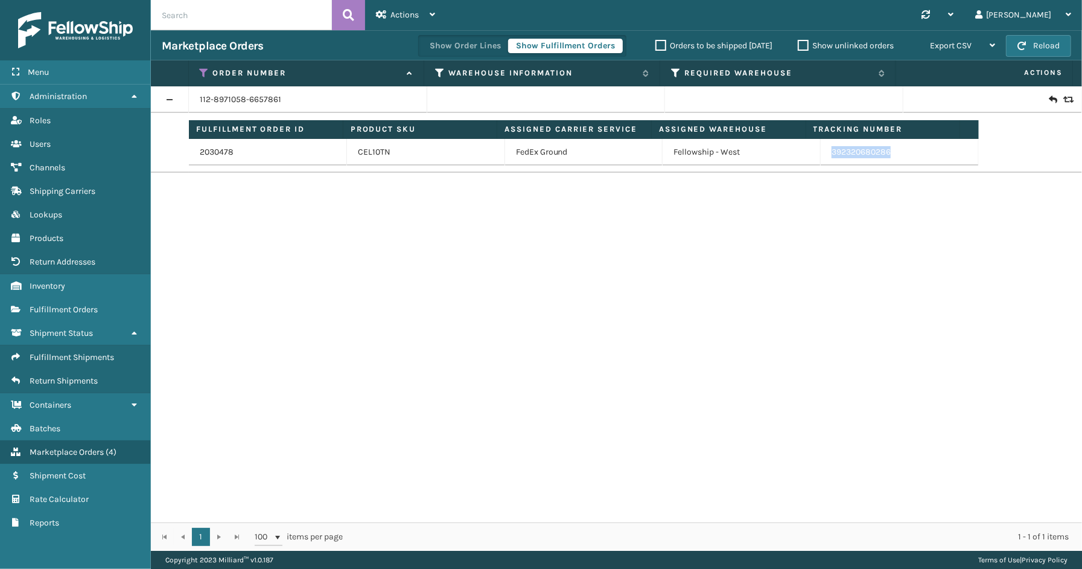
drag, startPoint x: 888, startPoint y: 155, endPoint x: 825, endPoint y: 151, distance: 63.5
click at [825, 151] on td "392320680286" at bounding box center [900, 152] width 158 height 27
click at [201, 73] on icon at bounding box center [205, 73] width 10 height 11
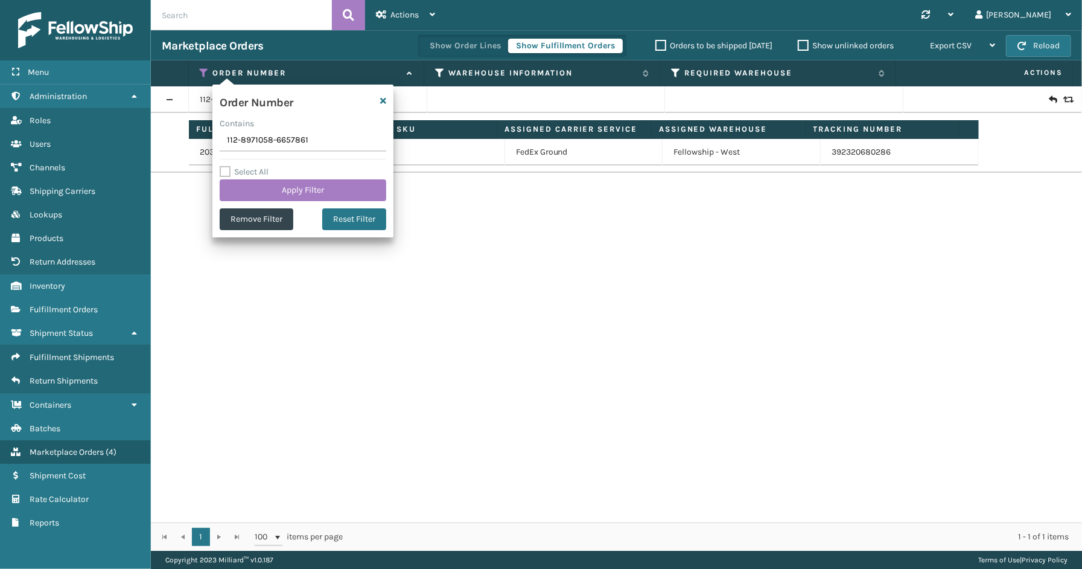
drag, startPoint x: 322, startPoint y: 144, endPoint x: 183, endPoint y: 144, distance: 138.8
click at [183, 144] on section "Marketplace Orders Show Order Lines Show Fulfillment Orders Orders to be shippe…" at bounding box center [616, 290] width 931 height 520
type input "112-7319328-1847415"
click at [325, 188] on button "Apply Filter" at bounding box center [303, 190] width 167 height 22
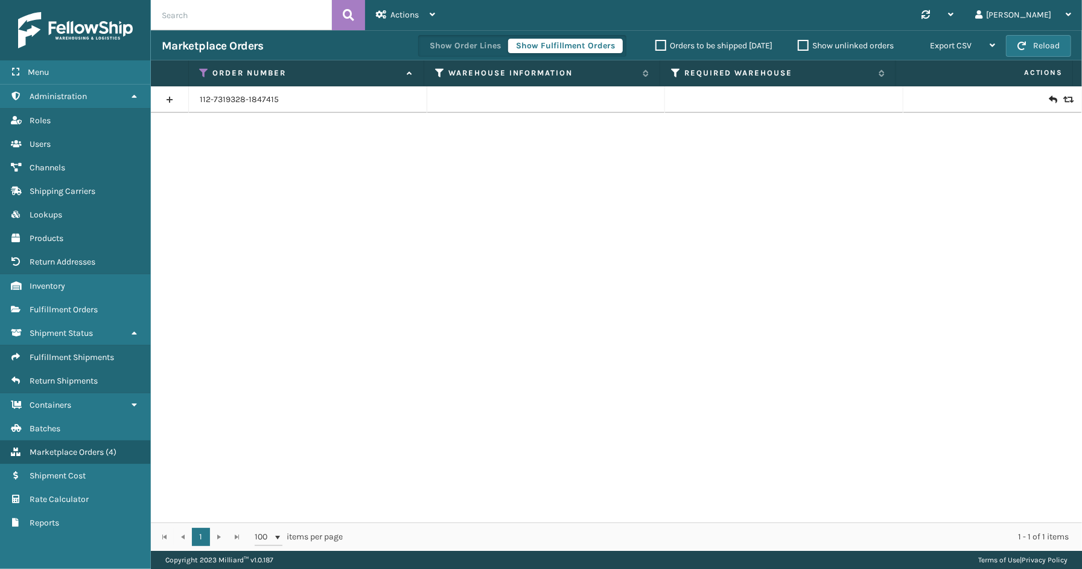
click at [179, 100] on link at bounding box center [169, 99] width 37 height 19
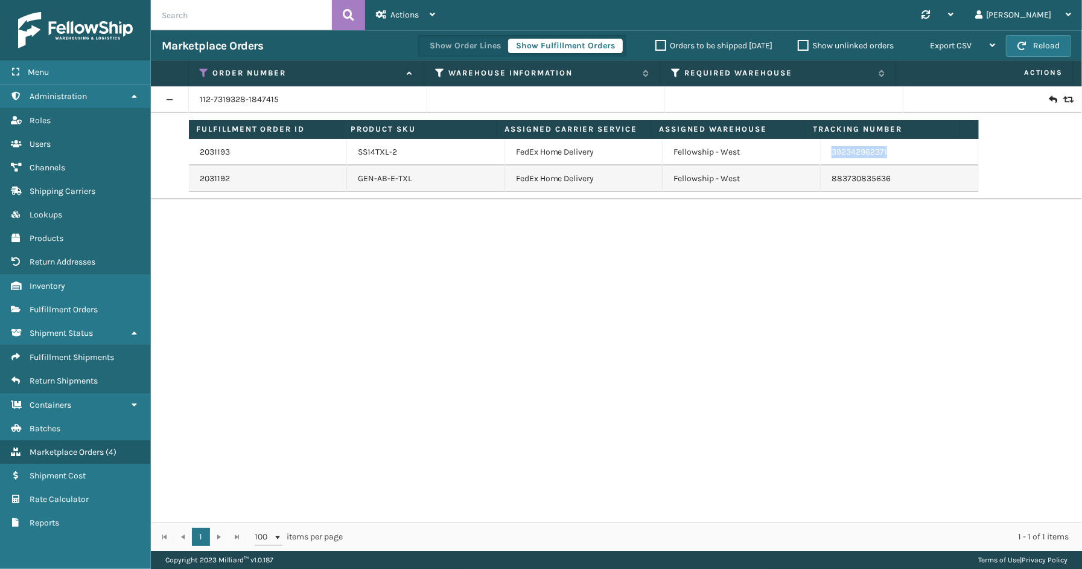
drag, startPoint x: 885, startPoint y: 153, endPoint x: 825, endPoint y: 154, distance: 59.8
click at [825, 154] on td "392342962371" at bounding box center [900, 152] width 158 height 27
click at [209, 68] on div "Order Number" at bounding box center [307, 73] width 214 height 11
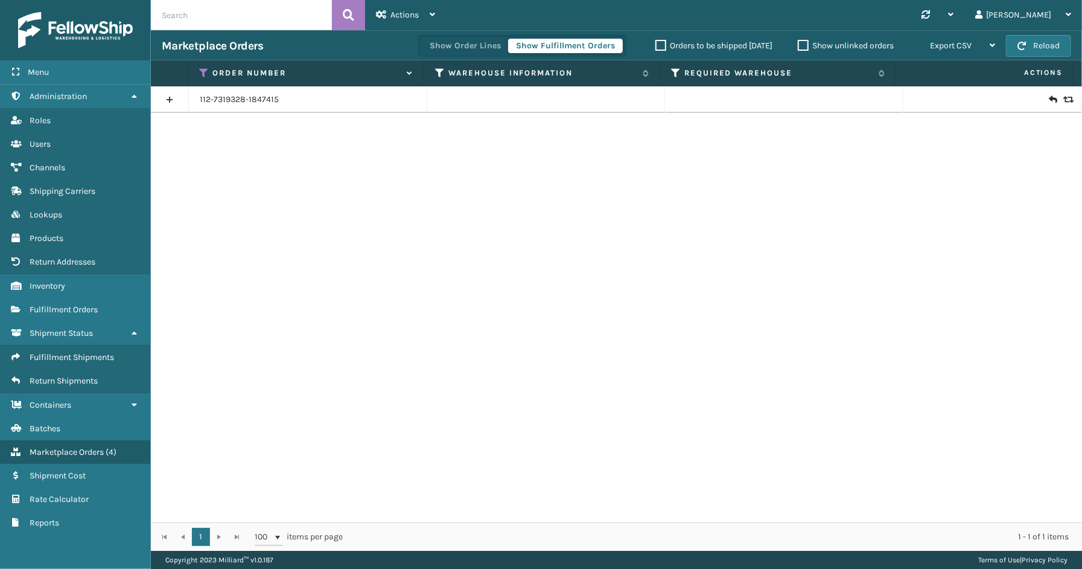
click at [167, 98] on link at bounding box center [169, 99] width 37 height 19
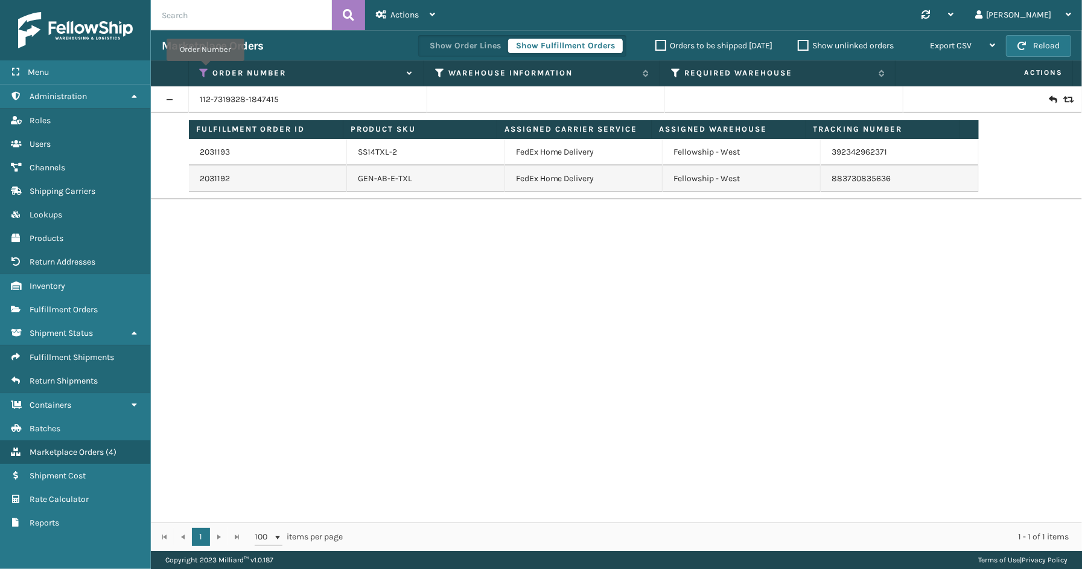
click at [205, 69] on icon at bounding box center [205, 73] width 10 height 11
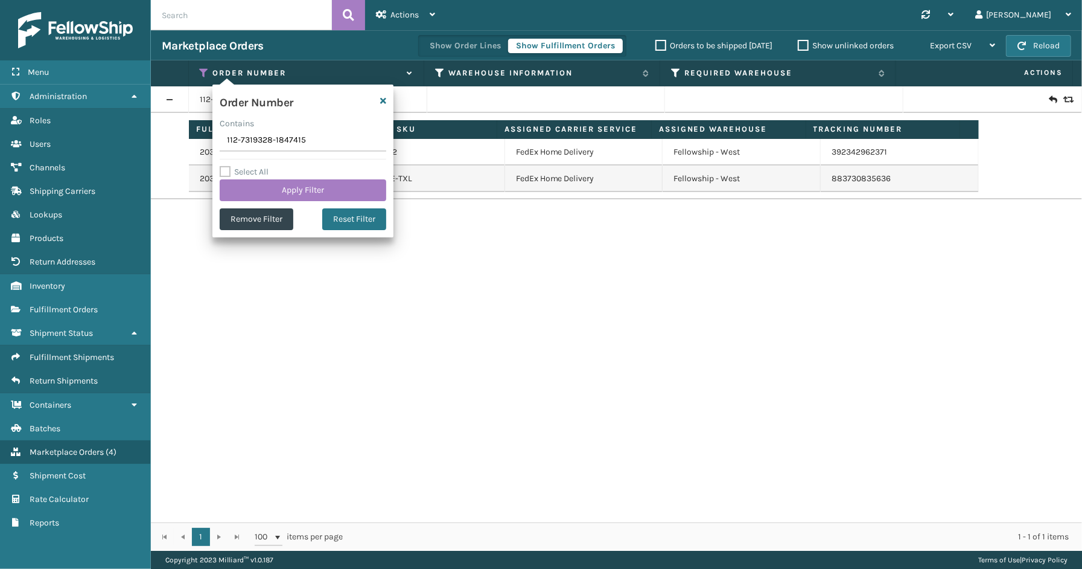
drag, startPoint x: 315, startPoint y: 143, endPoint x: 195, endPoint y: 145, distance: 119.5
click at [192, 145] on section "Marketplace Orders Show Order Lines Show Fulfillment Orders Orders to be shippe…" at bounding box center [616, 290] width 931 height 520
type input "111-8514782-3794630"
click at [275, 195] on button "Apply Filter" at bounding box center [303, 190] width 167 height 22
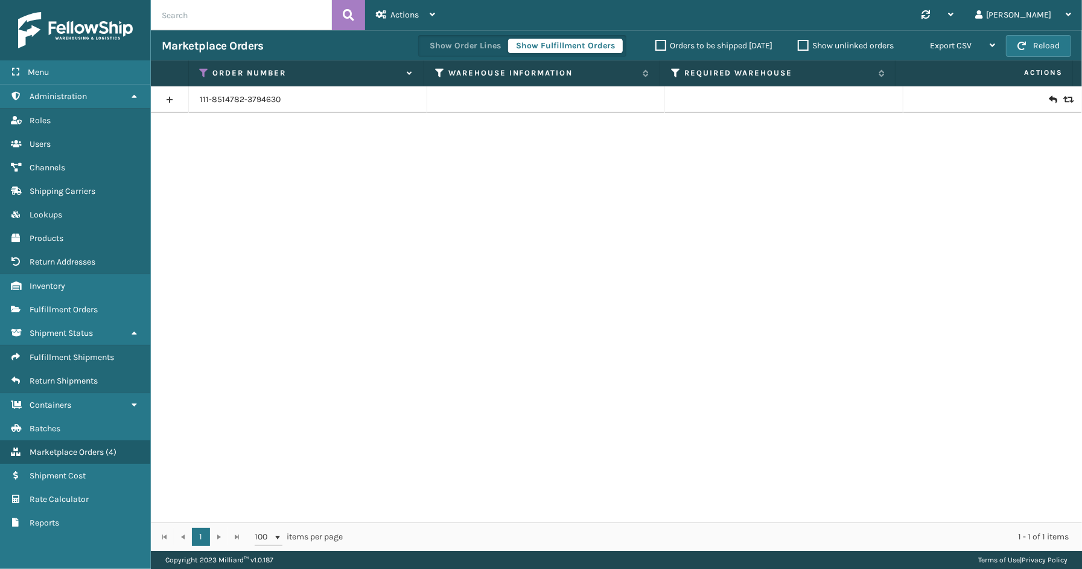
click at [167, 95] on link at bounding box center [169, 99] width 37 height 19
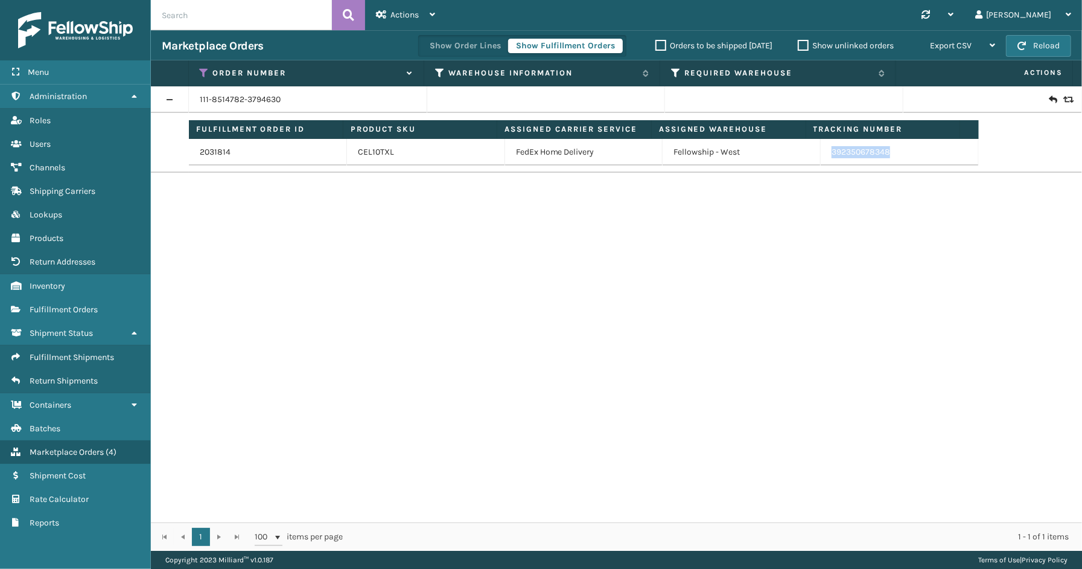
drag, startPoint x: 892, startPoint y: 158, endPoint x: 847, endPoint y: 152, distance: 45.1
click at [821, 161] on td "392350678348" at bounding box center [900, 152] width 158 height 27
click at [201, 71] on icon at bounding box center [205, 73] width 10 height 11
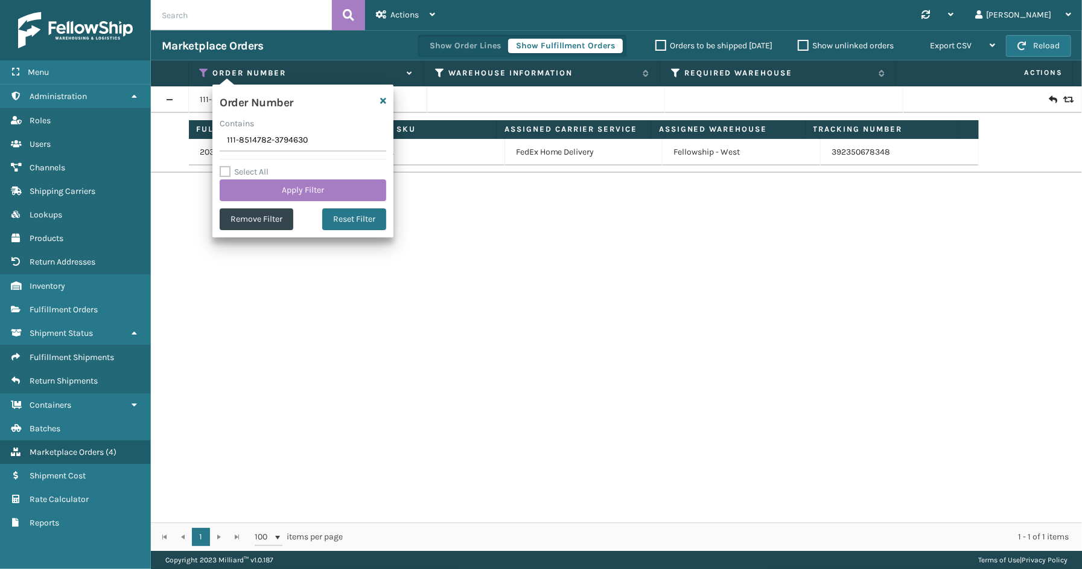
drag, startPoint x: 316, startPoint y: 142, endPoint x: 190, endPoint y: 144, distance: 126.8
click at [190, 144] on section "Marketplace Orders Show Order Lines Show Fulfillment Orders Orders to be shippe…" at bounding box center [616, 290] width 931 height 520
type input "114-6660015-0025051"
click at [262, 190] on button "Apply Filter" at bounding box center [303, 190] width 167 height 22
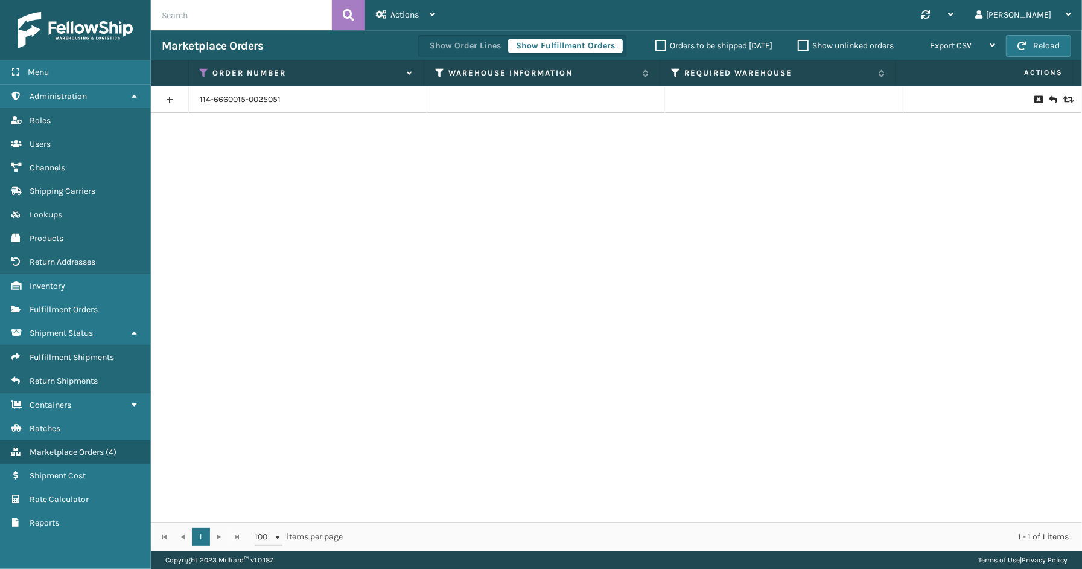
click at [176, 94] on link at bounding box center [169, 99] width 37 height 19
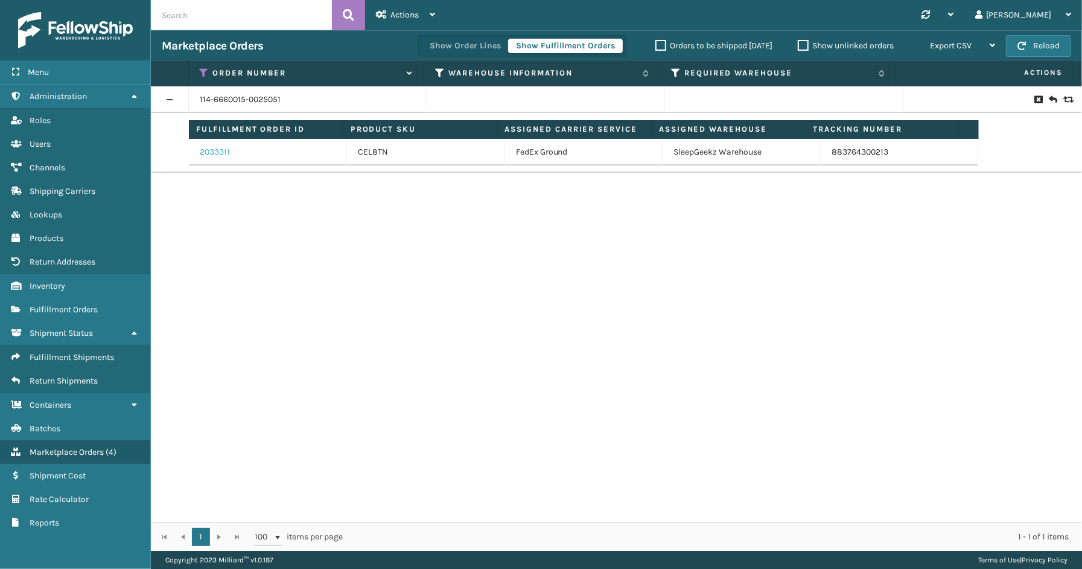
click at [216, 153] on link "2033311" at bounding box center [215, 152] width 30 height 12
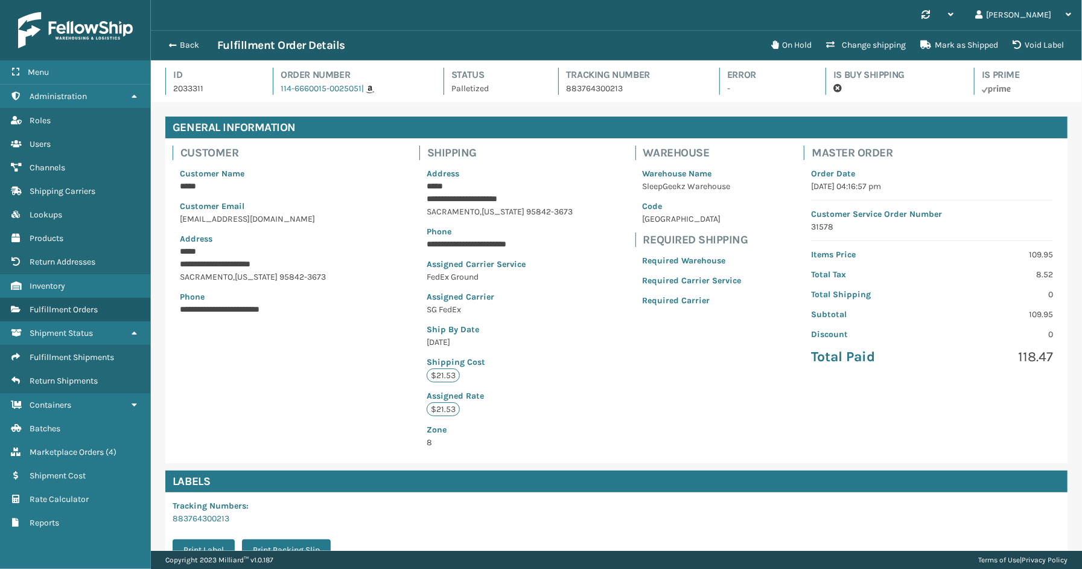
scroll to position [28, 931]
click at [180, 50] on button "Back" at bounding box center [190, 45] width 56 height 11
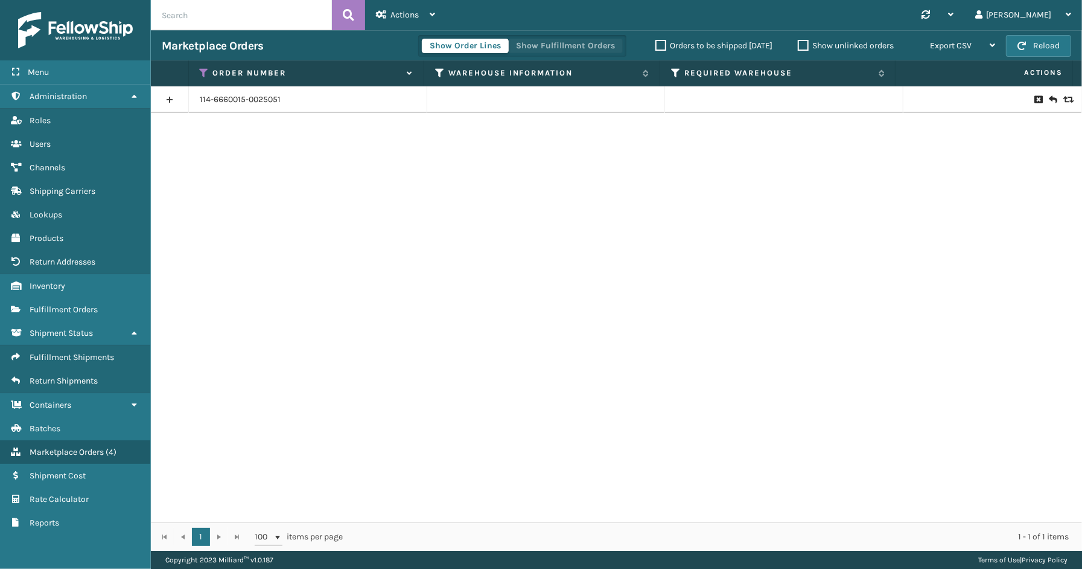
click at [557, 46] on button "Show Fulfillment Orders" at bounding box center [565, 46] width 115 height 14
click at [204, 68] on icon at bounding box center [205, 73] width 10 height 11
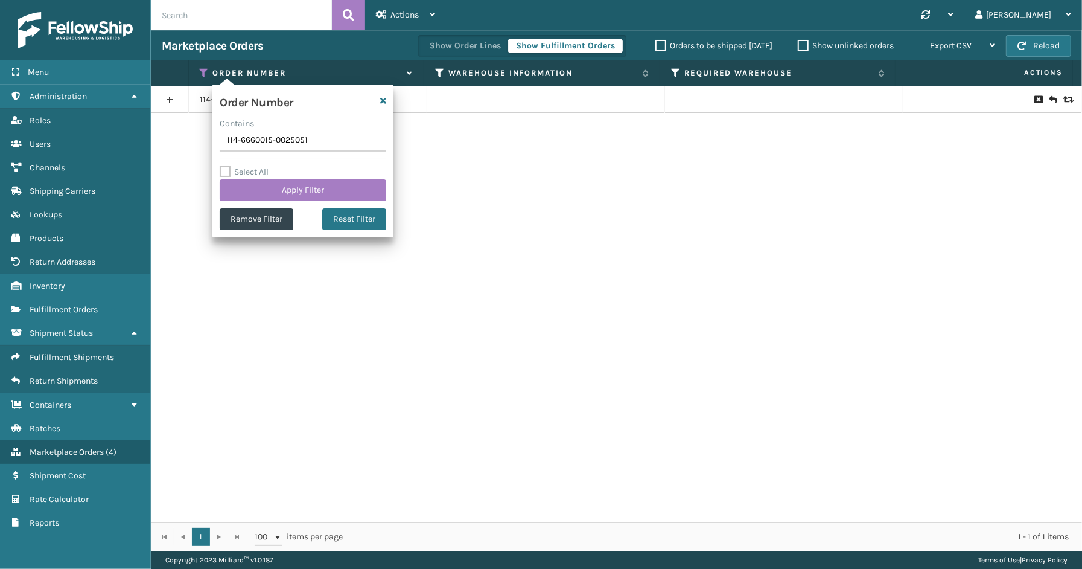
drag, startPoint x: 322, startPoint y: 138, endPoint x: 240, endPoint y: 139, distance: 82.7
click at [234, 138] on input "114-6660015-0025051" at bounding box center [303, 141] width 167 height 22
click at [248, 140] on input "114-6660015-0025051" at bounding box center [303, 141] width 167 height 22
drag, startPoint x: 324, startPoint y: 147, endPoint x: 228, endPoint y: 147, distance: 96.0
click at [228, 147] on input "114-6660015-0025051" at bounding box center [303, 141] width 167 height 22
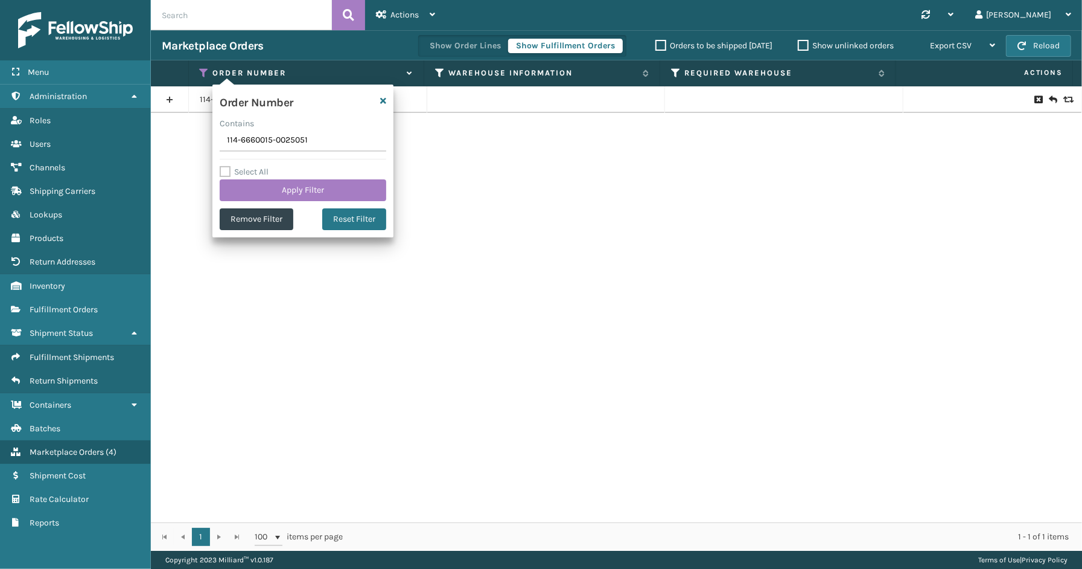
click at [240, 145] on input "114-6660015-0025051" at bounding box center [303, 141] width 167 height 22
drag, startPoint x: 293, startPoint y: 143, endPoint x: 236, endPoint y: 143, distance: 57.4
click at [236, 143] on input "114-6660015-0025051" at bounding box center [303, 141] width 167 height 22
drag, startPoint x: 328, startPoint y: 145, endPoint x: 206, endPoint y: 145, distance: 121.3
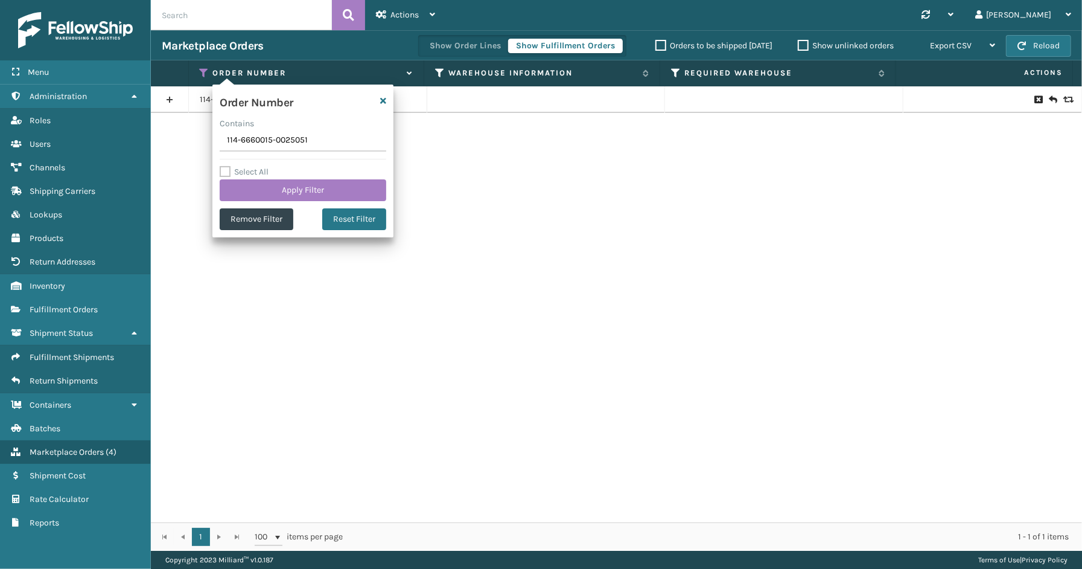
click at [206, 145] on section "Marketplace Orders Show Order Lines Show Fulfillment Orders Orders to be shippe…" at bounding box center [616, 290] width 931 height 520
type input "114-6288581-7968212"
click at [260, 184] on button "Apply Filter" at bounding box center [303, 190] width 167 height 22
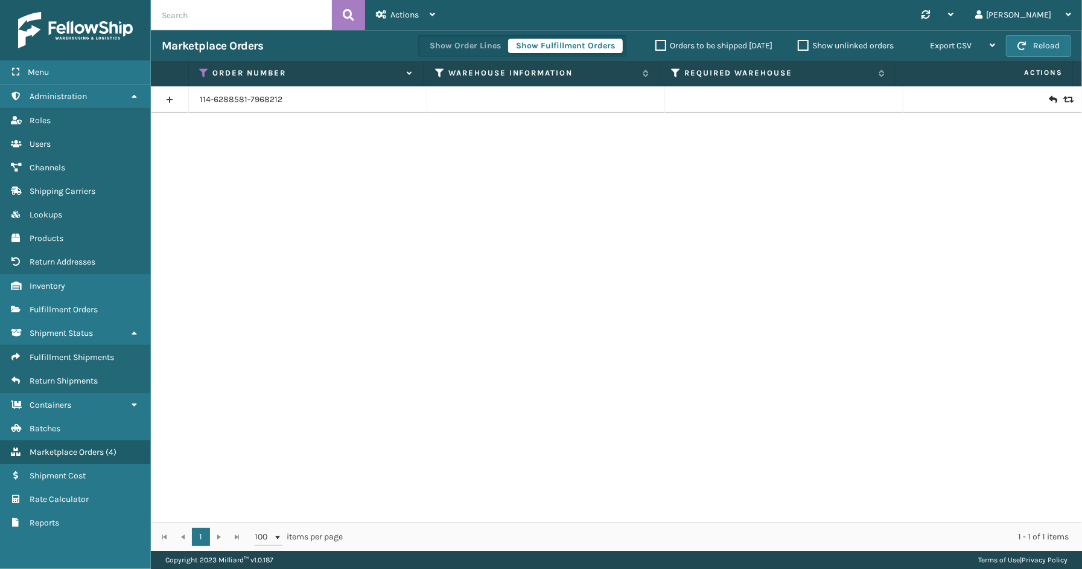
drag, startPoint x: 175, startPoint y: 98, endPoint x: 186, endPoint y: 98, distance: 10.9
click at [175, 98] on link at bounding box center [169, 99] width 37 height 19
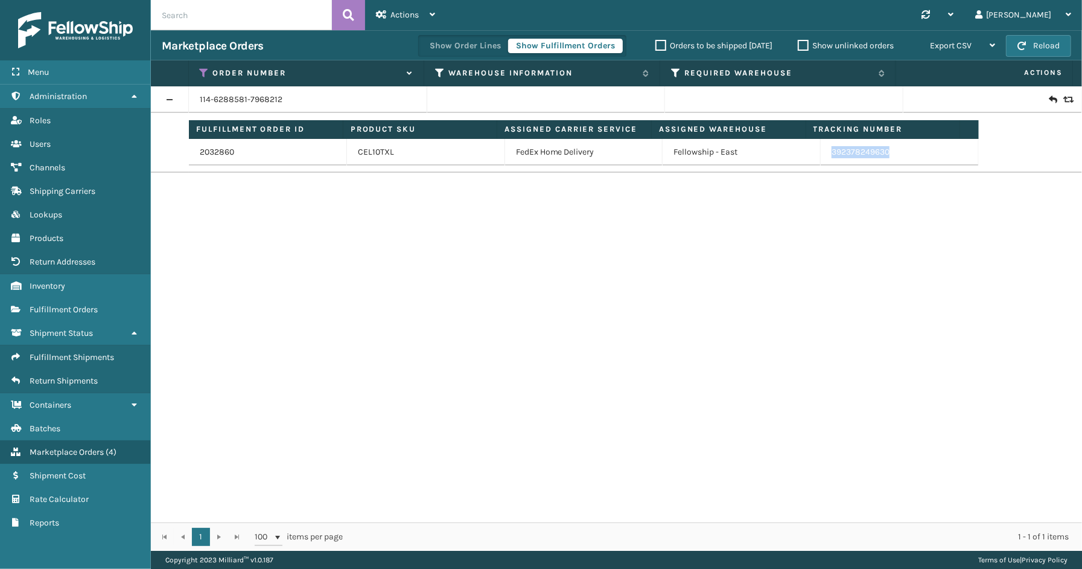
drag, startPoint x: 909, startPoint y: 151, endPoint x: 822, endPoint y: 155, distance: 87.0
click at [822, 155] on td "392378249630" at bounding box center [900, 152] width 158 height 27
click at [206, 65] on th "Order Number" at bounding box center [307, 73] width 236 height 26
click at [203, 74] on icon at bounding box center [205, 73] width 10 height 11
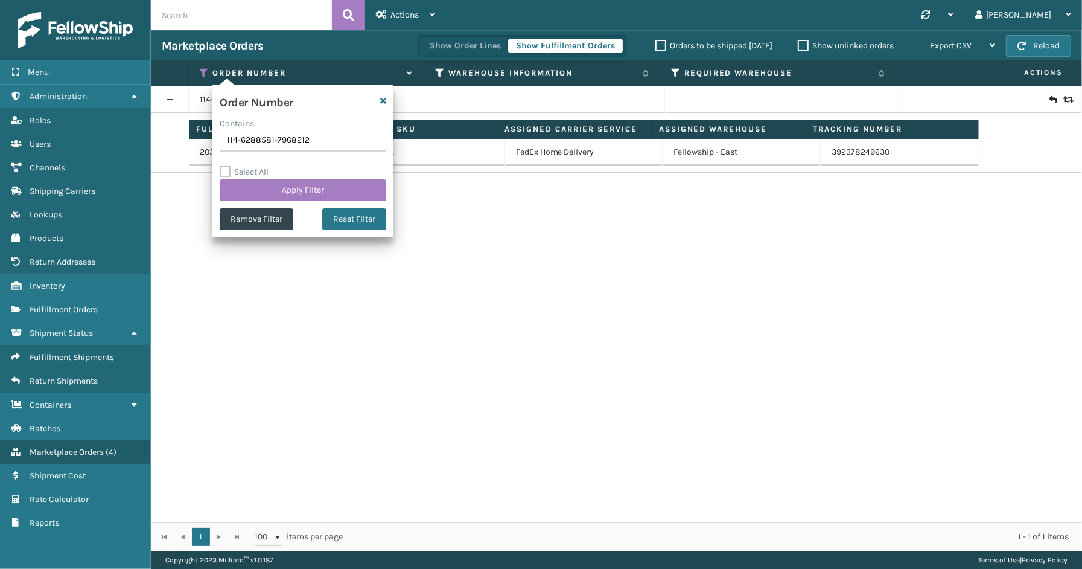
drag, startPoint x: 330, startPoint y: 141, endPoint x: 179, endPoint y: 145, distance: 151.6
click at [179, 145] on section "Marketplace Orders Show Order Lines Show Fulfillment Orders Orders to be shippe…" at bounding box center [616, 290] width 931 height 520
type input "111-3859164-3723402"
click at [266, 184] on button "Apply Filter" at bounding box center [303, 190] width 167 height 22
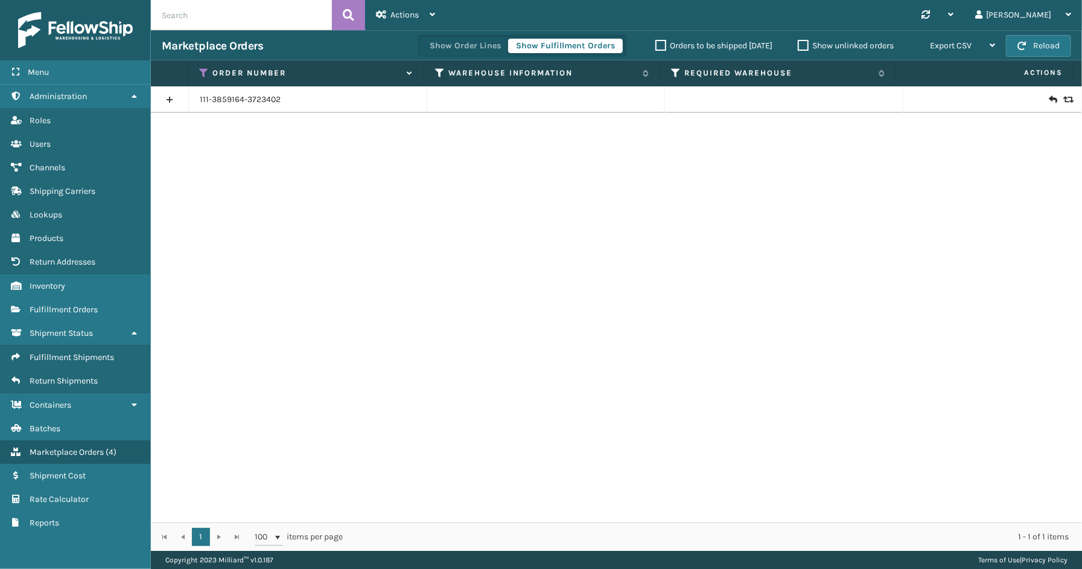
click at [161, 99] on link at bounding box center [169, 99] width 37 height 19
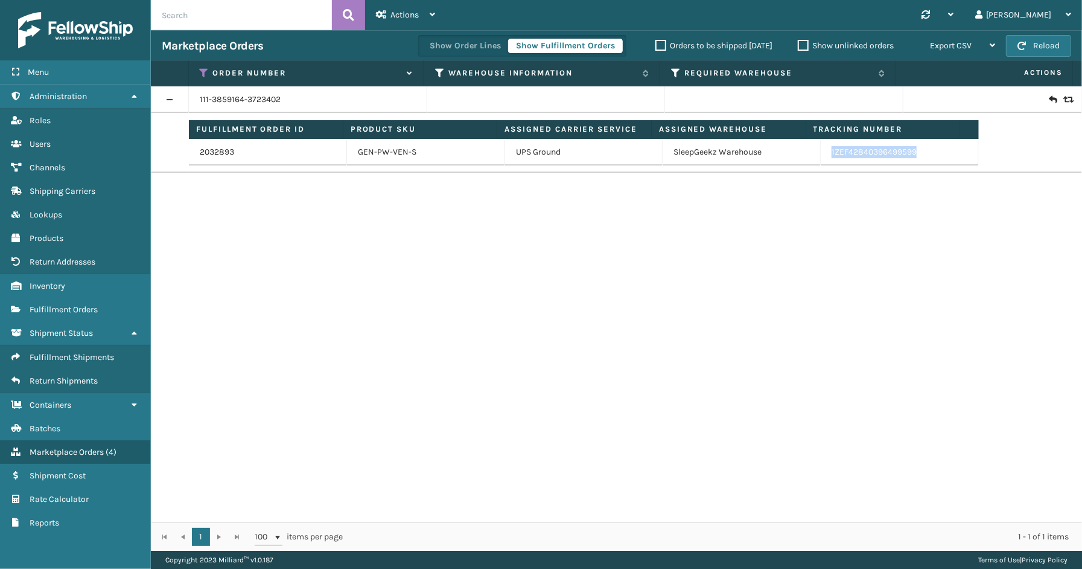
drag, startPoint x: 910, startPoint y: 153, endPoint x: 821, endPoint y: 161, distance: 89.1
click at [821, 161] on td "1ZEF42840396499599" at bounding box center [900, 152] width 158 height 27
click at [202, 69] on icon at bounding box center [205, 73] width 10 height 11
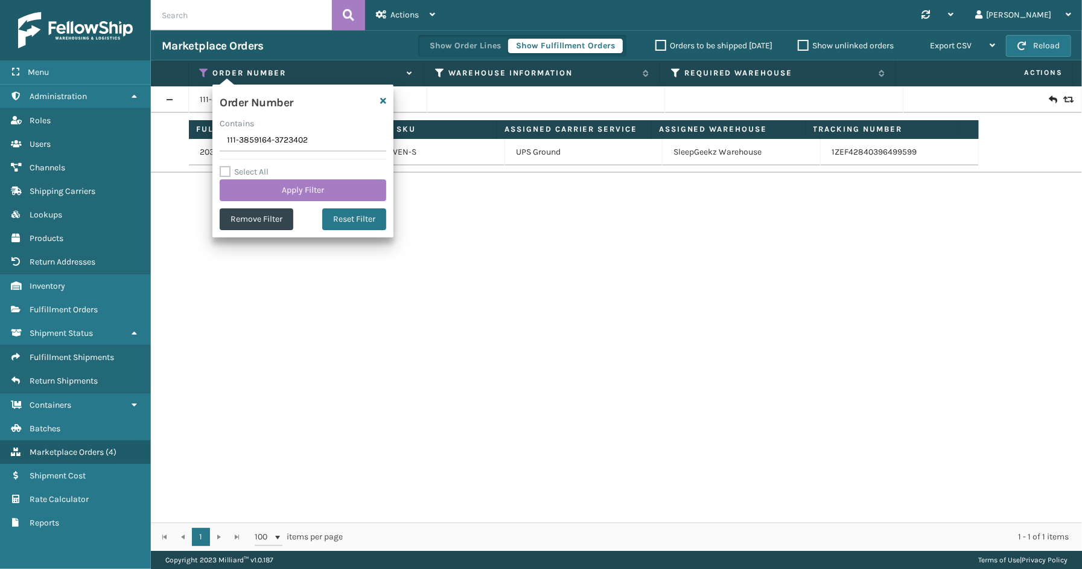
drag, startPoint x: 304, startPoint y: 142, endPoint x: 204, endPoint y: 139, distance: 100.3
click at [204, 139] on section "Marketplace Orders Show Order Lines Show Fulfillment Orders Orders to be shippe…" at bounding box center [616, 290] width 931 height 520
drag, startPoint x: 305, startPoint y: 141, endPoint x: 190, endPoint y: 141, distance: 115.3
click at [190, 141] on section "Marketplace Orders Show Order Lines Show Fulfillment Orders Orders to be shippe…" at bounding box center [616, 290] width 931 height 520
type input "114-1041662-3183418"
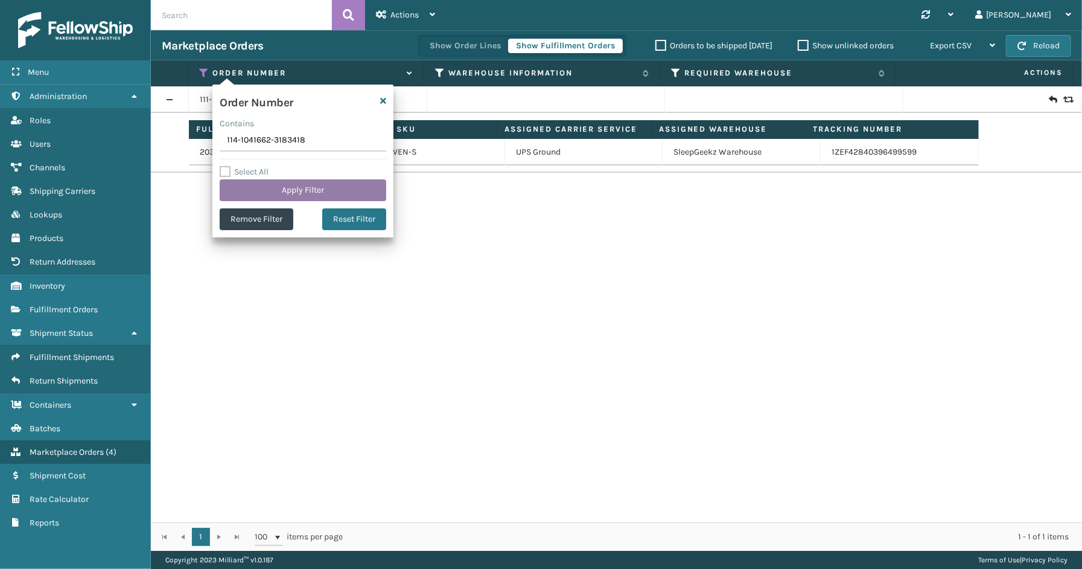
click at [278, 189] on button "Apply Filter" at bounding box center [303, 190] width 167 height 22
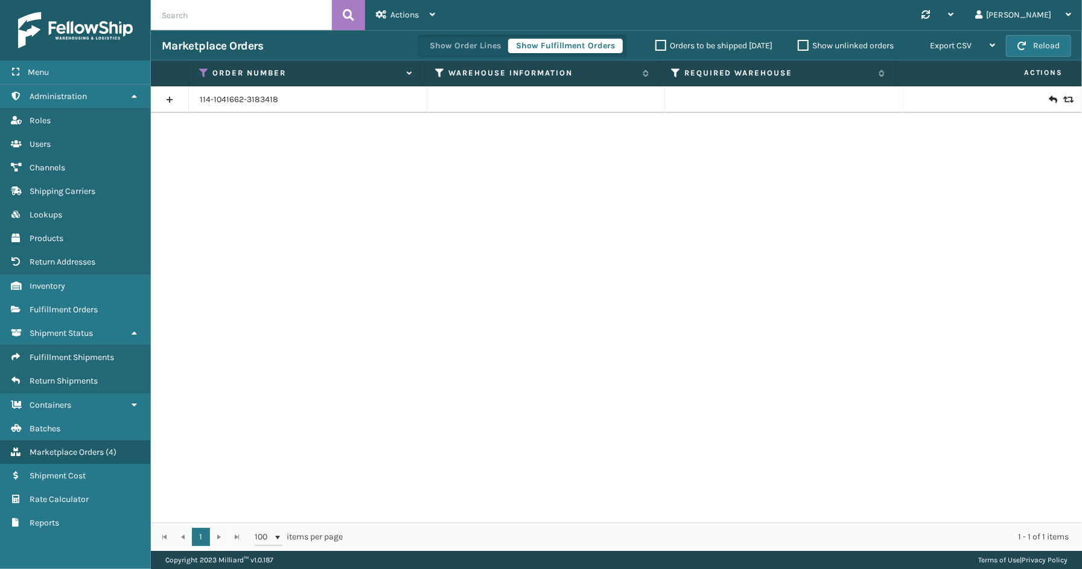
drag, startPoint x: 165, startPoint y: 92, endPoint x: 185, endPoint y: 104, distance: 24.1
click at [165, 92] on link at bounding box center [169, 99] width 37 height 19
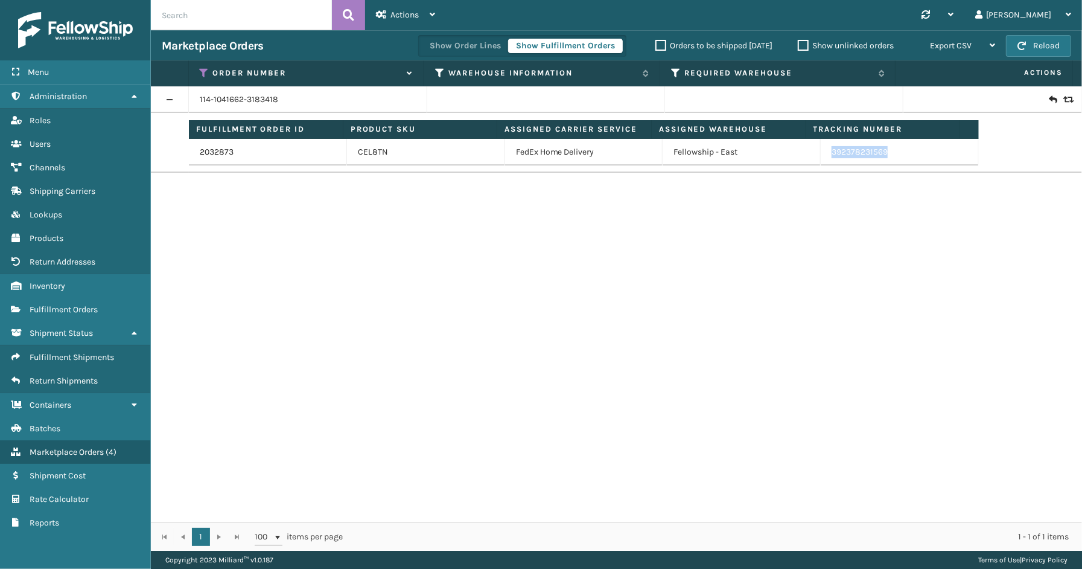
drag, startPoint x: 845, startPoint y: 155, endPoint x: 819, endPoint y: 155, distance: 26.6
click at [821, 155] on td "392378231569" at bounding box center [900, 152] width 158 height 27
click at [203, 75] on icon at bounding box center [205, 73] width 10 height 11
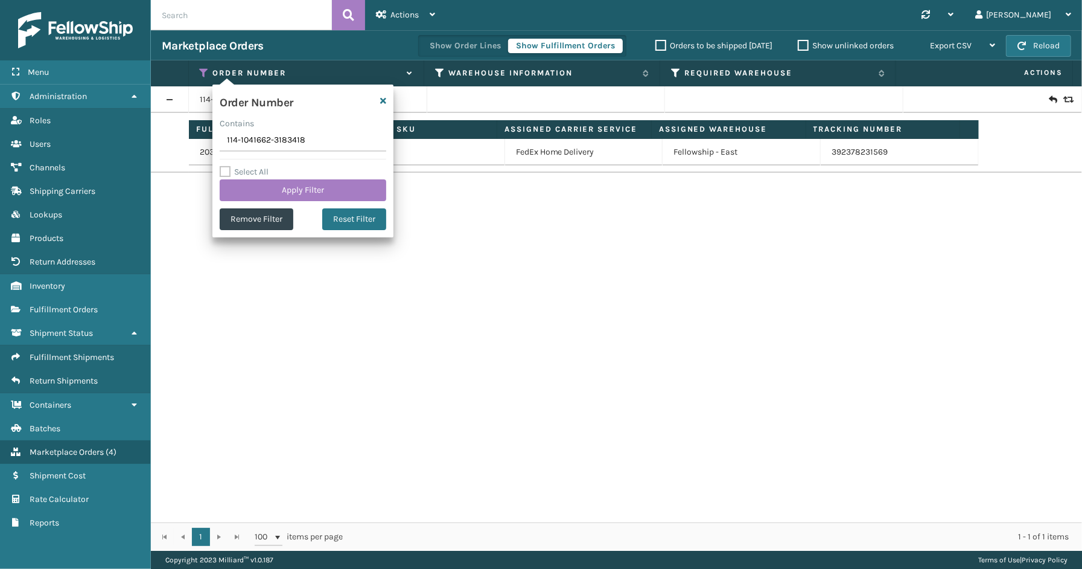
drag, startPoint x: 314, startPoint y: 141, endPoint x: 196, endPoint y: 142, distance: 118.3
click at [196, 142] on section "Marketplace Orders Show Order Lines Show Fulfillment Orders Orders to be shippe…" at bounding box center [616, 290] width 931 height 520
type input "112-0814885-8957043"
click at [275, 194] on button "Apply Filter" at bounding box center [303, 190] width 167 height 22
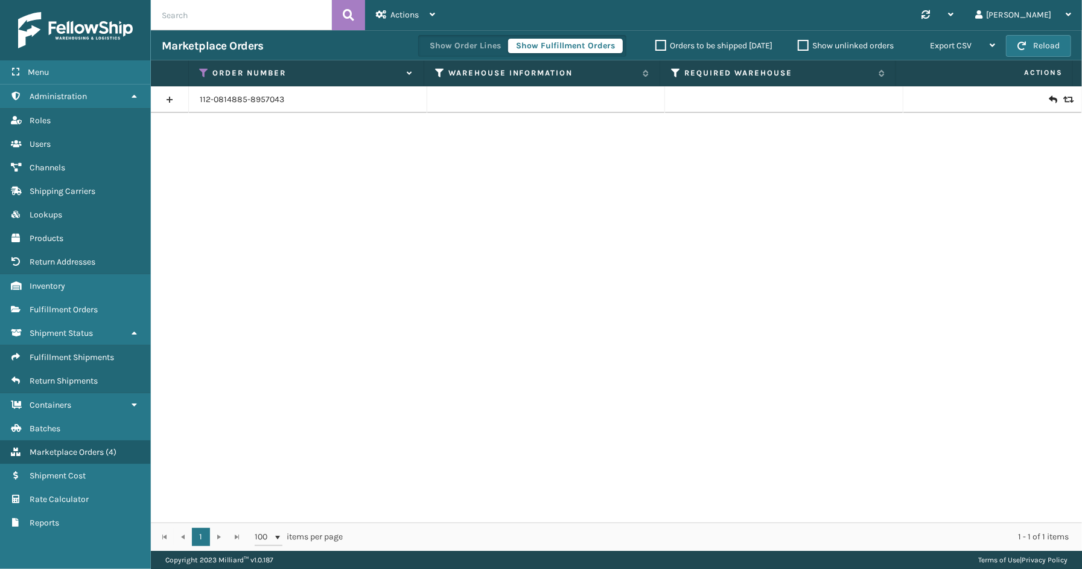
click at [171, 100] on link at bounding box center [169, 99] width 37 height 19
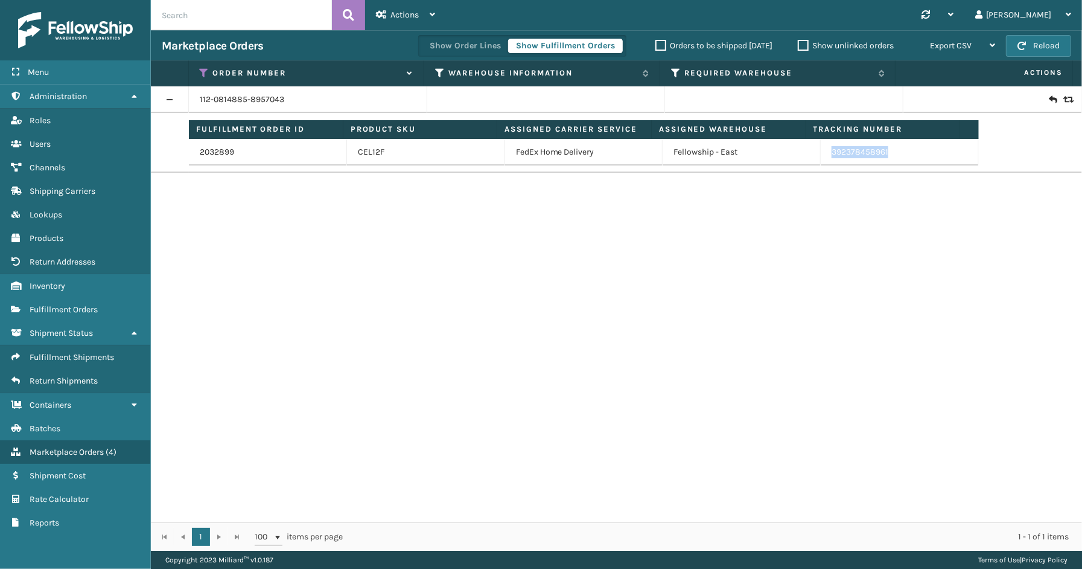
drag, startPoint x: 906, startPoint y: 151, endPoint x: 825, endPoint y: 159, distance: 80.7
click at [824, 159] on td "392378458961" at bounding box center [900, 152] width 158 height 27
drag, startPoint x: 203, startPoint y: 70, endPoint x: 205, endPoint y: 77, distance: 7.6
click at [203, 70] on icon at bounding box center [205, 73] width 10 height 11
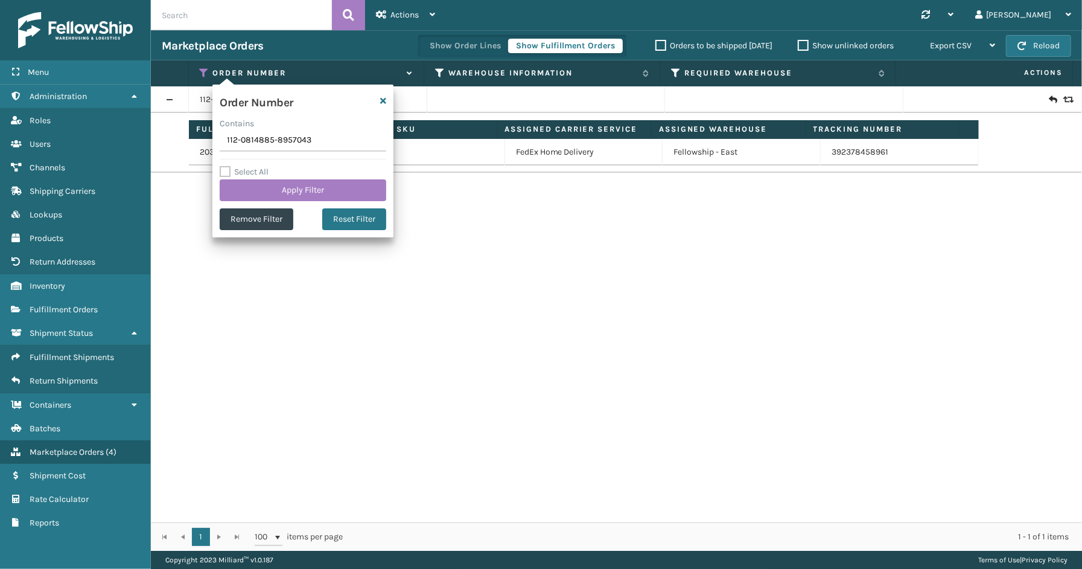
drag, startPoint x: 326, startPoint y: 144, endPoint x: 162, endPoint y: 143, distance: 164.2
click at [158, 143] on section "Marketplace Orders Show Order Lines Show Fulfillment Orders Orders to be shippe…" at bounding box center [616, 290] width 931 height 520
type input "113-5511705-7727439"
click at [281, 192] on button "Apply Filter" at bounding box center [303, 190] width 167 height 22
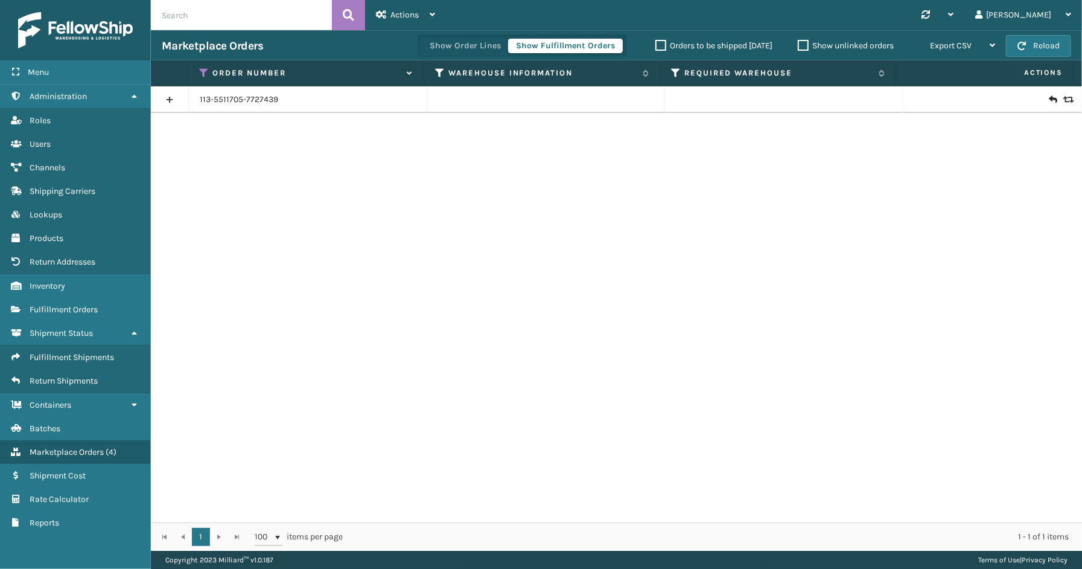
drag, startPoint x: 173, startPoint y: 100, endPoint x: 184, endPoint y: 103, distance: 11.5
click at [173, 100] on link at bounding box center [169, 99] width 37 height 19
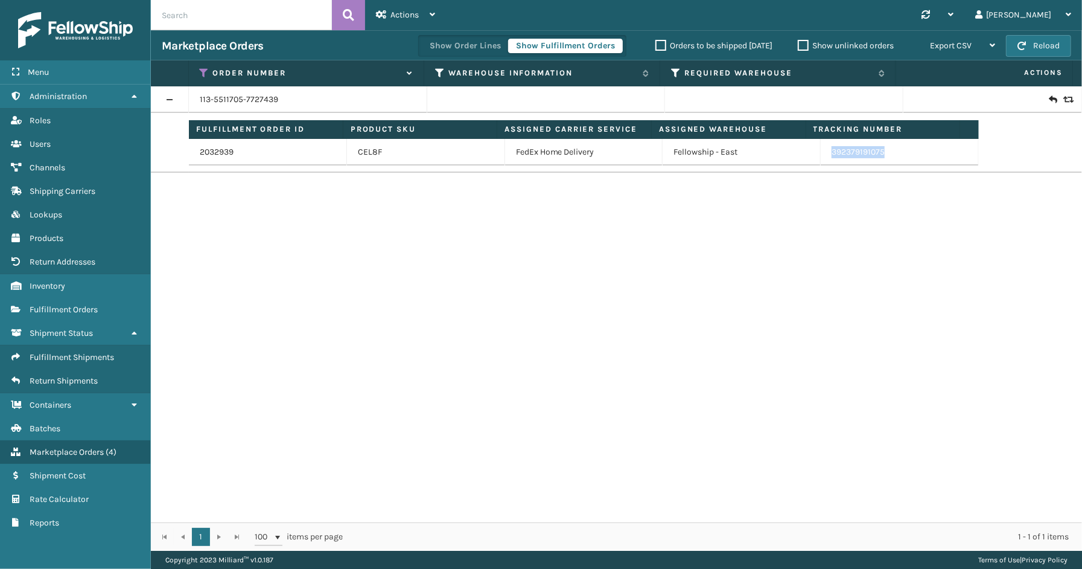
drag, startPoint x: 895, startPoint y: 142, endPoint x: 822, endPoint y: 150, distance: 73.5
click at [822, 150] on td "392379191075" at bounding box center [900, 152] width 158 height 27
click at [206, 71] on icon at bounding box center [205, 73] width 10 height 11
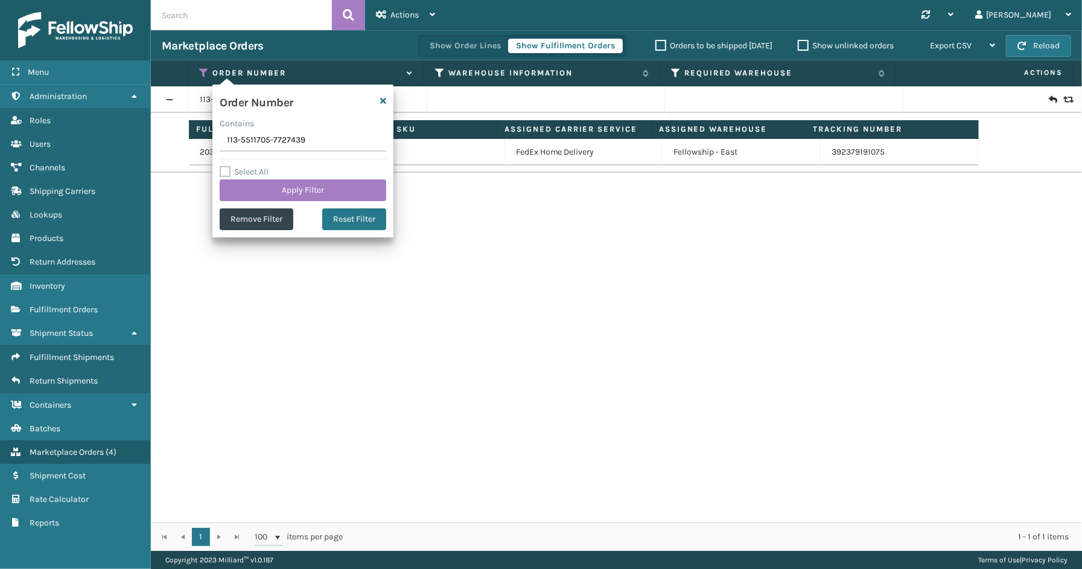
drag, startPoint x: 306, startPoint y: 141, endPoint x: 202, endPoint y: 143, distance: 104.5
click at [202, 143] on section "Marketplace Orders Show Order Lines Show Fulfillment Orders Orders to be shippe…" at bounding box center [616, 290] width 931 height 520
type input "114-9059757-6533067"
click at [266, 190] on button "Apply Filter" at bounding box center [303, 190] width 167 height 22
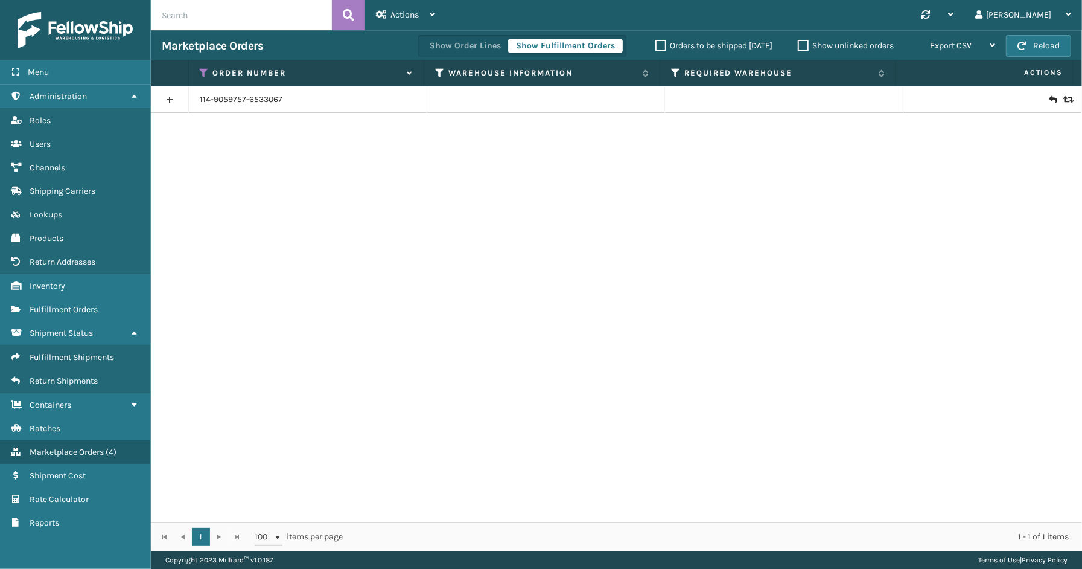
click at [180, 92] on link at bounding box center [169, 99] width 37 height 19
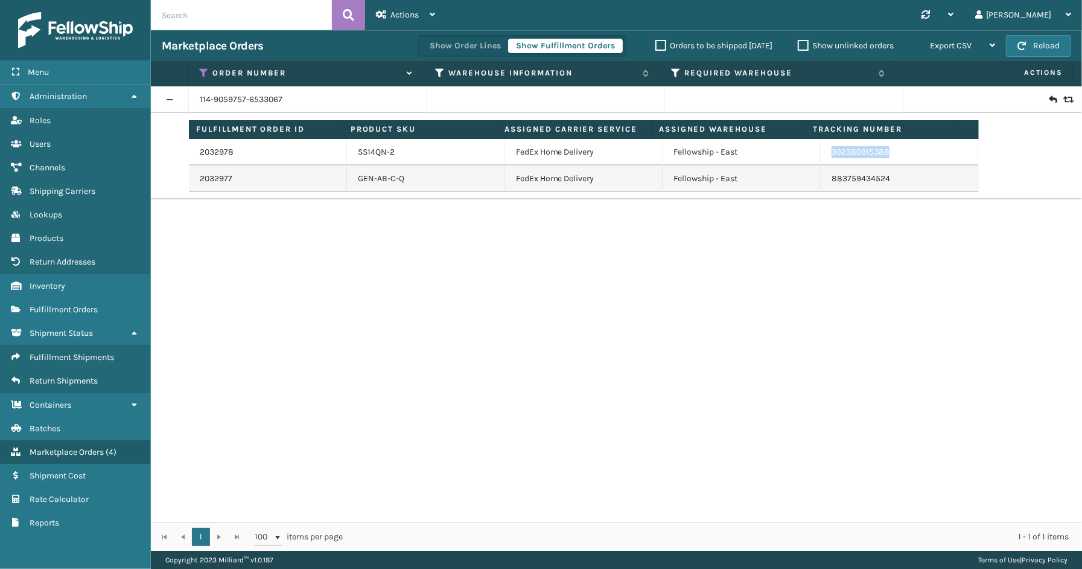
drag, startPoint x: 900, startPoint y: 155, endPoint x: 804, endPoint y: 152, distance: 96.6
click at [804, 152] on tr "2032978 SS14QN-2 FedEx Home Delivery Fellowship - East 392380915388" at bounding box center [584, 152] width 790 height 27
click at [208, 70] on icon at bounding box center [205, 73] width 10 height 11
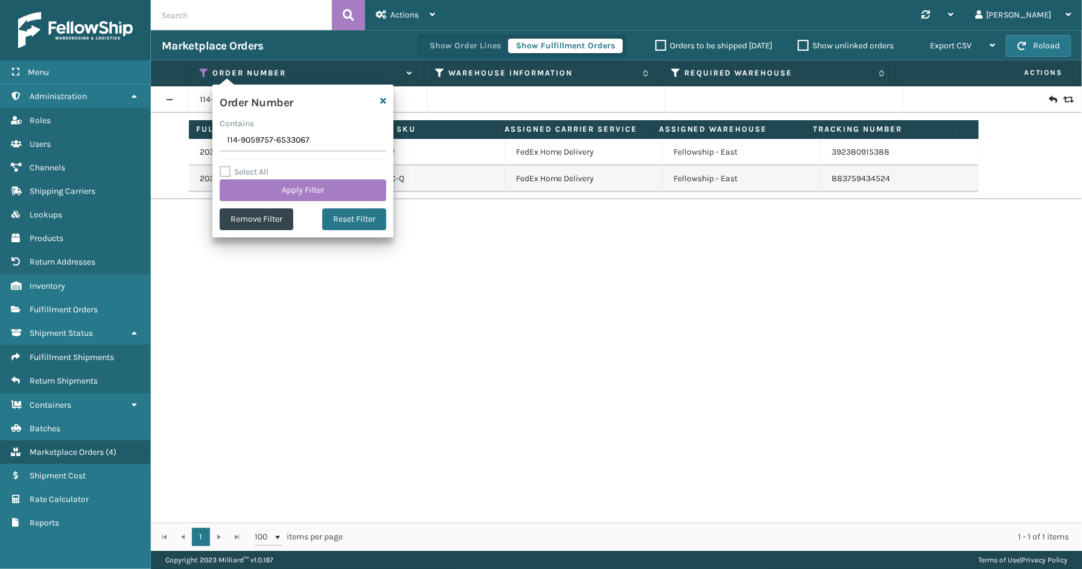
drag, startPoint x: 319, startPoint y: 142, endPoint x: 191, endPoint y: 142, distance: 127.4
click at [191, 142] on section "Marketplace Orders Show Order Lines Show Fulfillment Orders Orders to be shippe…" at bounding box center [616, 290] width 931 height 520
type input "112-6366574-2623414"
click at [276, 191] on button "Apply Filter" at bounding box center [303, 190] width 167 height 22
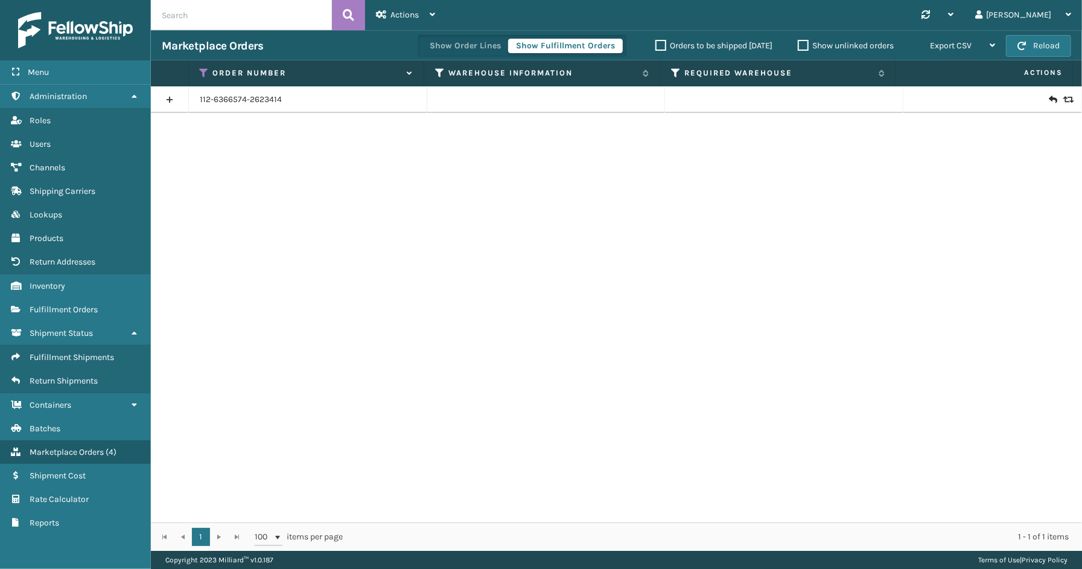
click at [177, 98] on link at bounding box center [169, 99] width 37 height 19
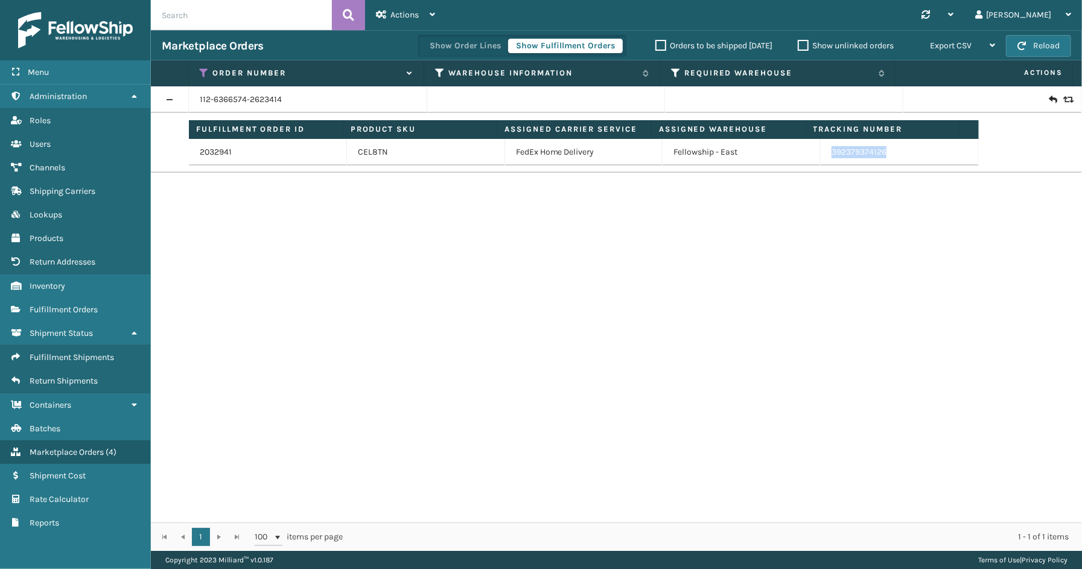
drag, startPoint x: 892, startPoint y: 156, endPoint x: 807, endPoint y: 158, distance: 85.1
click at [807, 158] on tr "2032941 CEL8TN FedEx Home Delivery Fellowship - East 392379374126" at bounding box center [584, 152] width 790 height 27
click at [197, 71] on th "Order Number" at bounding box center [307, 73] width 236 height 26
click at [200, 69] on icon at bounding box center [205, 73] width 10 height 11
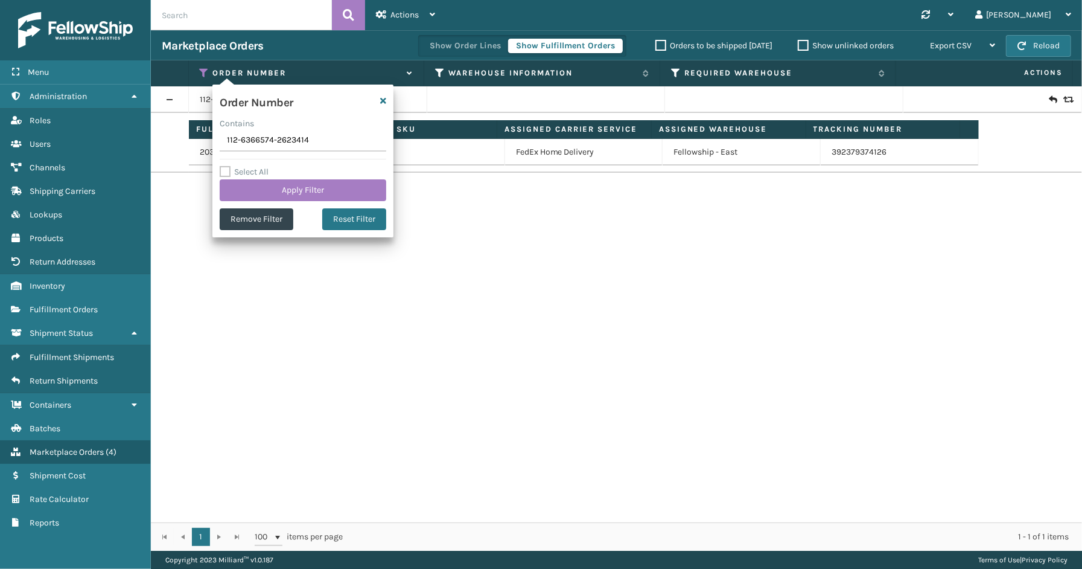
drag, startPoint x: 310, startPoint y: 144, endPoint x: 185, endPoint y: 144, distance: 125.0
click at [186, 144] on section "Marketplace Orders Show Order Lines Show Fulfillment Orders Orders to be shippe…" at bounding box center [616, 290] width 931 height 520
type input "SG12311(1)"
click at [288, 185] on button "Apply Filter" at bounding box center [303, 190] width 167 height 22
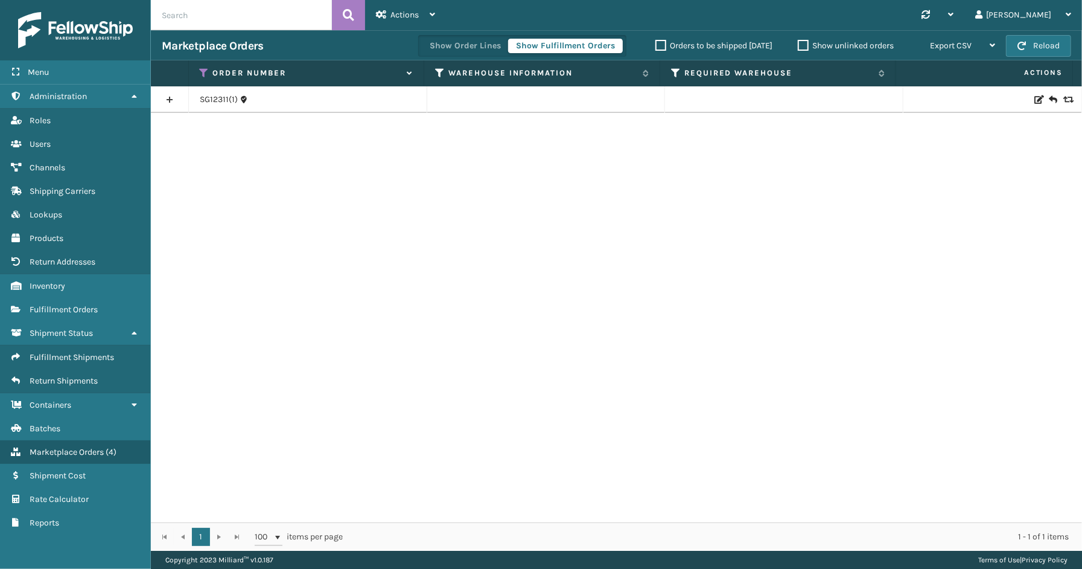
click at [164, 99] on link at bounding box center [169, 99] width 37 height 19
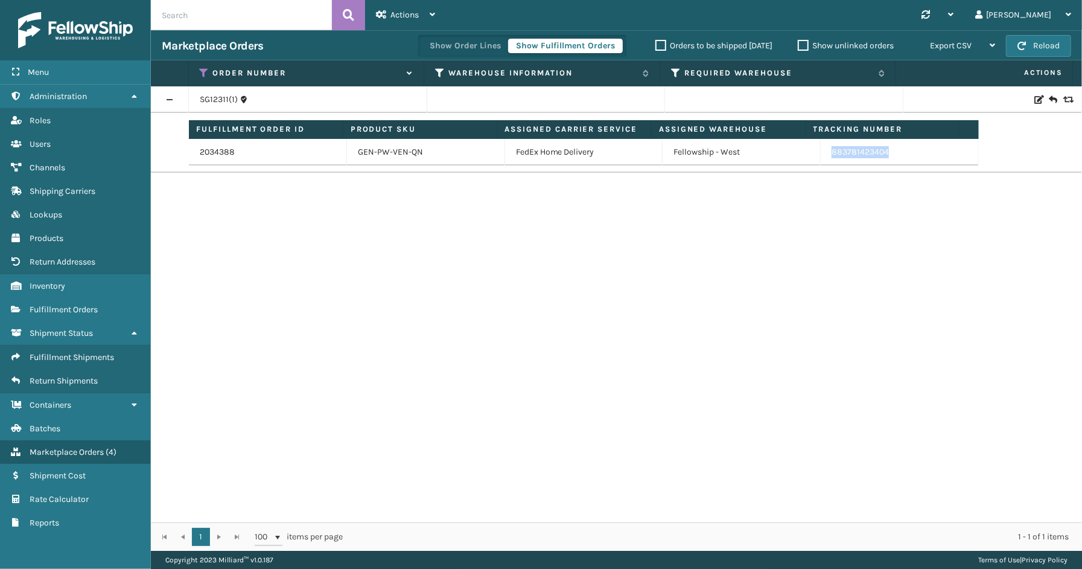
drag, startPoint x: 858, startPoint y: 158, endPoint x: 825, endPoint y: 158, distance: 33.2
click at [825, 158] on td "883781423404" at bounding box center [900, 152] width 158 height 27
click at [203, 71] on icon at bounding box center [205, 73] width 10 height 11
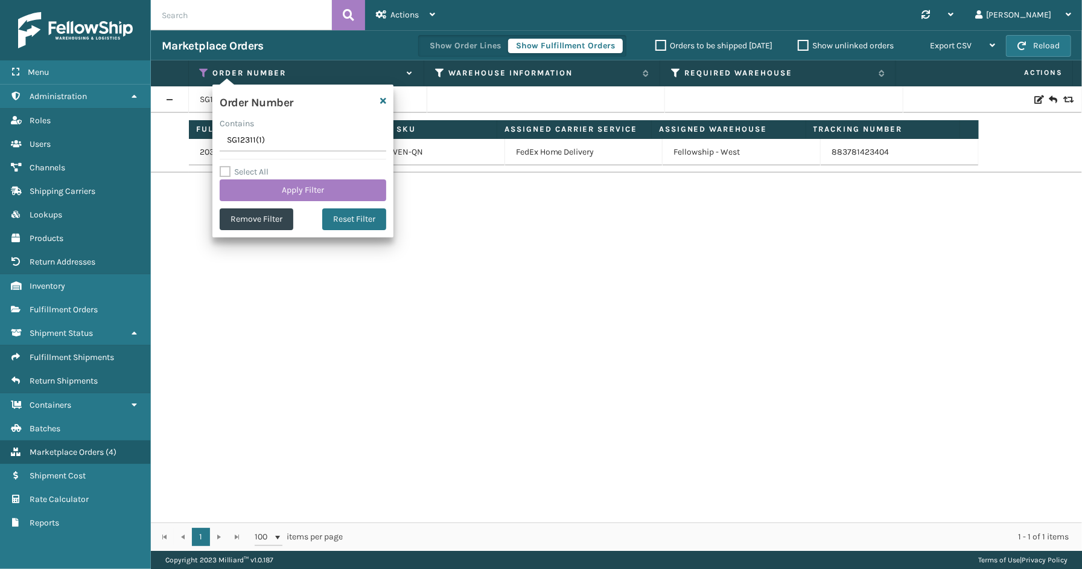
drag, startPoint x: 200, startPoint y: 141, endPoint x: 212, endPoint y: 144, distance: 12.9
click at [191, 141] on section "Marketplace Orders Show Order Lines Show Fulfillment Orders Orders to be shippe…" at bounding box center [616, 290] width 931 height 520
type input "SG12312"
click at [260, 178] on div "Select All Apply Filter" at bounding box center [303, 183] width 167 height 36
click at [282, 189] on button "Apply Filter" at bounding box center [303, 190] width 167 height 22
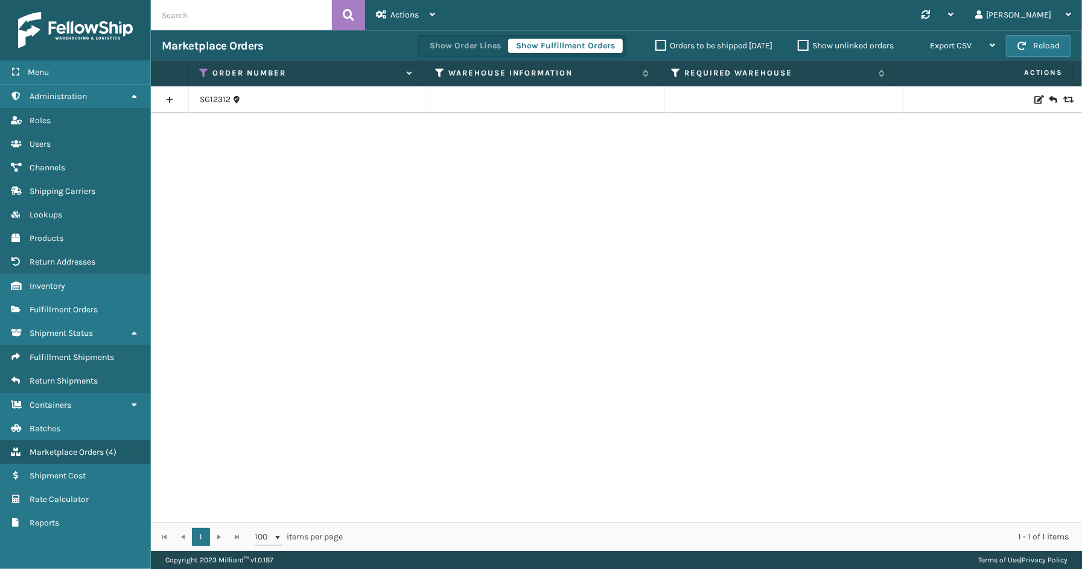
click at [172, 100] on link at bounding box center [169, 99] width 37 height 19
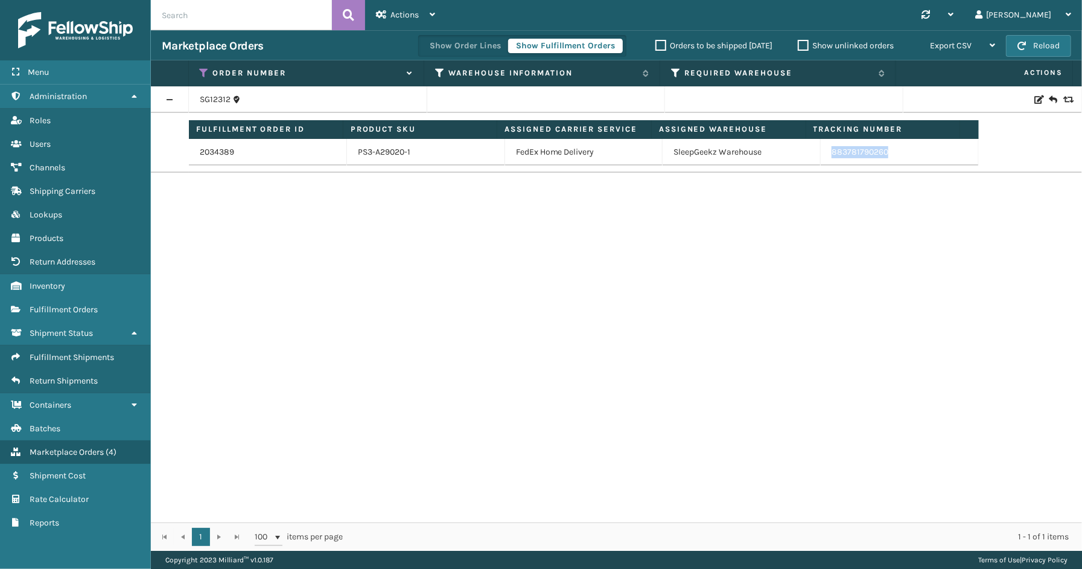
drag, startPoint x: 891, startPoint y: 160, endPoint x: 822, endPoint y: 159, distance: 68.8
click at [822, 159] on td "883781790260" at bounding box center [900, 152] width 158 height 27
click at [203, 70] on icon at bounding box center [205, 73] width 10 height 11
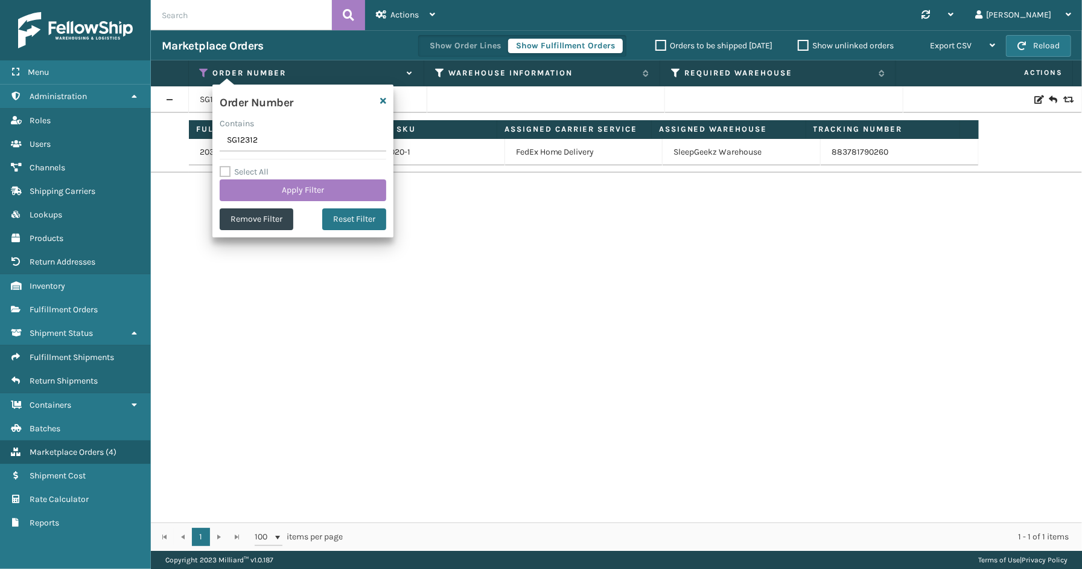
drag, startPoint x: 264, startPoint y: 145, endPoint x: 208, endPoint y: 145, distance: 56.1
click at [208, 145] on section "Marketplace Orders Show Order Lines Show Fulfillment Orders Orders to be shippe…" at bounding box center [616, 290] width 931 height 520
type input "113-0891386-3613050"
click at [260, 188] on button "Apply Filter" at bounding box center [303, 190] width 167 height 22
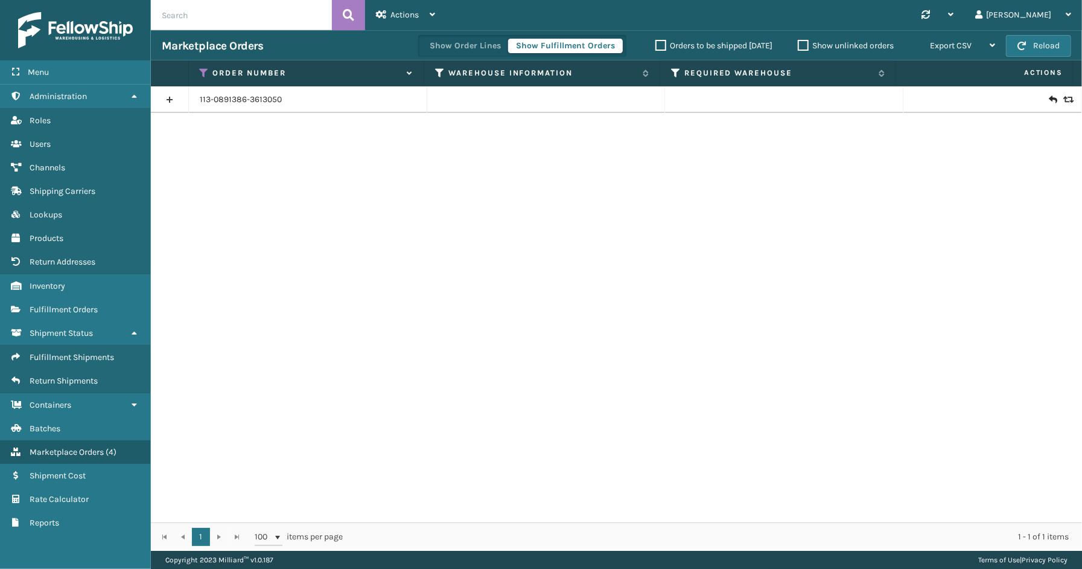
click at [171, 101] on link at bounding box center [169, 99] width 37 height 19
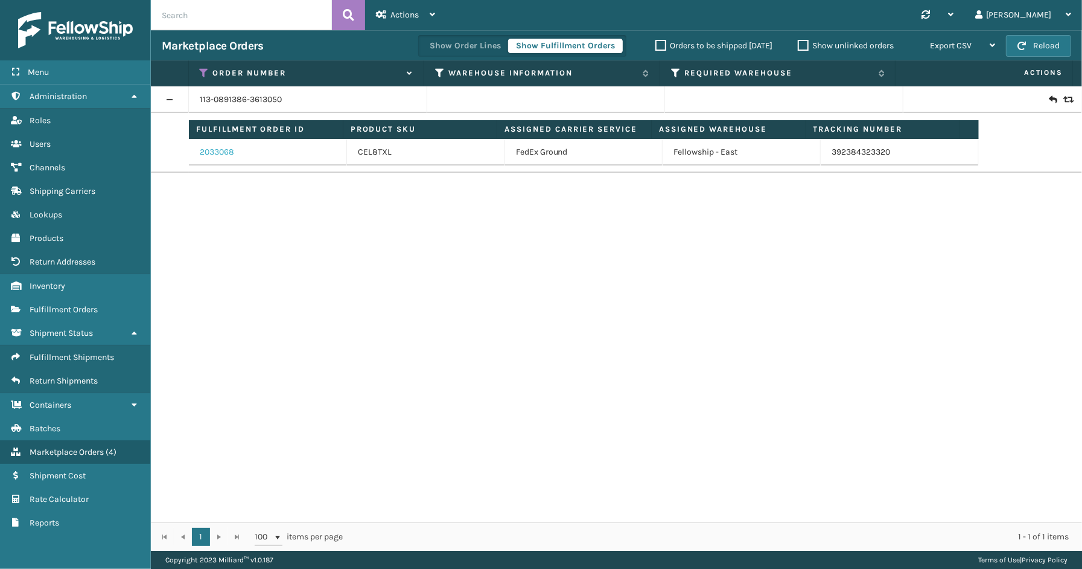
click at [221, 152] on link "2033068" at bounding box center [217, 152] width 34 height 12
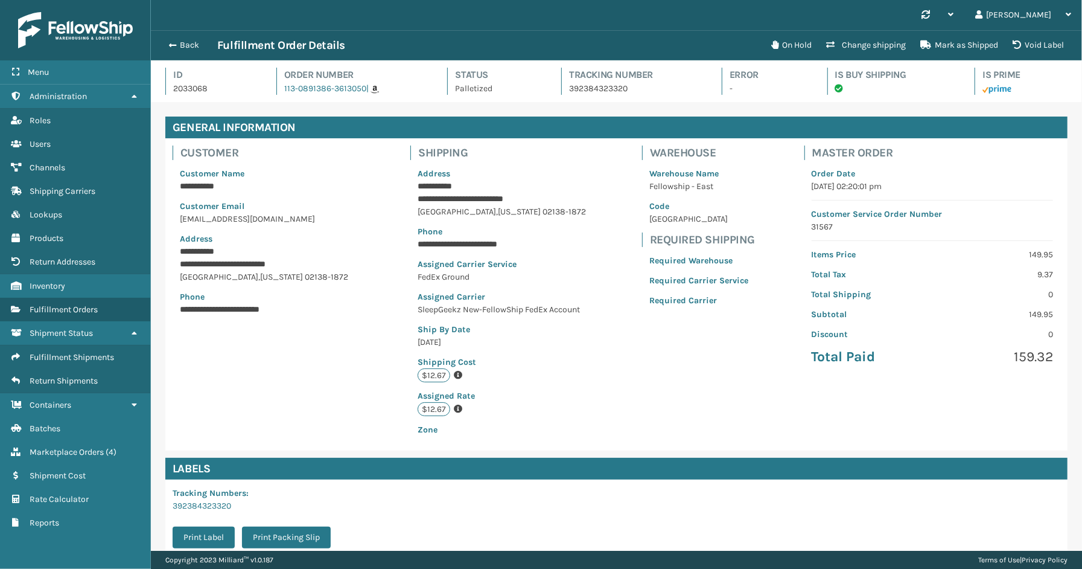
scroll to position [28, 931]
click at [191, 41] on button "Back" at bounding box center [190, 45] width 56 height 11
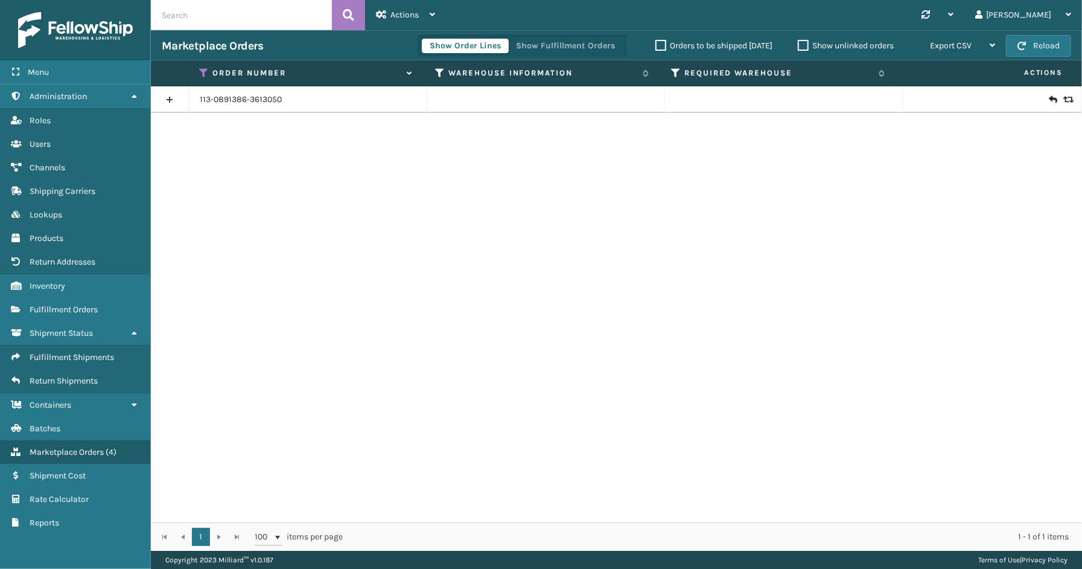
drag, startPoint x: 205, startPoint y: 66, endPoint x: 203, endPoint y: 79, distance: 12.9
click at [205, 66] on th "Order Number" at bounding box center [307, 73] width 236 height 26
click at [206, 70] on icon at bounding box center [205, 73] width 10 height 11
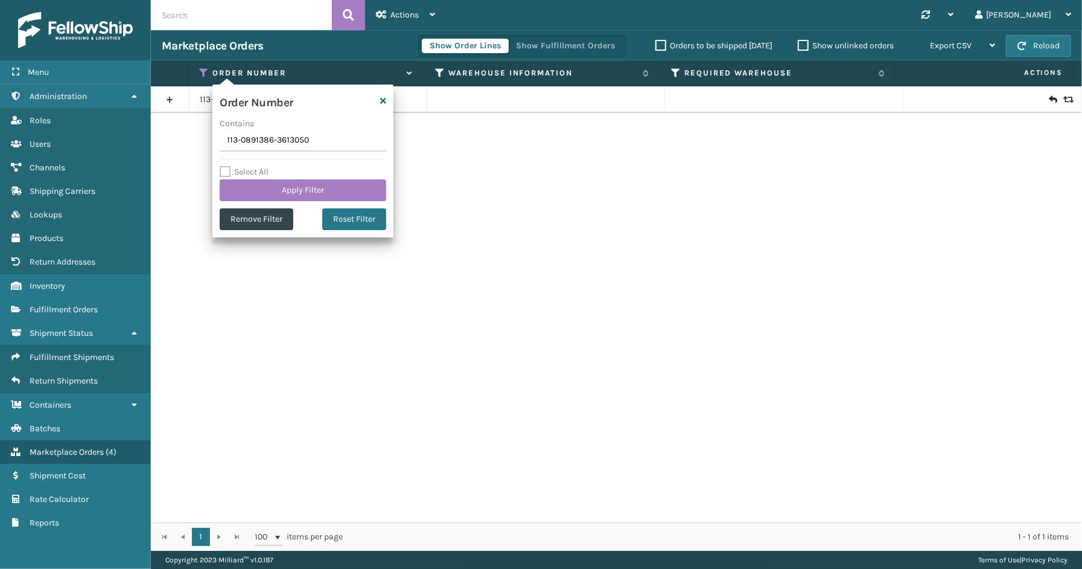
drag, startPoint x: 321, startPoint y: 141, endPoint x: 220, endPoint y: 141, distance: 100.8
click at [212, 141] on div "Order Number Contains 113-0891386-3613050 Select All Apply Filter Remove Filter…" at bounding box center [302, 161] width 181 height 153
type input "113-0582120-0045813"
click at [263, 188] on button "Apply Filter" at bounding box center [303, 190] width 167 height 22
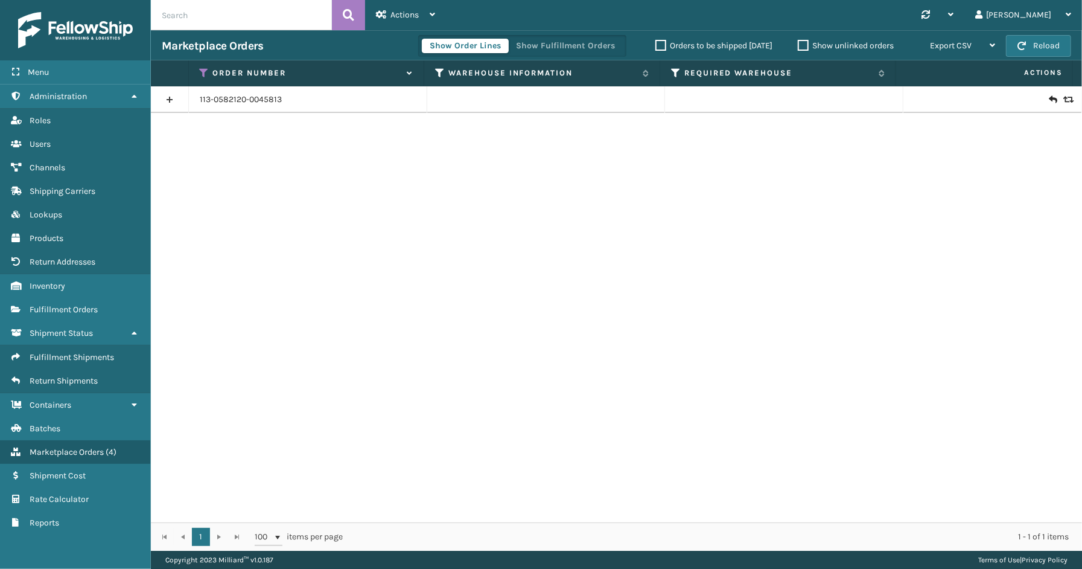
drag, startPoint x: 162, startPoint y: 104, endPoint x: 185, endPoint y: 107, distance: 23.1
click at [164, 104] on link at bounding box center [169, 99] width 37 height 19
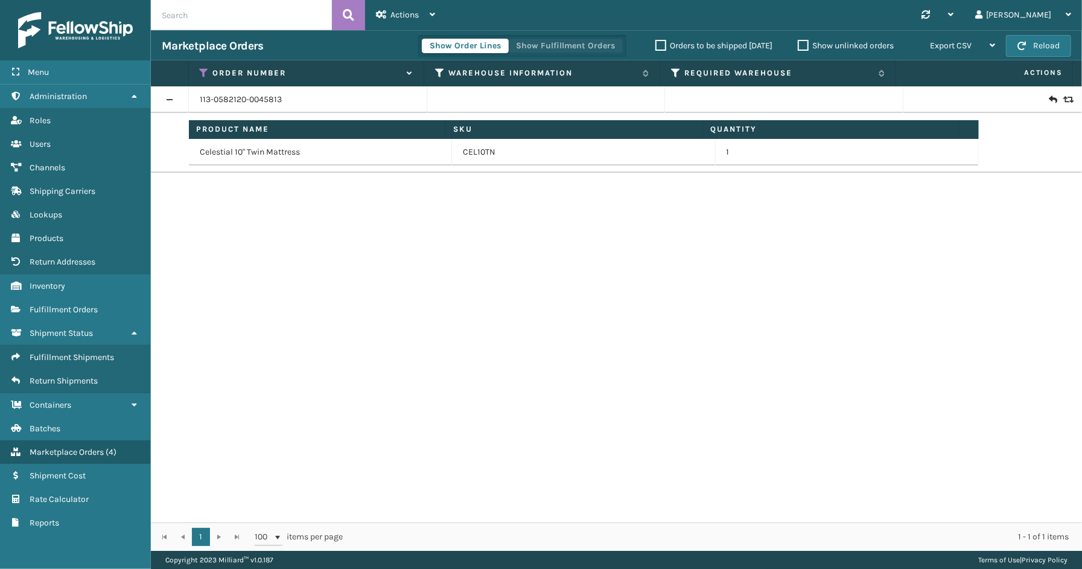
click at [587, 46] on button "Show Fulfillment Orders" at bounding box center [565, 46] width 115 height 14
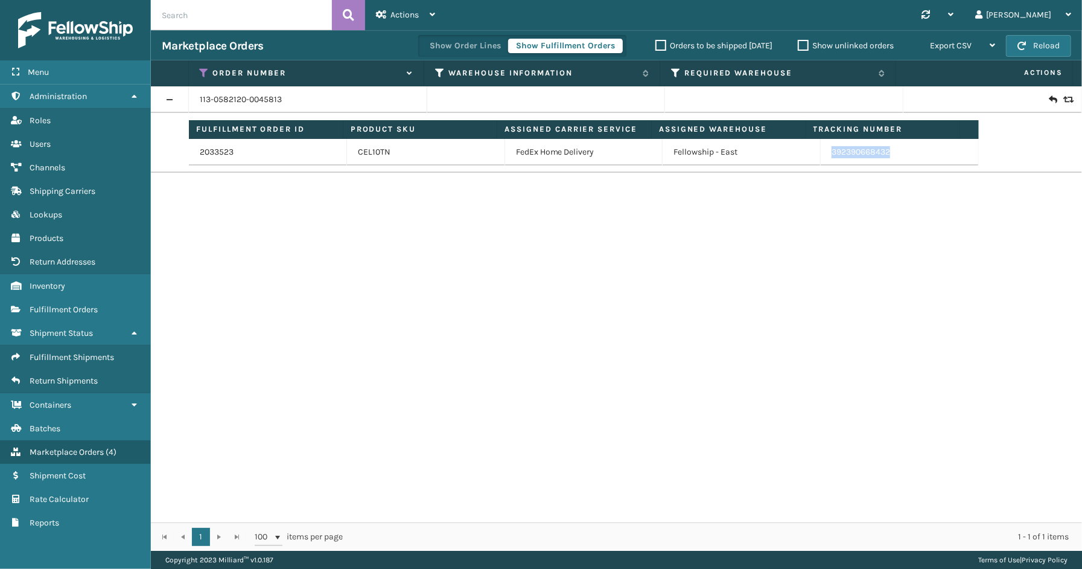
drag, startPoint x: 896, startPoint y: 156, endPoint x: 822, endPoint y: 158, distance: 74.3
click at [822, 158] on td "392390668432" at bounding box center [900, 152] width 158 height 27
drag, startPoint x: 202, startPoint y: 69, endPoint x: 204, endPoint y: 78, distance: 9.4
click at [202, 69] on icon at bounding box center [205, 73] width 10 height 11
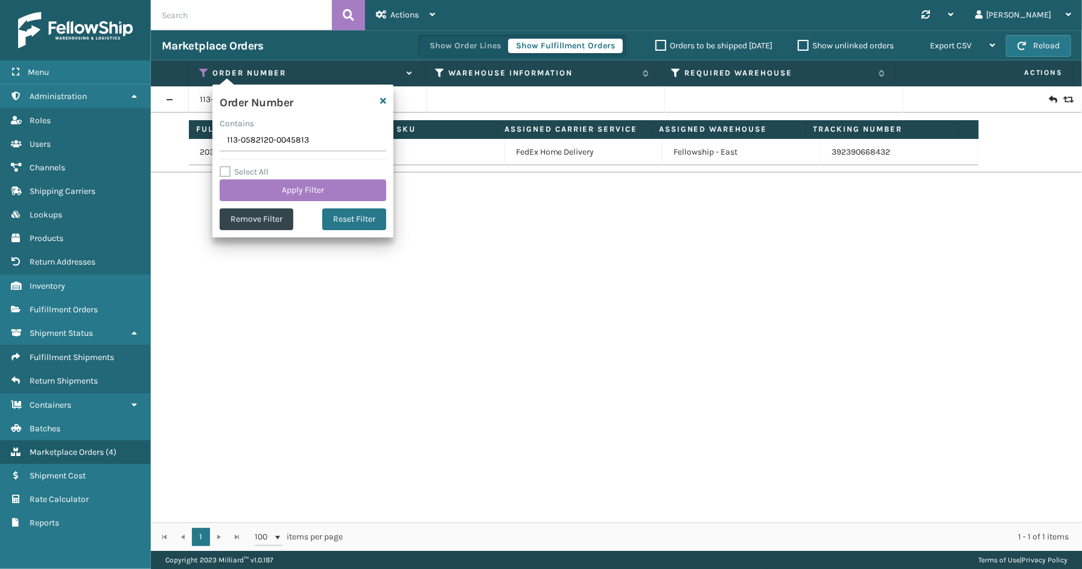
drag, startPoint x: 256, startPoint y: 141, endPoint x: 210, endPoint y: 141, distance: 45.9
click at [210, 141] on section "Marketplace Orders Show Order Lines Show Fulfillment Orders Orders to be shippe…" at bounding box center [616, 290] width 931 height 520
type input "112-8264311-4504209"
click at [289, 191] on button "Apply Filter" at bounding box center [303, 190] width 167 height 22
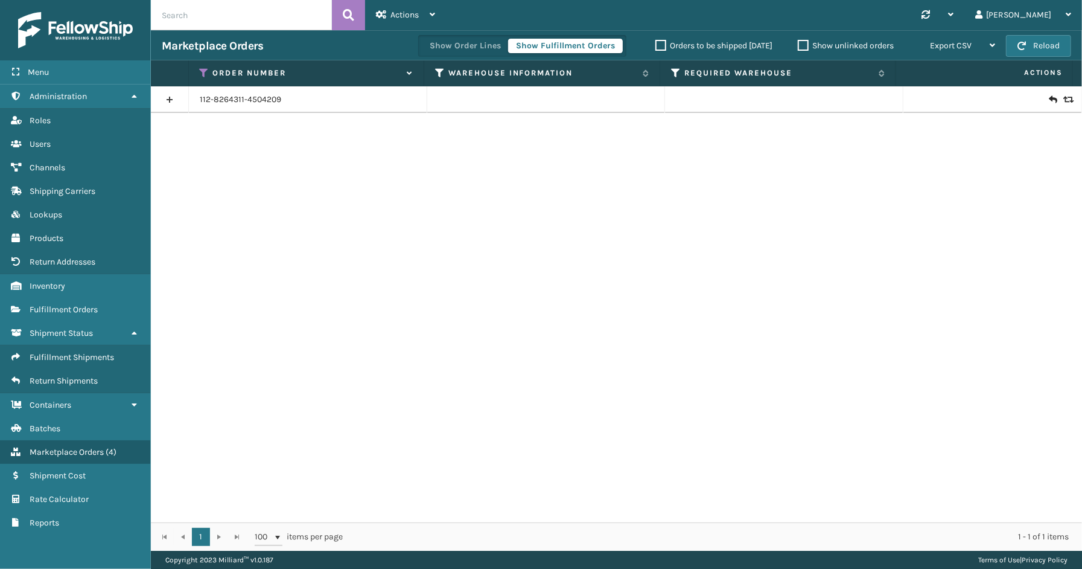
click at [180, 100] on link at bounding box center [169, 99] width 37 height 19
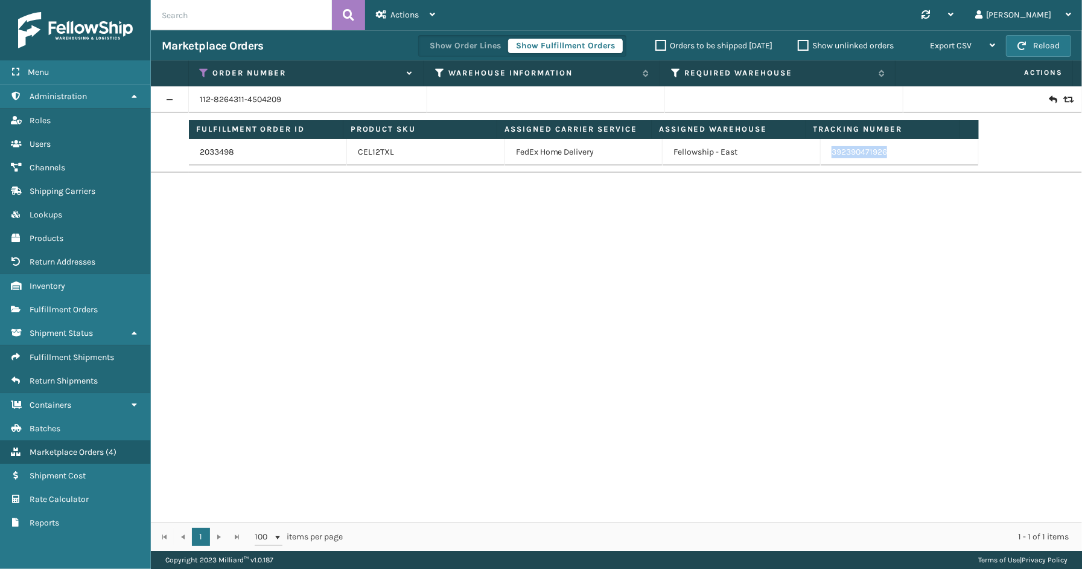
drag, startPoint x: 819, startPoint y: 155, endPoint x: 813, endPoint y: 155, distance: 6.6
click at [821, 155] on td "392390471926" at bounding box center [900, 152] width 158 height 27
drag, startPoint x: 205, startPoint y: 72, endPoint x: 209, endPoint y: 86, distance: 13.9
click at [205, 72] on icon at bounding box center [205, 73] width 10 height 11
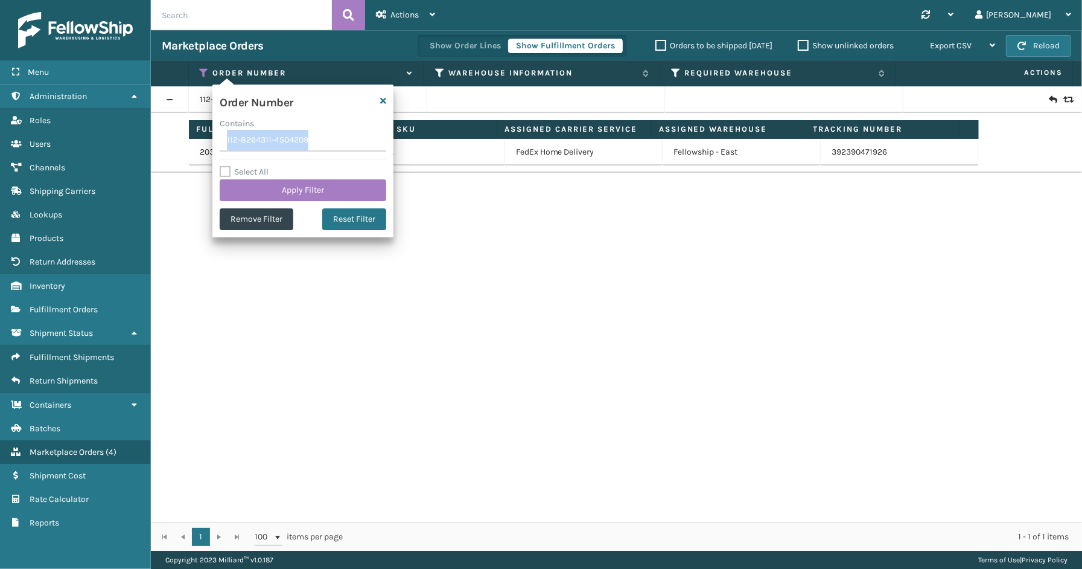
drag, startPoint x: 333, startPoint y: 152, endPoint x: 231, endPoint y: 150, distance: 102.1
click at [231, 150] on div "Order Number Contains 112-8264311-4504209 Select All Apply Filter Remove Filter…" at bounding box center [302, 161] width 181 height 153
drag, startPoint x: 255, startPoint y: 142, endPoint x: 188, endPoint y: 142, distance: 66.4
click at [188, 142] on section "Marketplace Orders Show Order Lines Show Fulfillment Orders Orders to be shippe…" at bounding box center [616, 290] width 931 height 520
paste input "4491762-2413012"
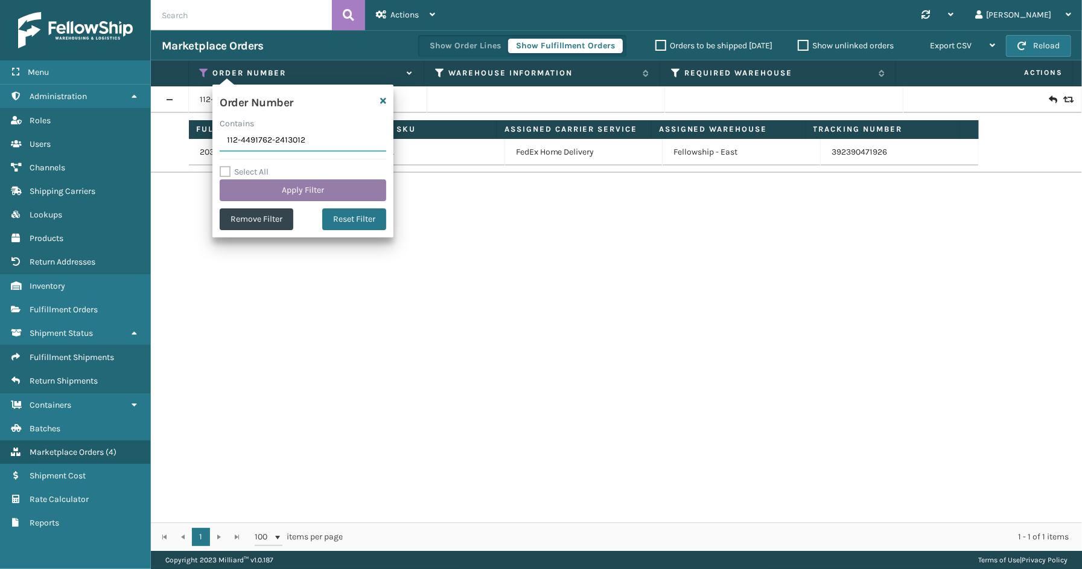
type input "112-4491762-2413012"
click at [297, 191] on button "Apply Filter" at bounding box center [303, 190] width 167 height 22
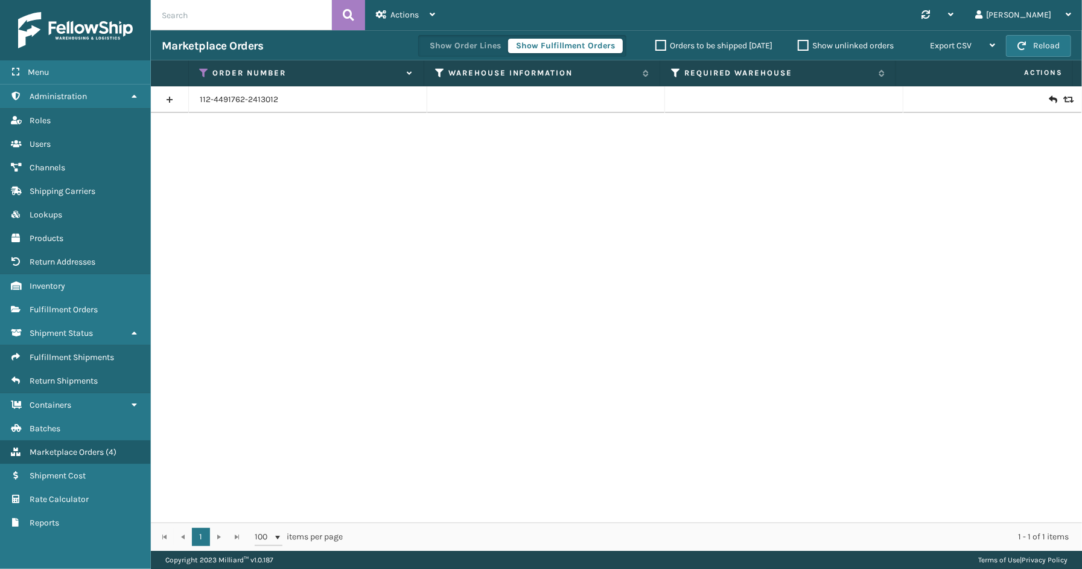
click at [182, 98] on link at bounding box center [169, 99] width 37 height 19
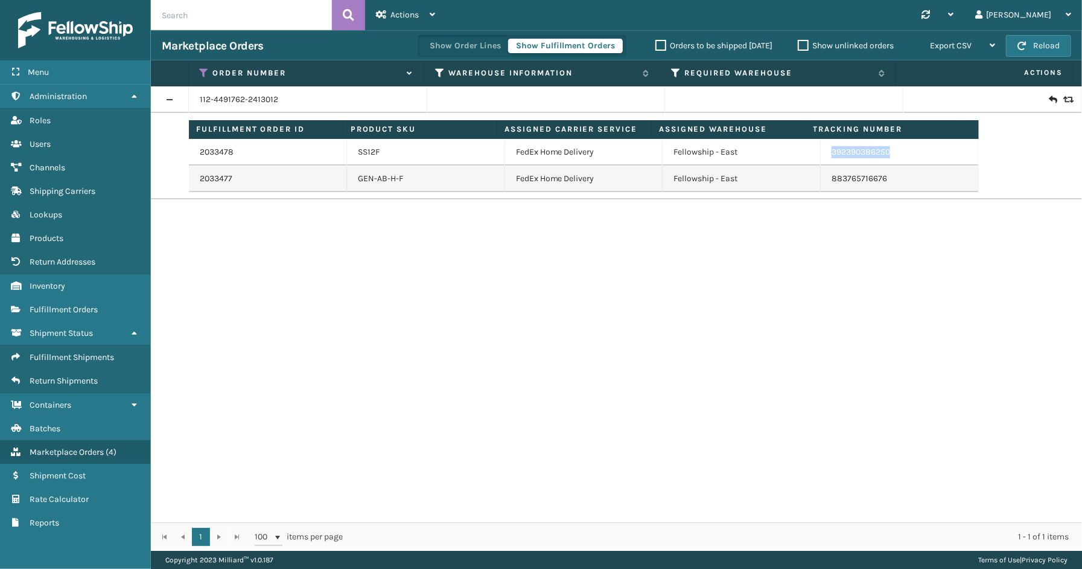
drag, startPoint x: 901, startPoint y: 153, endPoint x: 810, endPoint y: 155, distance: 91.2
click at [810, 155] on tr "2033478 SS12F FedEx Home Delivery Fellowship - East 392390386250" at bounding box center [584, 152] width 790 height 27
click at [203, 71] on icon at bounding box center [205, 73] width 10 height 11
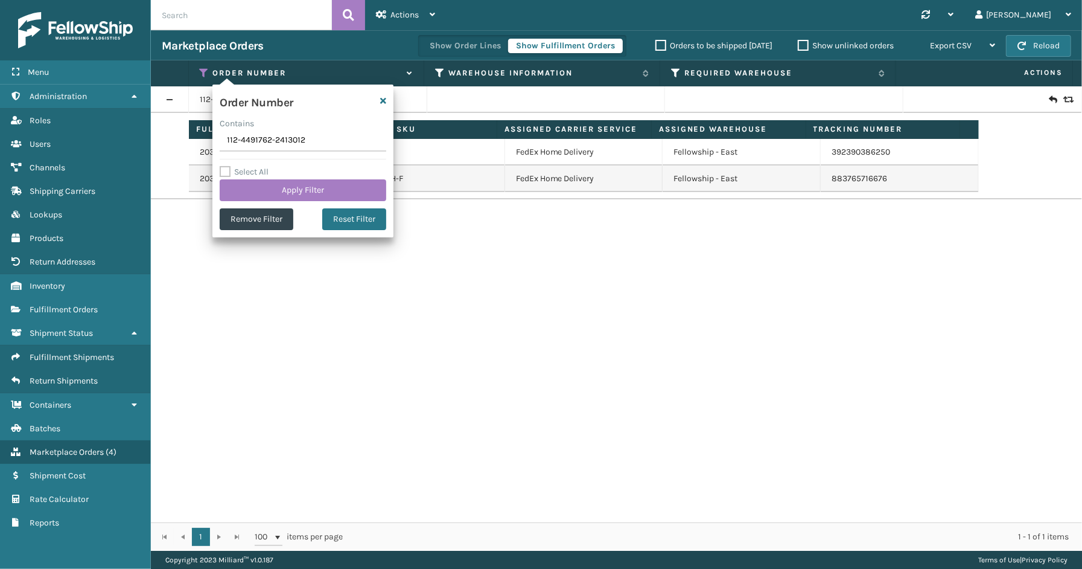
drag, startPoint x: 316, startPoint y: 140, endPoint x: 202, endPoint y: 140, distance: 114.7
click at [202, 140] on section "Marketplace Orders Show Order Lines Show Fulfillment Orders Orders to be shippe…" at bounding box center [616, 290] width 931 height 520
type input "111-8065657-6332216"
click at [296, 191] on button "Apply Filter" at bounding box center [303, 190] width 167 height 22
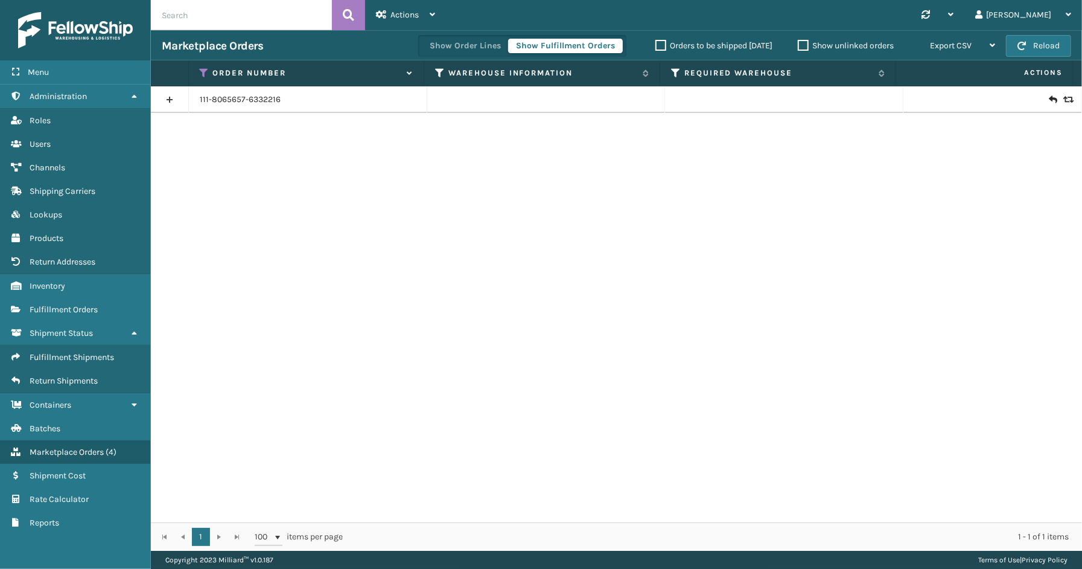
click at [177, 92] on link at bounding box center [169, 99] width 37 height 19
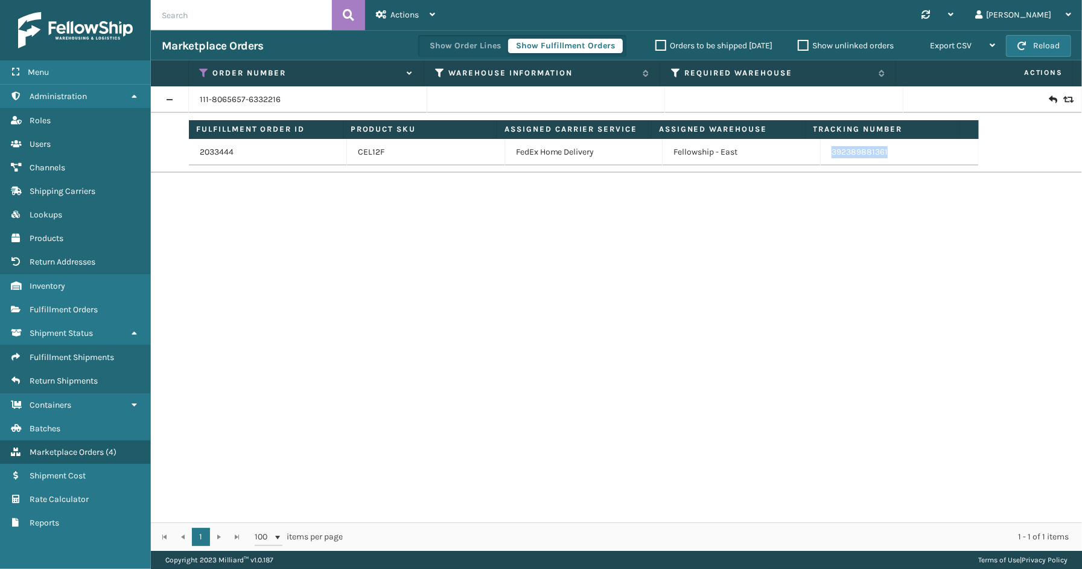
drag, startPoint x: 889, startPoint y: 152, endPoint x: 819, endPoint y: 155, distance: 70.1
click at [821, 155] on td "392389881361" at bounding box center [900, 152] width 158 height 27
click at [204, 70] on icon at bounding box center [205, 73] width 10 height 11
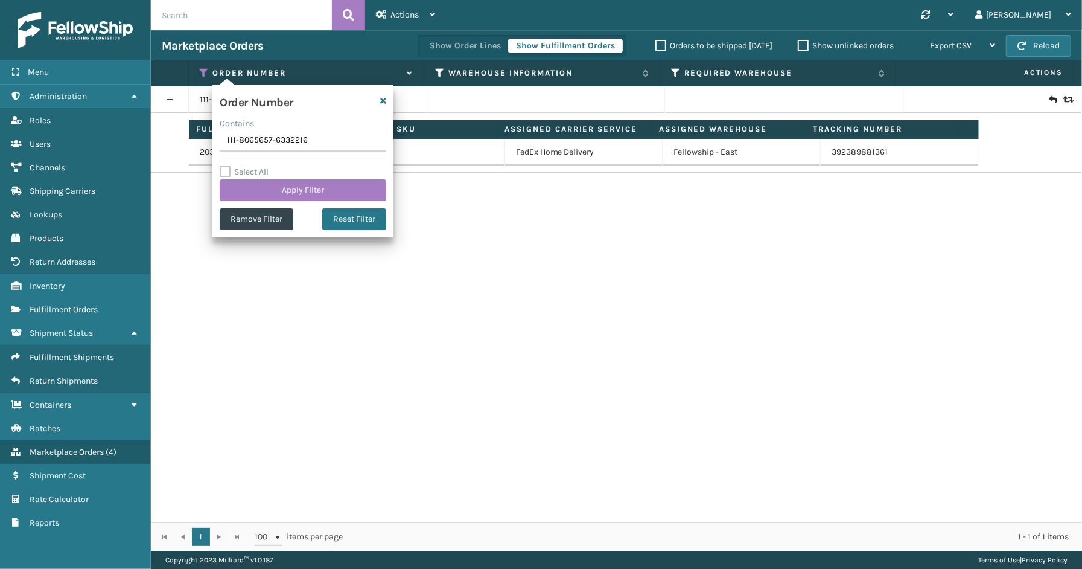
drag, startPoint x: 327, startPoint y: 138, endPoint x: 173, endPoint y: 137, distance: 153.3
click at [152, 138] on section "Marketplace Orders Show Order Lines Show Fulfillment Orders Orders to be shippe…" at bounding box center [616, 290] width 931 height 520
type input "112-9456273-0994631"
click at [280, 188] on button "Apply Filter" at bounding box center [303, 190] width 167 height 22
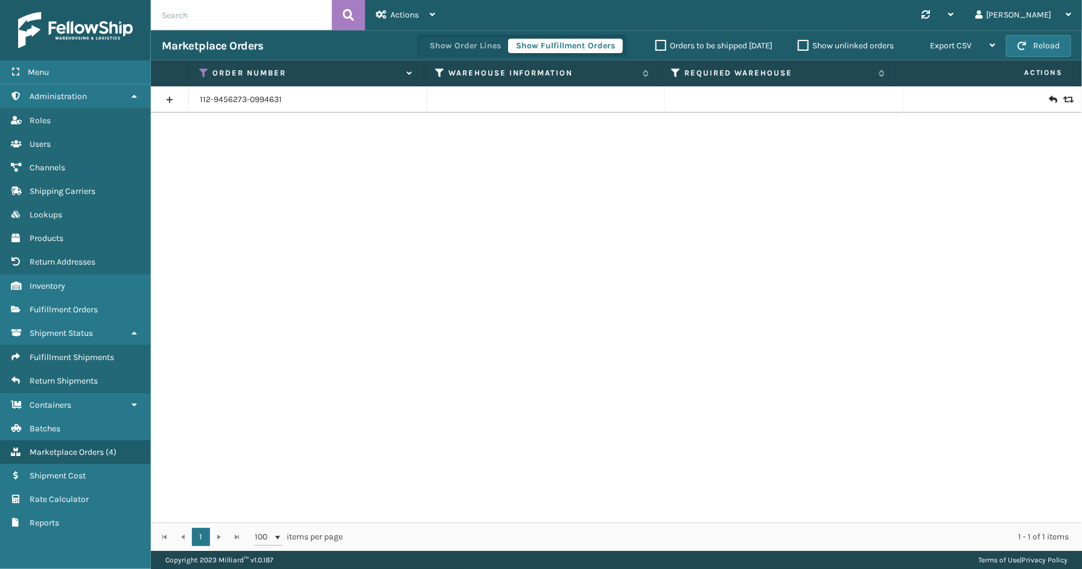
click at [176, 97] on link at bounding box center [169, 99] width 37 height 19
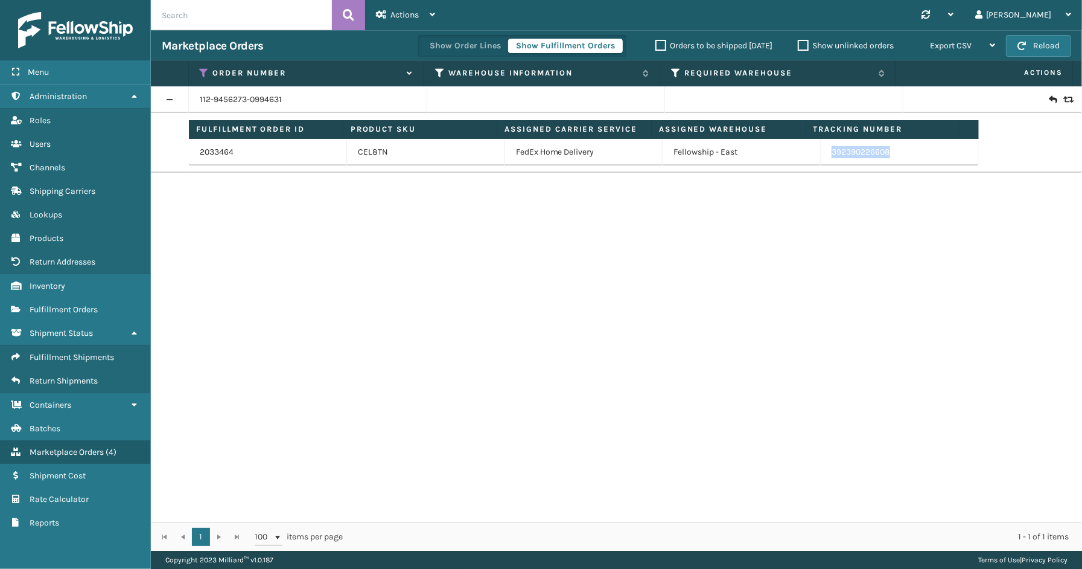
drag, startPoint x: 896, startPoint y: 153, endPoint x: 823, endPoint y: 159, distance: 73.3
click at [823, 159] on td "392390226608" at bounding box center [900, 152] width 158 height 27
click at [205, 70] on icon at bounding box center [205, 73] width 10 height 11
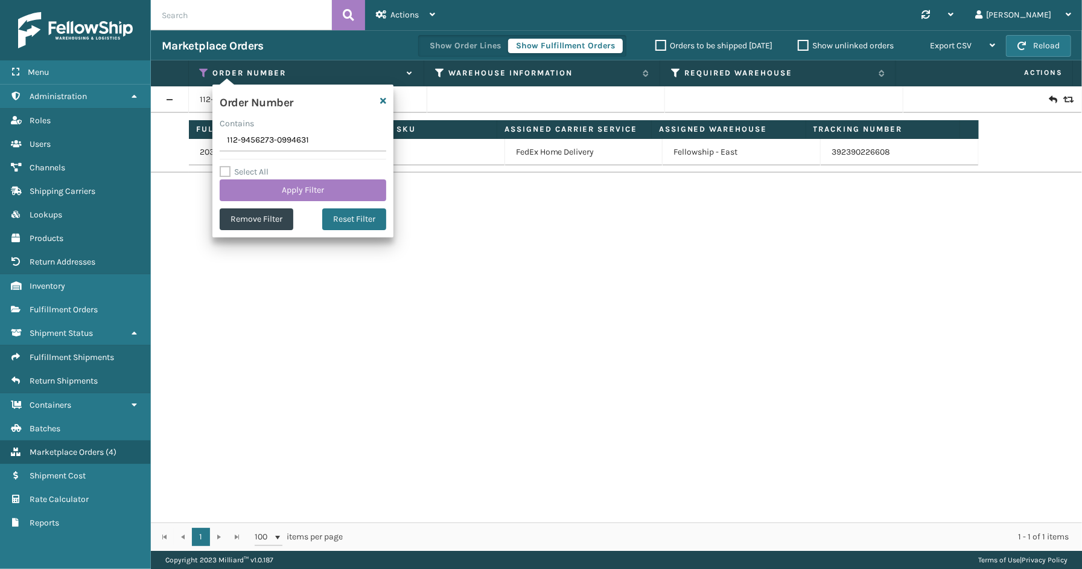
drag, startPoint x: 321, startPoint y: 142, endPoint x: 210, endPoint y: 142, distance: 110.5
click at [210, 142] on section "Marketplace Orders Show Order Lines Show Fulfillment Orders Orders to be shippe…" at bounding box center [616, 290] width 931 height 520
type input "114-1431503-0769051"
click at [275, 194] on button "Apply Filter" at bounding box center [303, 190] width 167 height 22
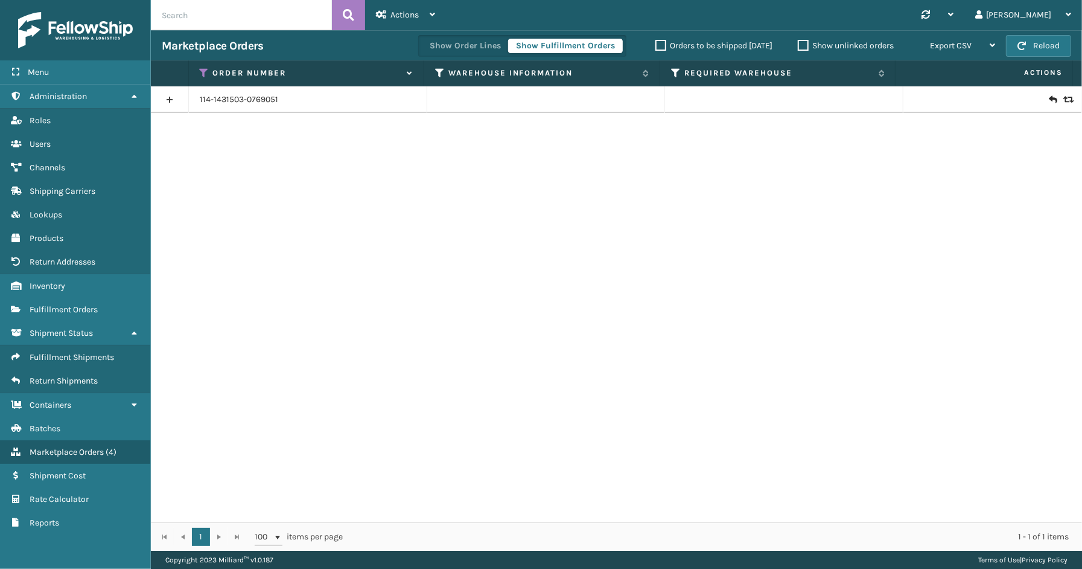
drag, startPoint x: 181, startPoint y: 105, endPoint x: 228, endPoint y: 128, distance: 52.4
click at [181, 105] on link at bounding box center [169, 99] width 37 height 19
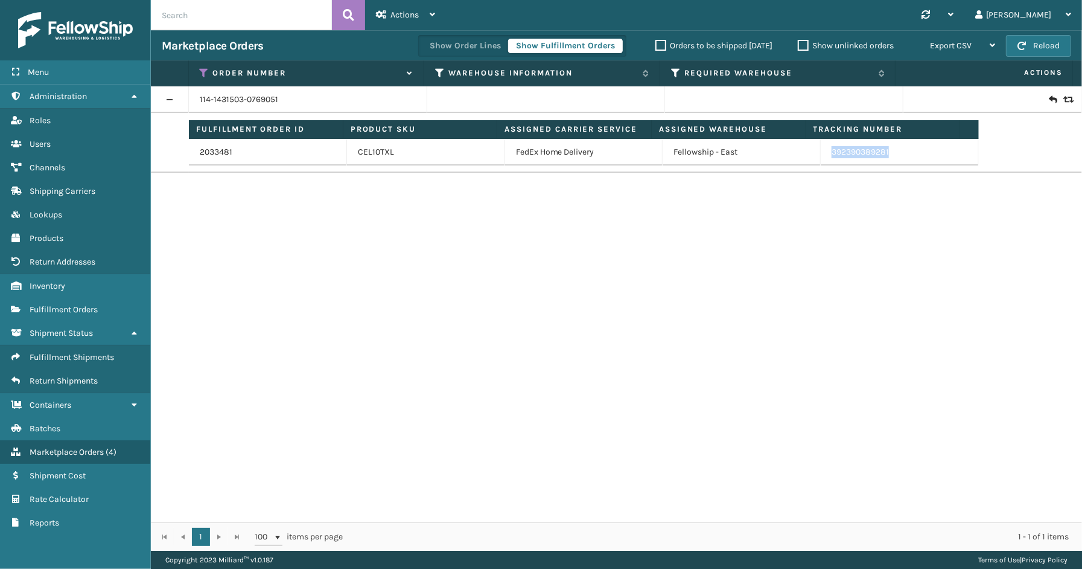
drag, startPoint x: 893, startPoint y: 154, endPoint x: 821, endPoint y: 155, distance: 72.4
click at [821, 155] on td "392390389281" at bounding box center [900, 152] width 158 height 27
click at [203, 72] on icon at bounding box center [205, 73] width 10 height 11
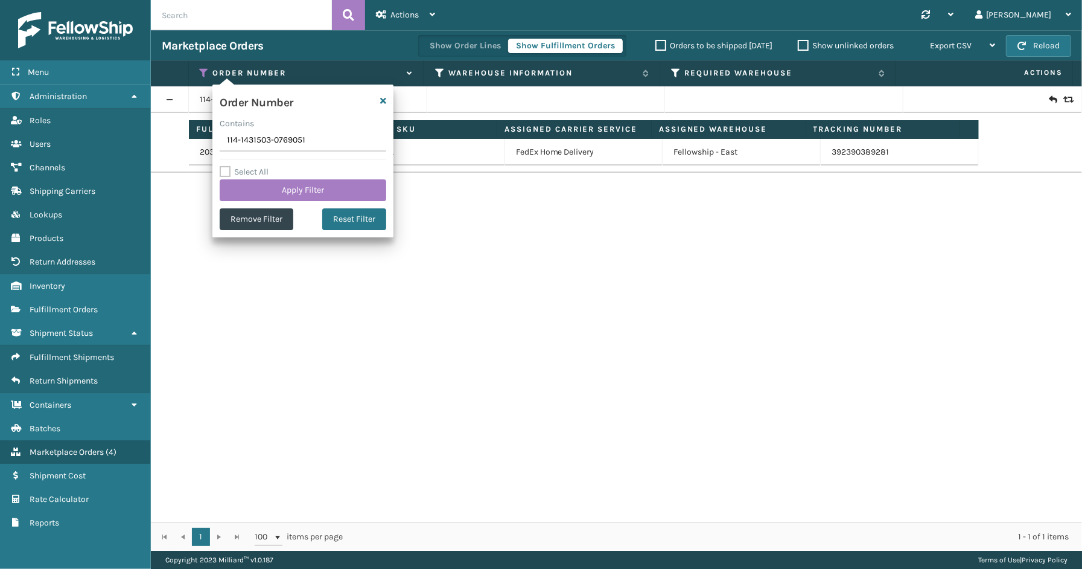
drag, startPoint x: 321, startPoint y: 144, endPoint x: 198, endPoint y: 144, distance: 123.2
click at [188, 144] on section "Marketplace Orders Show Order Lines Show Fulfillment Orders Orders to be shippe…" at bounding box center [616, 290] width 931 height 520
type input "114-2426794-6257002"
click at [302, 176] on div "Select All Apply Filter" at bounding box center [303, 183] width 167 height 36
click at [305, 192] on button "Apply Filter" at bounding box center [303, 190] width 167 height 22
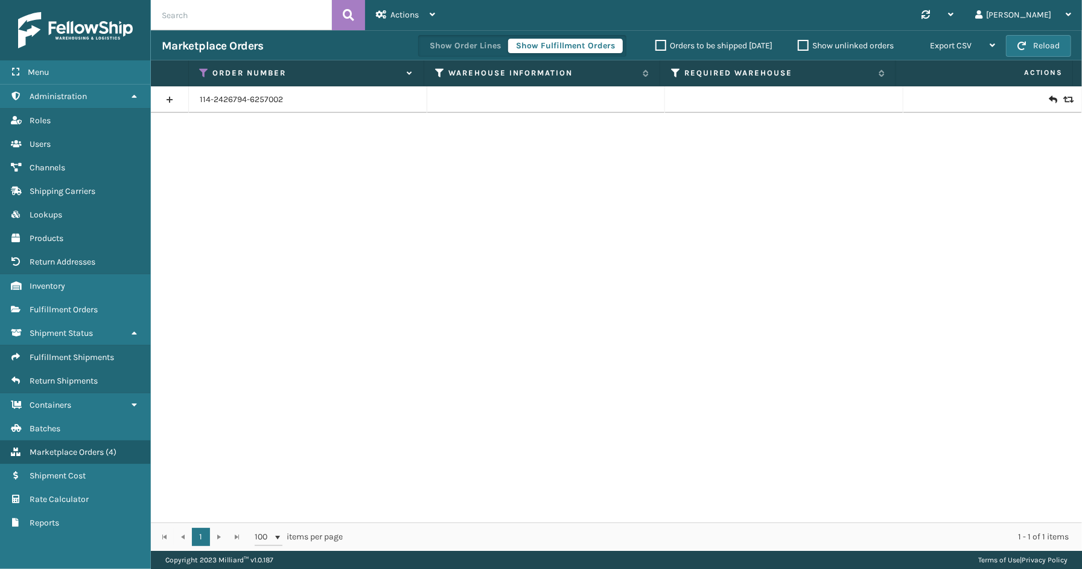
click at [163, 100] on link at bounding box center [169, 99] width 37 height 19
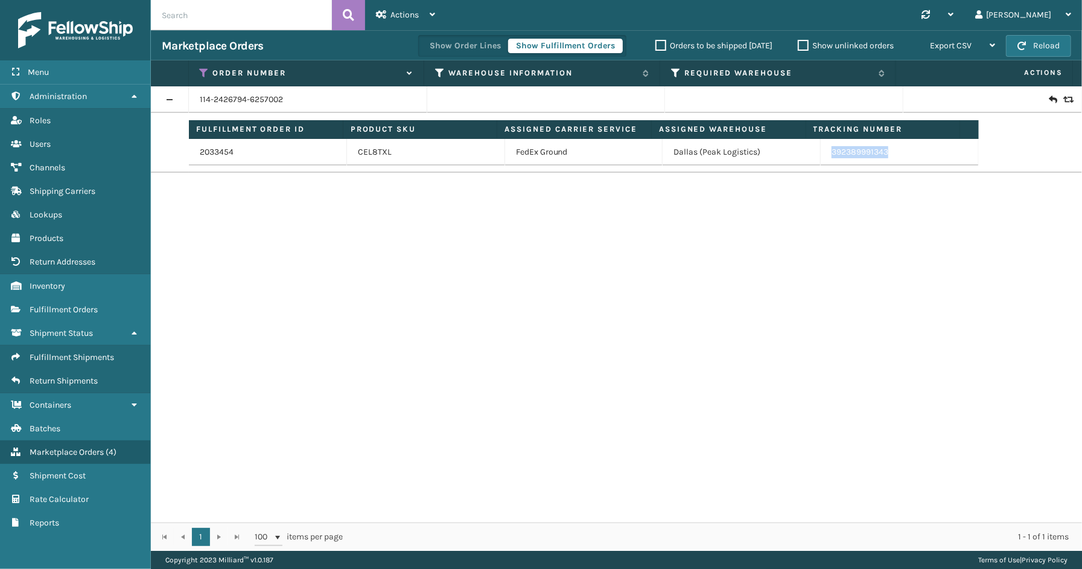
drag, startPoint x: 892, startPoint y: 155, endPoint x: 820, endPoint y: 153, distance: 72.5
click at [821, 153] on td "392389991343" at bounding box center [900, 152] width 158 height 27
click at [203, 71] on icon at bounding box center [205, 73] width 10 height 11
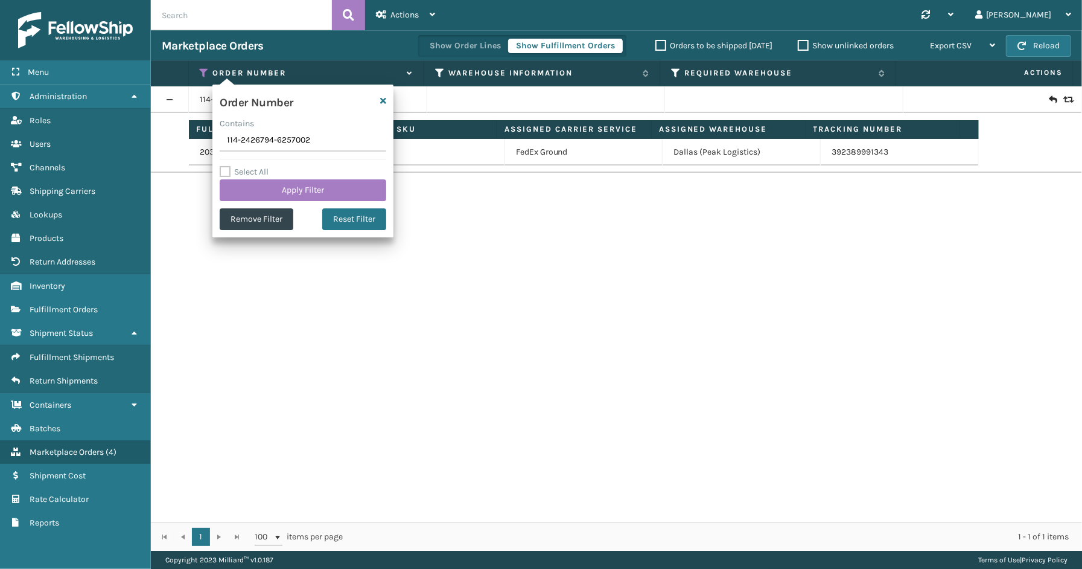
drag, startPoint x: 320, startPoint y: 143, endPoint x: 212, endPoint y: 142, distance: 108.1
click at [212, 142] on section "Marketplace Orders Show Order Lines Show Fulfillment Orders Orders to be shippe…" at bounding box center [616, 290] width 931 height 520
type input "111-3241599-5233014"
click at [273, 188] on button "Apply Filter" at bounding box center [303, 190] width 167 height 22
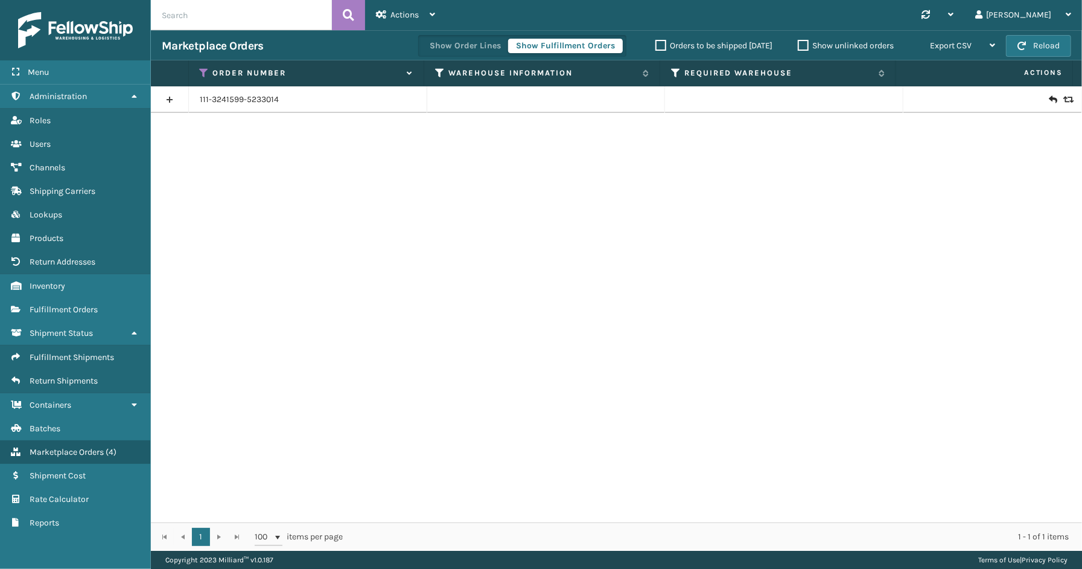
click at [176, 97] on link at bounding box center [169, 99] width 37 height 19
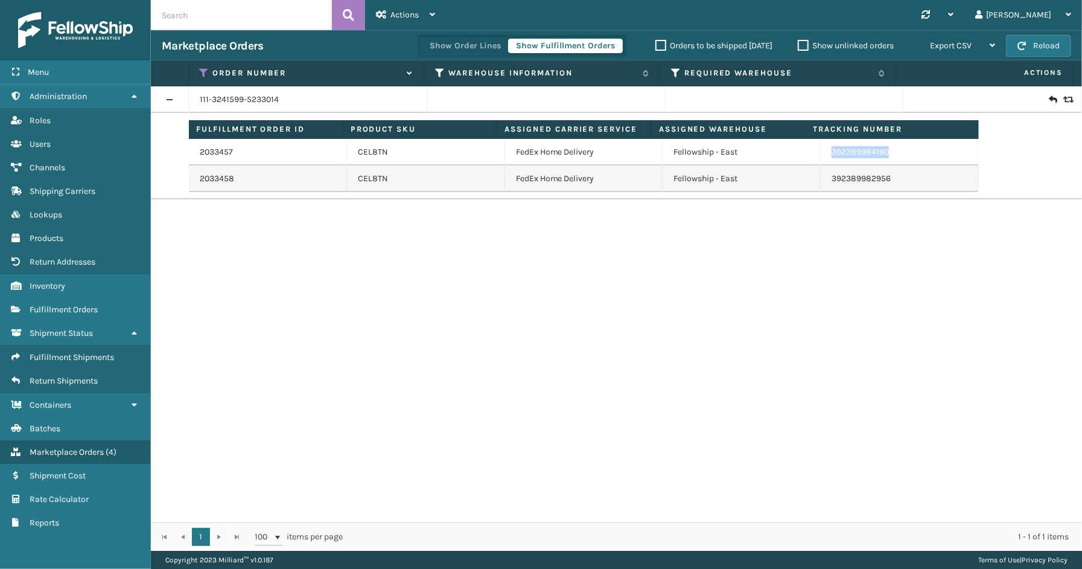
drag, startPoint x: 899, startPoint y: 159, endPoint x: 852, endPoint y: 153, distance: 48.0
click at [822, 153] on td "392389984190" at bounding box center [900, 152] width 158 height 27
drag, startPoint x: 201, startPoint y: 69, endPoint x: 205, endPoint y: 83, distance: 14.5
click at [201, 69] on icon at bounding box center [205, 73] width 10 height 11
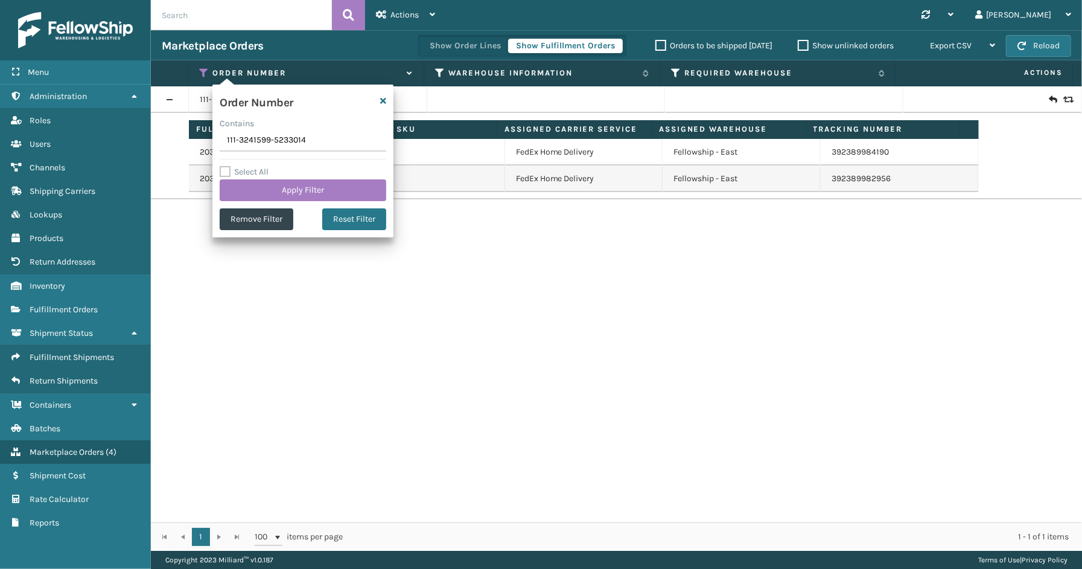
drag, startPoint x: 312, startPoint y: 137, endPoint x: 216, endPoint y: 140, distance: 96.0
click at [202, 139] on section "Marketplace Orders Show Order Lines Show Fulfillment Orders Orders to be shippe…" at bounding box center [616, 290] width 931 height 520
type input "112-4251375-7223458"
click at [274, 172] on div "Select All Apply Filter" at bounding box center [303, 183] width 167 height 36
click at [280, 190] on button "Apply Filter" at bounding box center [303, 190] width 167 height 22
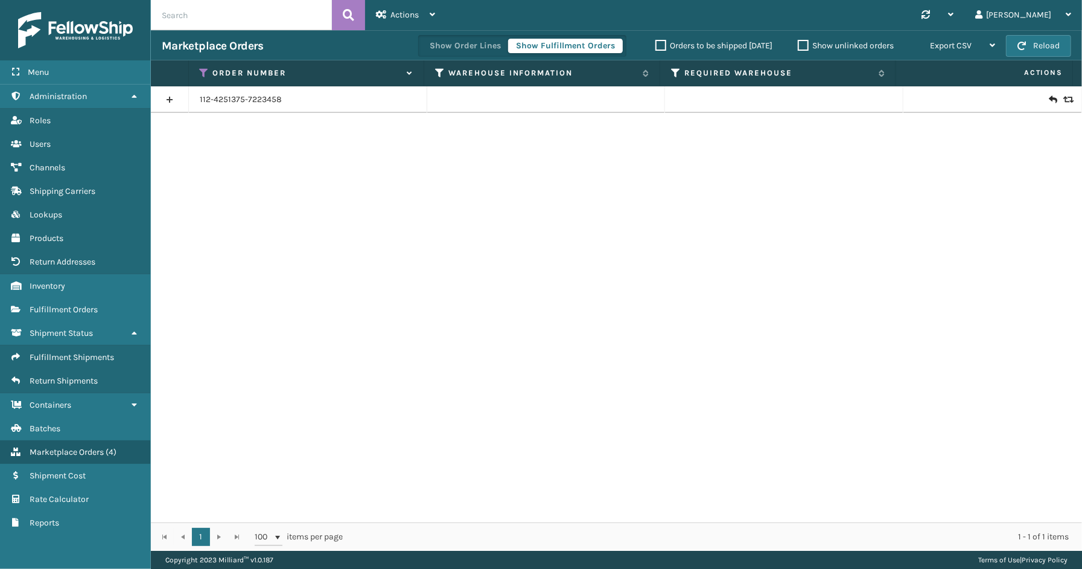
click at [175, 97] on link at bounding box center [169, 99] width 37 height 19
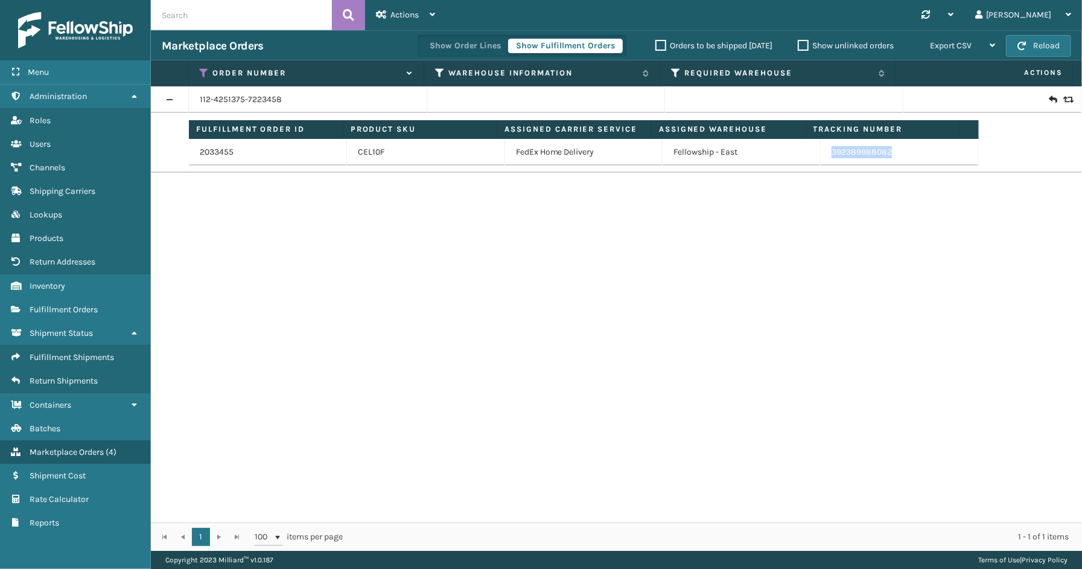
drag, startPoint x: 903, startPoint y: 156, endPoint x: 822, endPoint y: 160, distance: 81.0
click at [822, 160] on td "392389988082" at bounding box center [900, 152] width 158 height 27
drag, startPoint x: 202, startPoint y: 69, endPoint x: 203, endPoint y: 79, distance: 10.3
click at [202, 69] on icon at bounding box center [205, 73] width 10 height 11
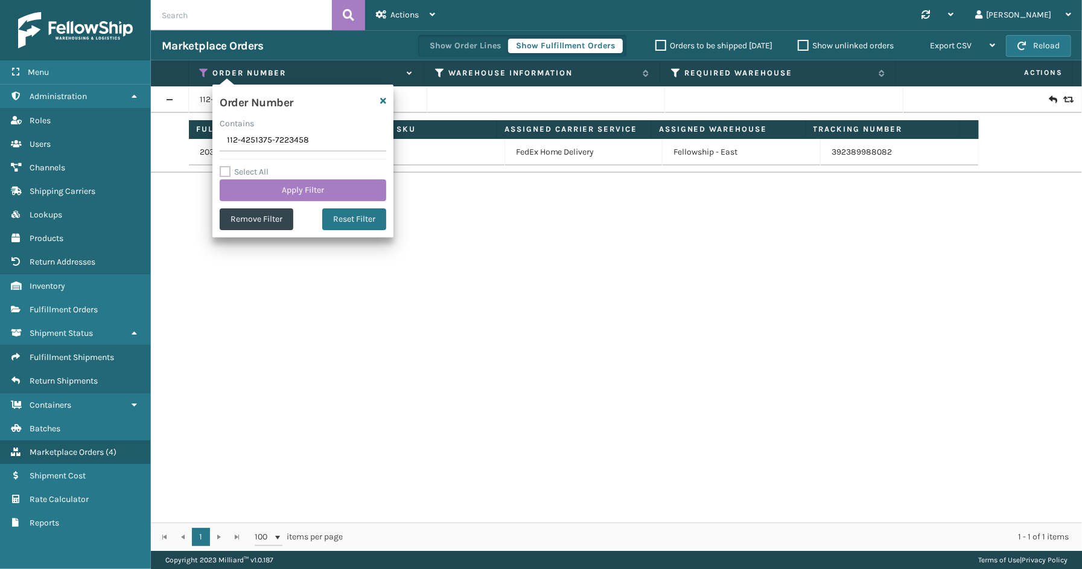
drag, startPoint x: 318, startPoint y: 145, endPoint x: 176, endPoint y: 141, distance: 141.3
click at [176, 141] on section "Marketplace Orders Show Order Lines Show Fulfillment Orders Orders to be shippe…" at bounding box center [616, 290] width 931 height 520
type input "113-3424474-5071467"
click at [273, 193] on button "Apply Filter" at bounding box center [303, 190] width 167 height 22
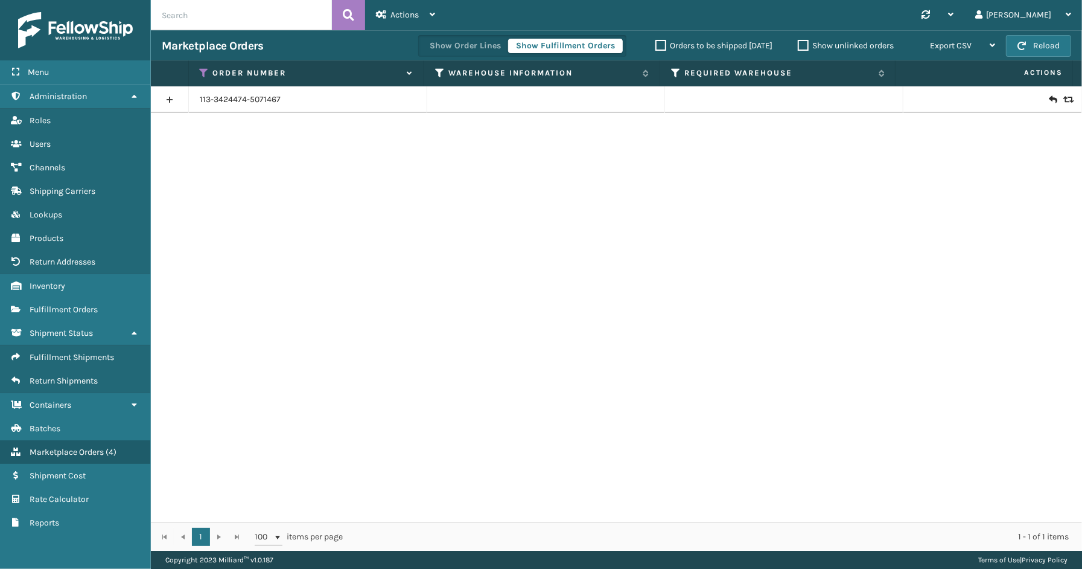
click at [173, 100] on link at bounding box center [169, 99] width 37 height 19
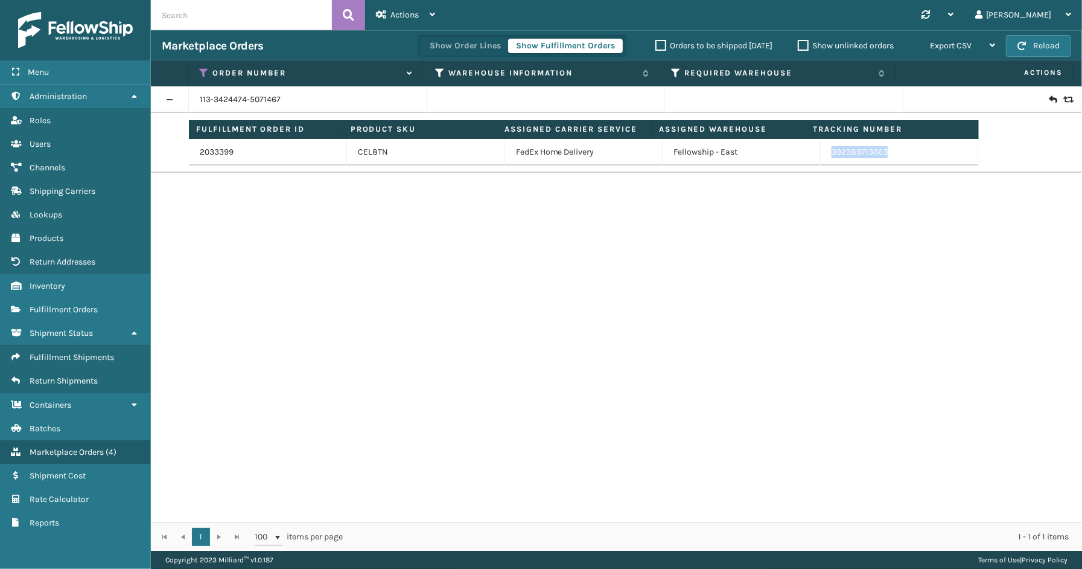
drag, startPoint x: 847, startPoint y: 158, endPoint x: 823, endPoint y: 158, distance: 23.5
click at [823, 158] on td "392389713663" at bounding box center [900, 152] width 158 height 27
drag, startPoint x: 203, startPoint y: 71, endPoint x: 203, endPoint y: 85, distance: 14.5
click at [203, 71] on icon at bounding box center [205, 73] width 10 height 11
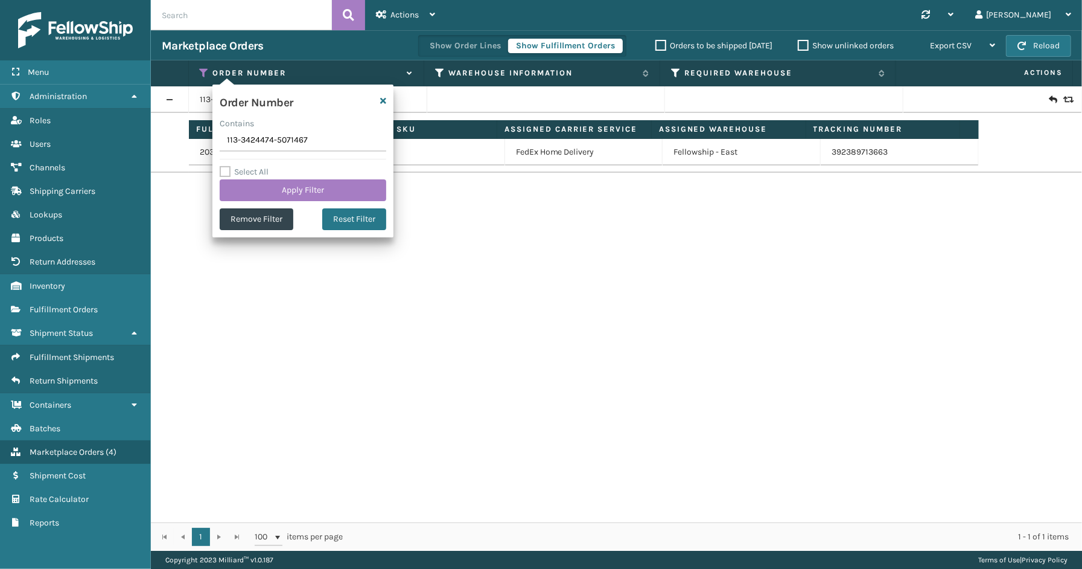
drag, startPoint x: 318, startPoint y: 143, endPoint x: 225, endPoint y: 143, distance: 93.0
click at [184, 143] on section "Marketplace Orders Show Order Lines Show Fulfillment Orders Orders to be shippe…" at bounding box center [616, 290] width 931 height 520
type input "111-1623789-7411444"
click at [292, 192] on button "Apply Filter" at bounding box center [303, 190] width 167 height 22
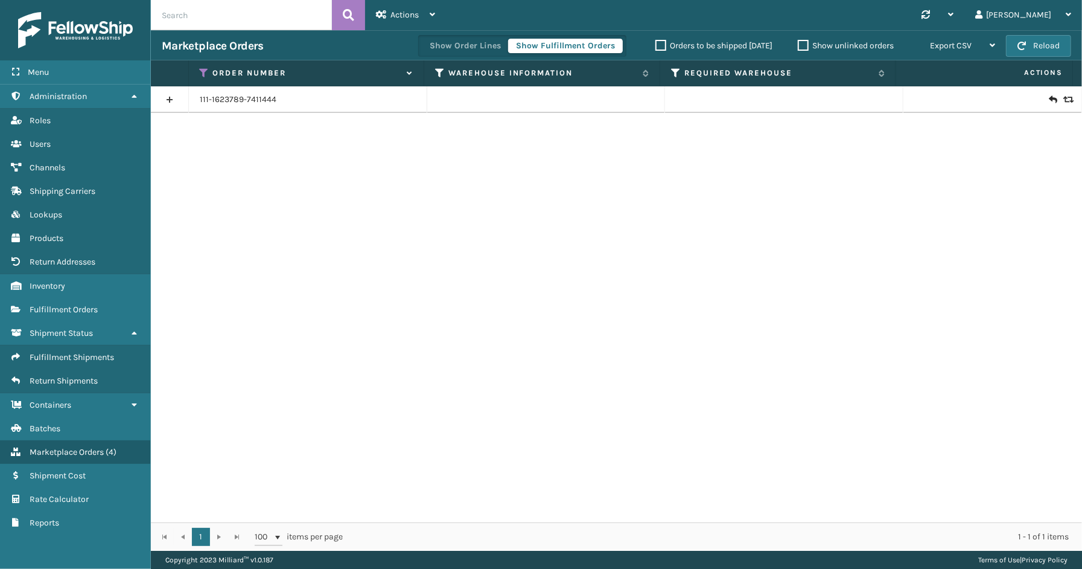
click at [163, 95] on link at bounding box center [169, 99] width 37 height 19
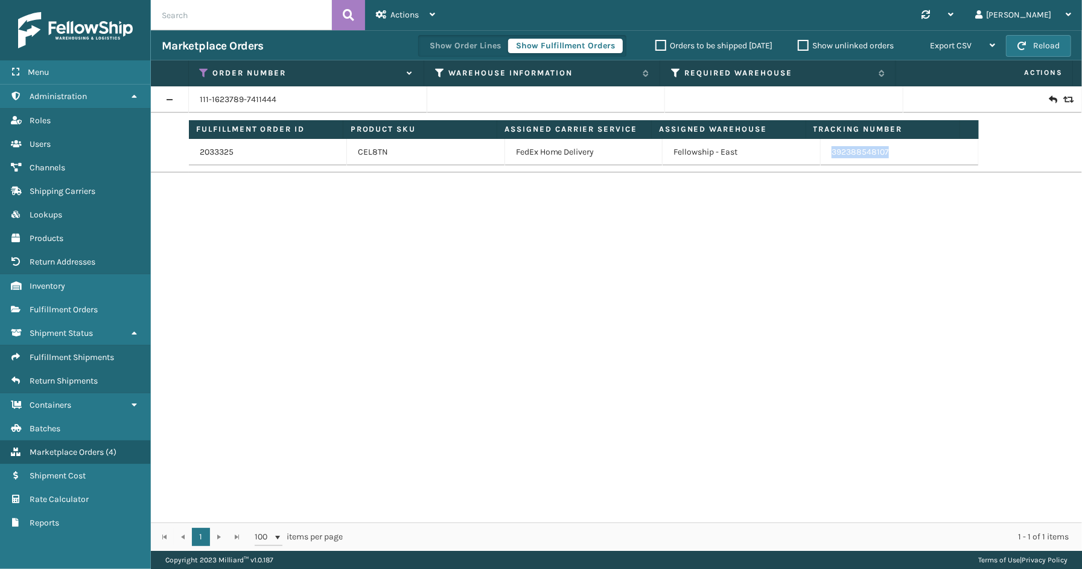
drag, startPoint x: 845, startPoint y: 155, endPoint x: 824, endPoint y: 155, distance: 21.1
click at [824, 155] on td "392388548107" at bounding box center [900, 152] width 158 height 27
drag, startPoint x: 202, startPoint y: 68, endPoint x: 212, endPoint y: 77, distance: 13.7
click at [202, 68] on icon at bounding box center [205, 73] width 10 height 11
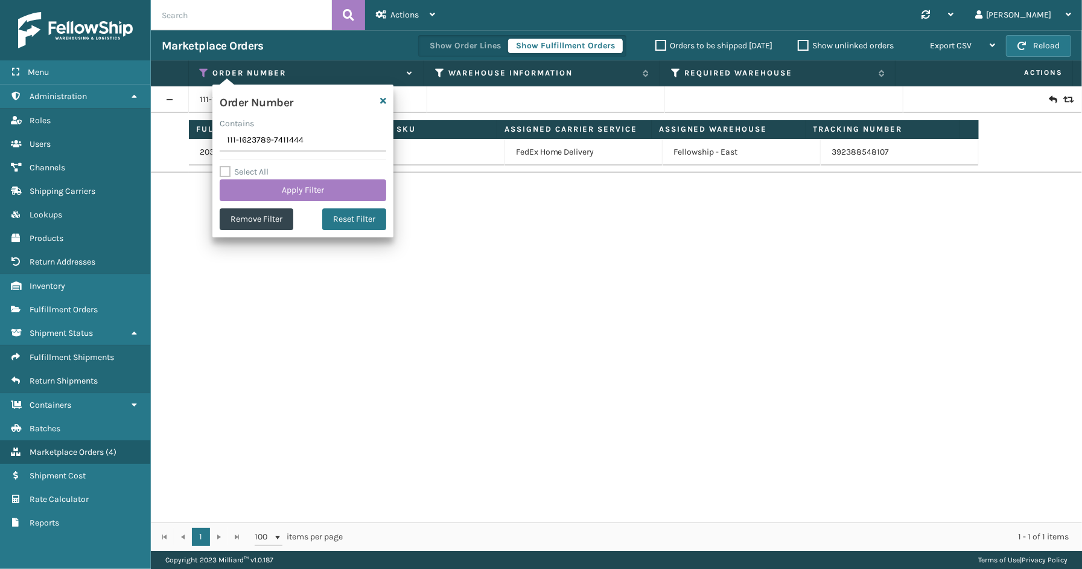
drag, startPoint x: 339, startPoint y: 144, endPoint x: 180, endPoint y: 144, distance: 158.8
click at [180, 144] on section "Marketplace Orders Show Order Lines Show Fulfillment Orders Orders to be shippe…" at bounding box center [616, 290] width 931 height 520
type input "112-7569793-1711421"
click at [263, 194] on button "Apply Filter" at bounding box center [303, 190] width 167 height 22
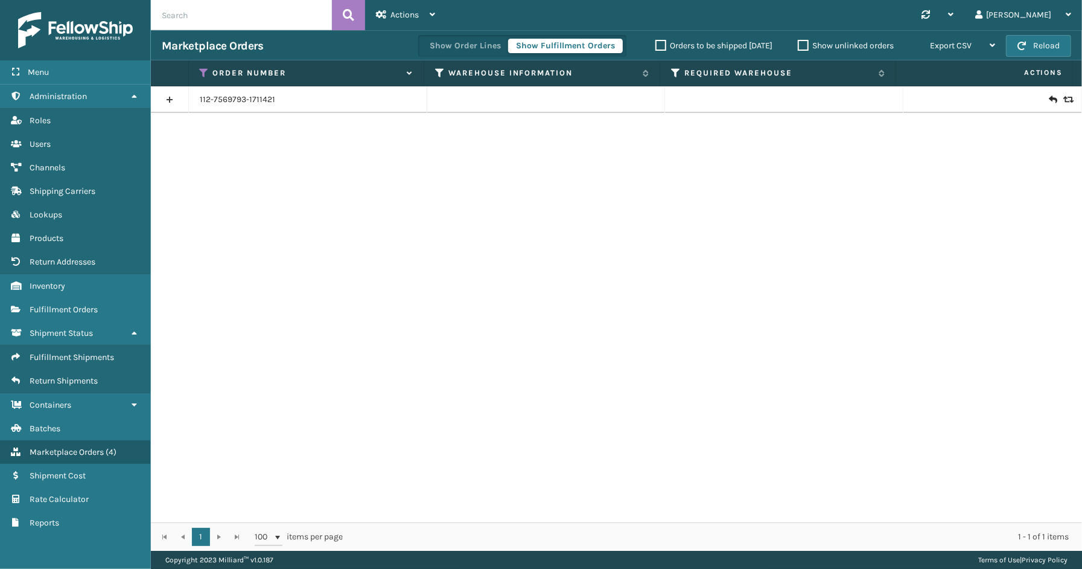
click at [176, 98] on link at bounding box center [169, 99] width 37 height 19
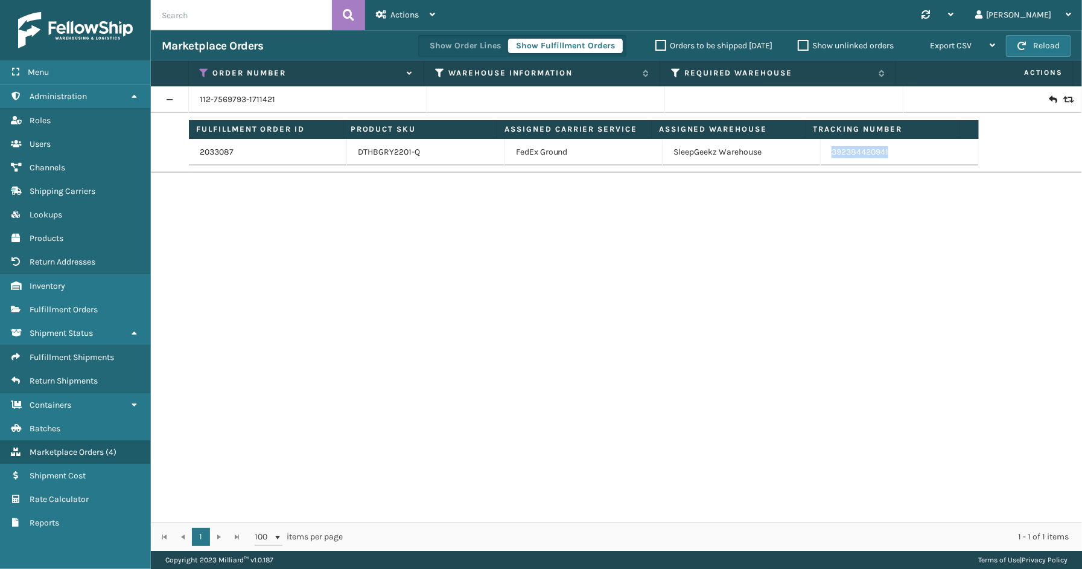
drag, startPoint x: 896, startPoint y: 153, endPoint x: 813, endPoint y: 159, distance: 82.9
click at [821, 159] on td "392384420941" at bounding box center [900, 152] width 158 height 27
click at [203, 71] on icon at bounding box center [205, 73] width 10 height 11
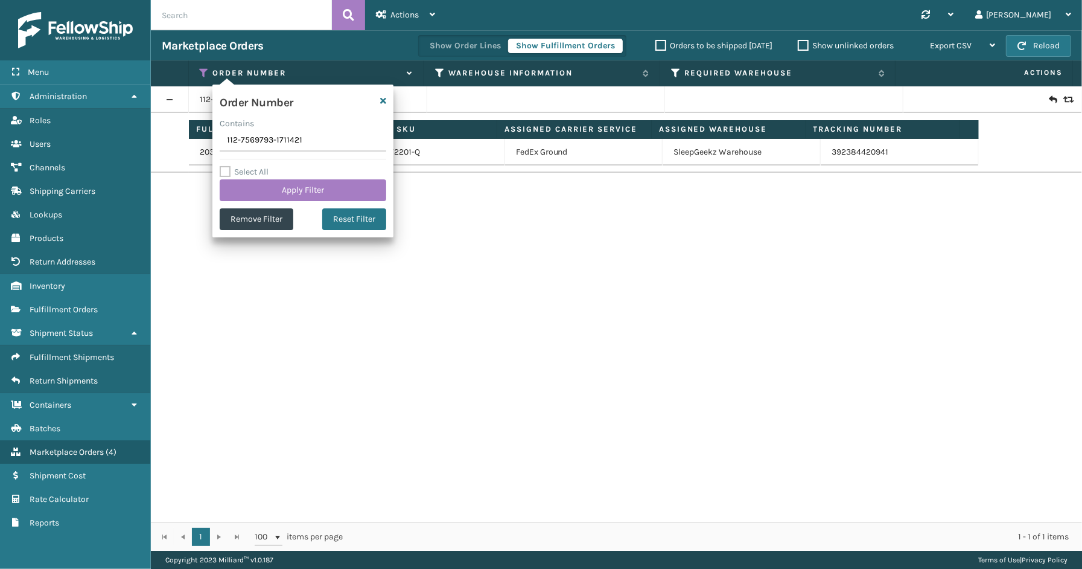
drag, startPoint x: 321, startPoint y: 149, endPoint x: 217, endPoint y: 136, distance: 104.0
click at [217, 136] on div "Order Number Contains 112-7569793-1711421 Select All Apply Filter Remove Filter…" at bounding box center [302, 161] width 181 height 153
type input "112-9907132-2548224"
click at [281, 186] on button "Apply Filter" at bounding box center [303, 190] width 167 height 22
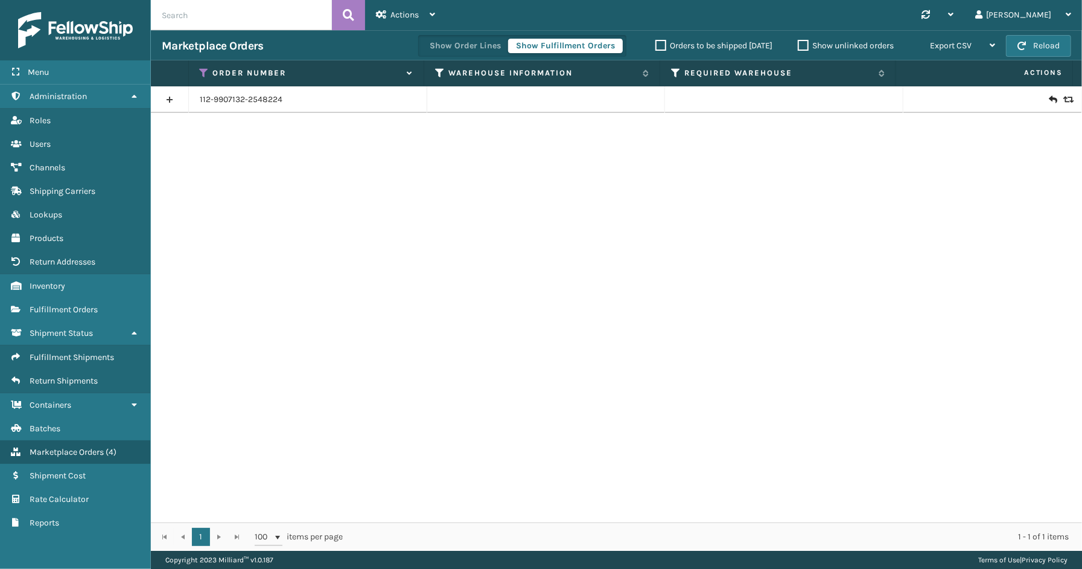
drag, startPoint x: 165, startPoint y: 100, endPoint x: 170, endPoint y: 106, distance: 8.2
click at [165, 100] on link at bounding box center [169, 99] width 37 height 19
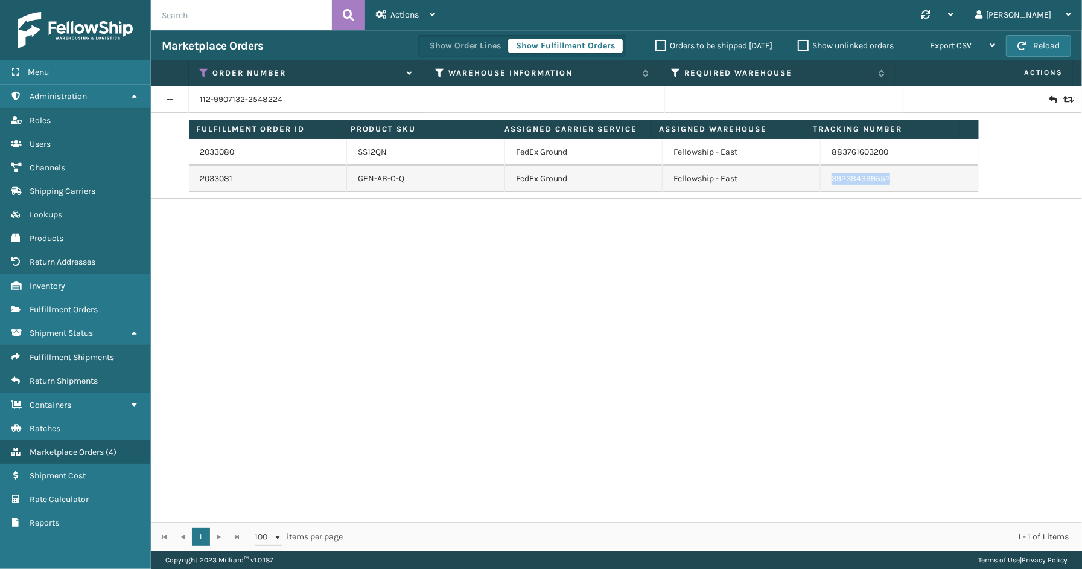
drag, startPoint x: 915, startPoint y: 181, endPoint x: 803, endPoint y: 185, distance: 111.7
click at [803, 185] on tr "2033081 GEN-AB-C-Q FedEx Ground Fellowship - East 392384399552" at bounding box center [584, 178] width 790 height 27
click at [204, 69] on icon at bounding box center [205, 73] width 10 height 11
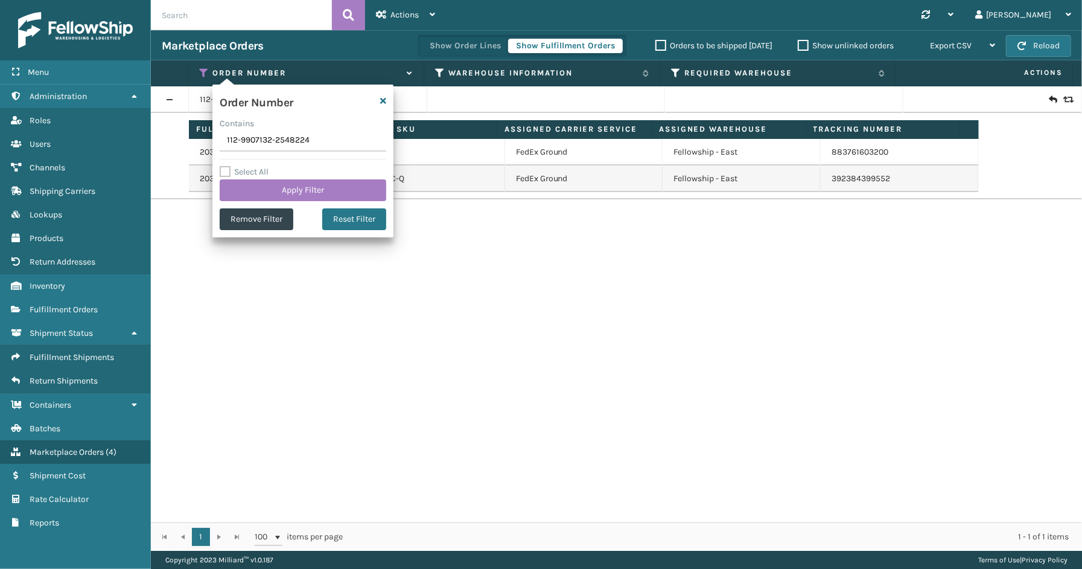
drag, startPoint x: 346, startPoint y: 145, endPoint x: 191, endPoint y: 145, distance: 155.1
click at [190, 145] on section "Marketplace Orders Show Order Lines Show Fulfillment Orders Orders to be shippe…" at bounding box center [616, 290] width 931 height 520
type input "113-0891386-3613050"
click at [269, 187] on button "Apply Filter" at bounding box center [303, 190] width 167 height 22
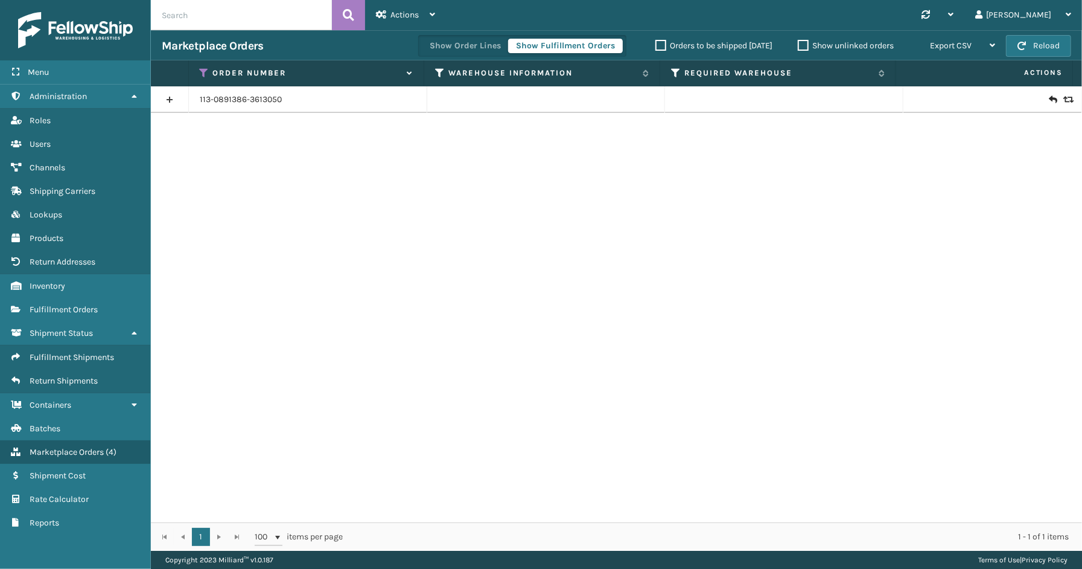
click at [182, 101] on link at bounding box center [169, 99] width 37 height 19
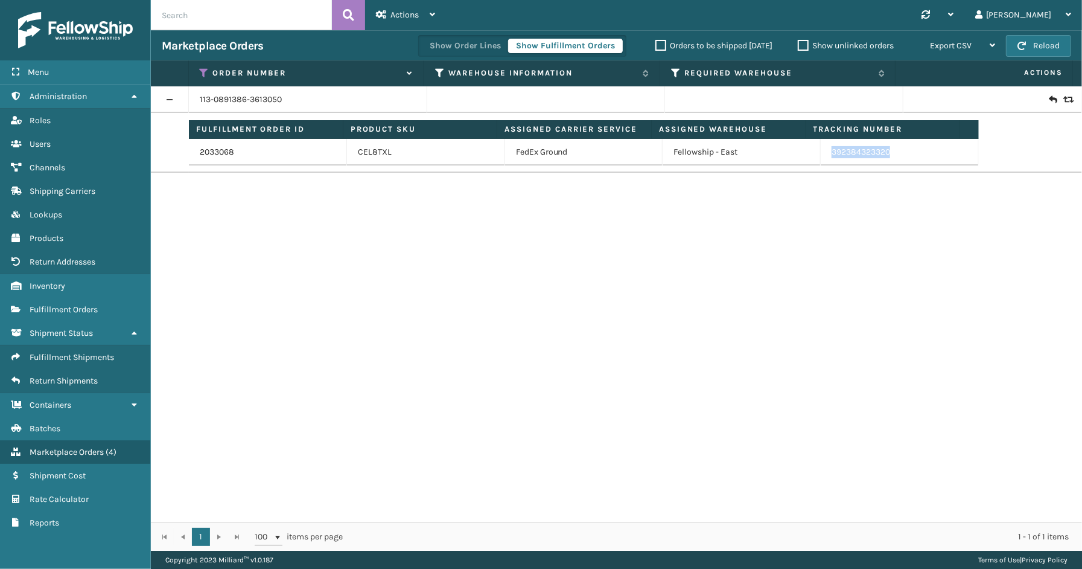
drag, startPoint x: 886, startPoint y: 154, endPoint x: 807, endPoint y: 153, distance: 79.1
click at [806, 153] on tr "2033068 CEL8TXL FedEx Ground Fellowship - East 392384323320" at bounding box center [584, 152] width 790 height 27
